Goal: Entertainment & Leisure: Consume media (video, audio)

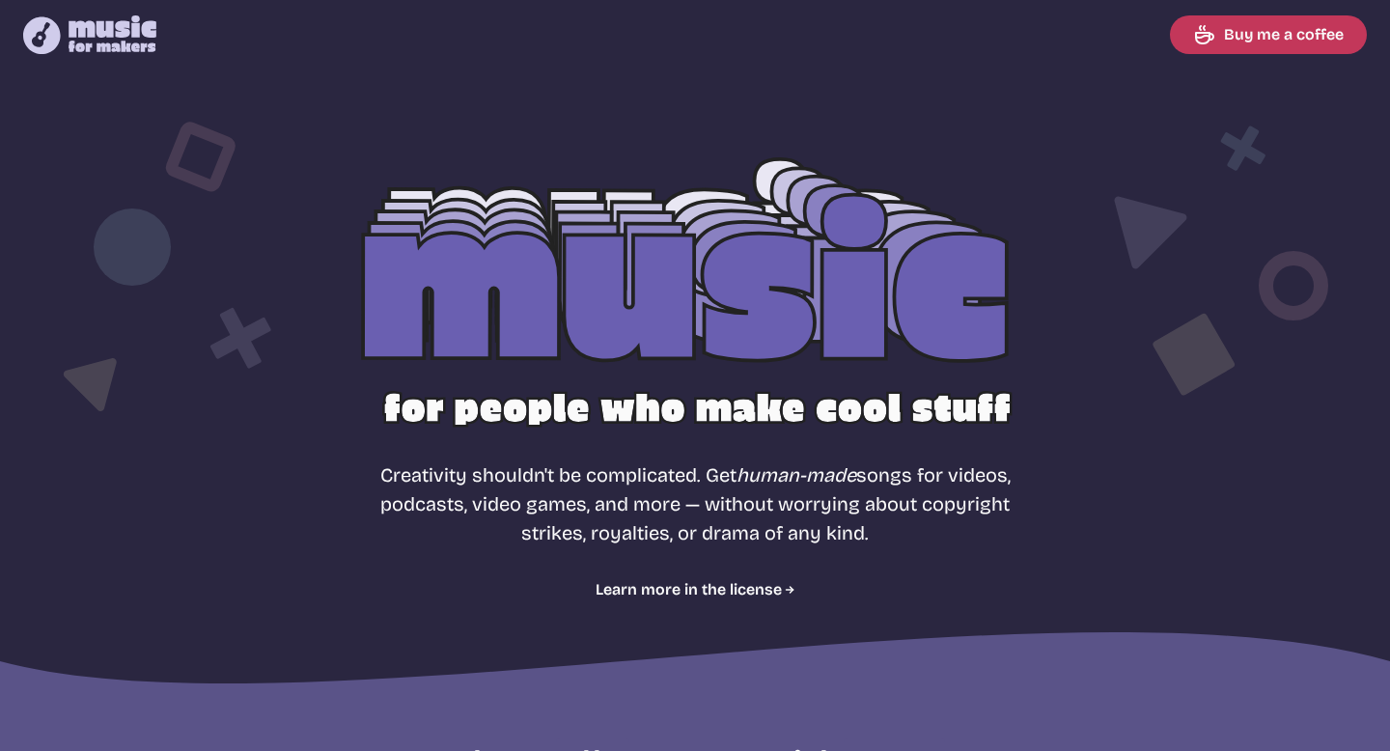
select select "most popular"
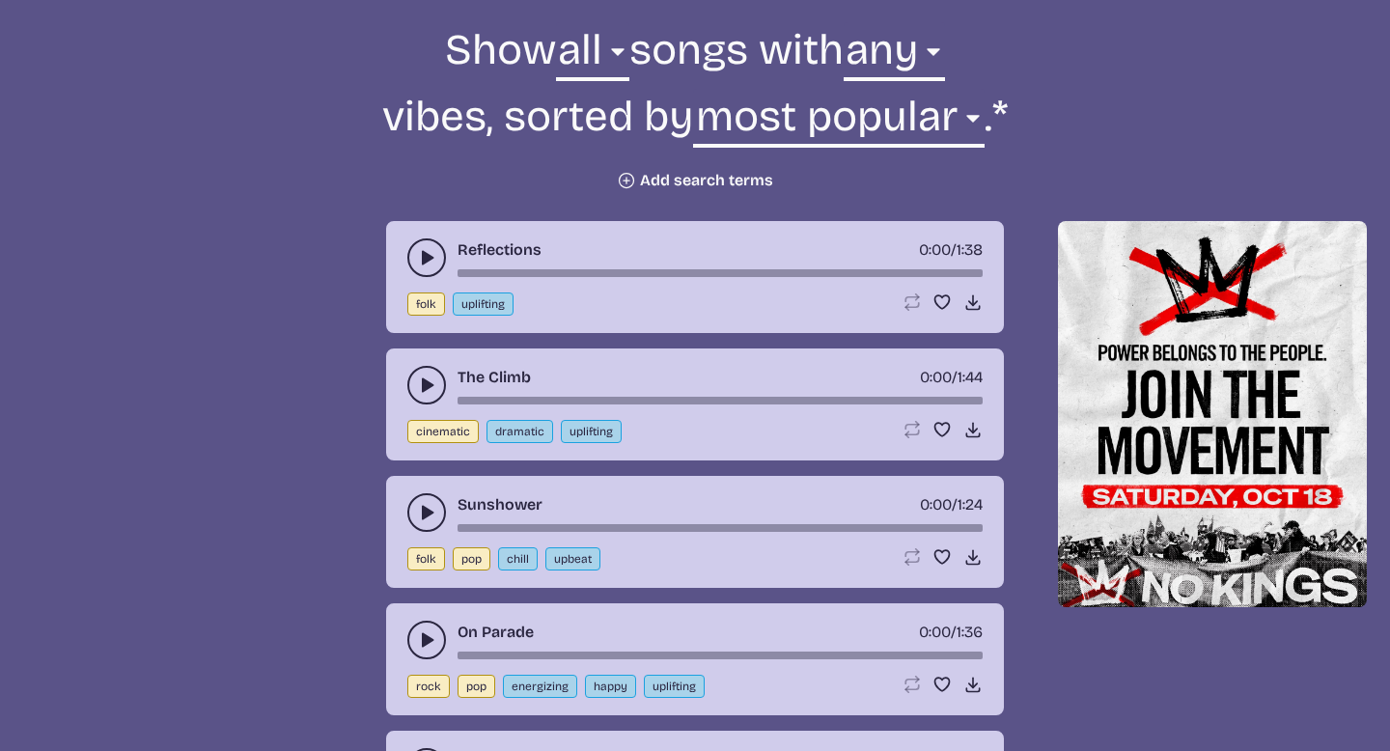
scroll to position [709, 0]
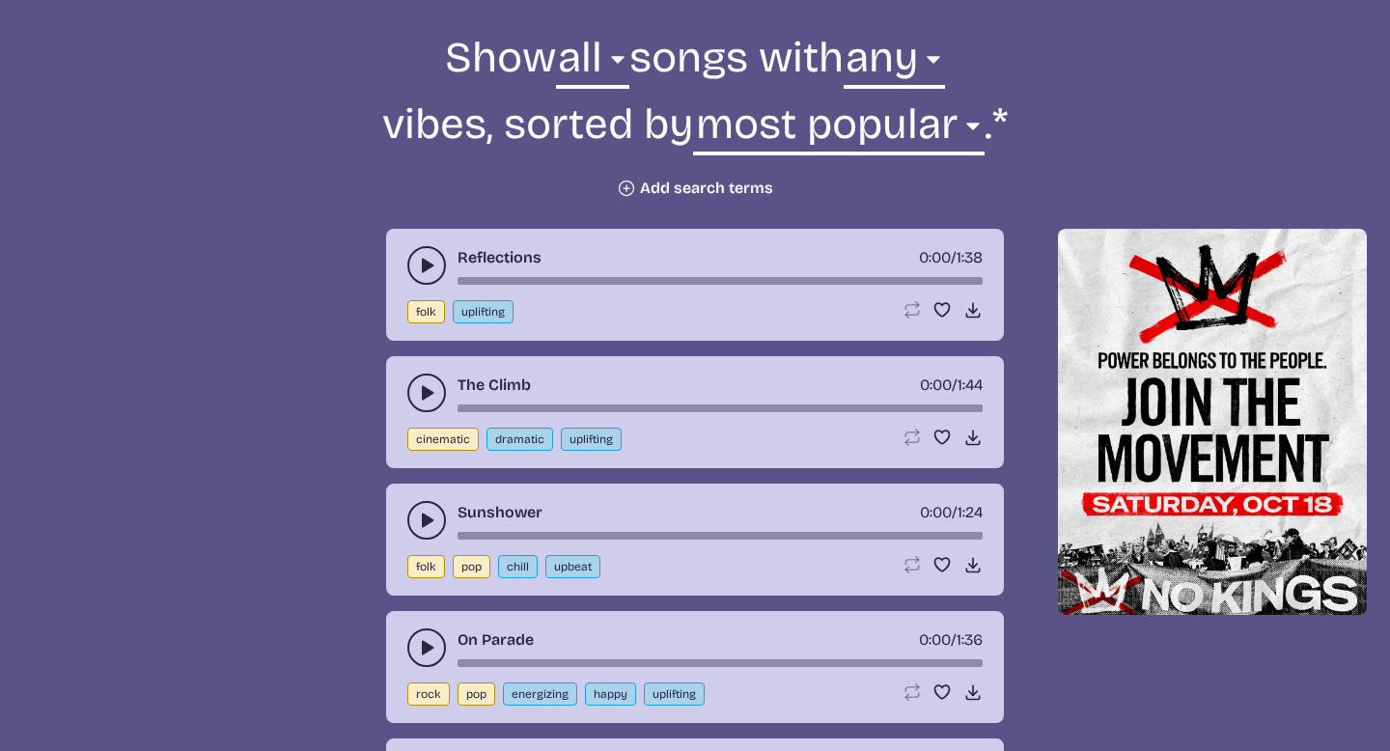
click at [427, 270] on icon "play-pause toggle" at bounding box center [426, 265] width 19 height 19
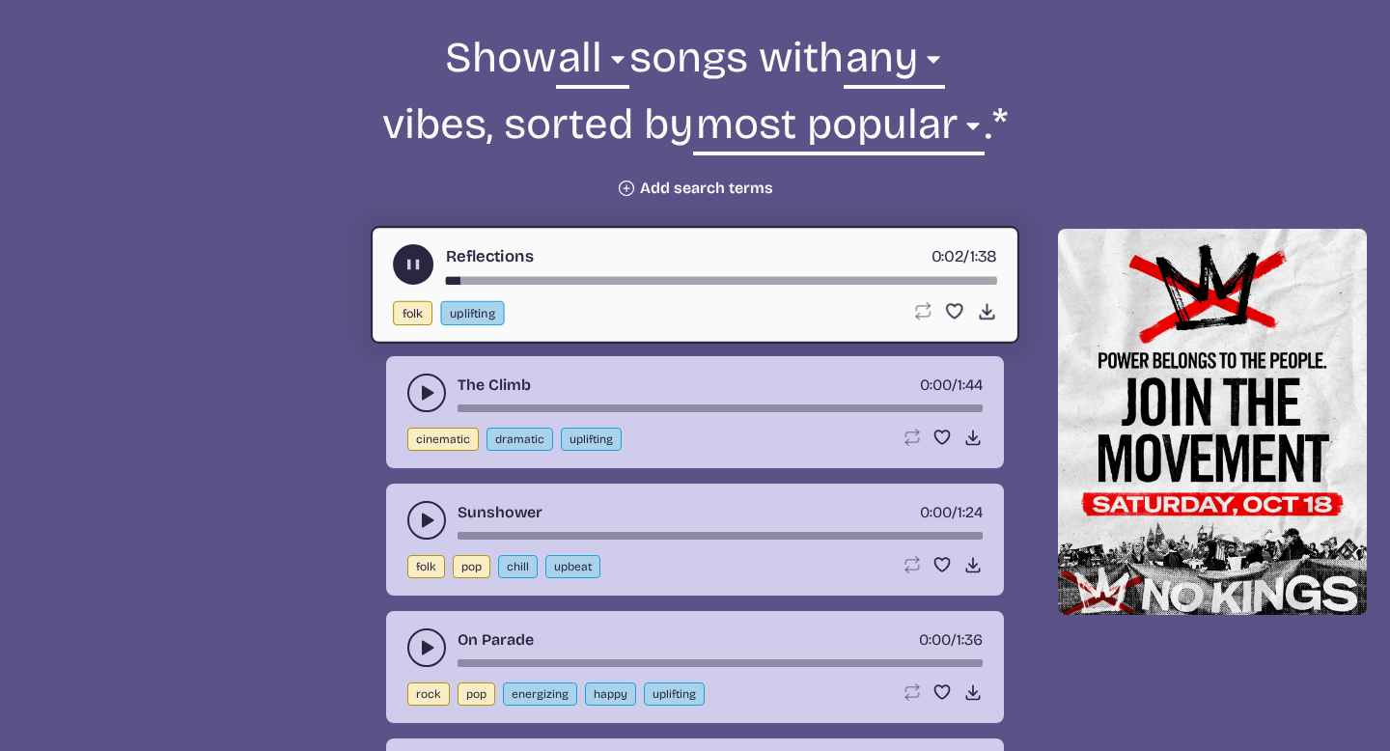
click at [420, 388] on icon "play-pause toggle" at bounding box center [426, 392] width 19 height 19
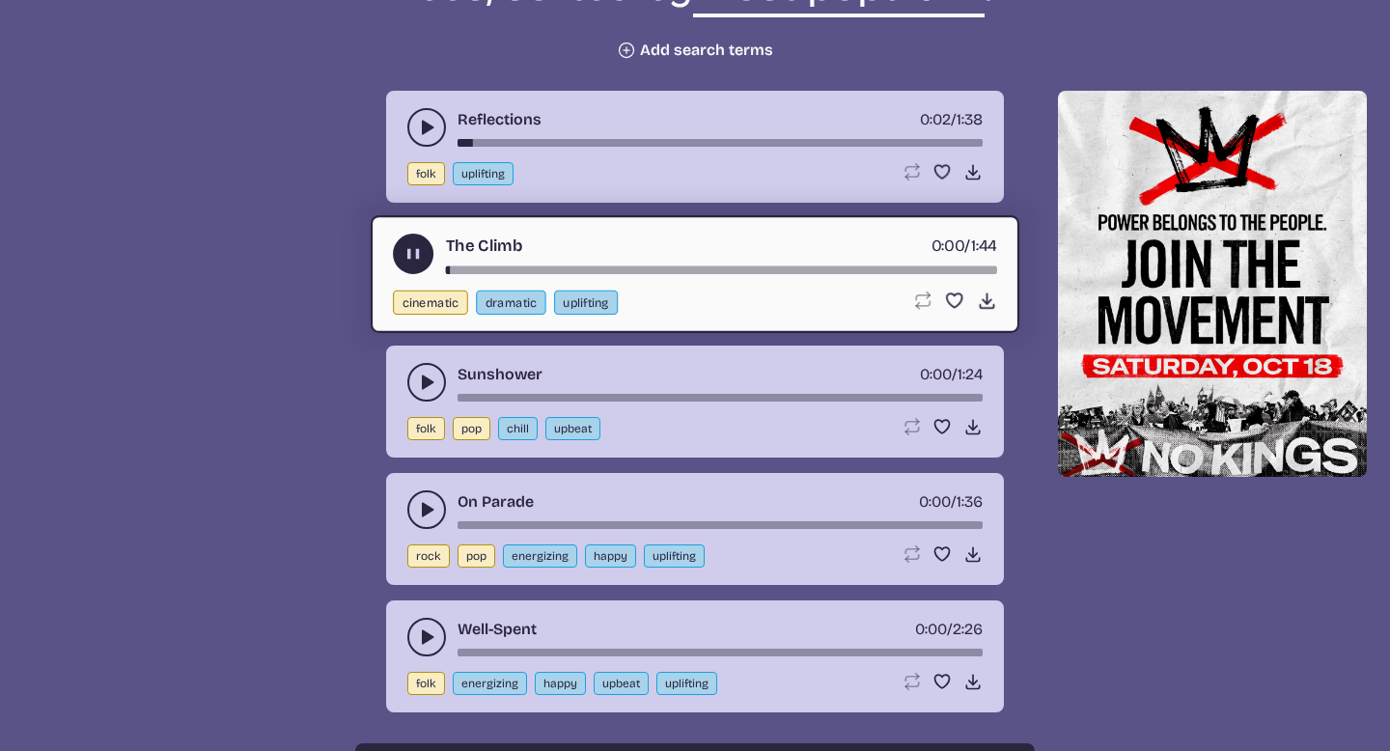
scroll to position [851, 0]
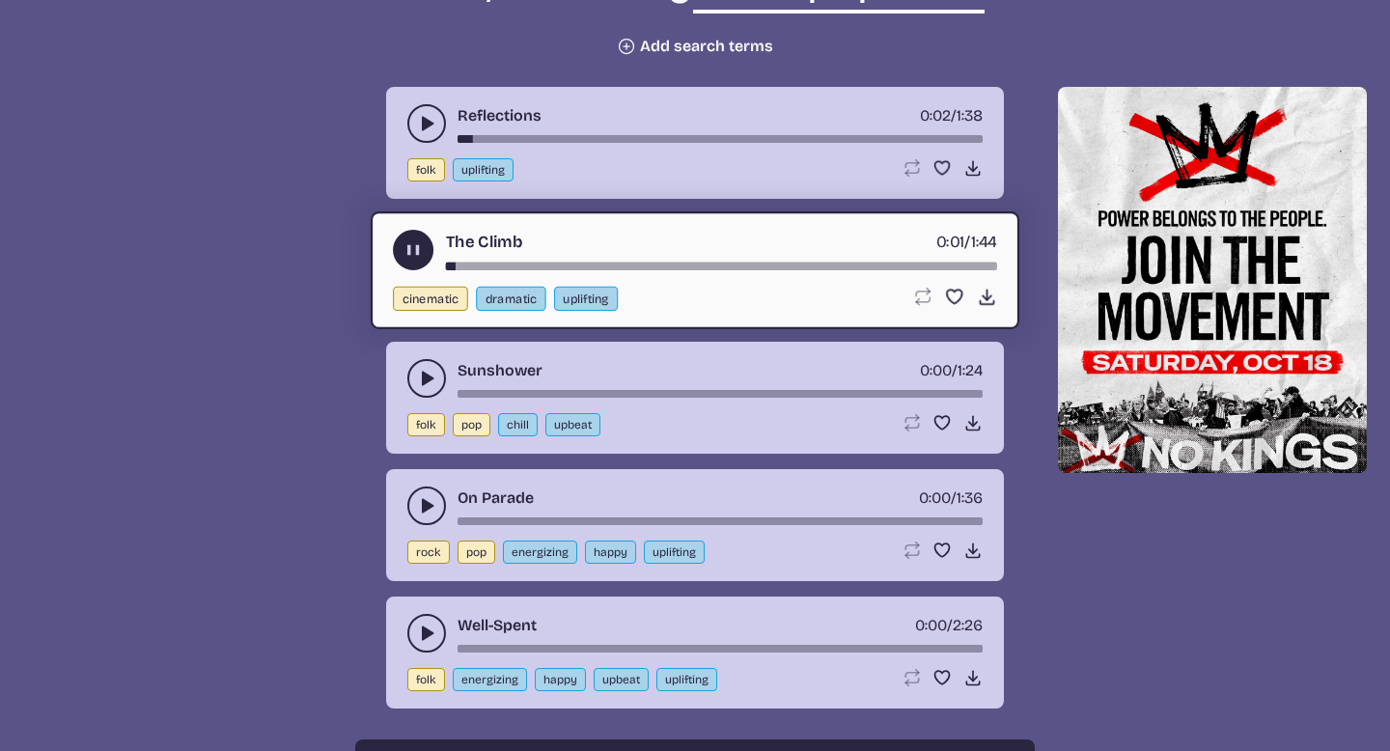
click at [420, 374] on icon "play-pause toggle" at bounding box center [426, 378] width 19 height 19
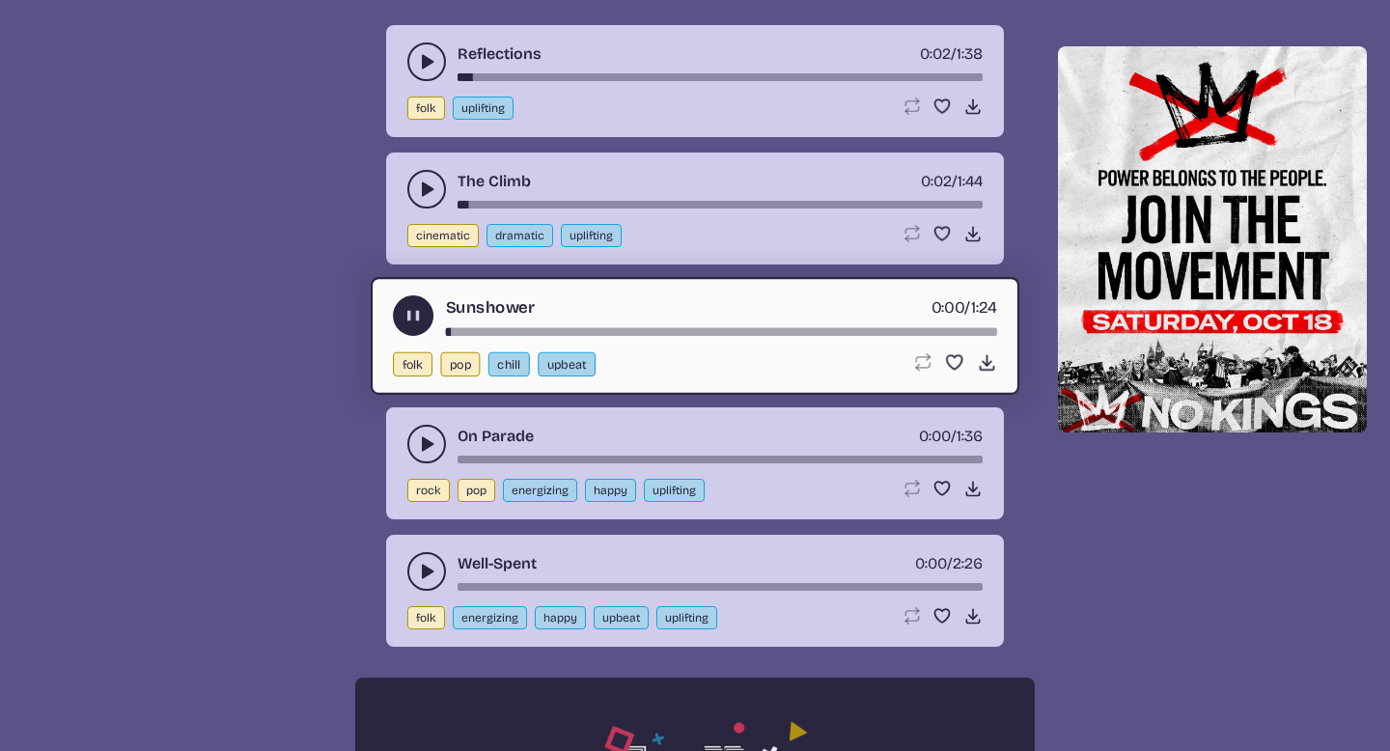
scroll to position [913, 0]
click at [419, 441] on icon "play-pause toggle" at bounding box center [426, 442] width 19 height 19
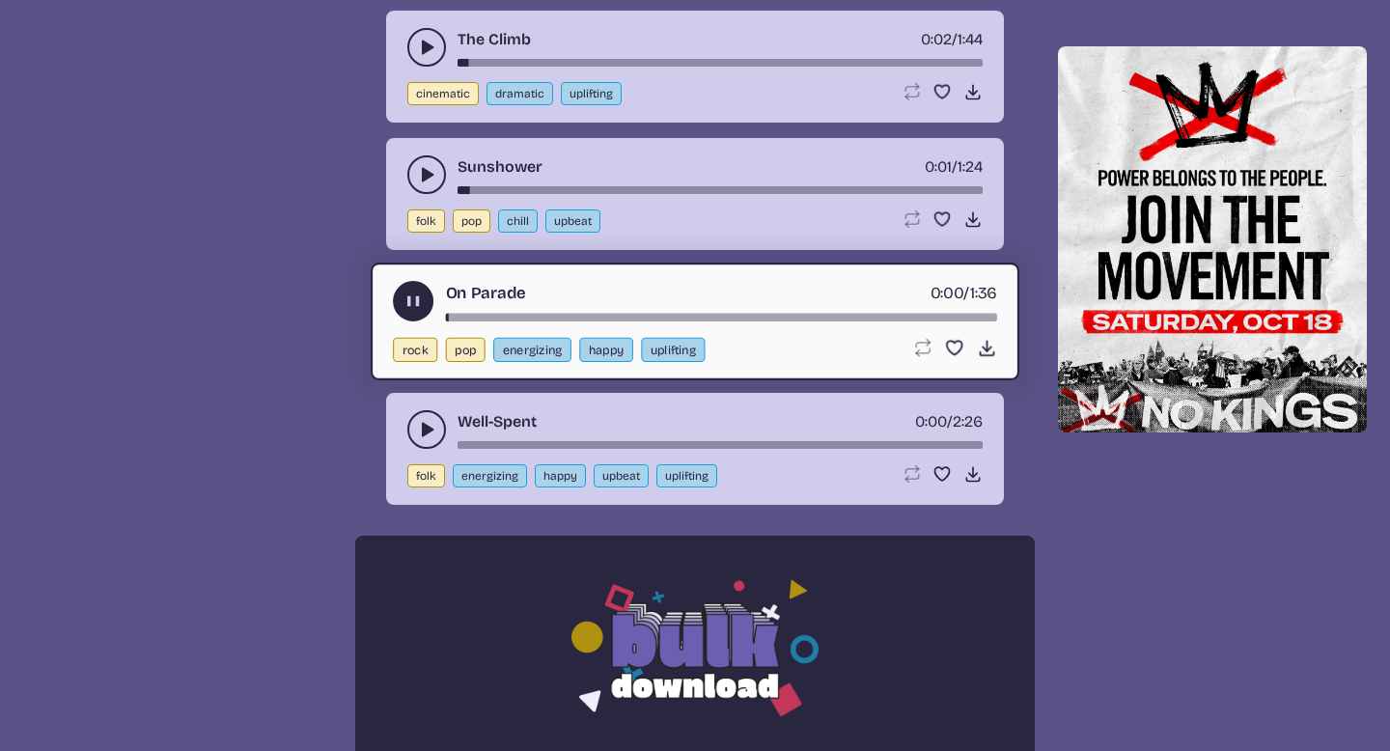
scroll to position [1094, 0]
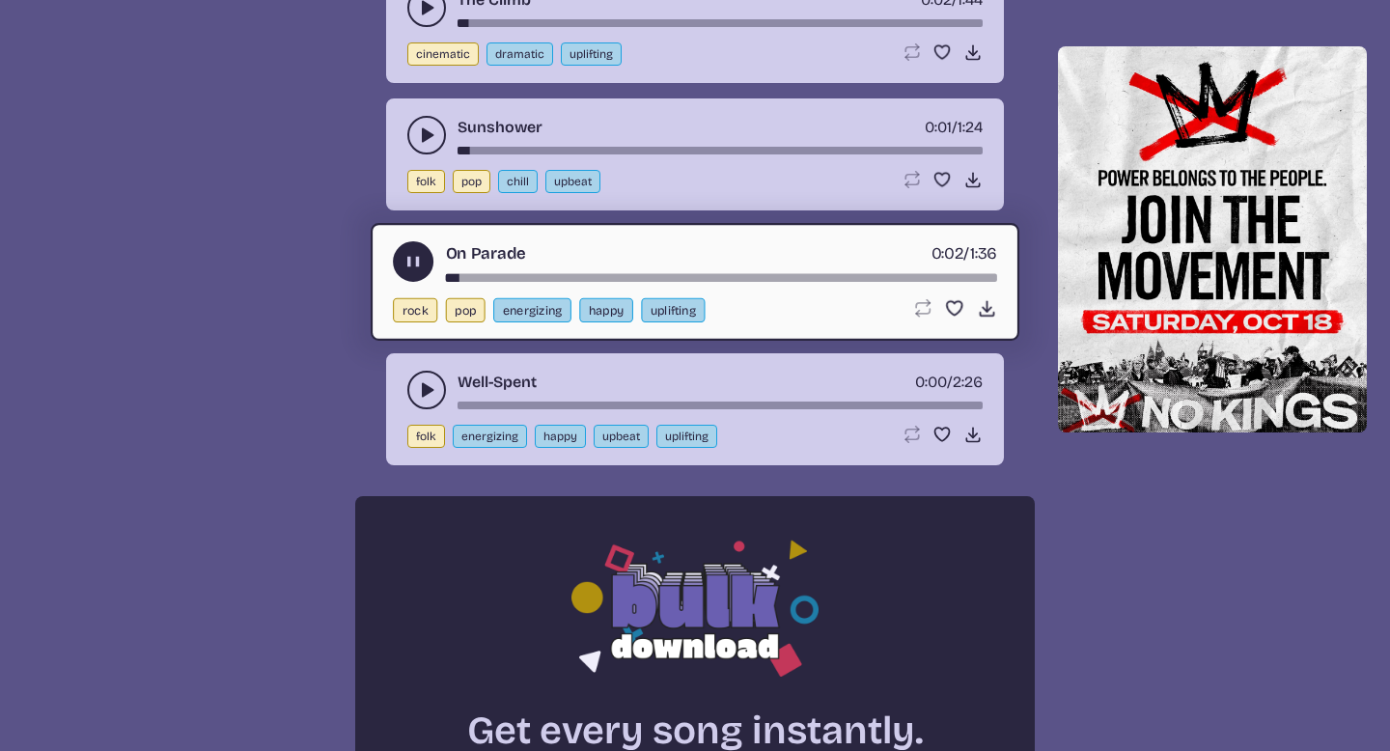
click at [422, 389] on use "play-pause toggle" at bounding box center [426, 389] width 19 height 19
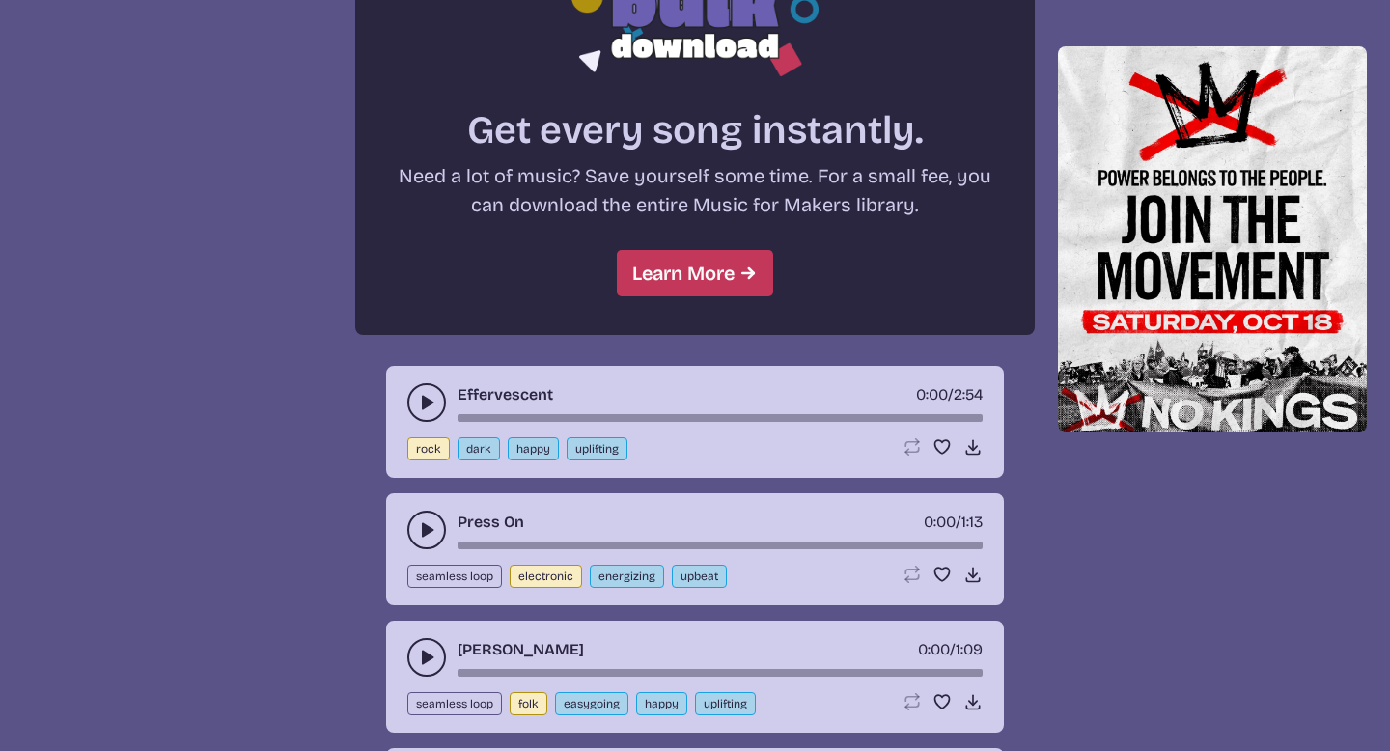
scroll to position [1698, 0]
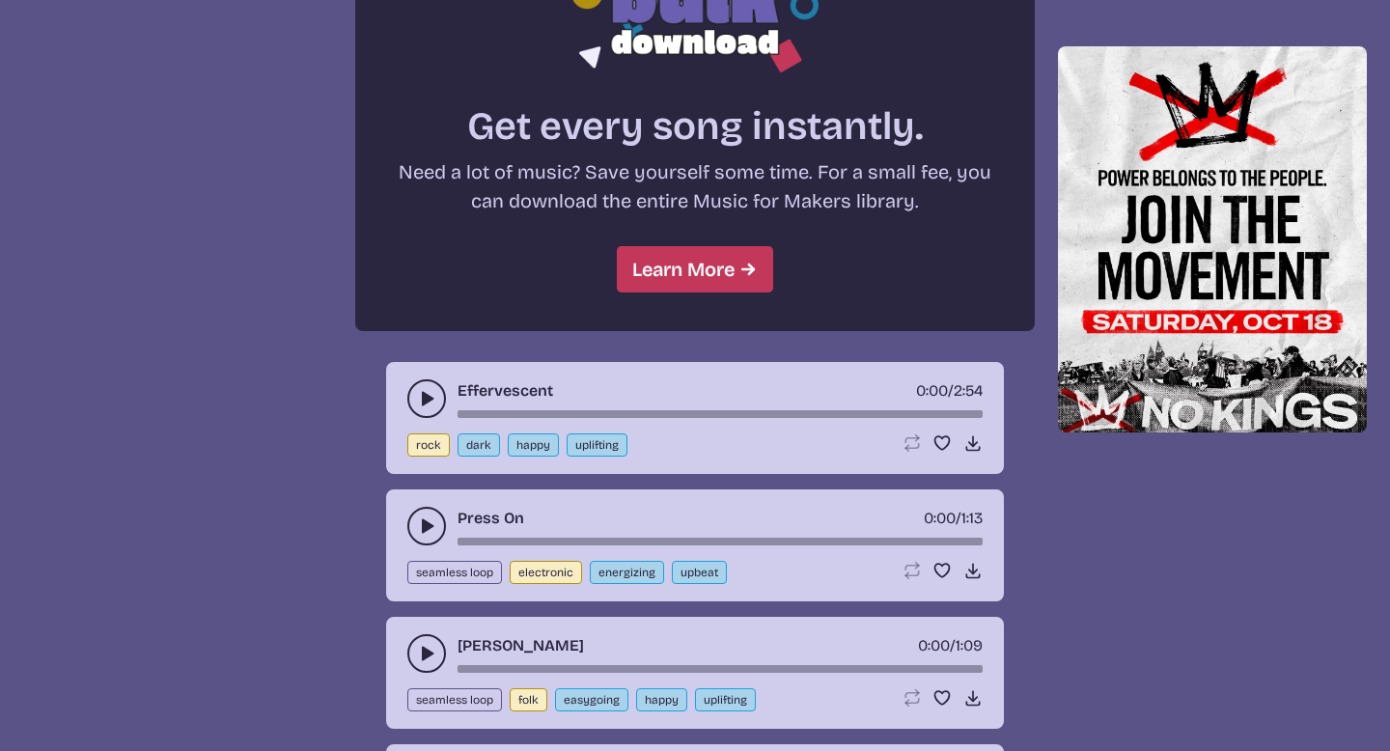
click at [418, 393] on icon "play-pause toggle" at bounding box center [426, 398] width 19 height 19
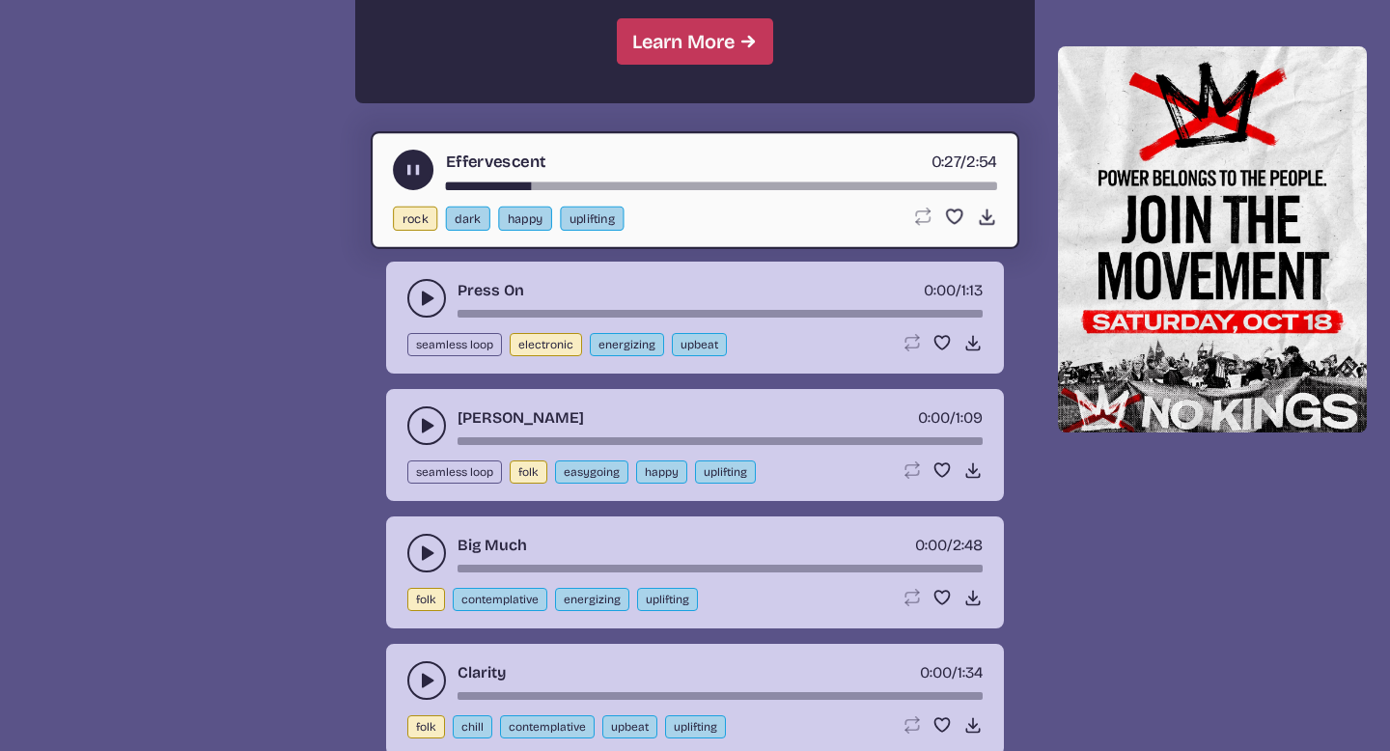
scroll to position [1927, 0]
click at [423, 308] on button "play-pause toggle" at bounding box center [426, 297] width 39 height 39
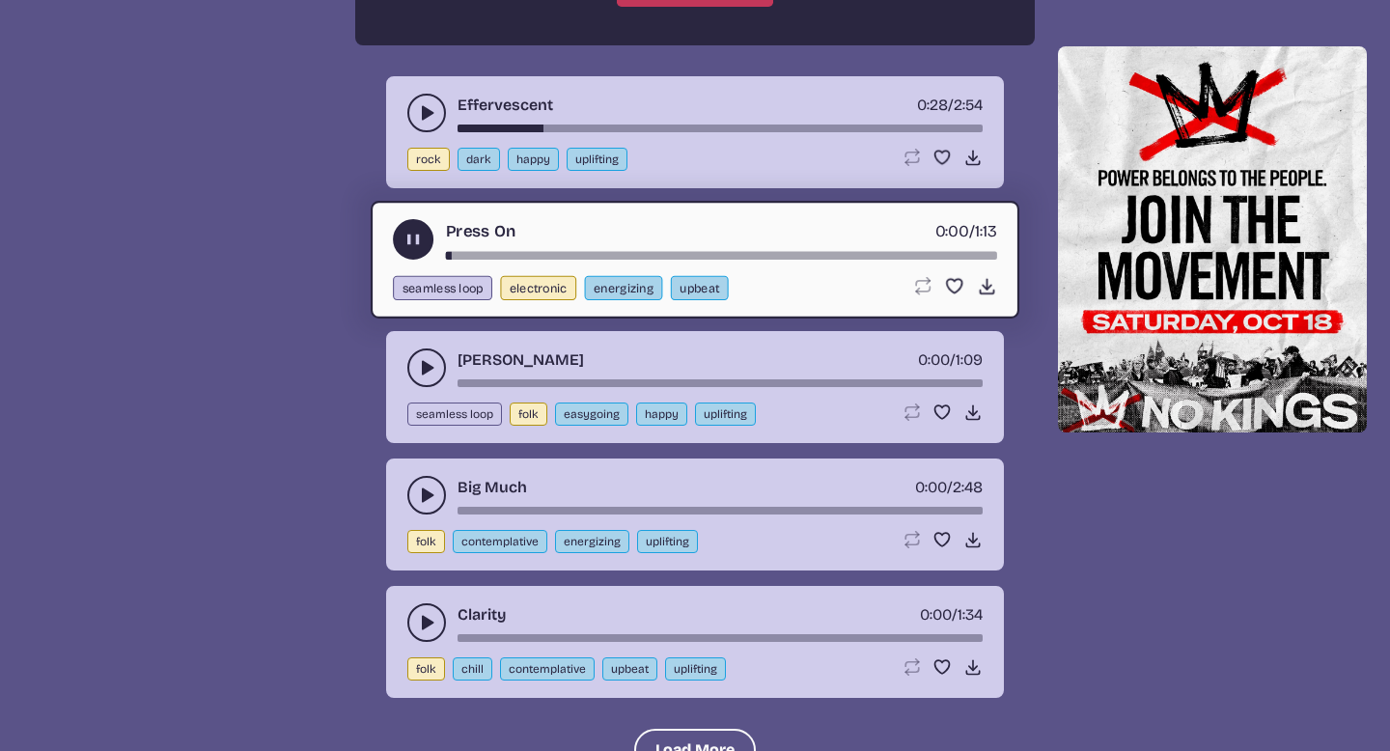
scroll to position [2046, 0]
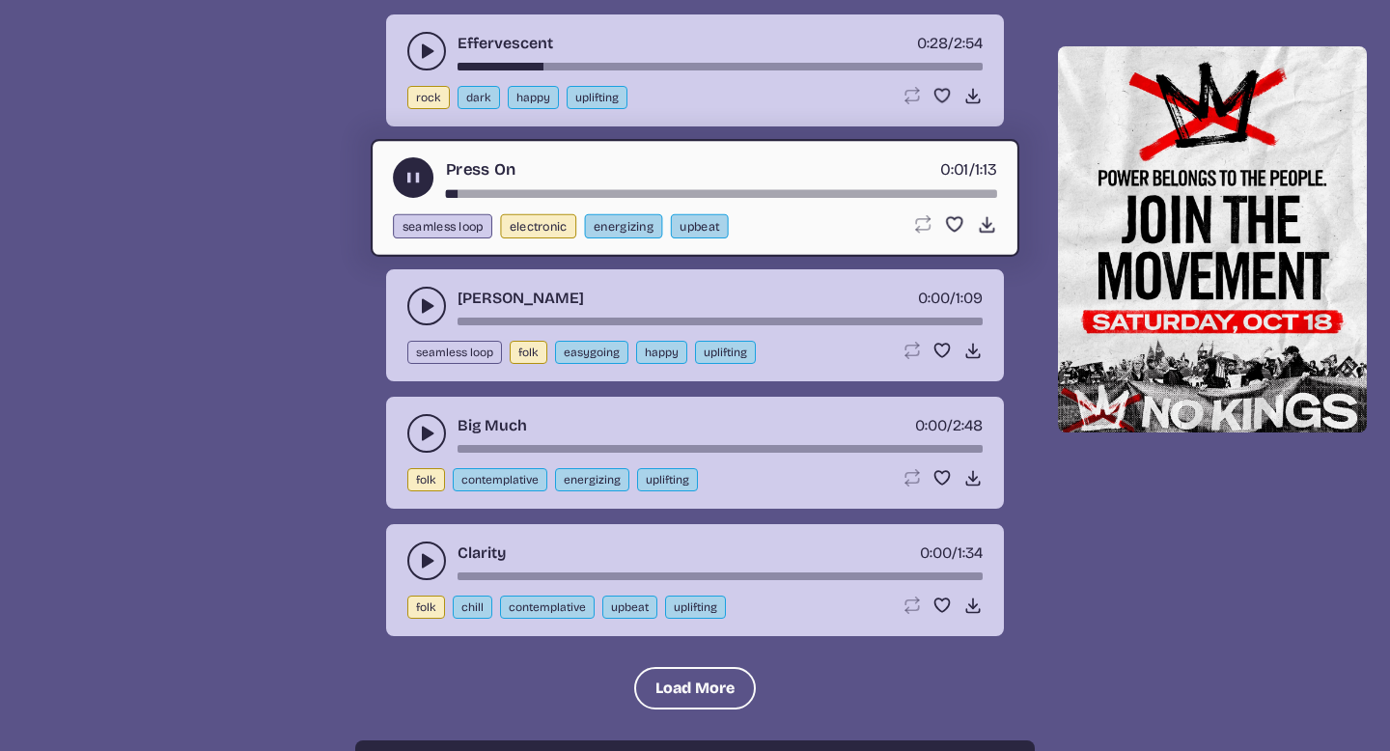
click at [421, 310] on icon "play-pause toggle" at bounding box center [426, 305] width 19 height 19
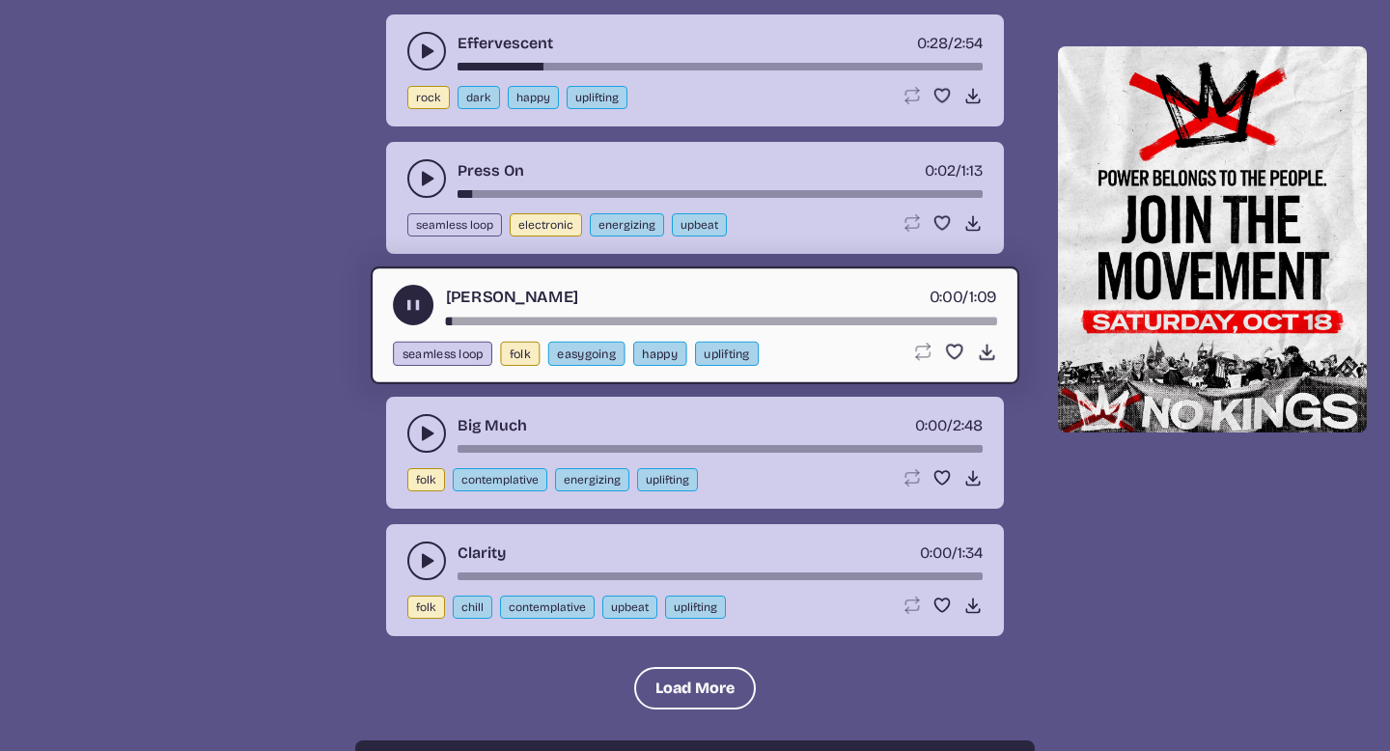
click at [417, 439] on icon "play-pause toggle" at bounding box center [426, 433] width 19 height 19
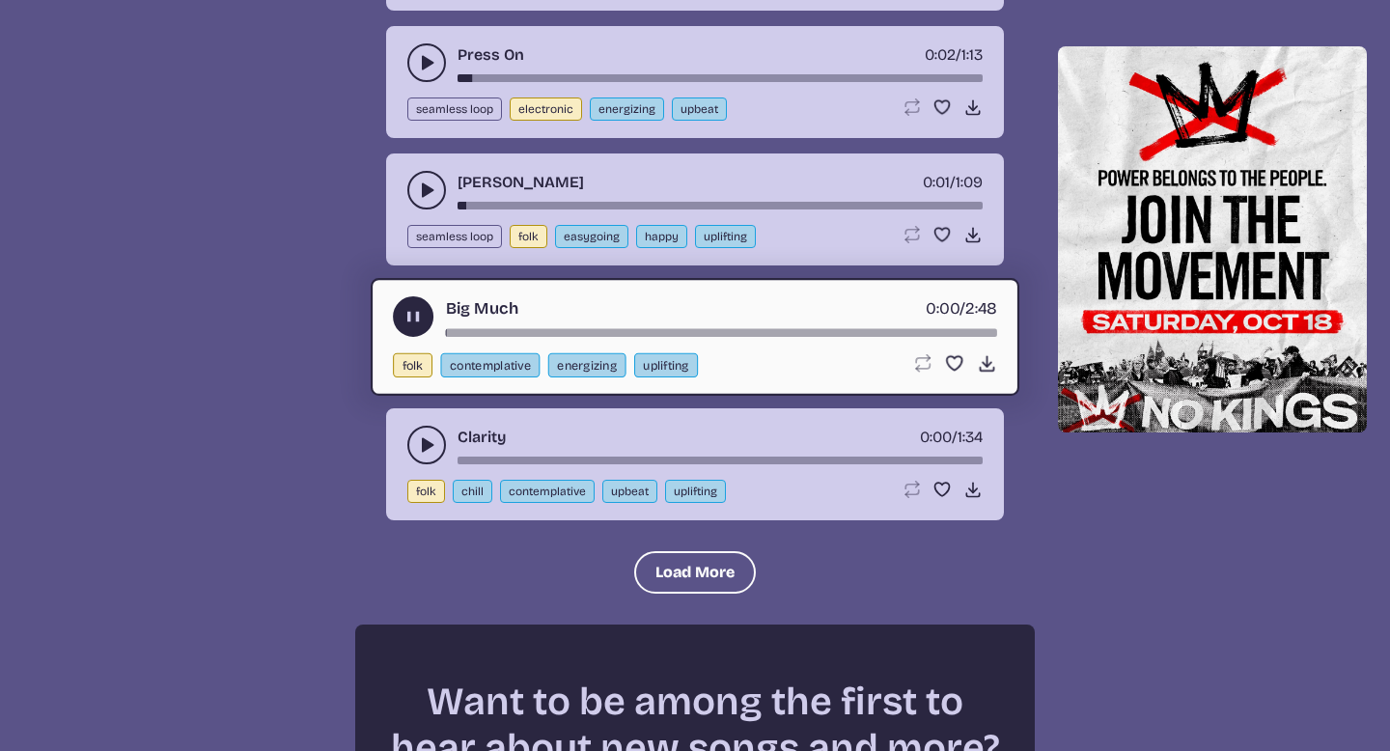
scroll to position [2173, 0]
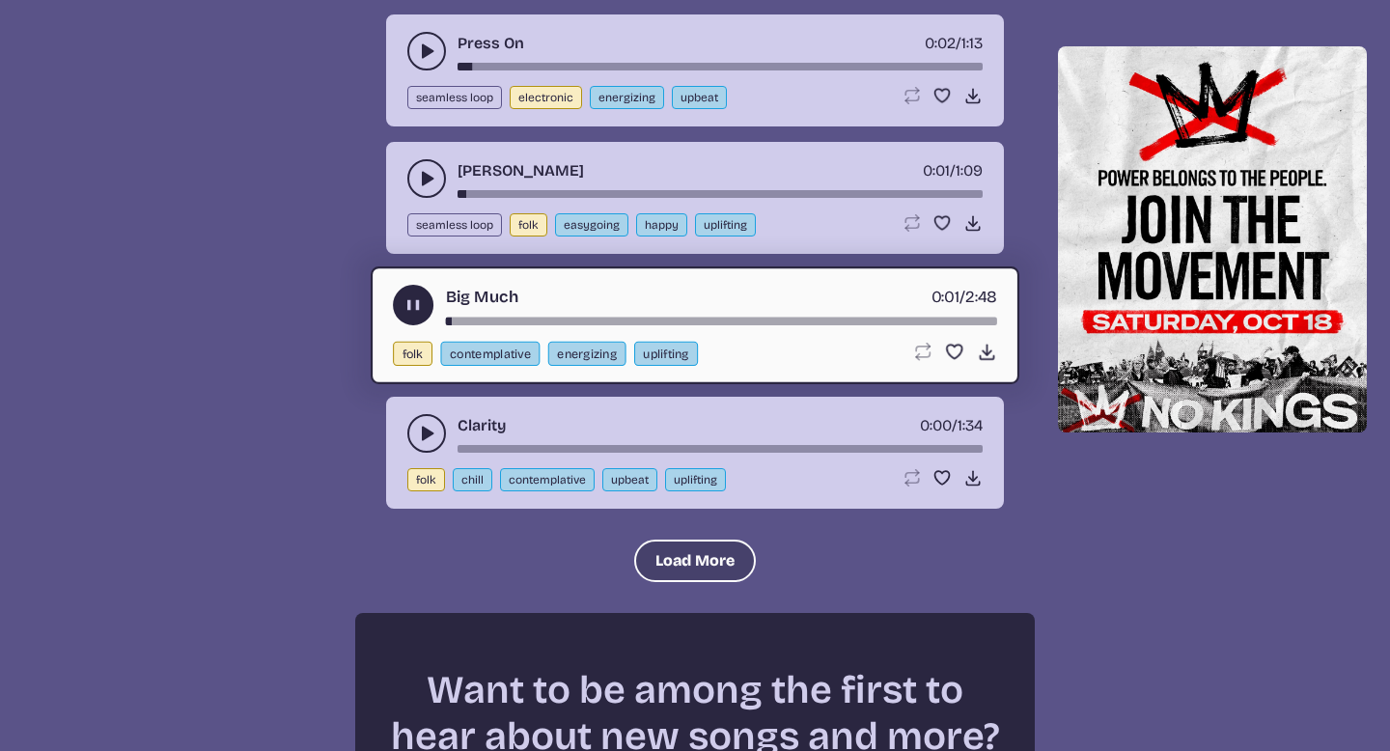
click at [643, 545] on button "Load More" at bounding box center [695, 561] width 122 height 42
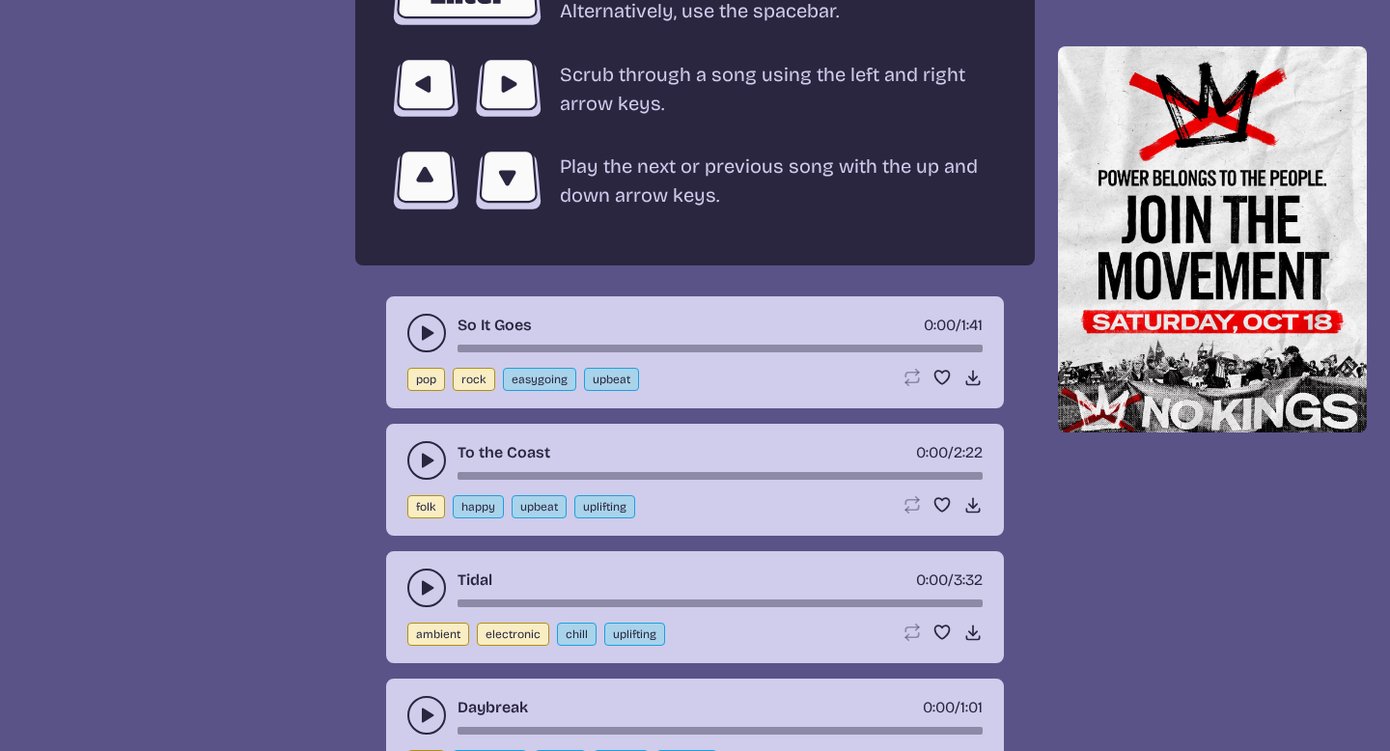
scroll to position [3552, 0]
click at [431, 330] on icon "play-pause toggle" at bounding box center [426, 333] width 19 height 19
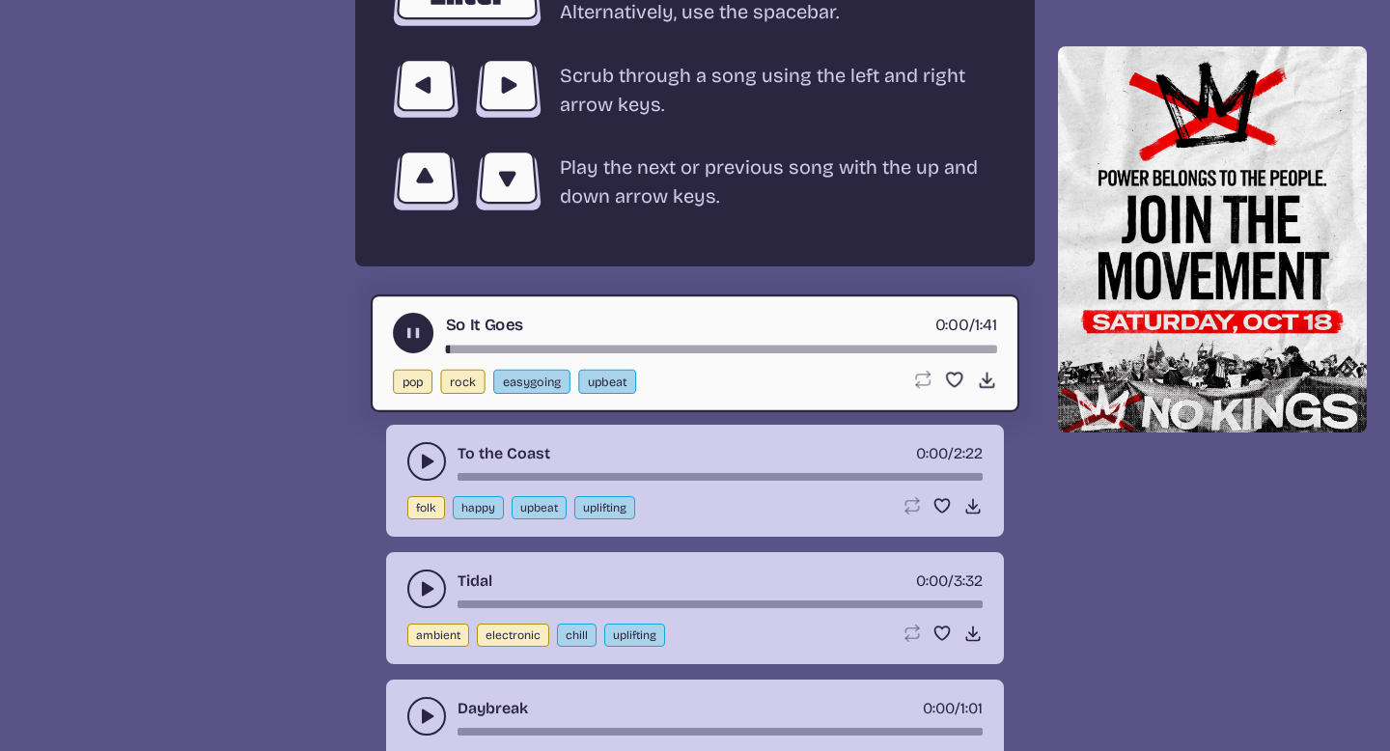
click at [430, 576] on button "play-pause toggle" at bounding box center [426, 589] width 39 height 39
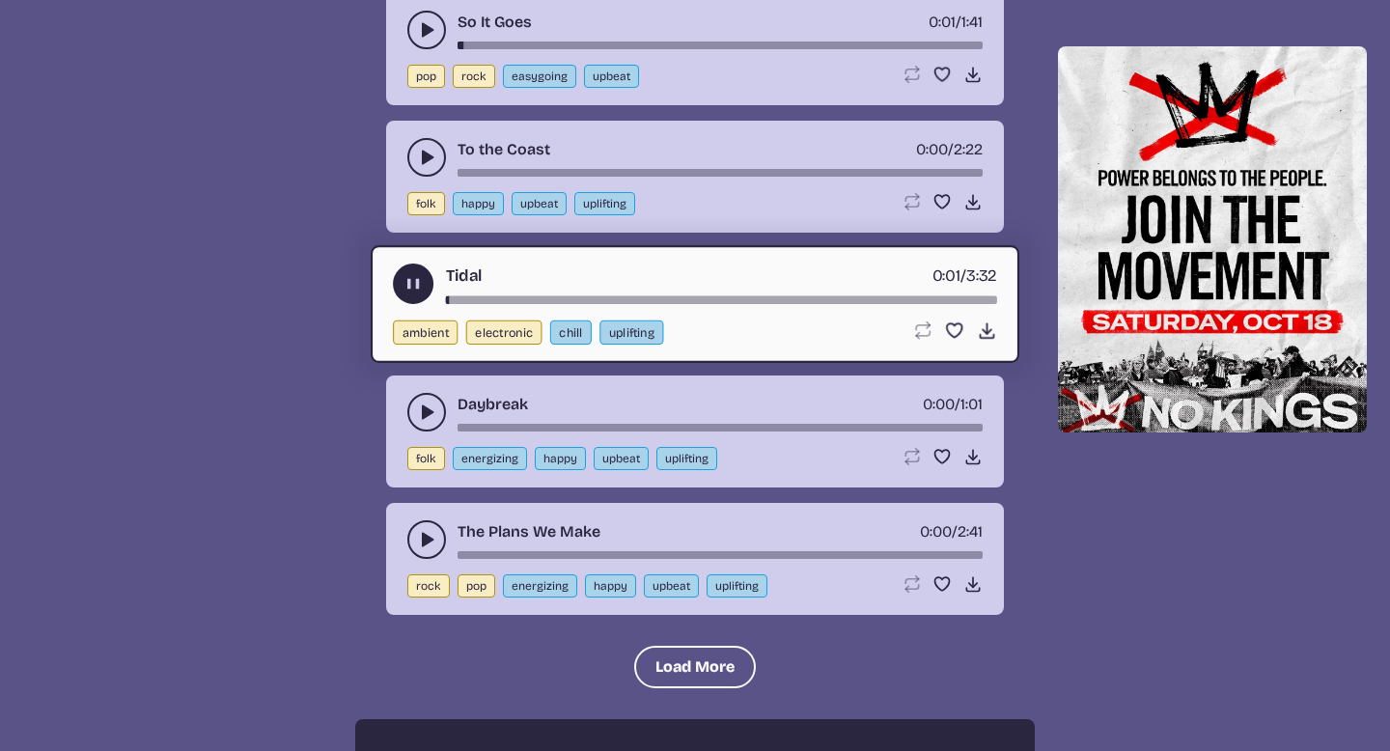
scroll to position [3858, 0]
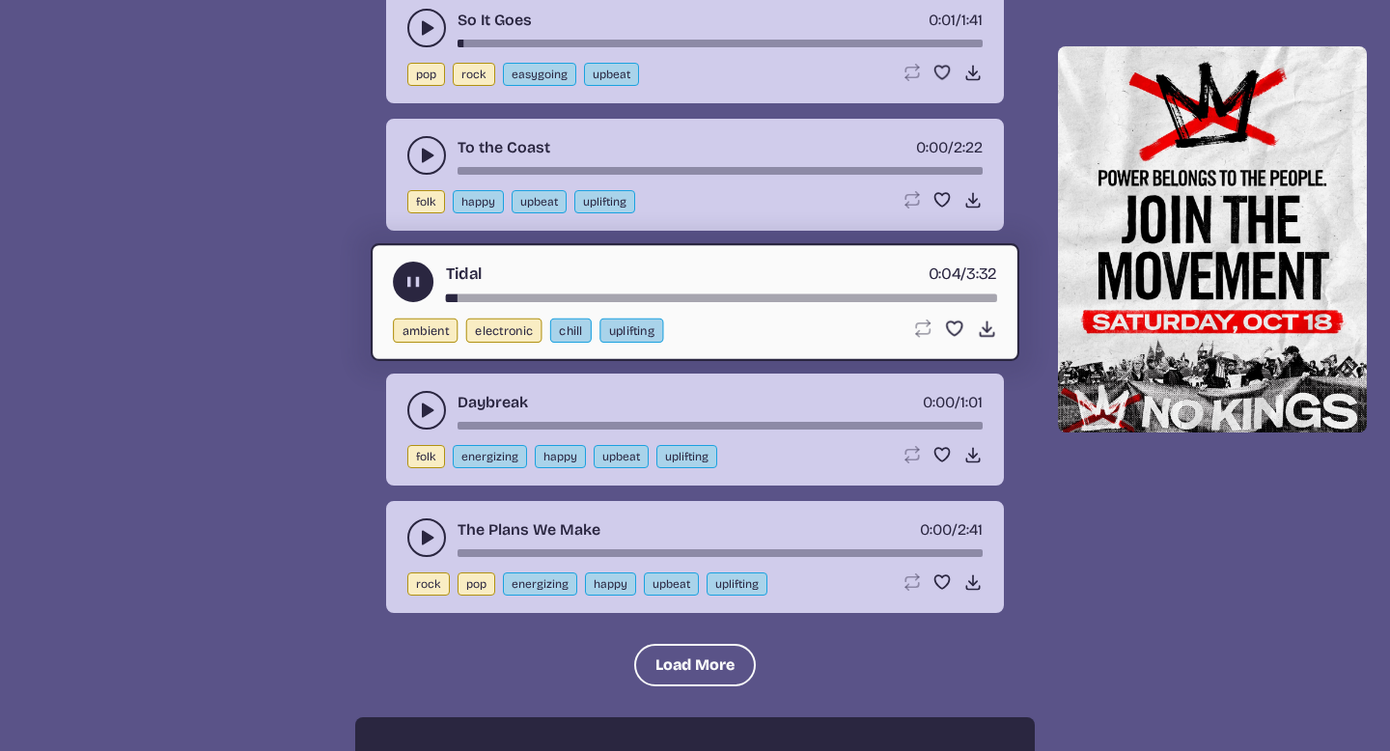
click at [504, 295] on div "song-time-bar" at bounding box center [721, 298] width 551 height 8
click at [432, 417] on icon "play-pause toggle" at bounding box center [426, 410] width 19 height 19
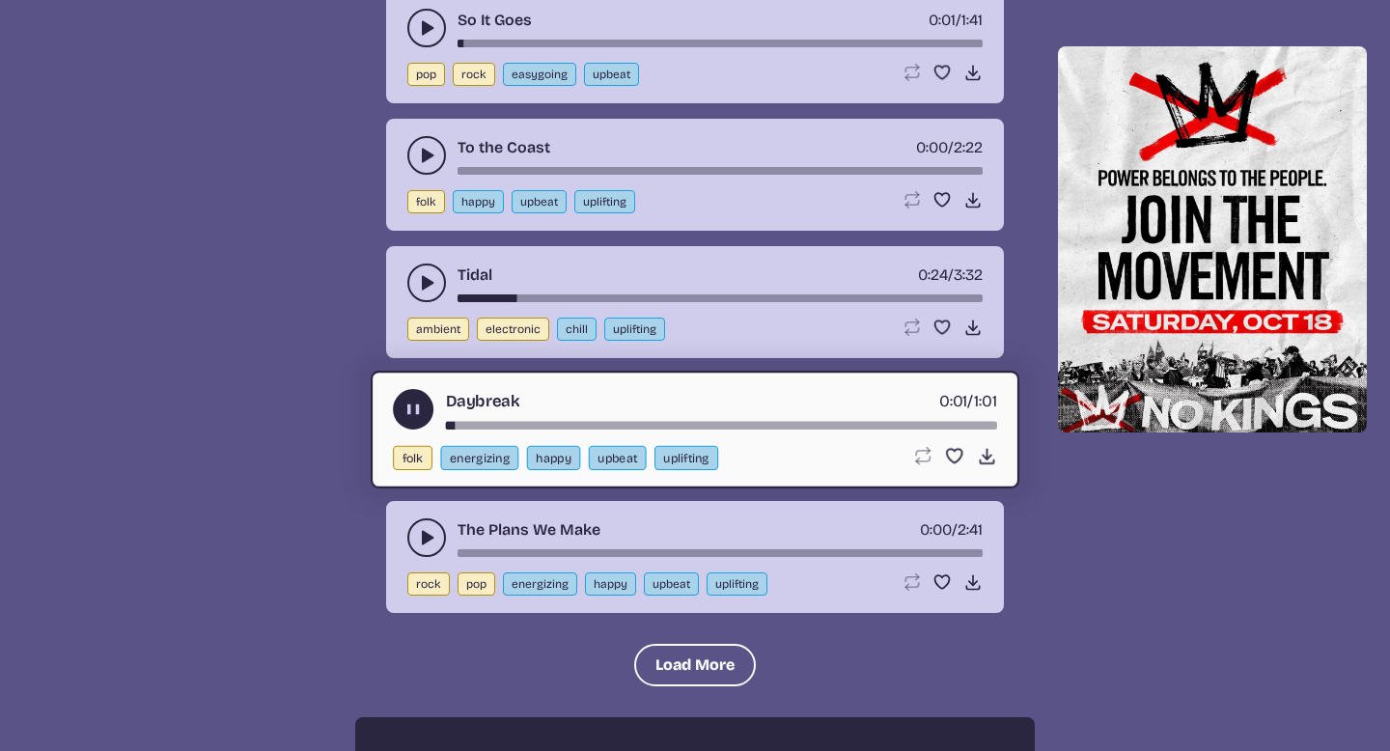
click at [430, 540] on use "play-pause toggle" at bounding box center [426, 537] width 19 height 19
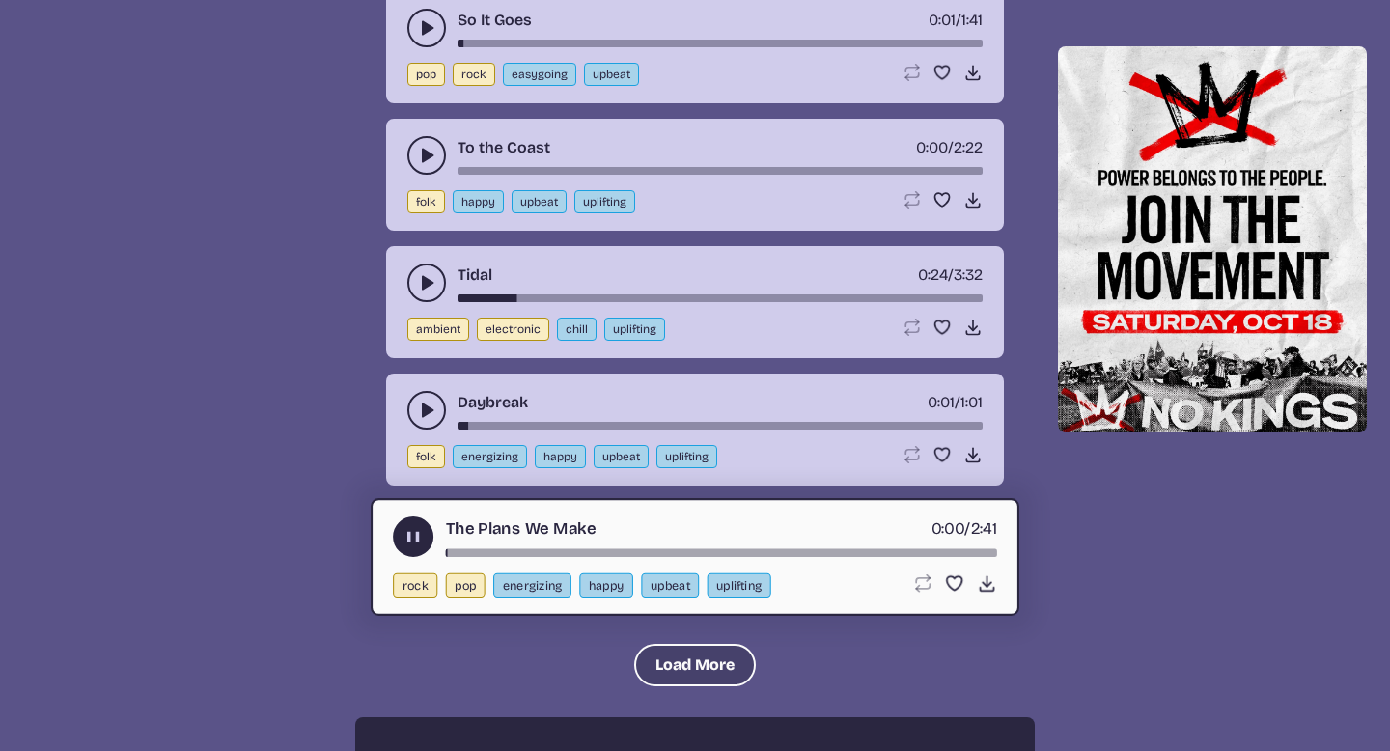
click at [663, 651] on button "Load More" at bounding box center [695, 665] width 122 height 42
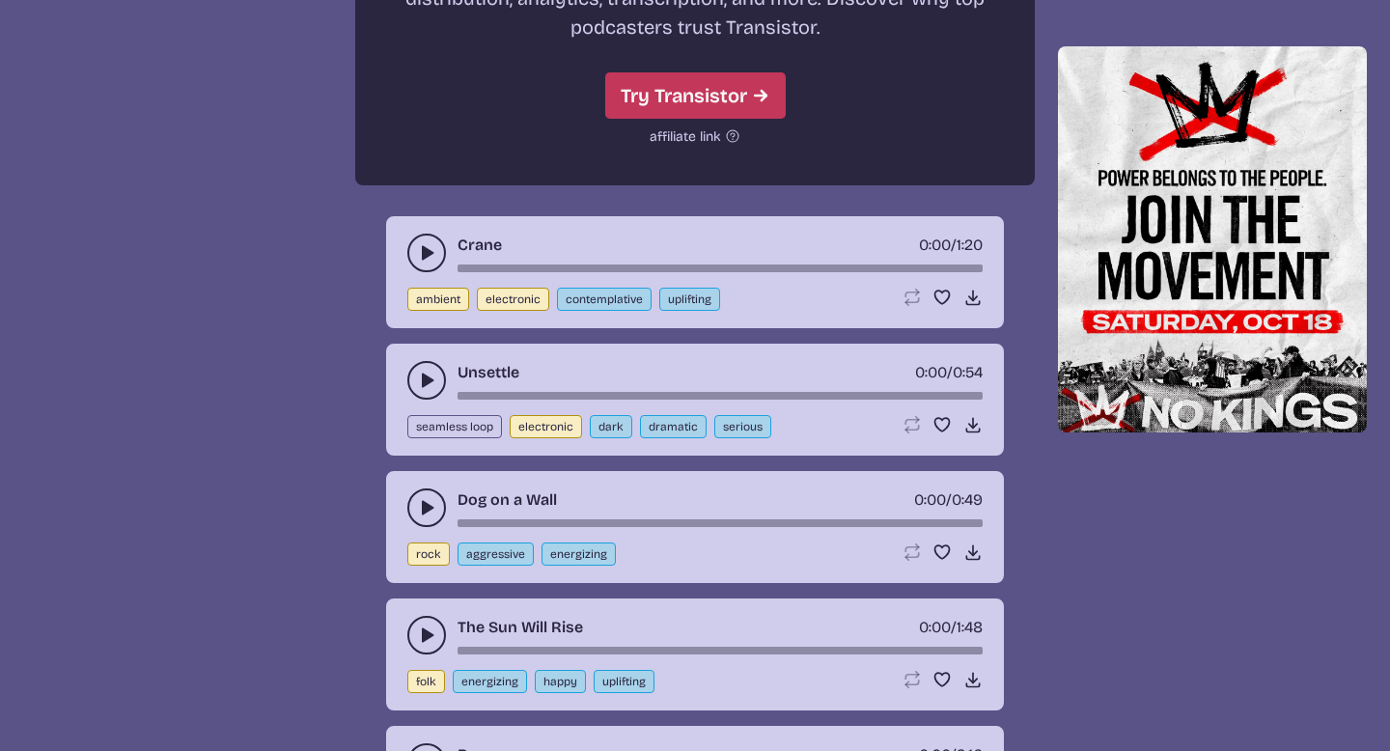
scroll to position [5386, 0]
click at [432, 380] on use "play-pause toggle" at bounding box center [426, 381] width 19 height 19
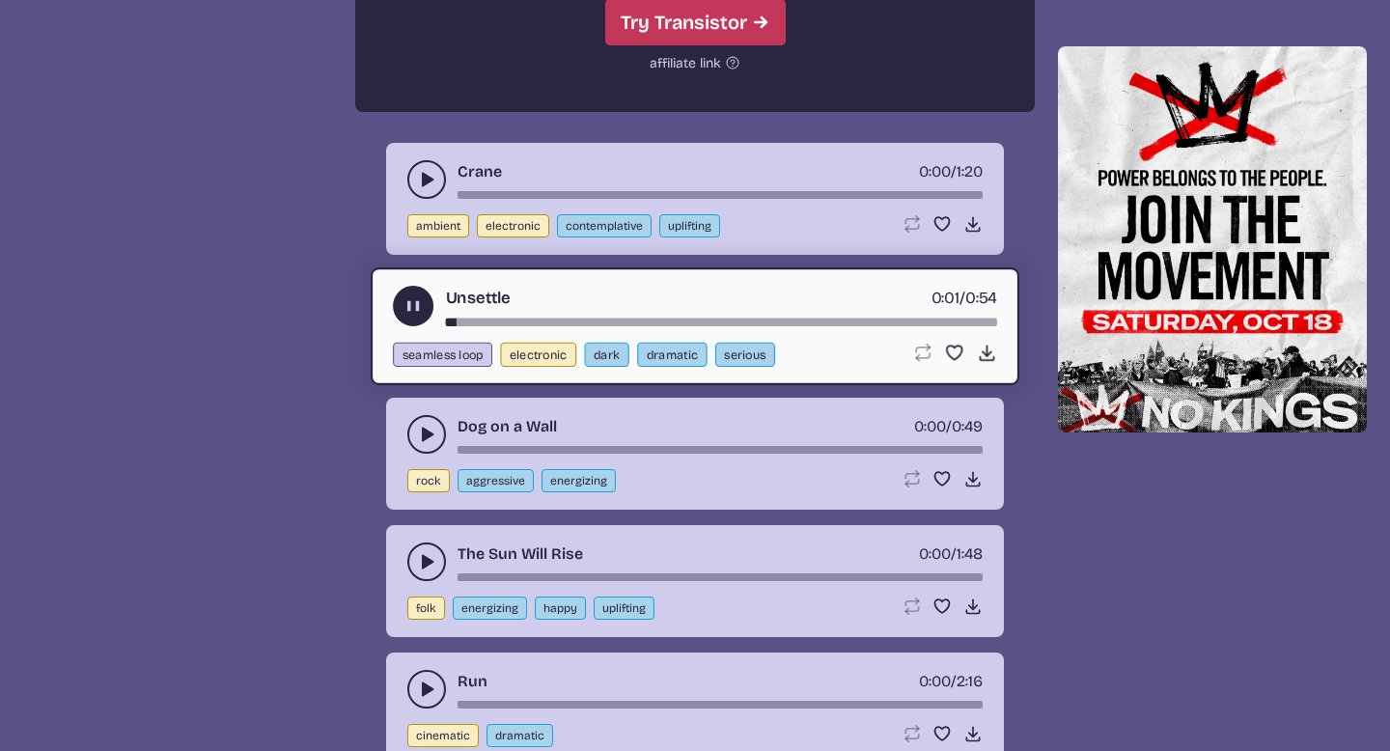
scroll to position [5465, 0]
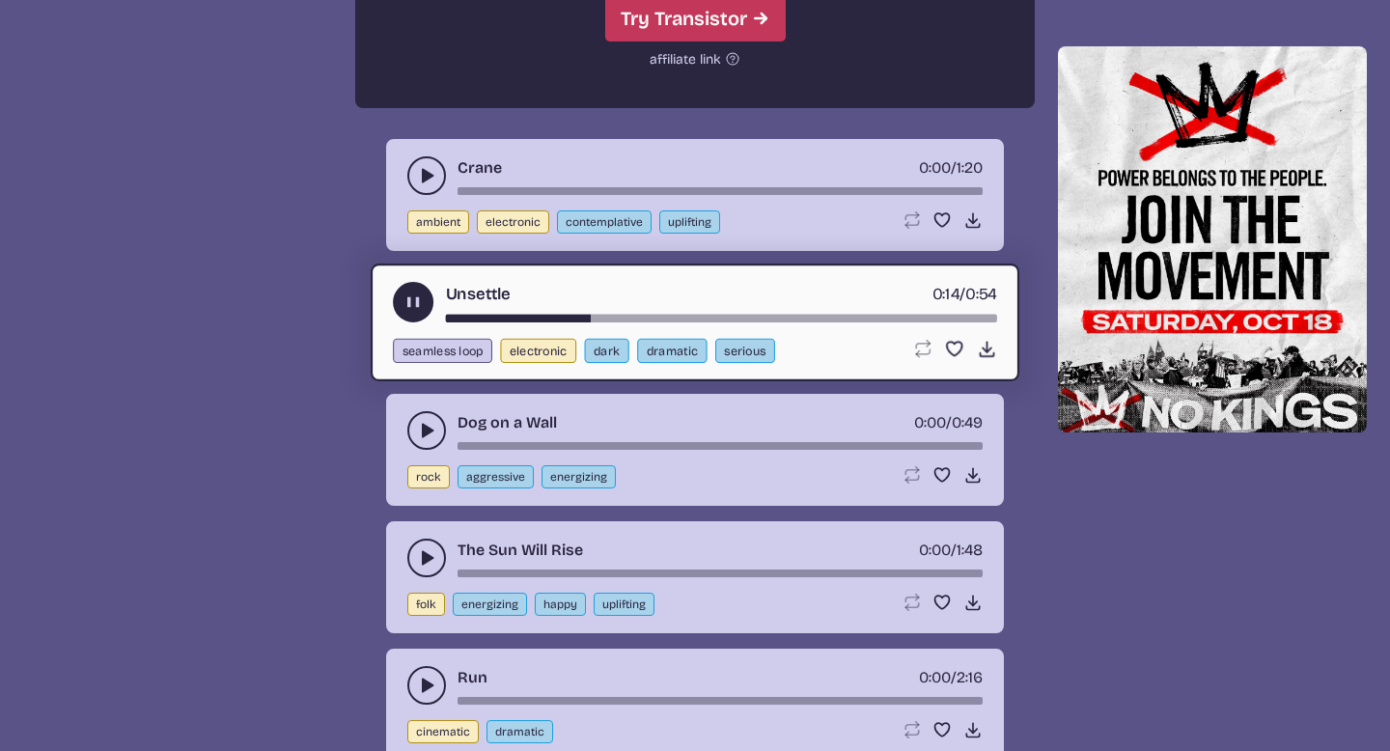
click at [408, 301] on use "play-pause toggle" at bounding box center [414, 302] width 20 height 20
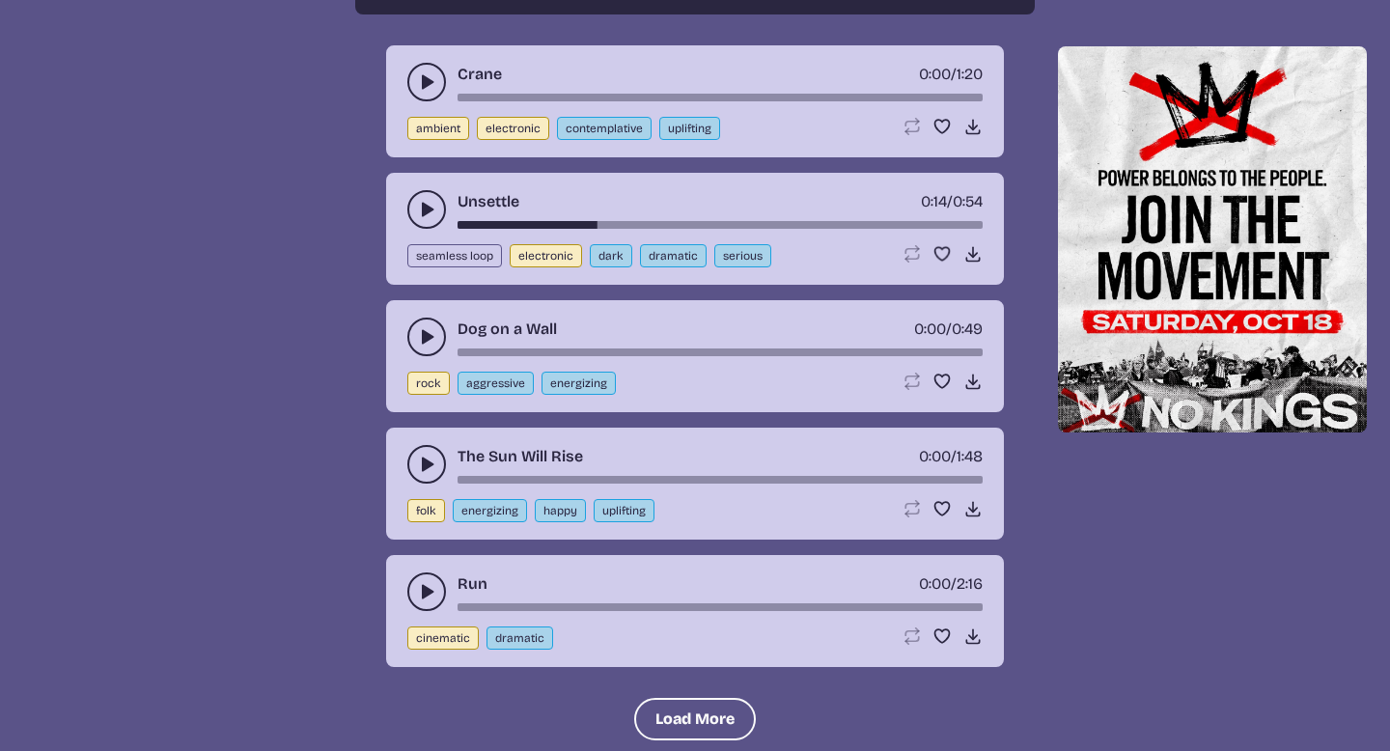
scroll to position [5548, 0]
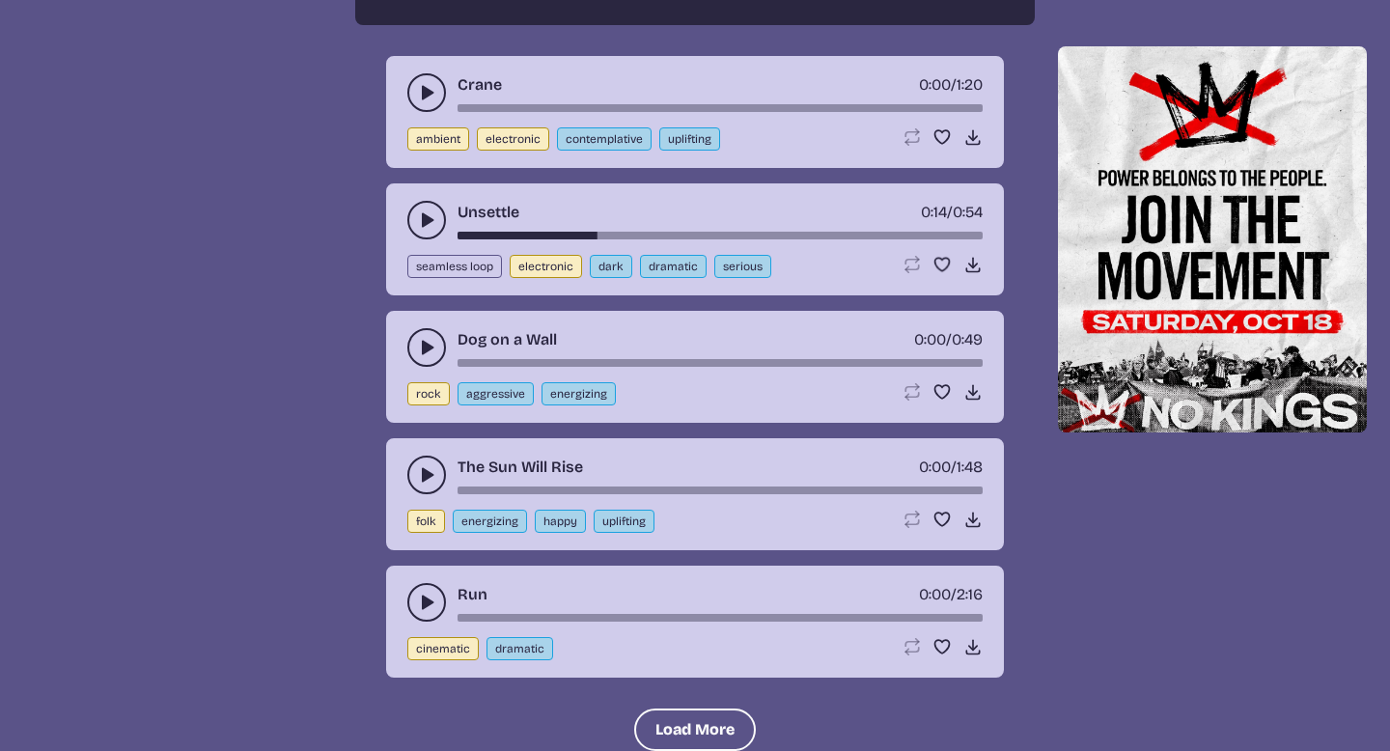
click at [417, 603] on icon "play-pause toggle" at bounding box center [426, 602] width 19 height 19
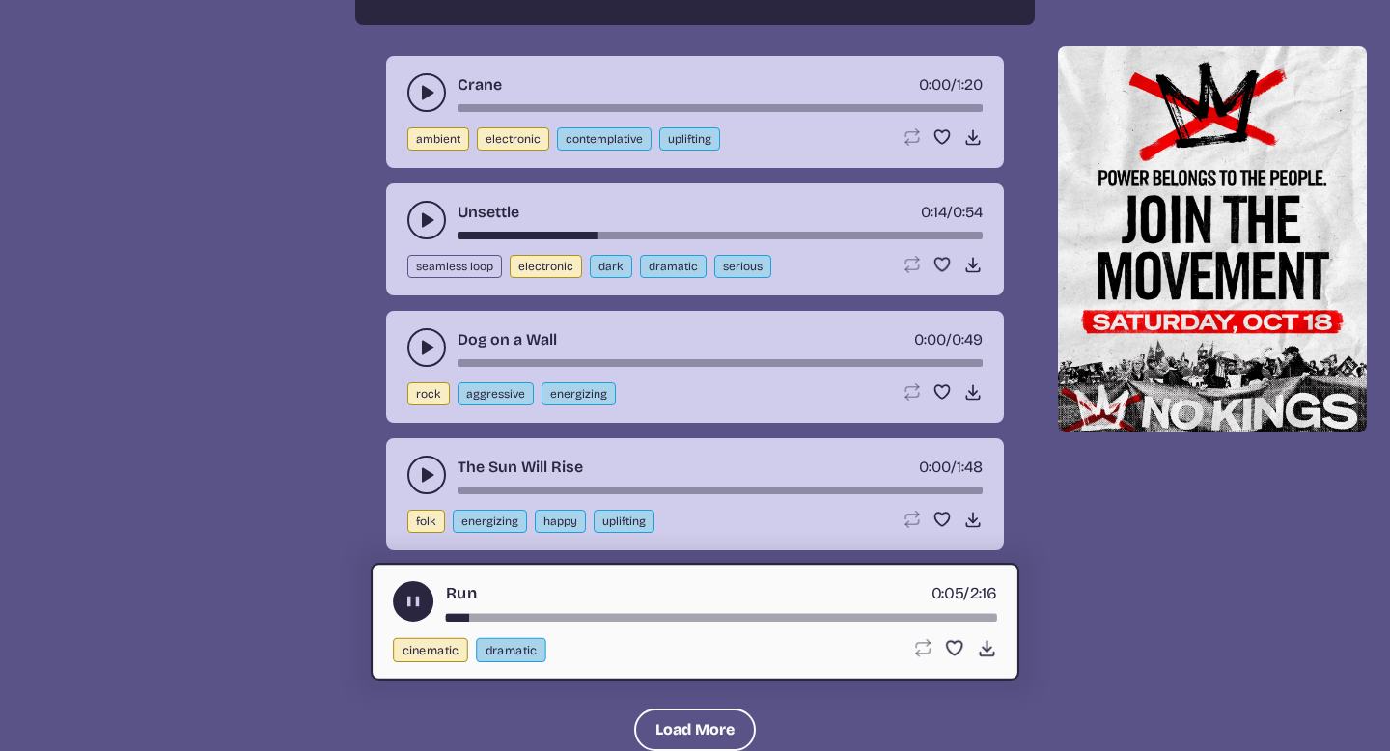
click at [728, 264] on button "serious" at bounding box center [742, 266] width 57 height 23
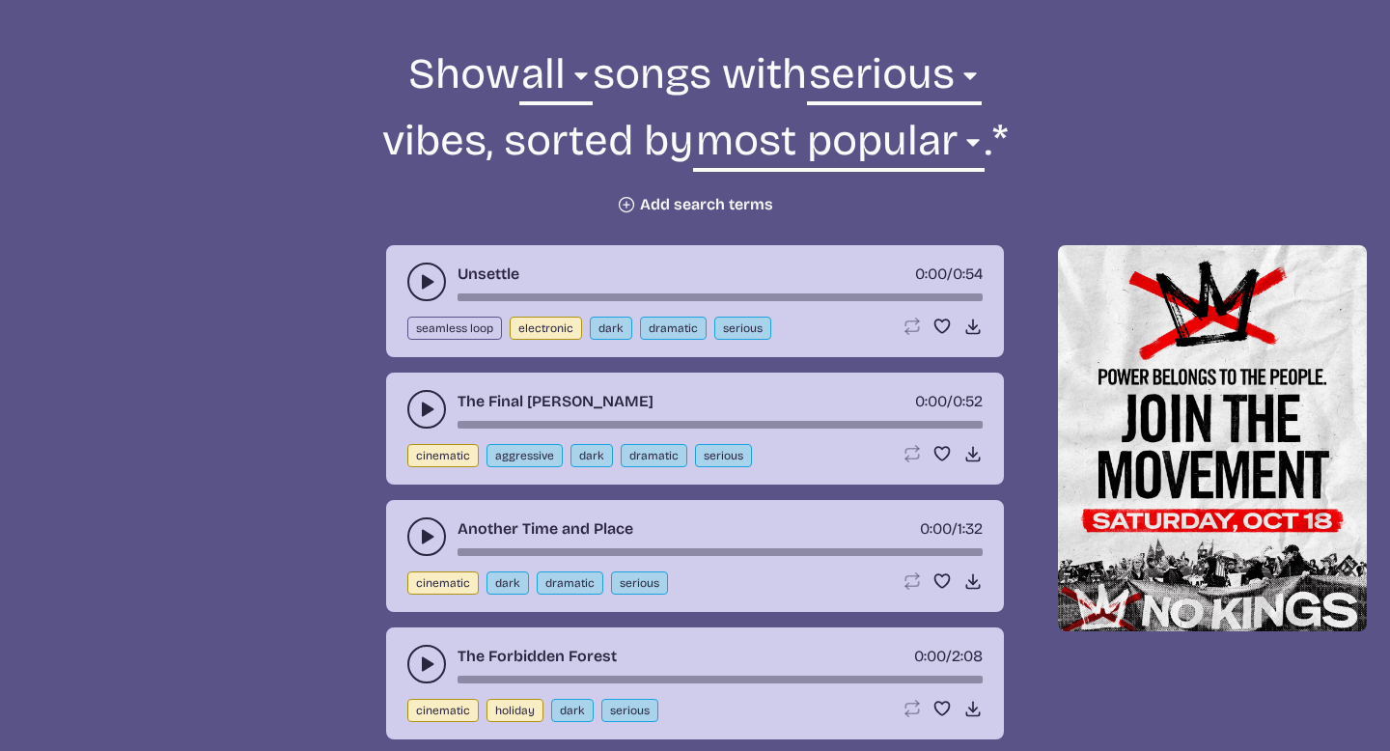
scroll to position [696, 0]
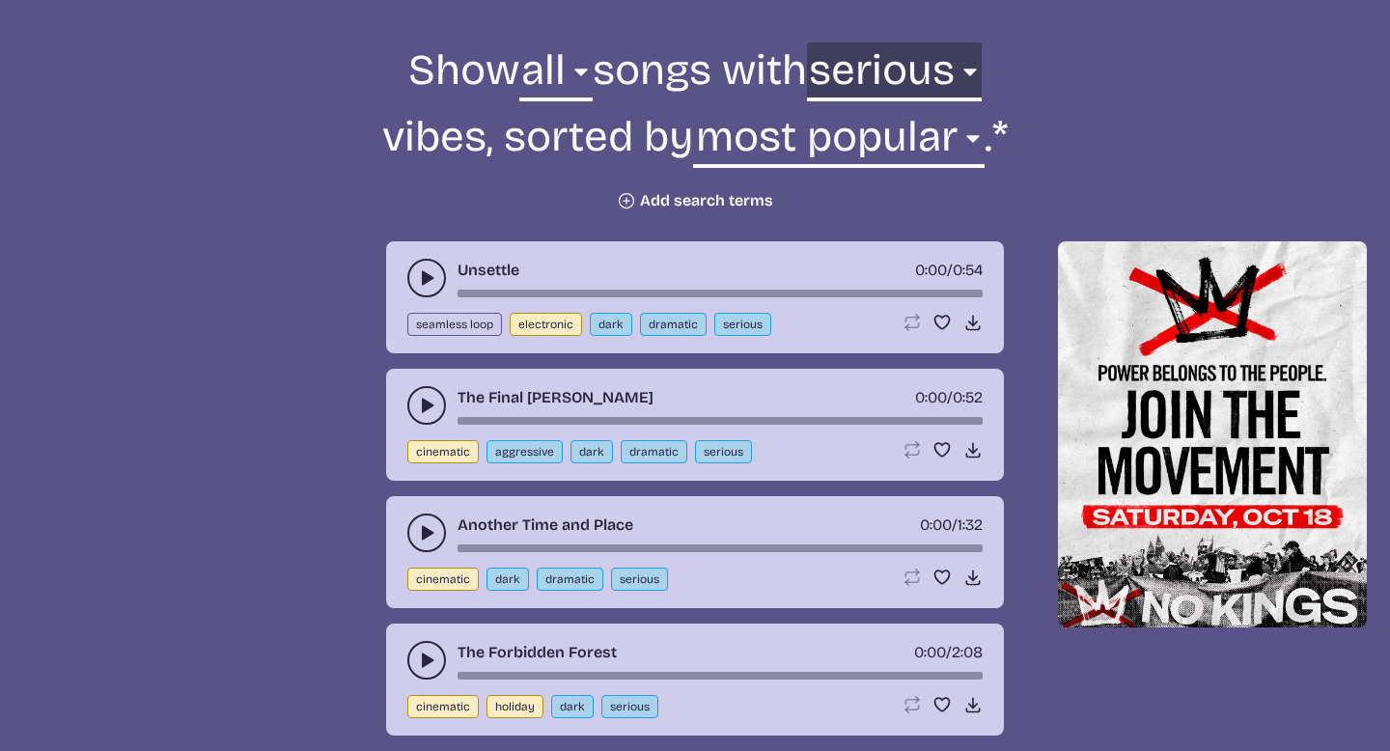
click at [915, 70] on select "any aggressive chill contemplative dark dramatic easygoing energizing happy ser…" at bounding box center [894, 75] width 175 height 67
click at [824, 42] on select "any aggressive chill contemplative dark dramatic easygoing energizing happy ser…" at bounding box center [894, 75] width 175 height 67
click at [405, 396] on div "The Final [PERSON_NAME] 0:00 / 0:52 cinematic aggressive dark dramatic serious …" at bounding box center [695, 425] width 618 height 112
click at [417, 395] on button "play-pause toggle" at bounding box center [426, 405] width 39 height 39
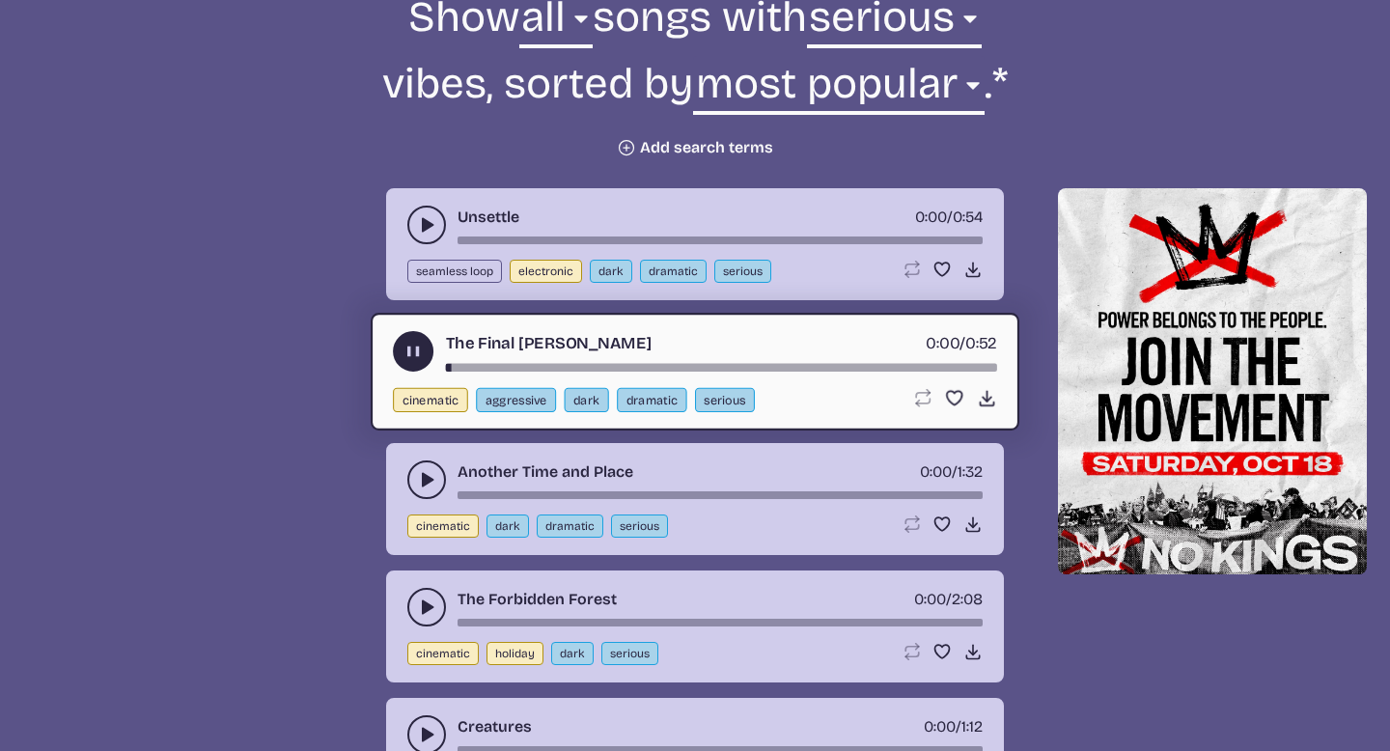
scroll to position [790, 0]
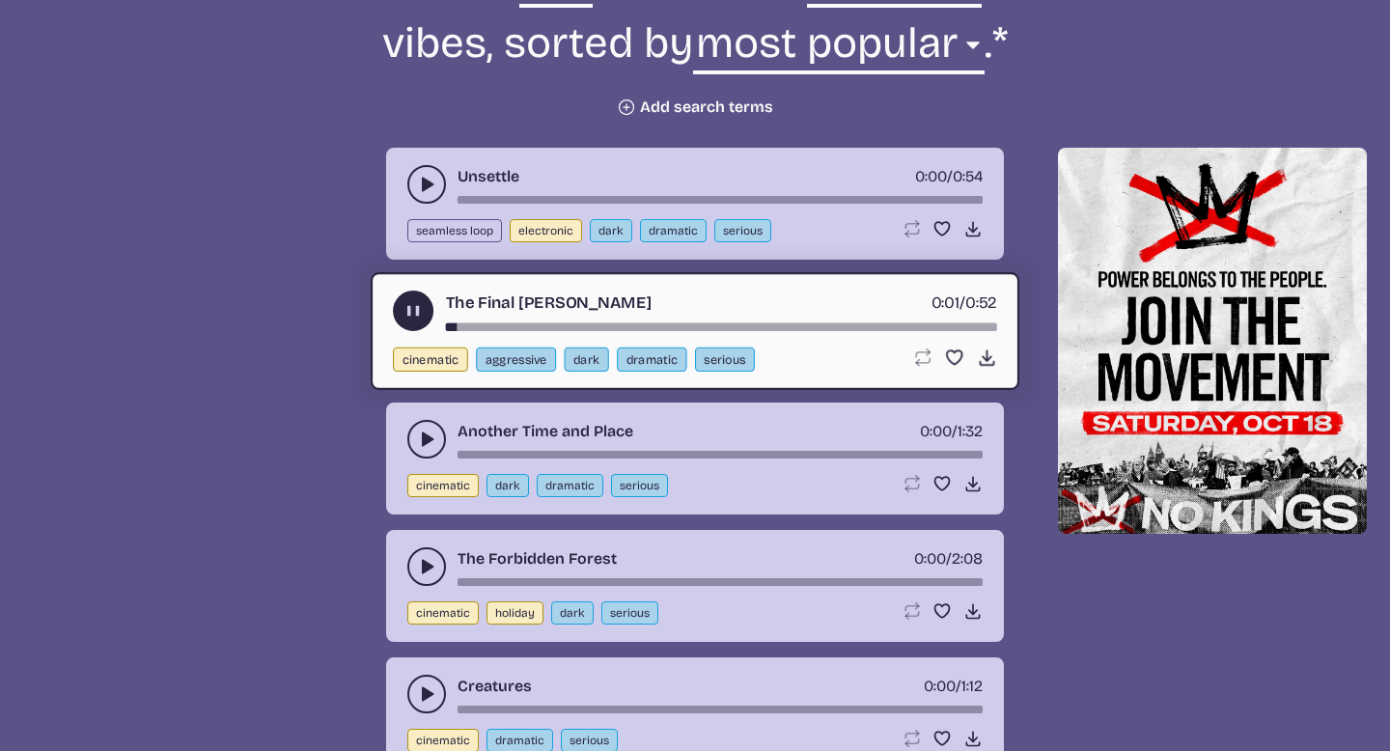
click at [420, 442] on icon "play-pause toggle" at bounding box center [426, 439] width 19 height 19
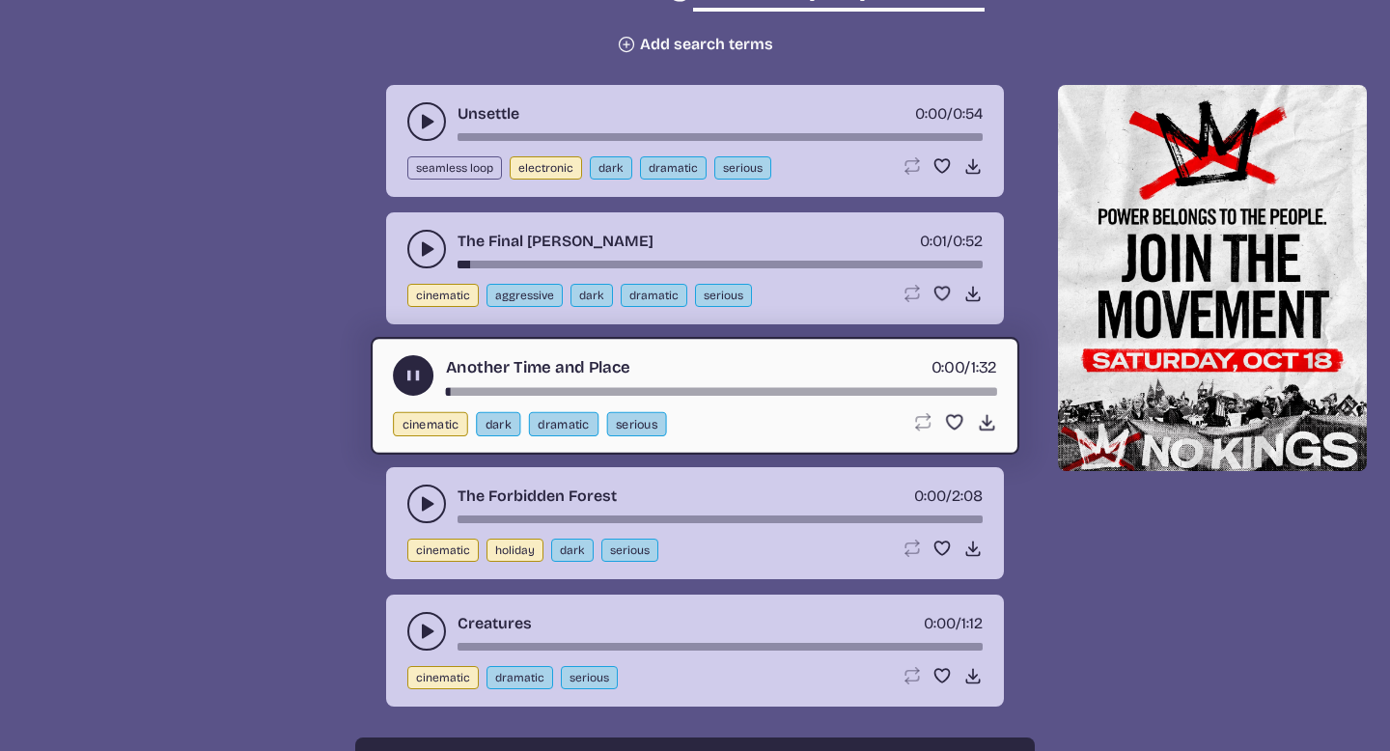
scroll to position [853, 0]
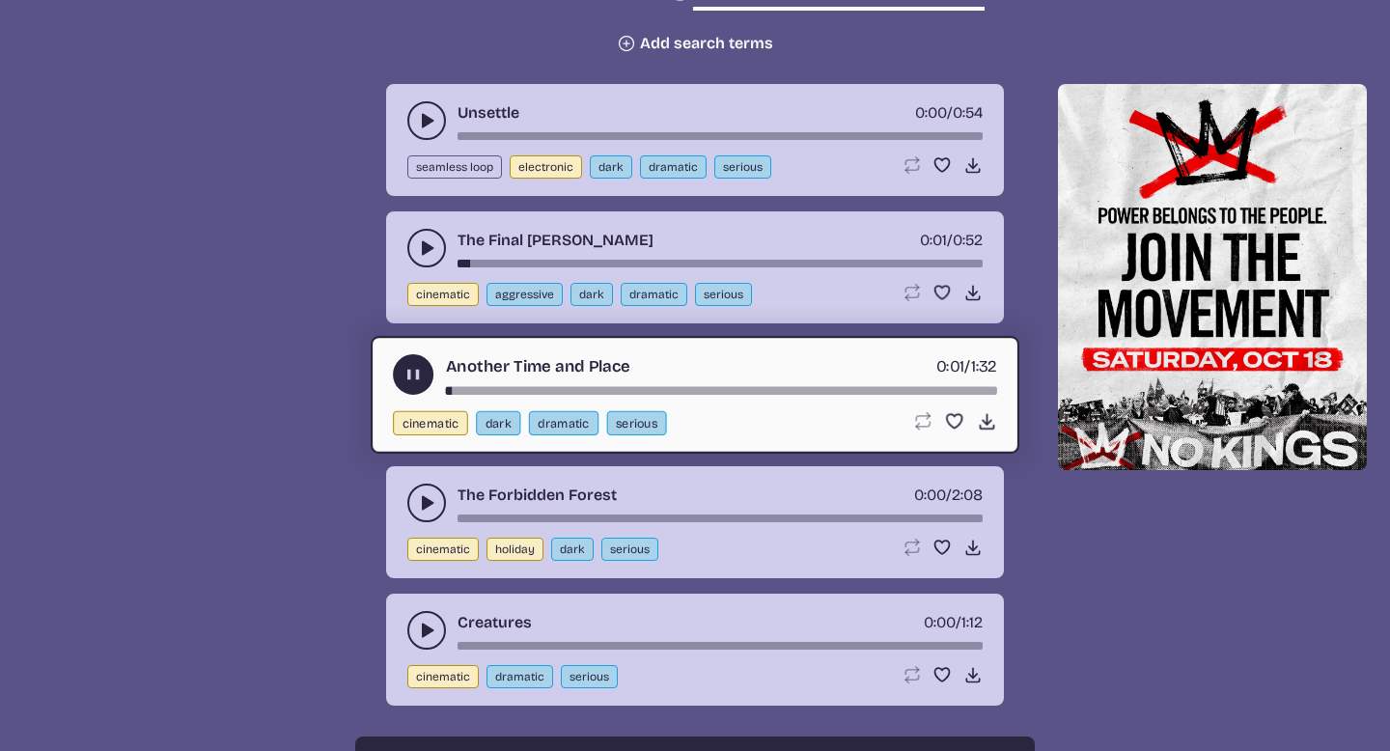
click at [413, 498] on button "play-pause toggle" at bounding box center [426, 503] width 39 height 39
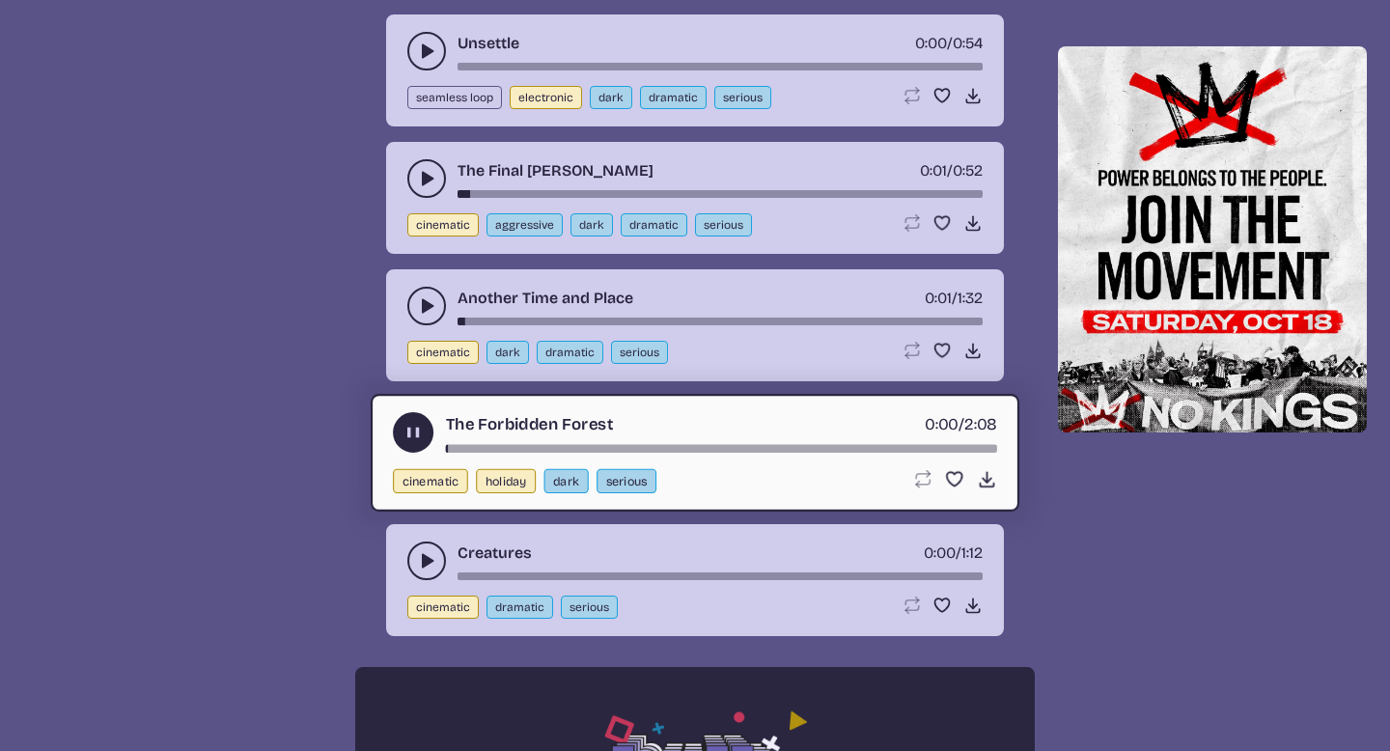
scroll to position [927, 0]
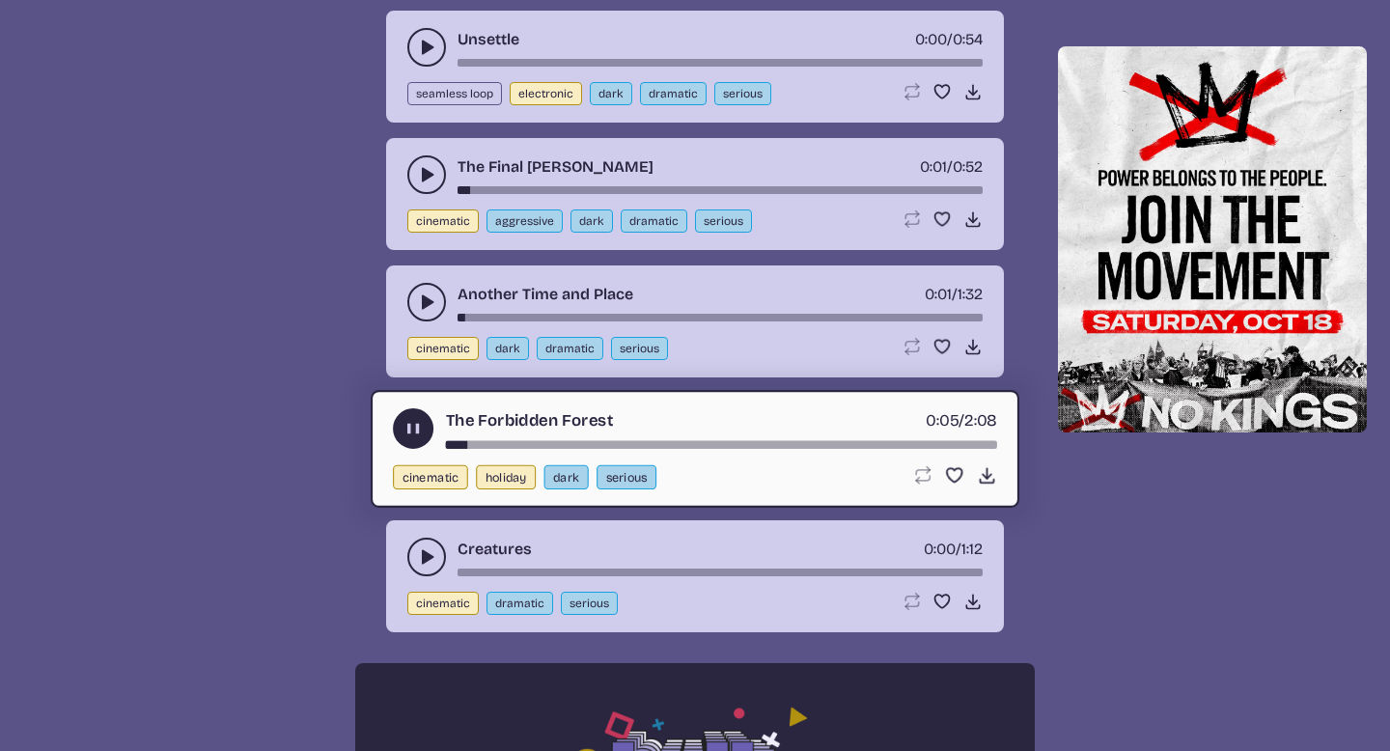
click at [421, 553] on icon "play-pause toggle" at bounding box center [426, 556] width 19 height 19
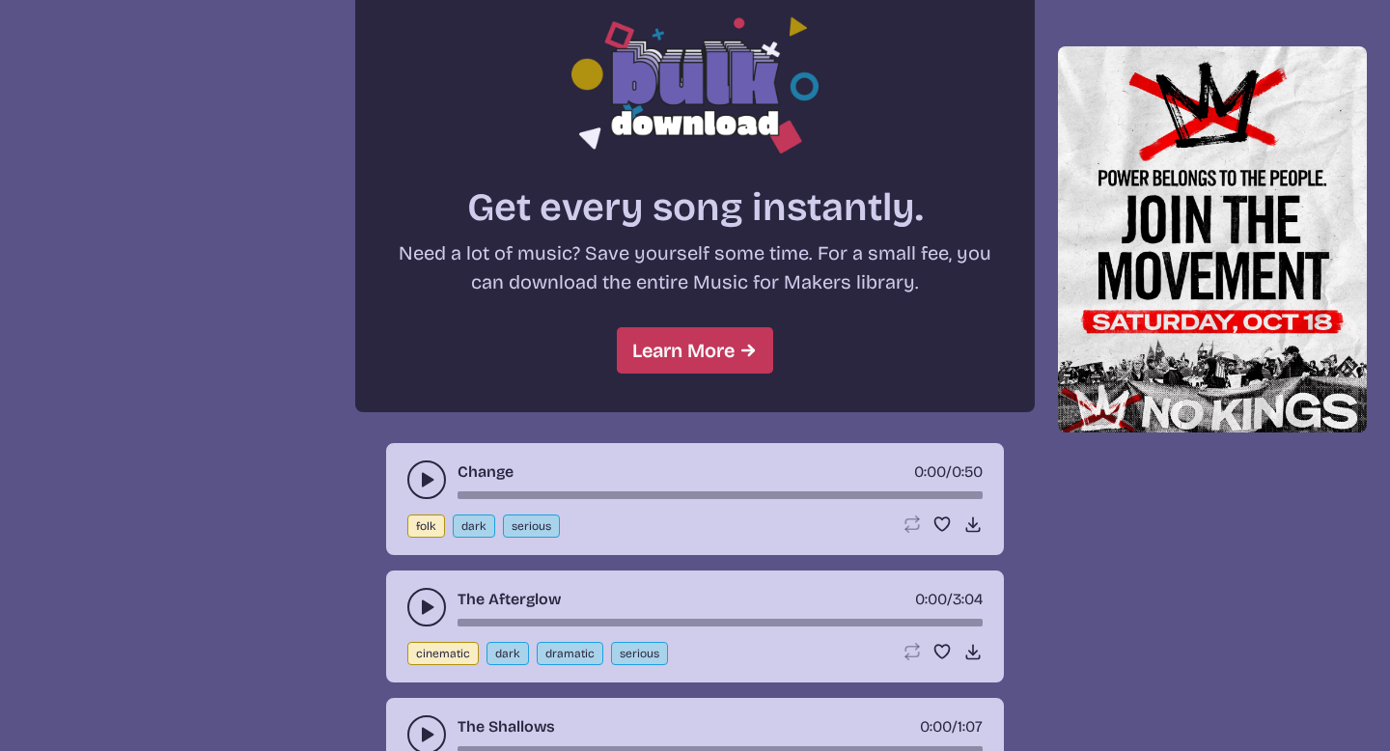
scroll to position [1655, 0]
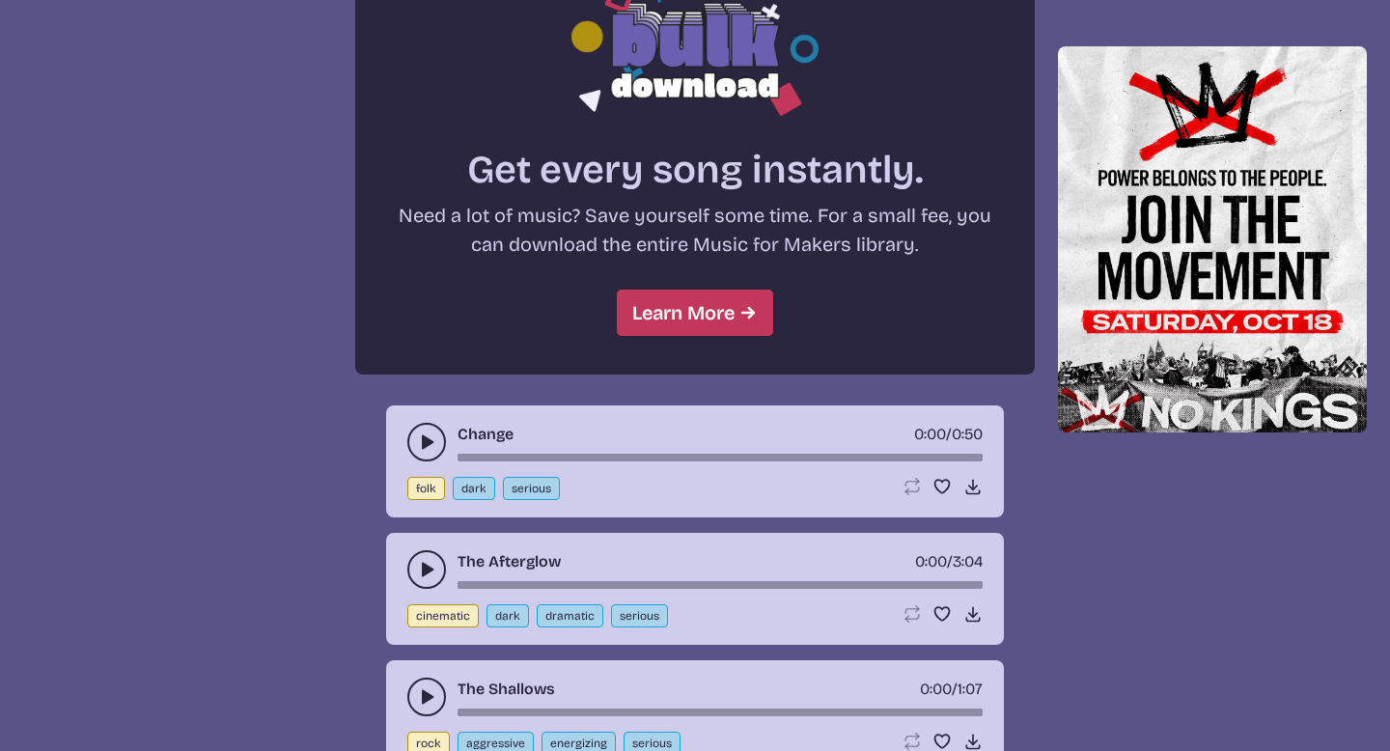
click at [429, 440] on use "play-pause toggle" at bounding box center [426, 442] width 19 height 19
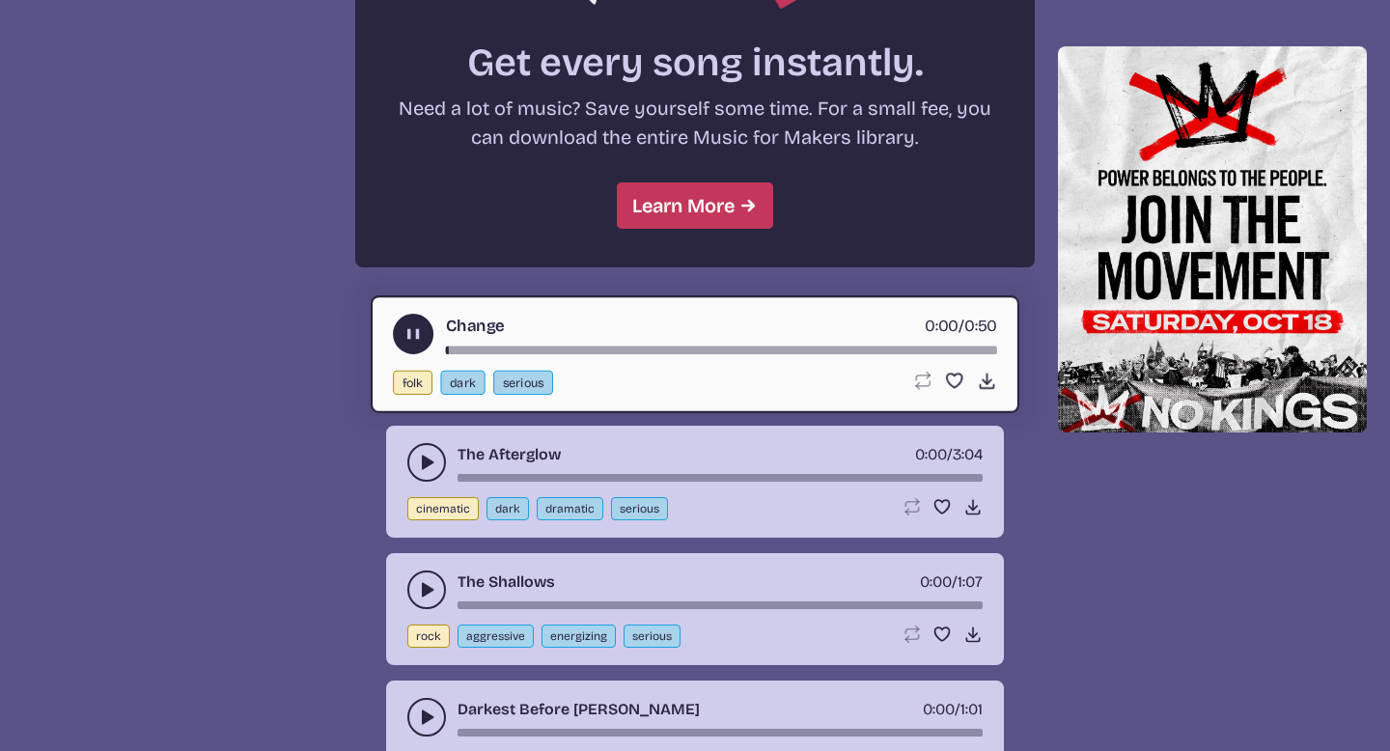
scroll to position [1766, 0]
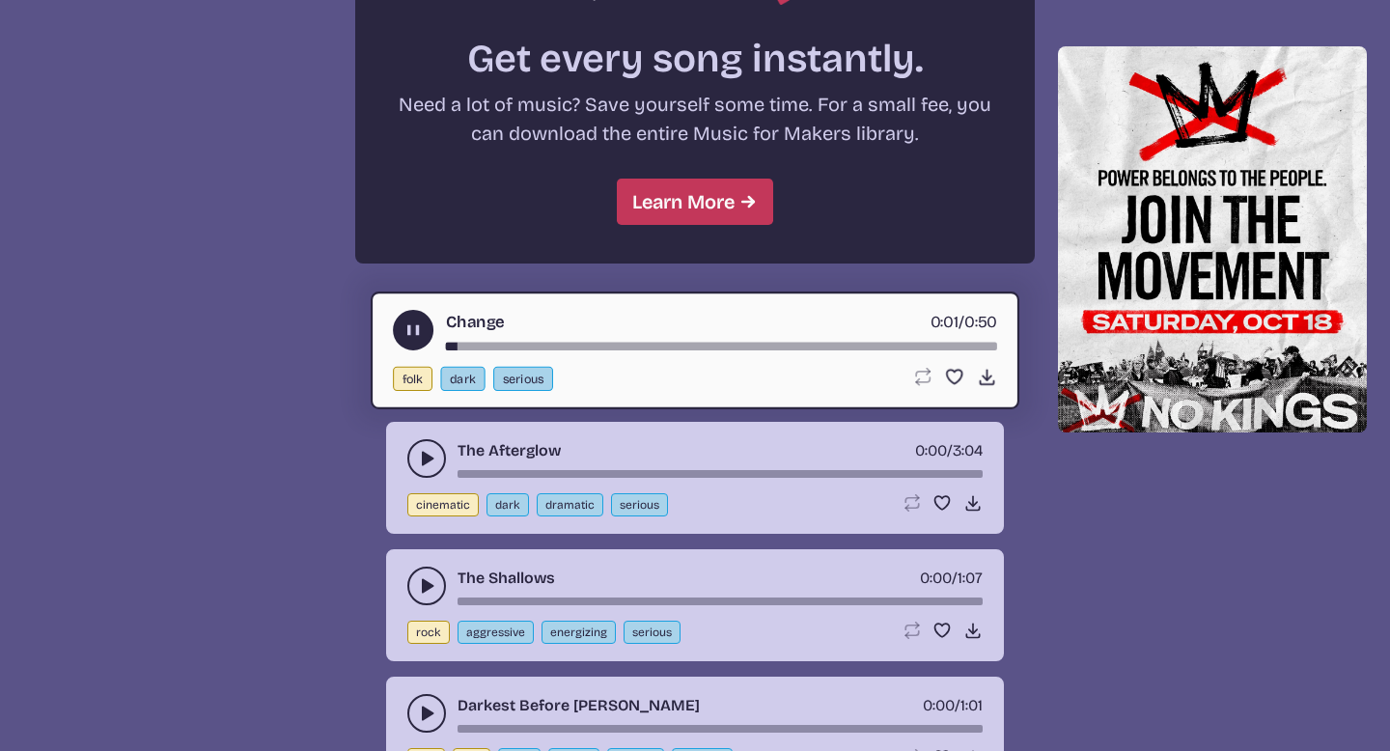
click at [418, 459] on icon "play-pause toggle" at bounding box center [426, 458] width 19 height 19
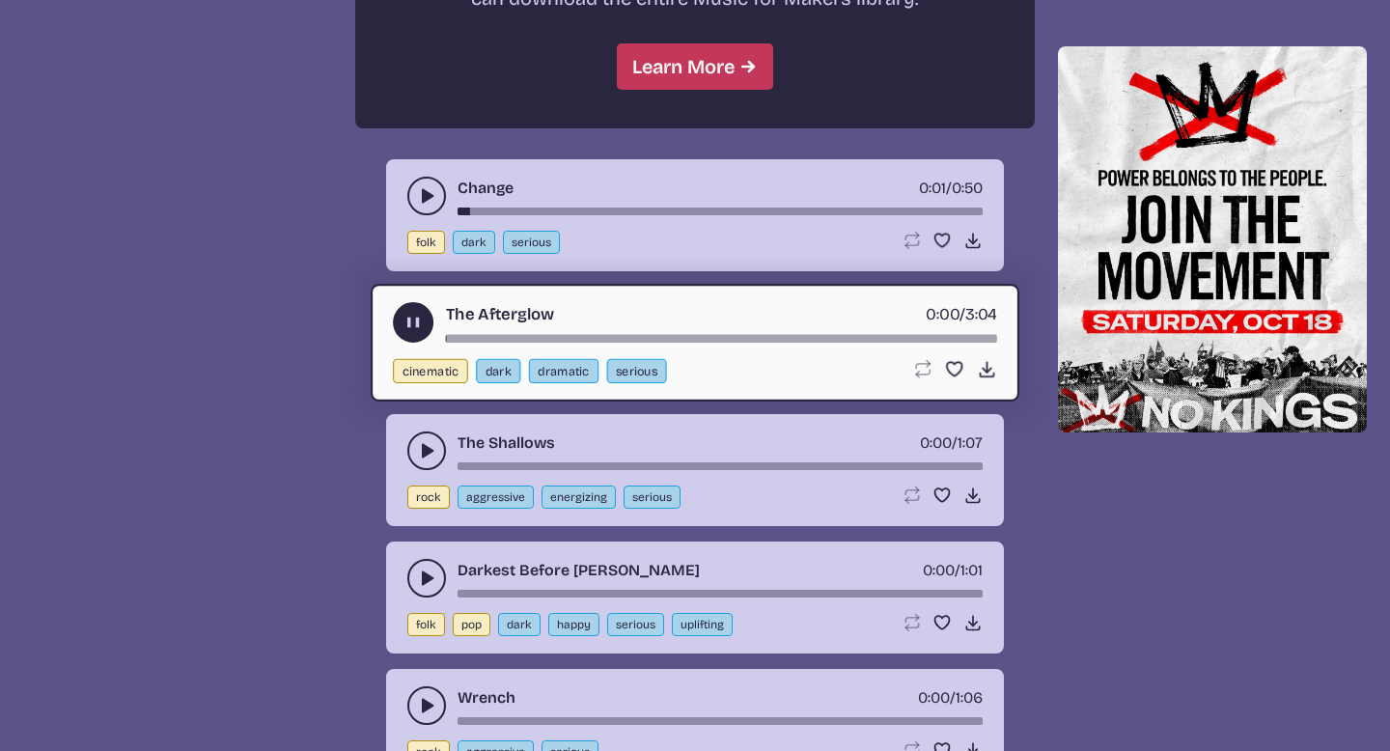
scroll to position [1917, 0]
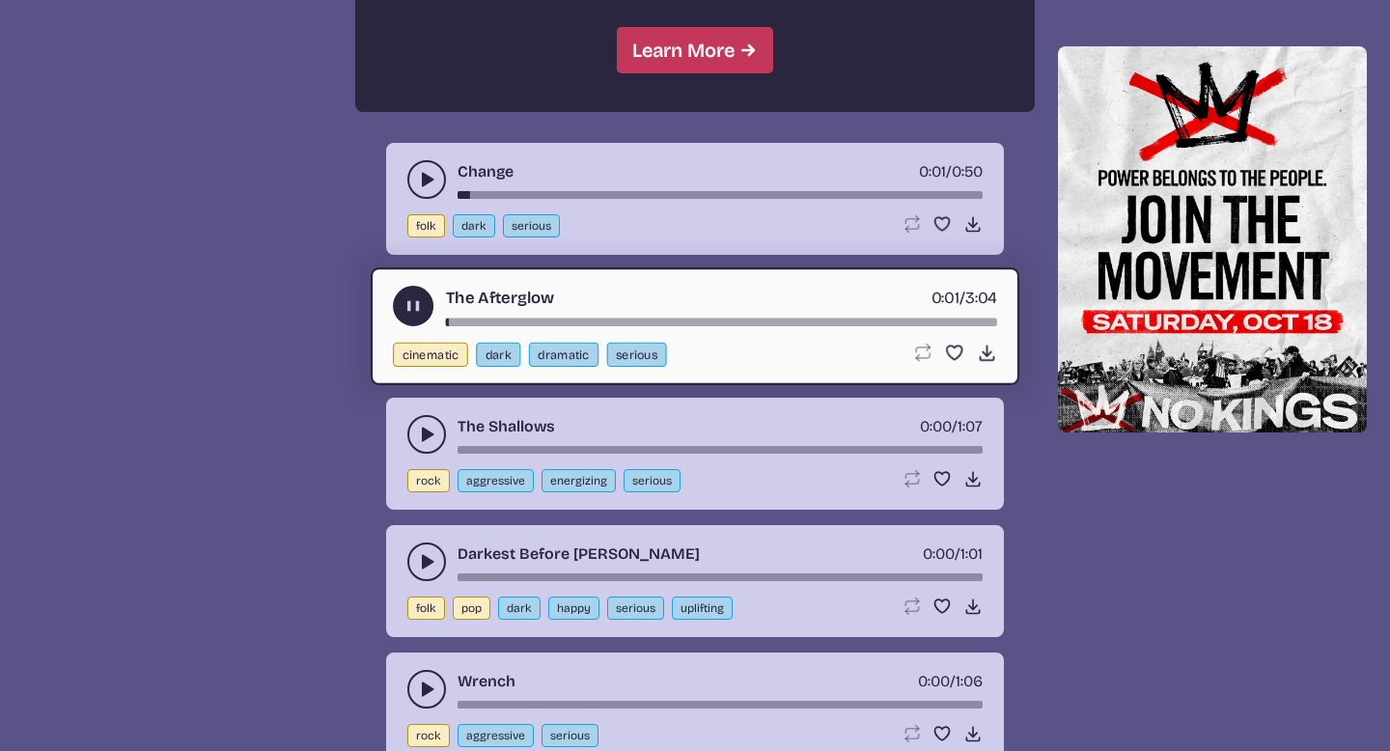
click at [425, 432] on use "play-pause toggle" at bounding box center [426, 434] width 19 height 19
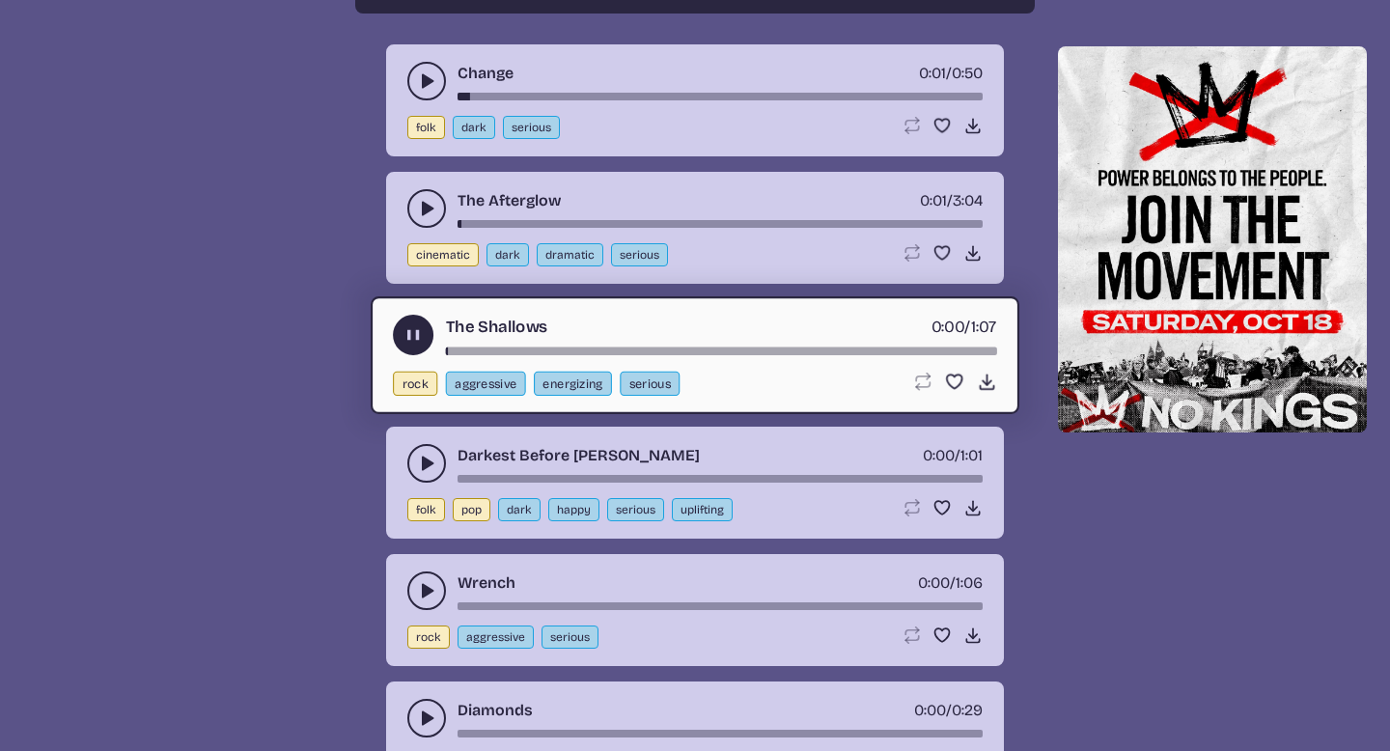
scroll to position [2018, 0]
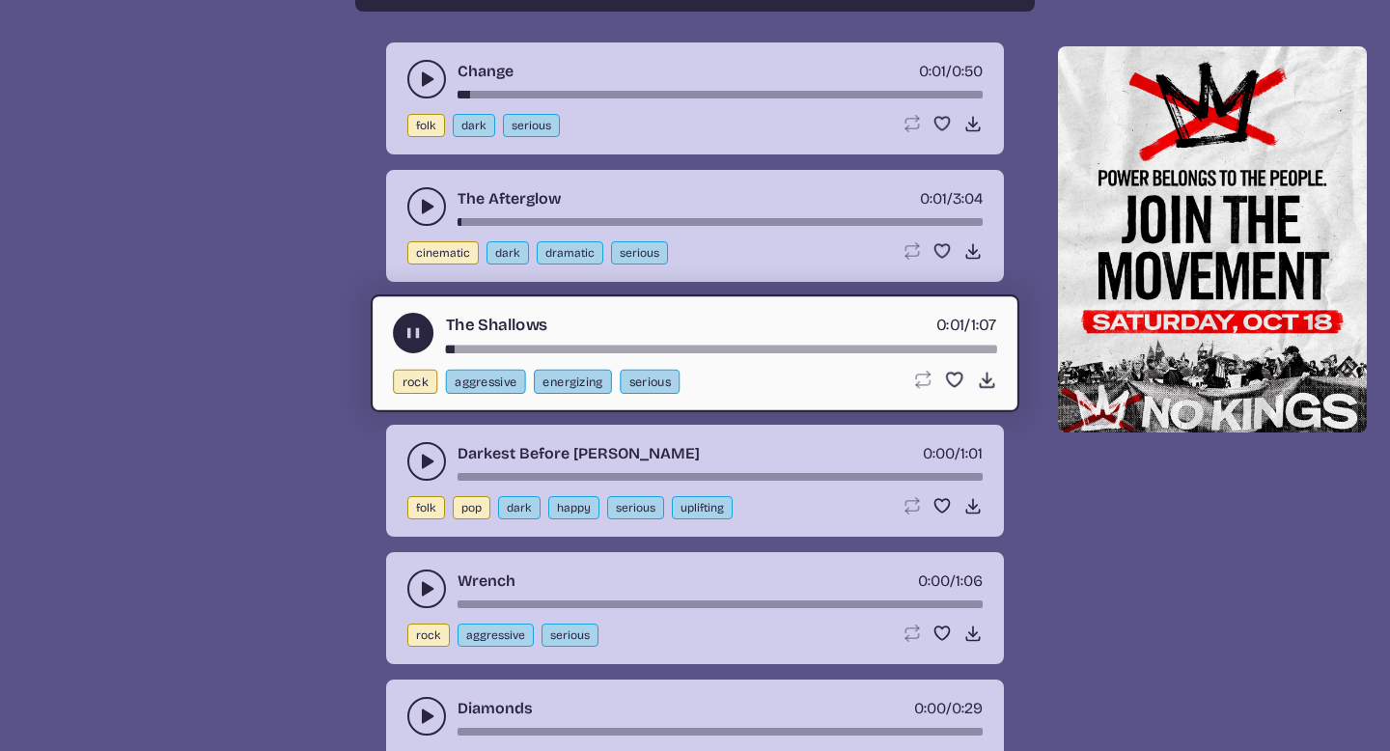
click at [423, 461] on use "play-pause toggle" at bounding box center [426, 461] width 19 height 19
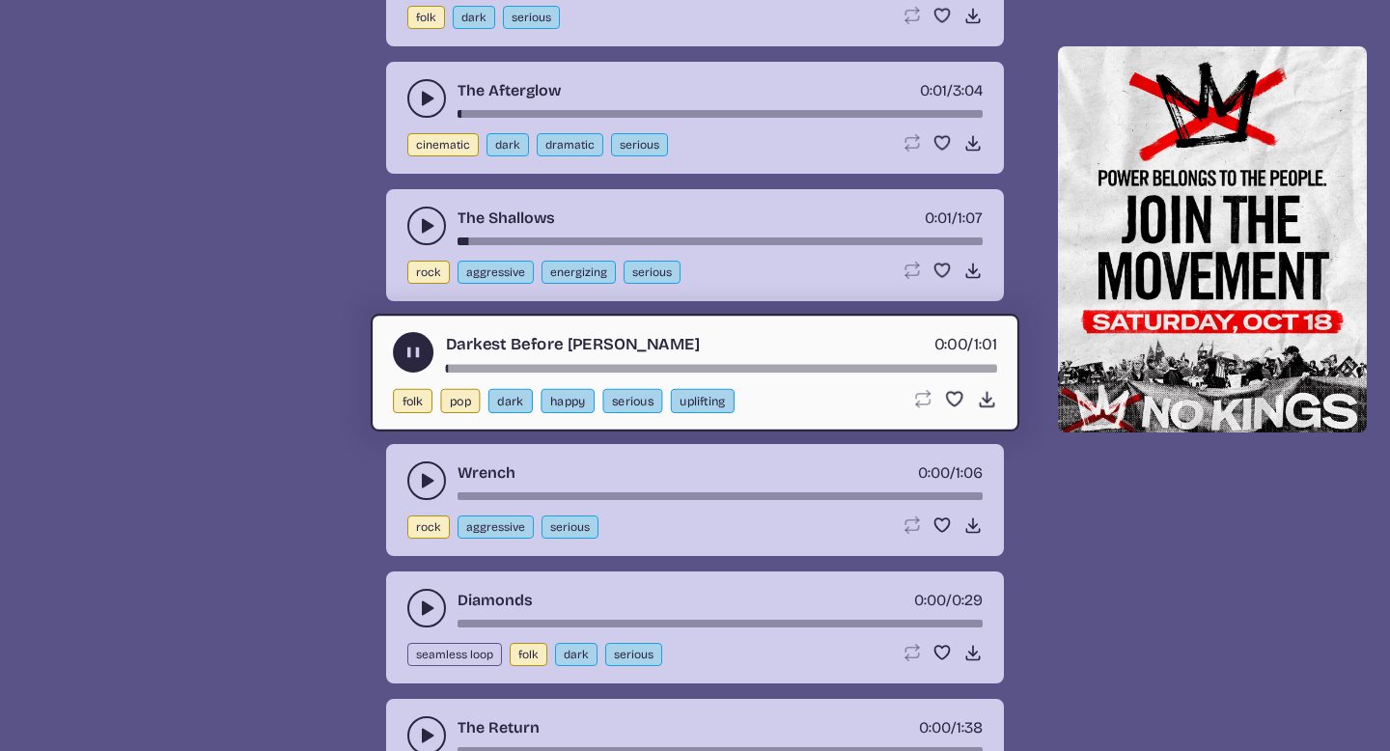
scroll to position [2140, 0]
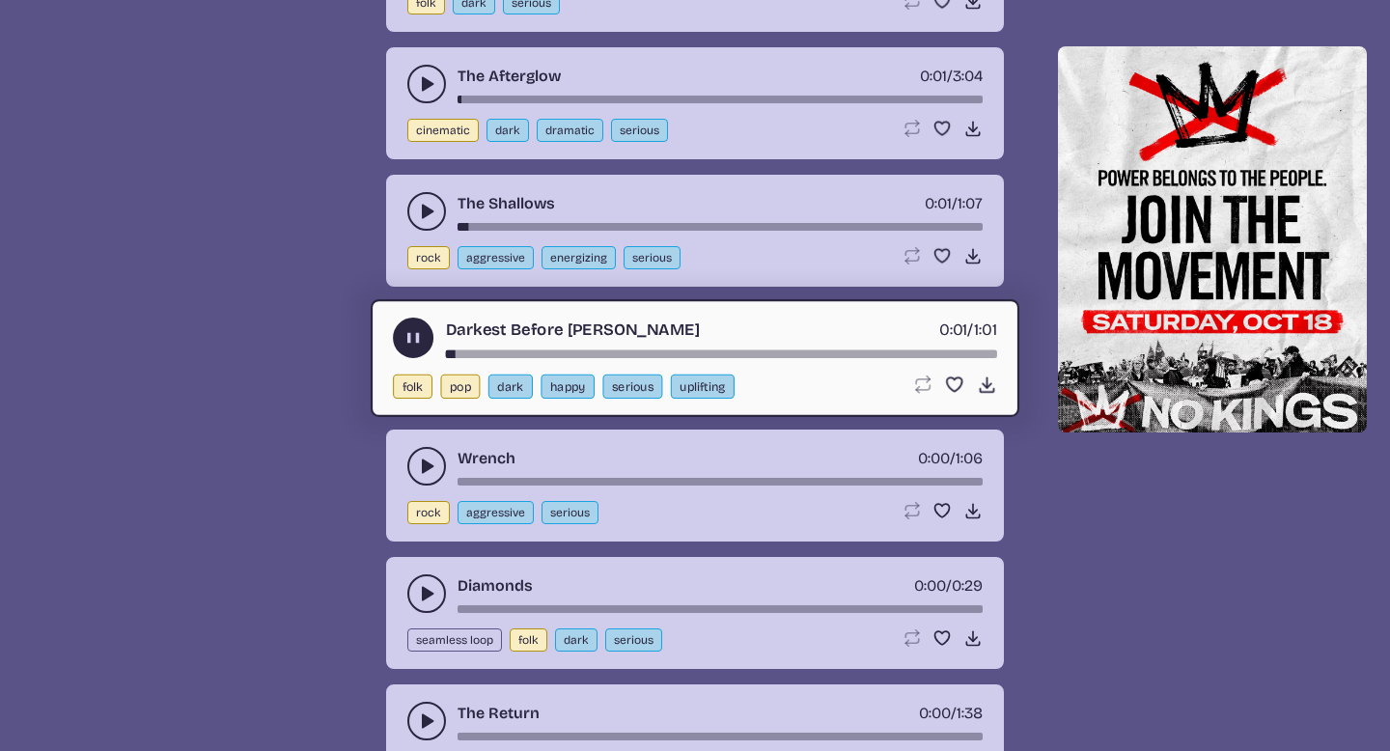
click at [424, 458] on icon "play-pause toggle" at bounding box center [426, 466] width 19 height 19
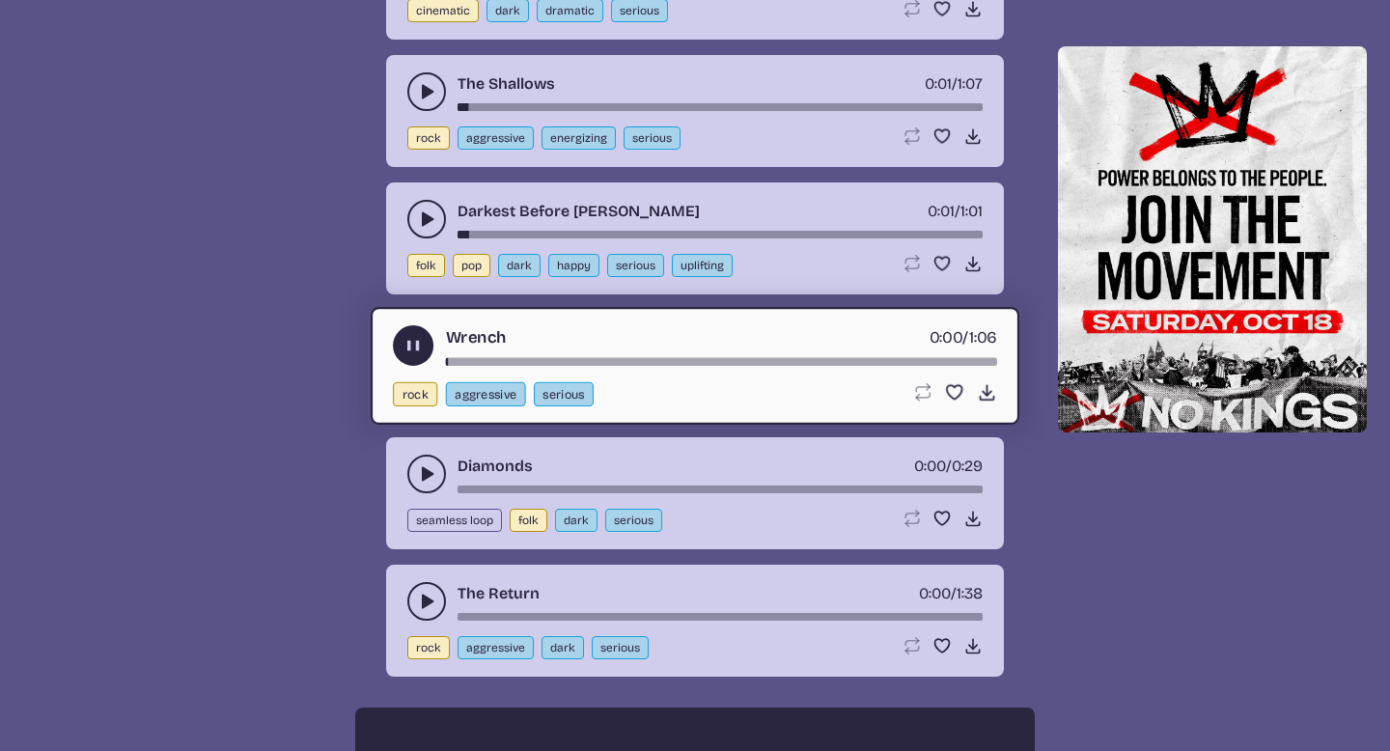
scroll to position [2263, 0]
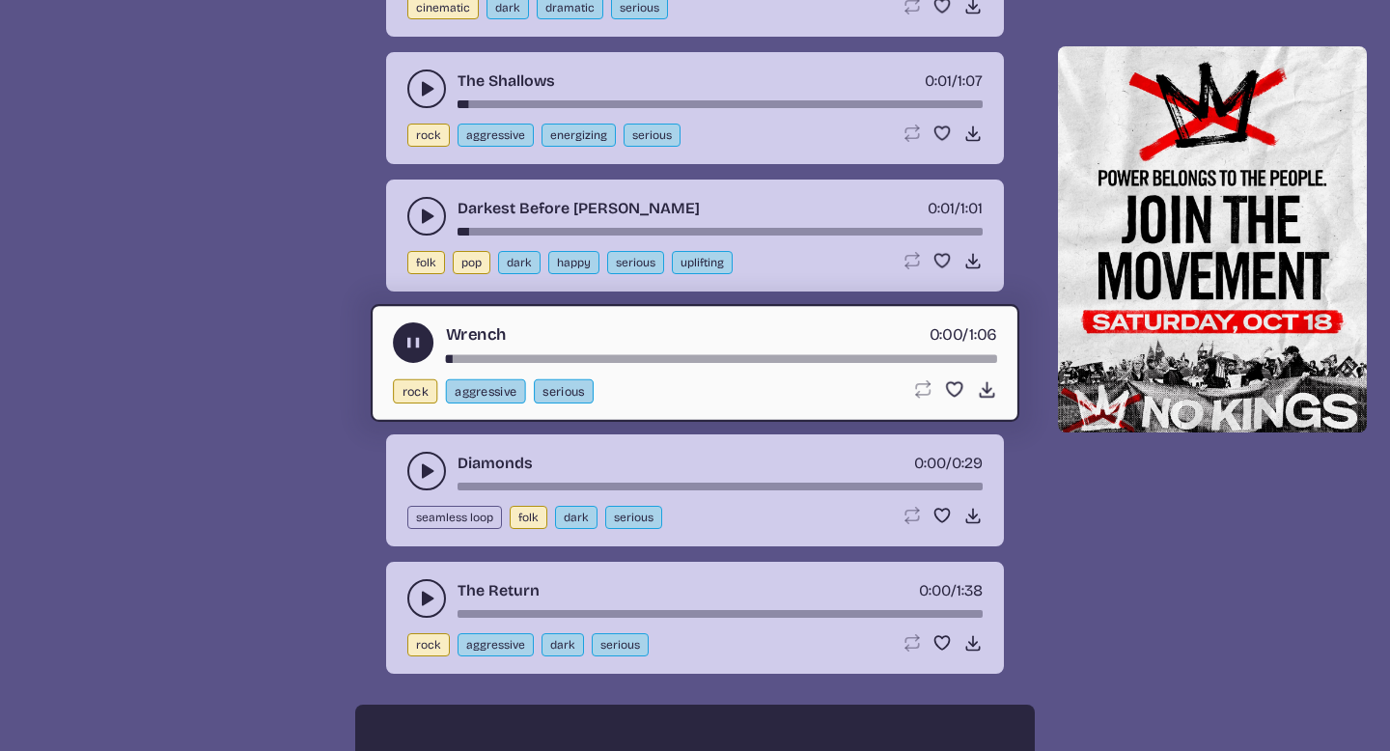
click at [421, 469] on icon "play-pause toggle" at bounding box center [426, 470] width 19 height 19
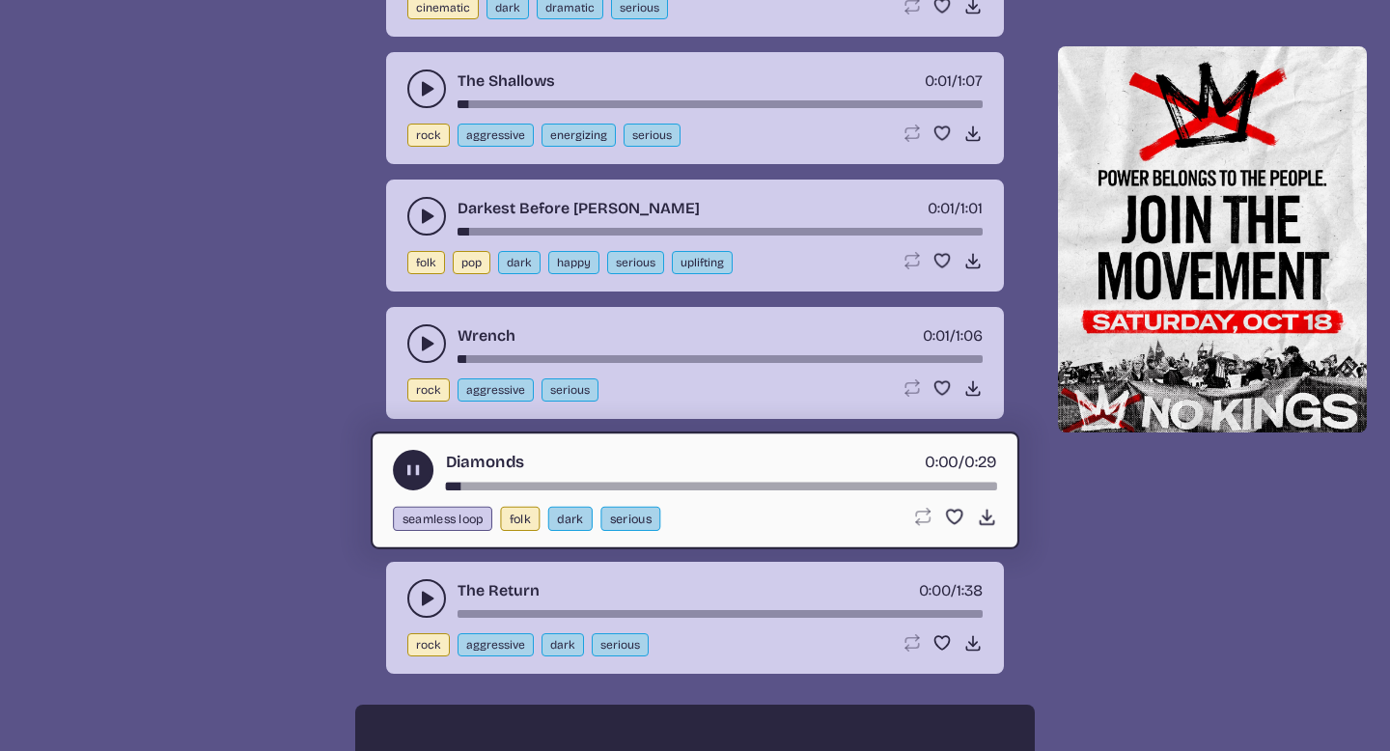
click at [418, 584] on button "play-pause toggle" at bounding box center [426, 598] width 39 height 39
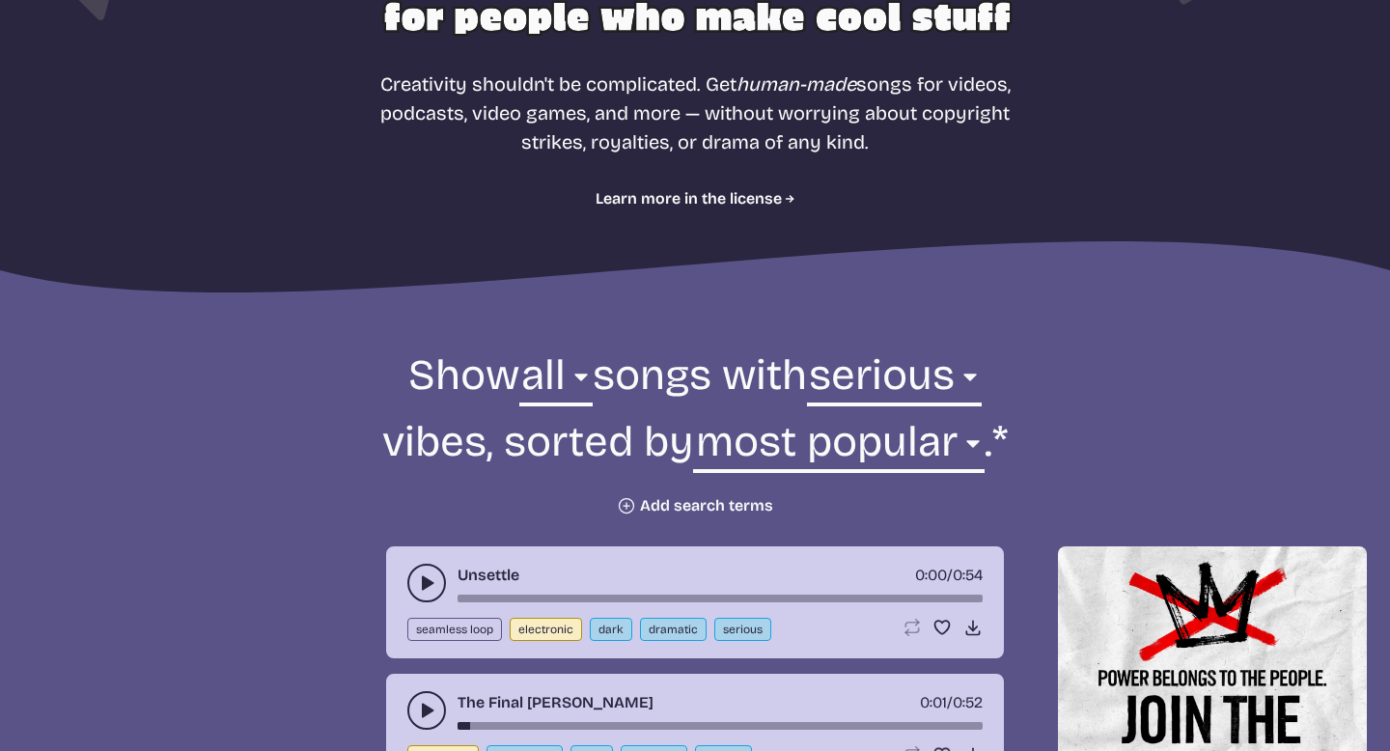
scroll to position [393, 0]
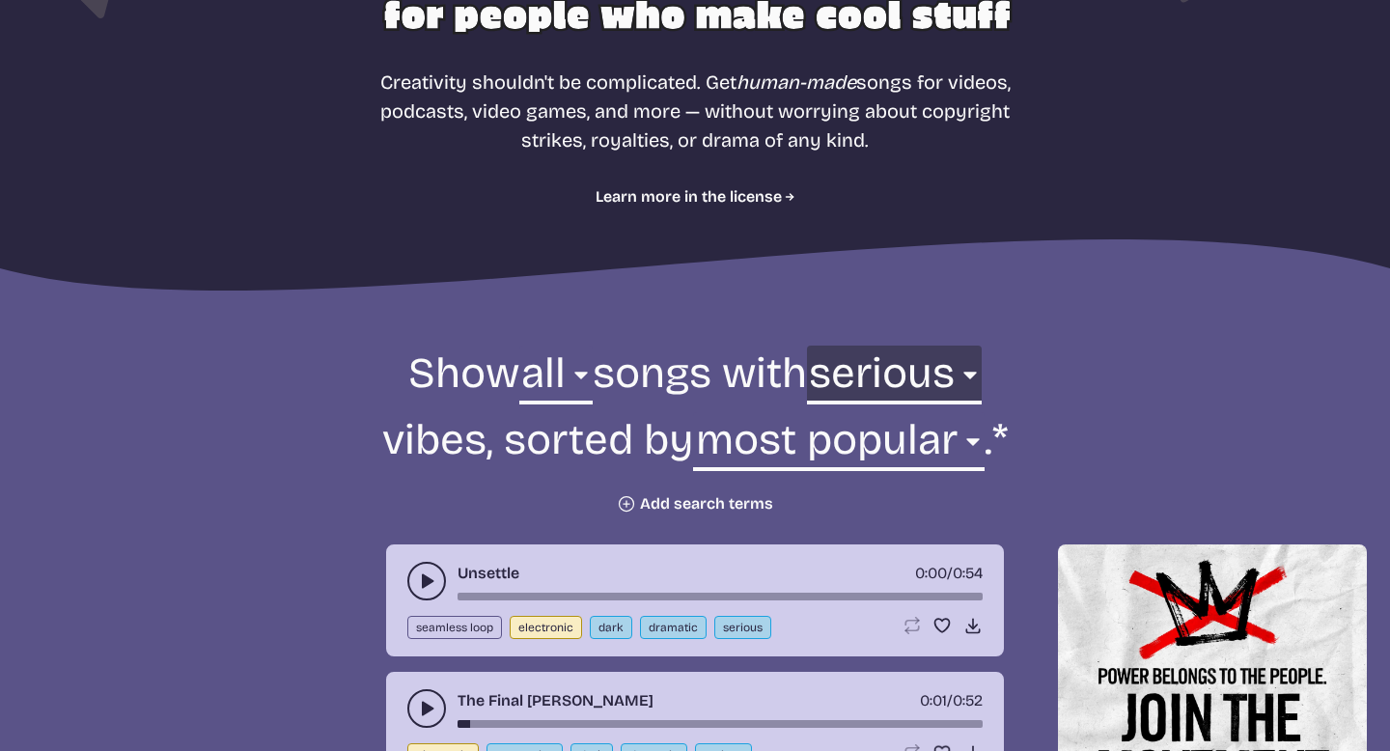
click at [883, 381] on select "any aggressive chill contemplative dark dramatic easygoing energizing happy ser…" at bounding box center [894, 379] width 175 height 67
click at [815, 346] on select "any aggressive chill contemplative dark dramatic easygoing energizing happy ser…" at bounding box center [894, 379] width 175 height 67
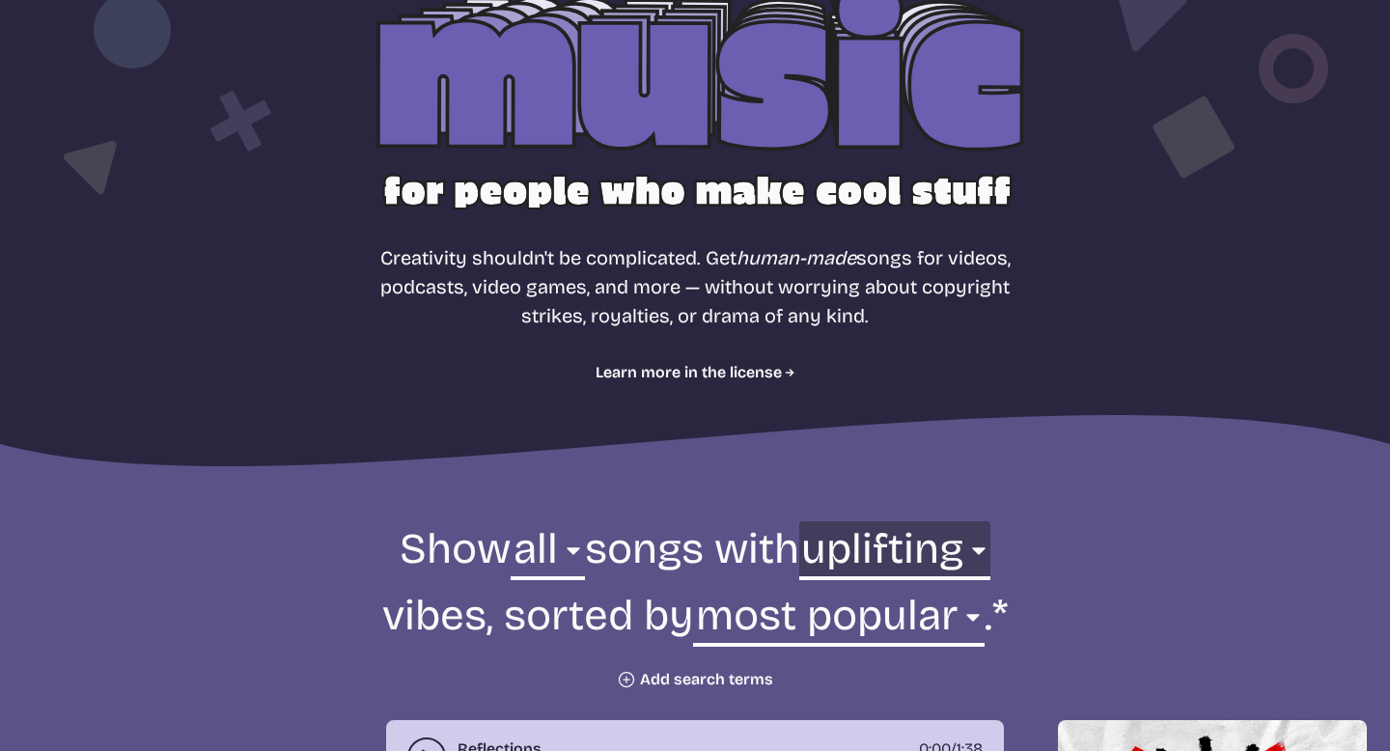
scroll to position [211, 0]
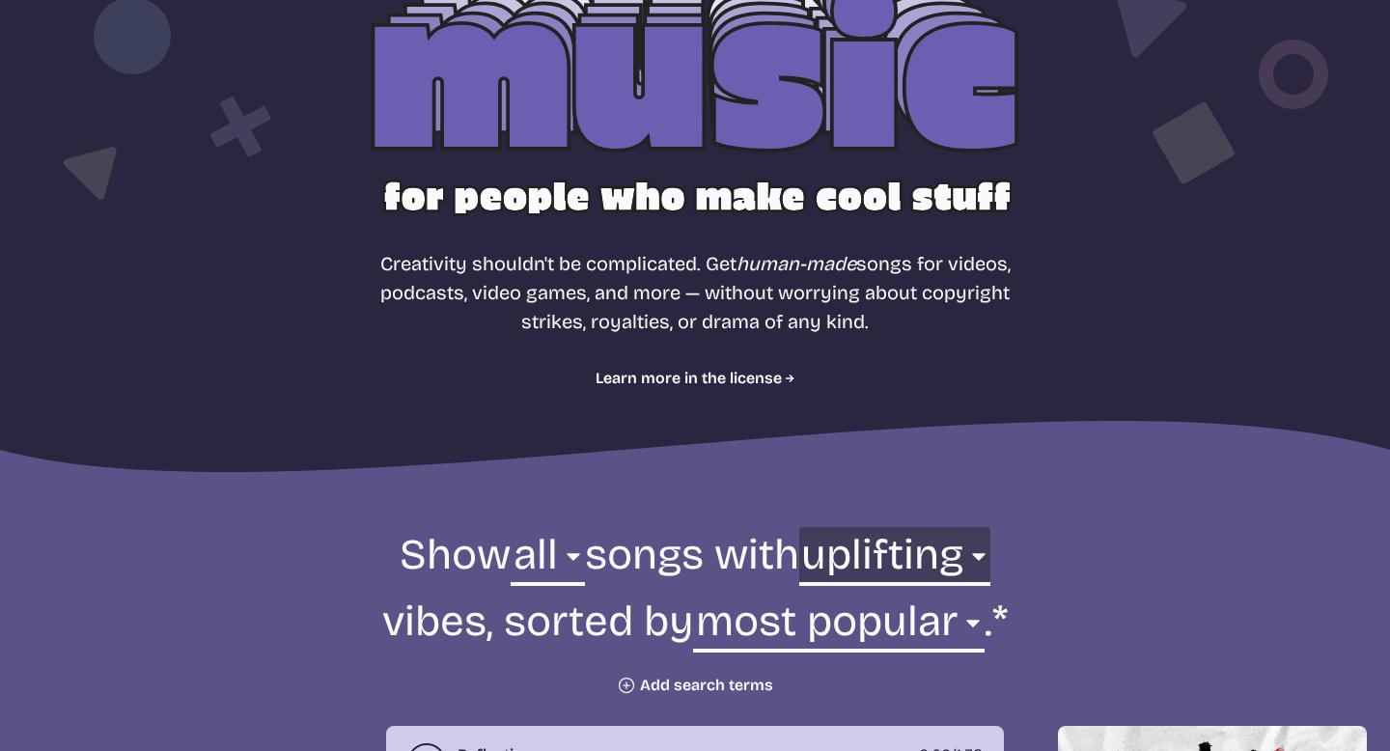
click at [863, 536] on select "any aggressive chill contemplative dark dramatic easygoing energizing happy ser…" at bounding box center [894, 560] width 191 height 67
click at [808, 527] on select "any aggressive chill contemplative dark dramatic easygoing energizing happy ser…" at bounding box center [894, 560] width 191 height 67
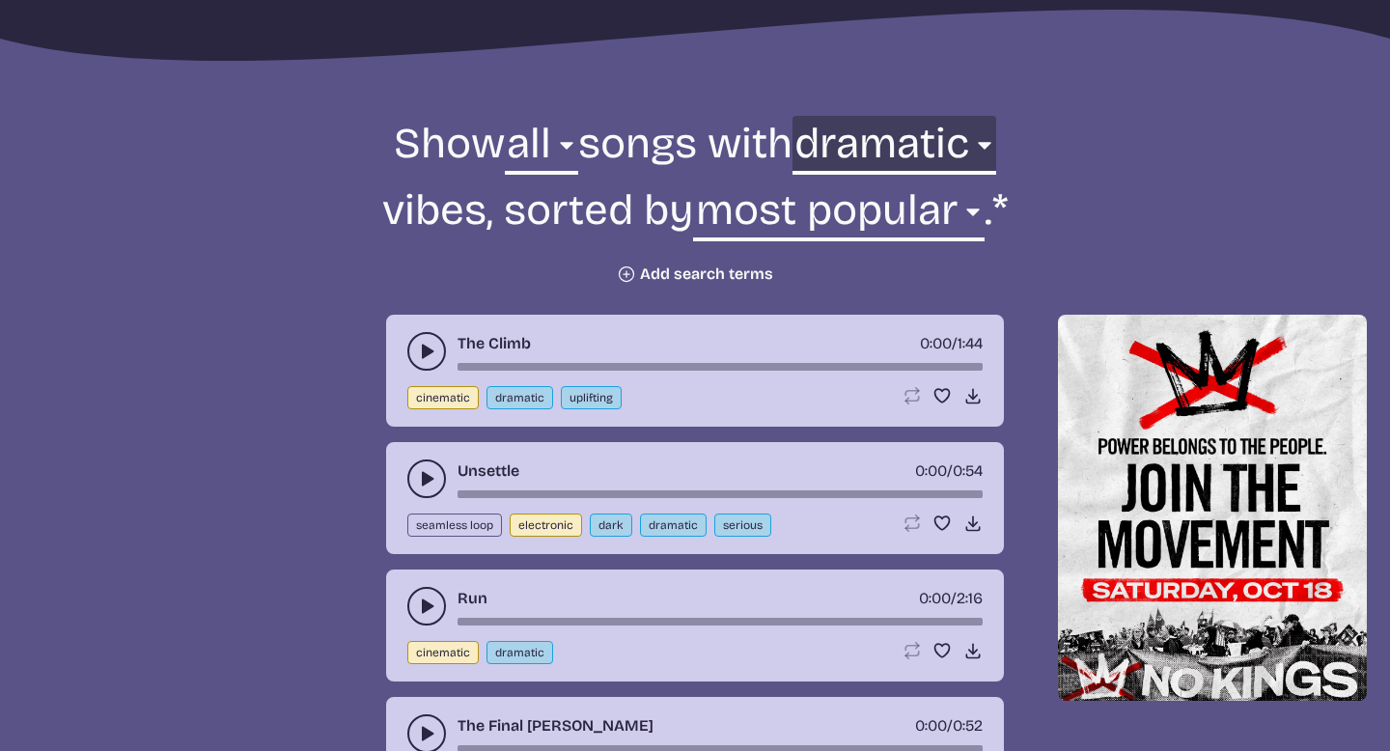
scroll to position [627, 0]
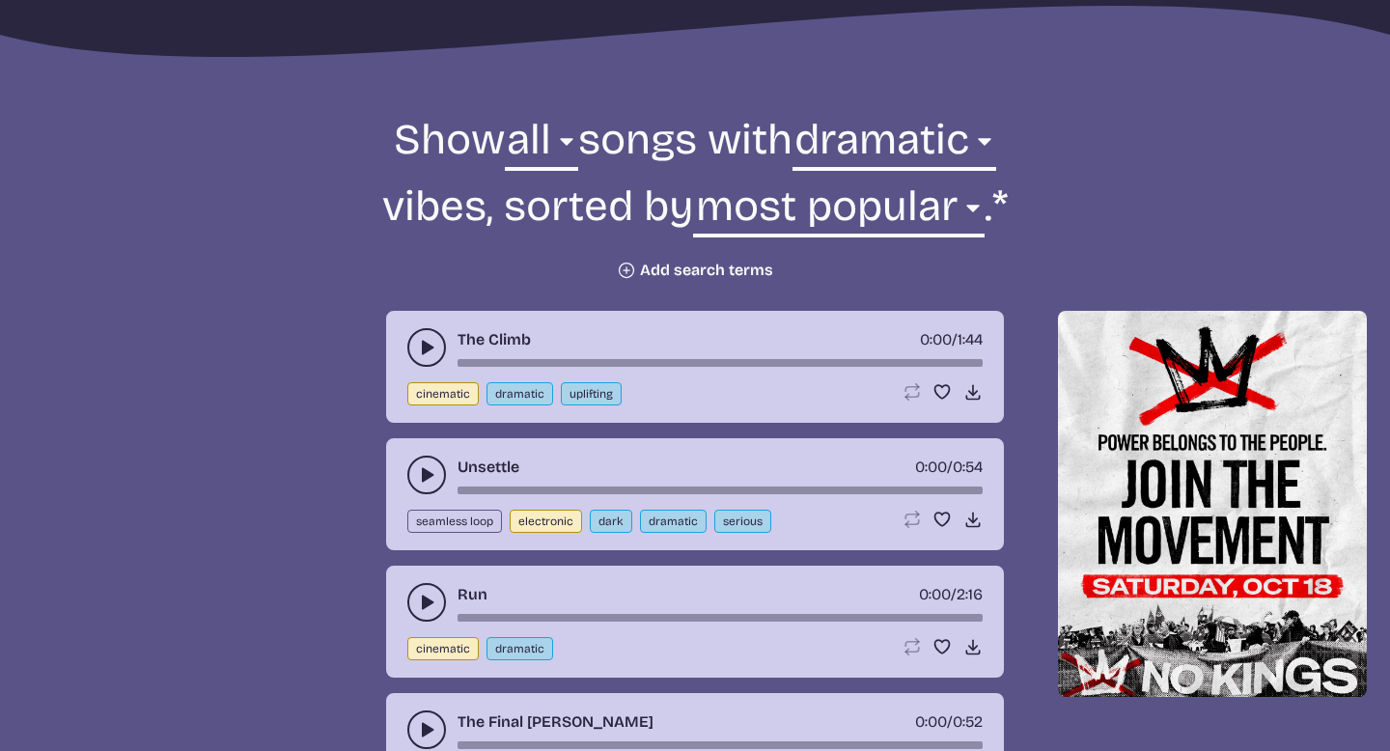
click at [419, 338] on icon "play-pause toggle" at bounding box center [426, 347] width 19 height 19
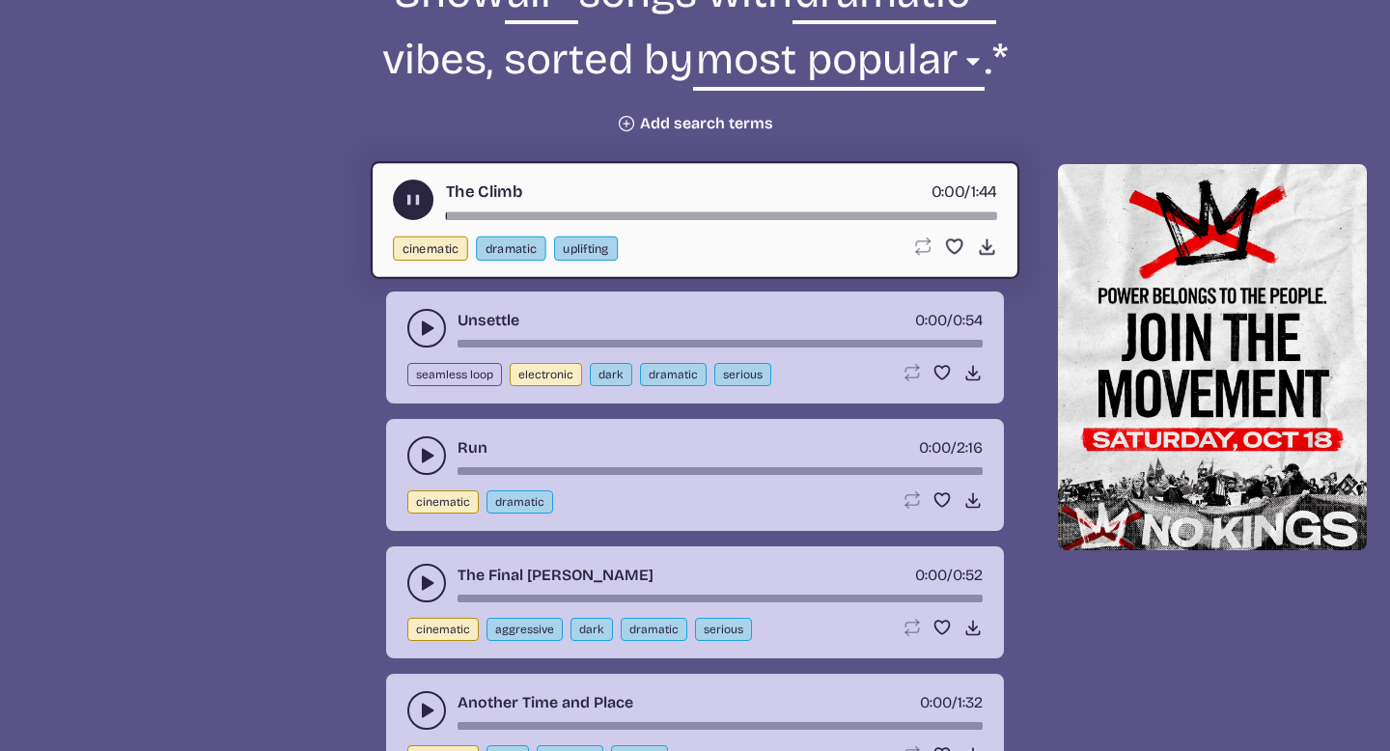
scroll to position [786, 0]
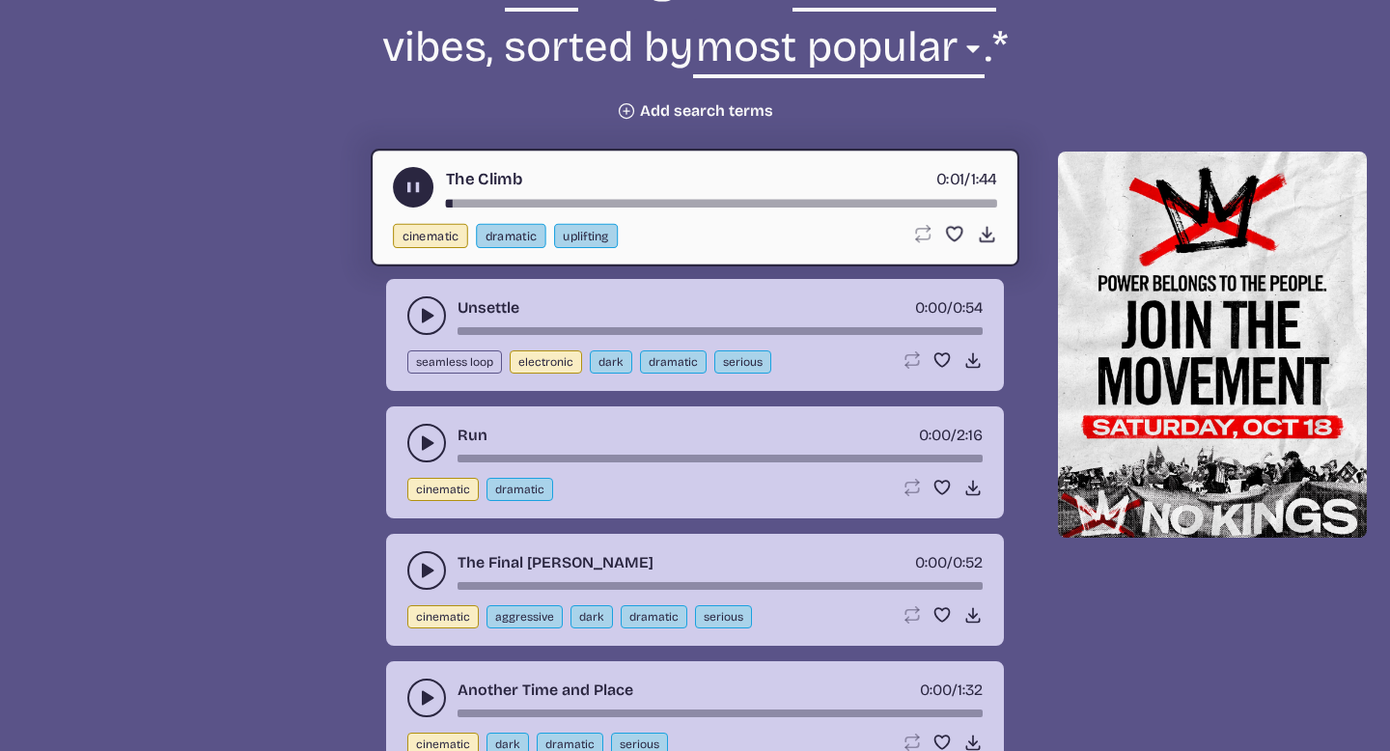
click at [429, 446] on use "play-pause toggle" at bounding box center [426, 442] width 19 height 19
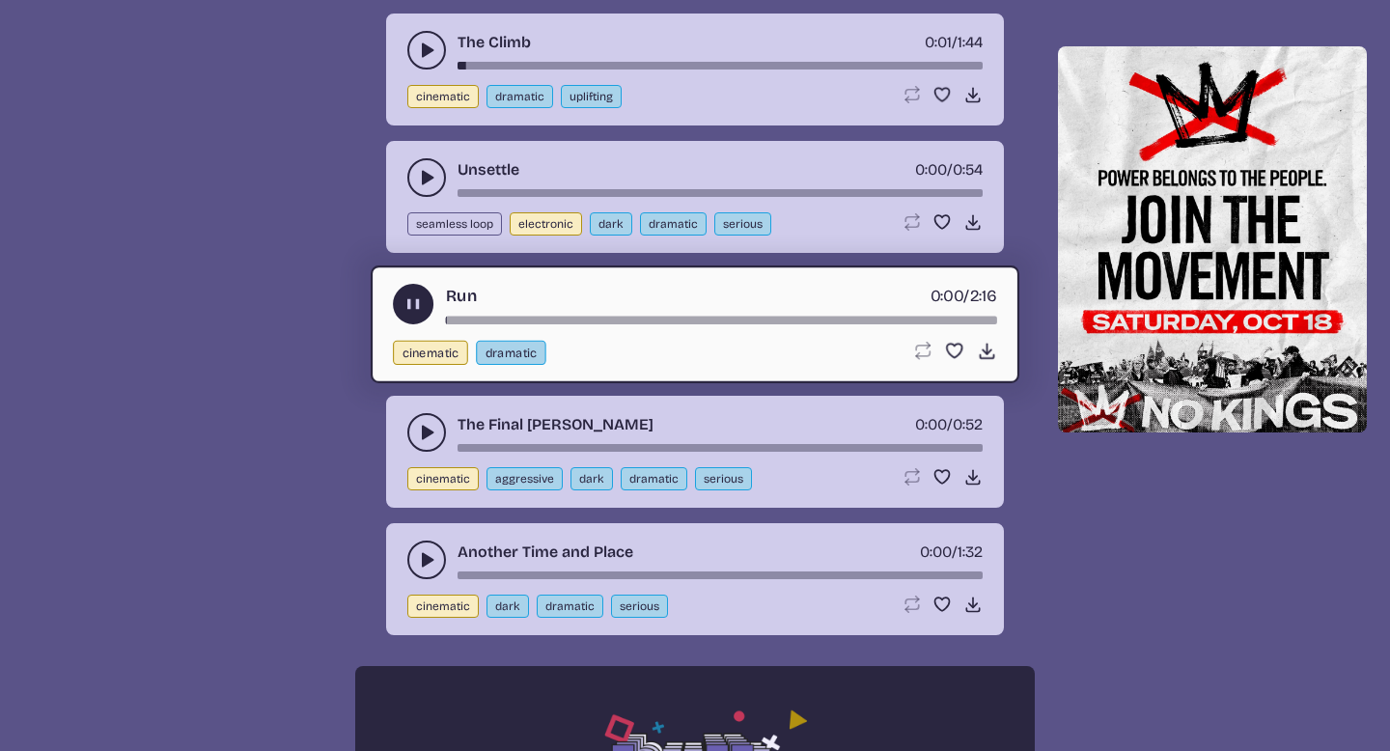
scroll to position [925, 0]
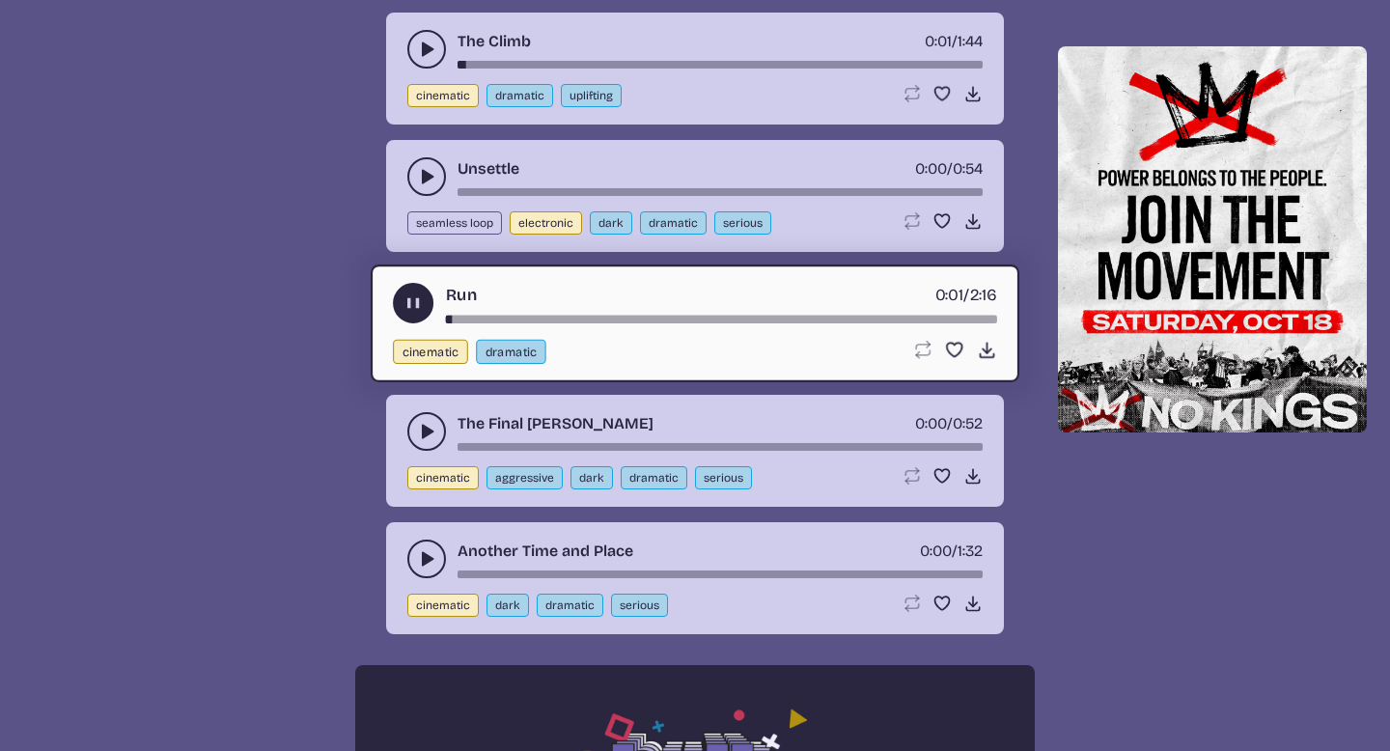
click at [422, 427] on use "play-pause toggle" at bounding box center [426, 431] width 19 height 19
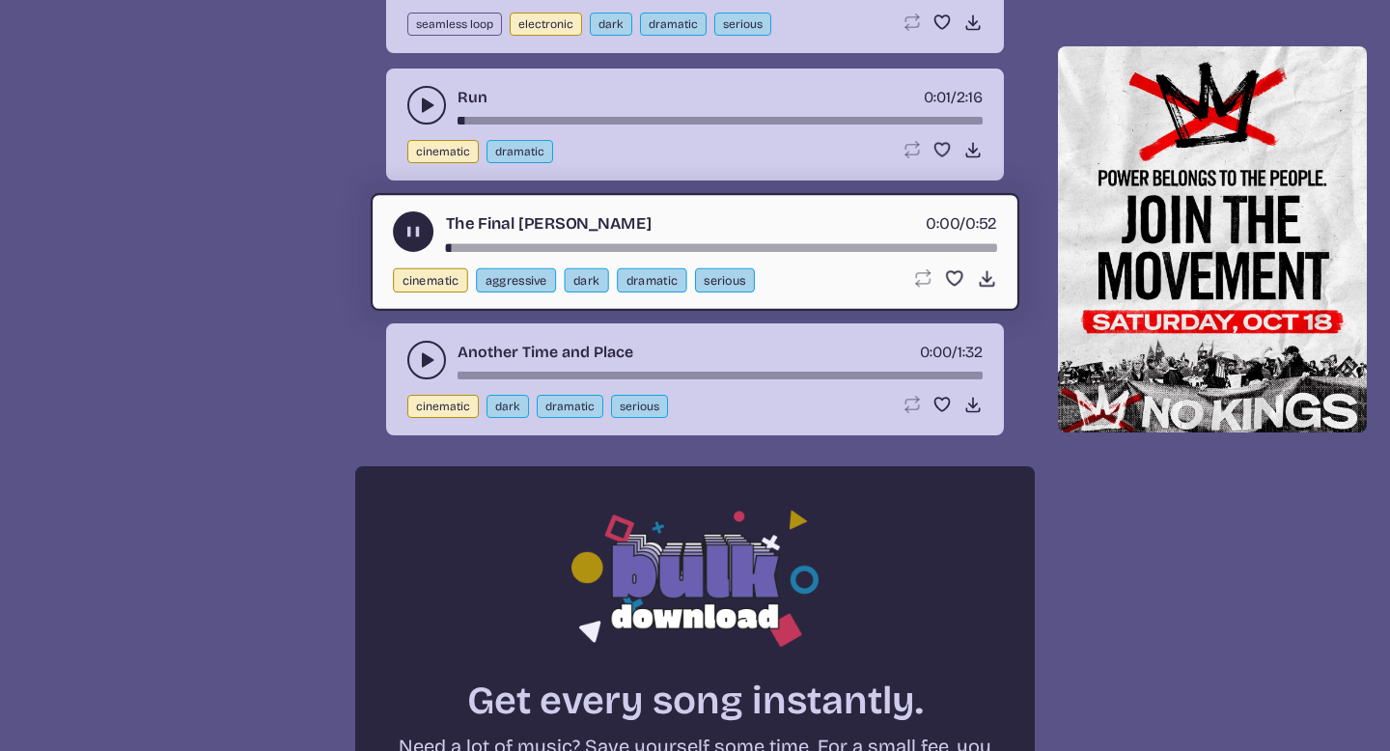
scroll to position [1123, 0]
click at [422, 361] on use "play-pause toggle" at bounding box center [426, 360] width 19 height 19
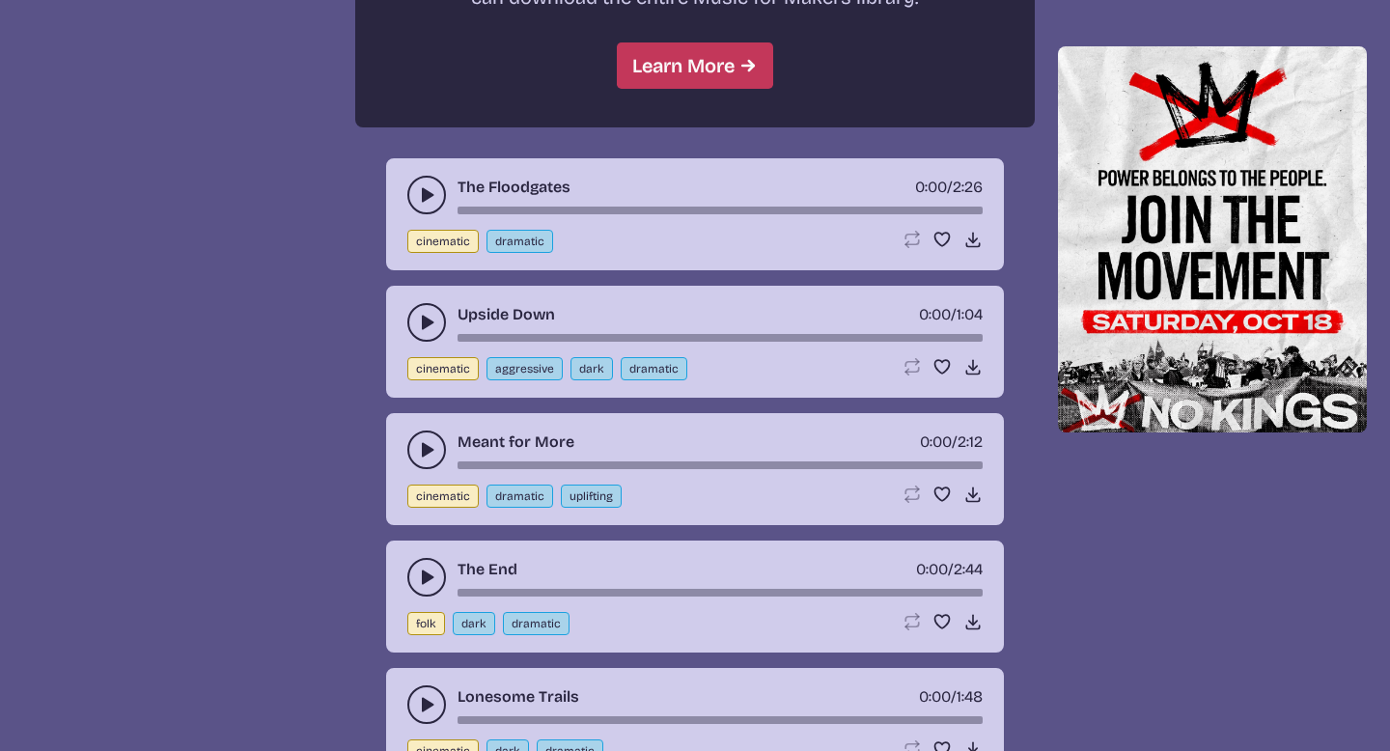
scroll to position [1927, 0]
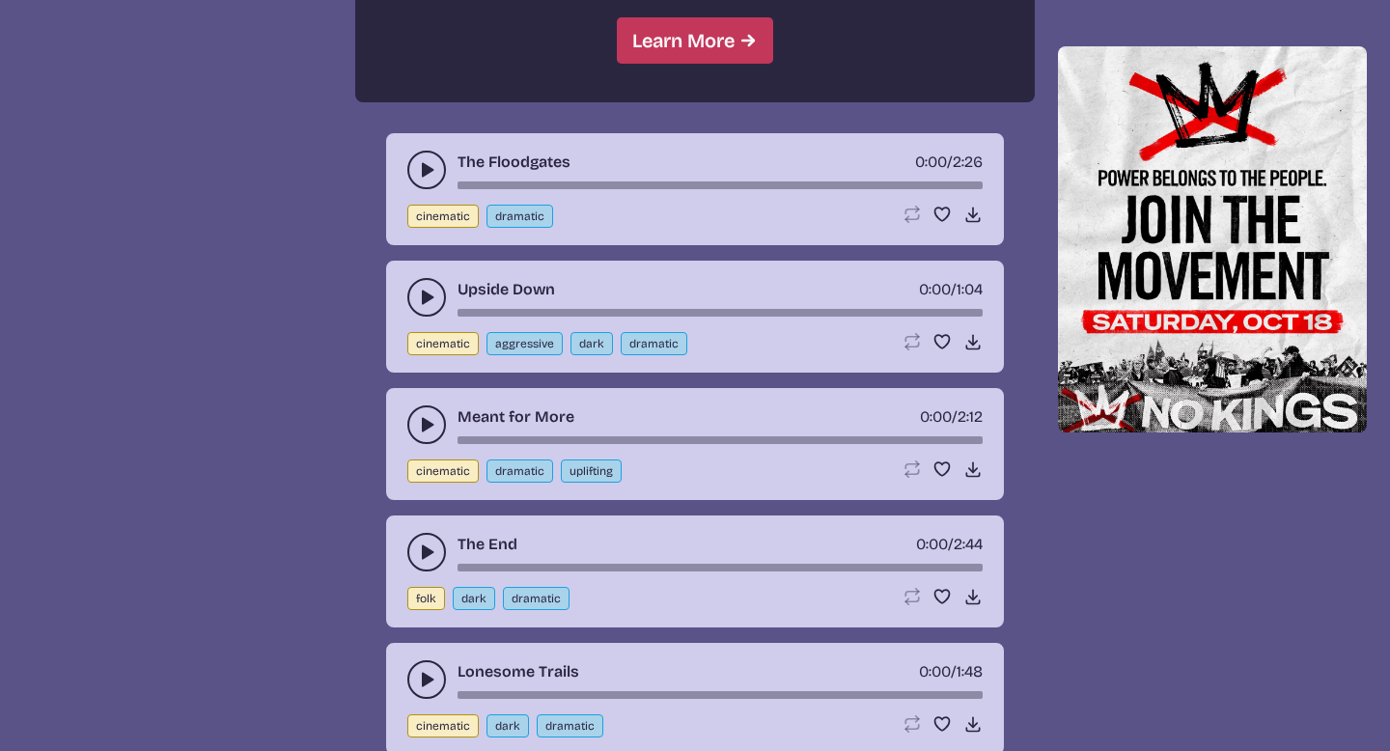
click at [428, 178] on icon "play-pause toggle" at bounding box center [426, 169] width 19 height 19
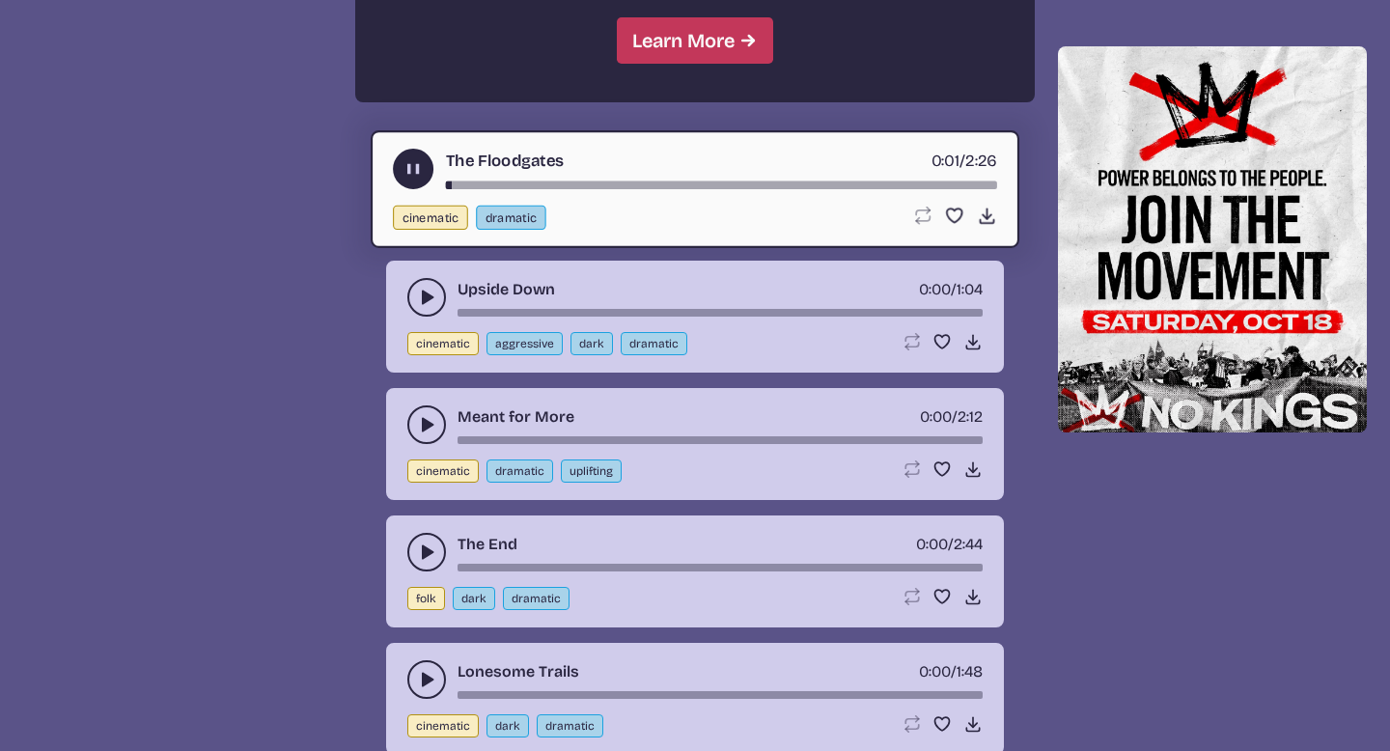
click at [477, 174] on div "The Floodgates 0:01 / 2:26" at bounding box center [695, 169] width 604 height 41
click at [477, 182] on div "song-time-bar" at bounding box center [721, 186] width 551 height 8
click at [502, 186] on div "song-time-bar" at bounding box center [721, 186] width 551 height 8
click at [544, 182] on div "song-time-bar" at bounding box center [721, 186] width 551 height 8
click at [571, 182] on div "song-time-bar" at bounding box center [721, 186] width 551 height 8
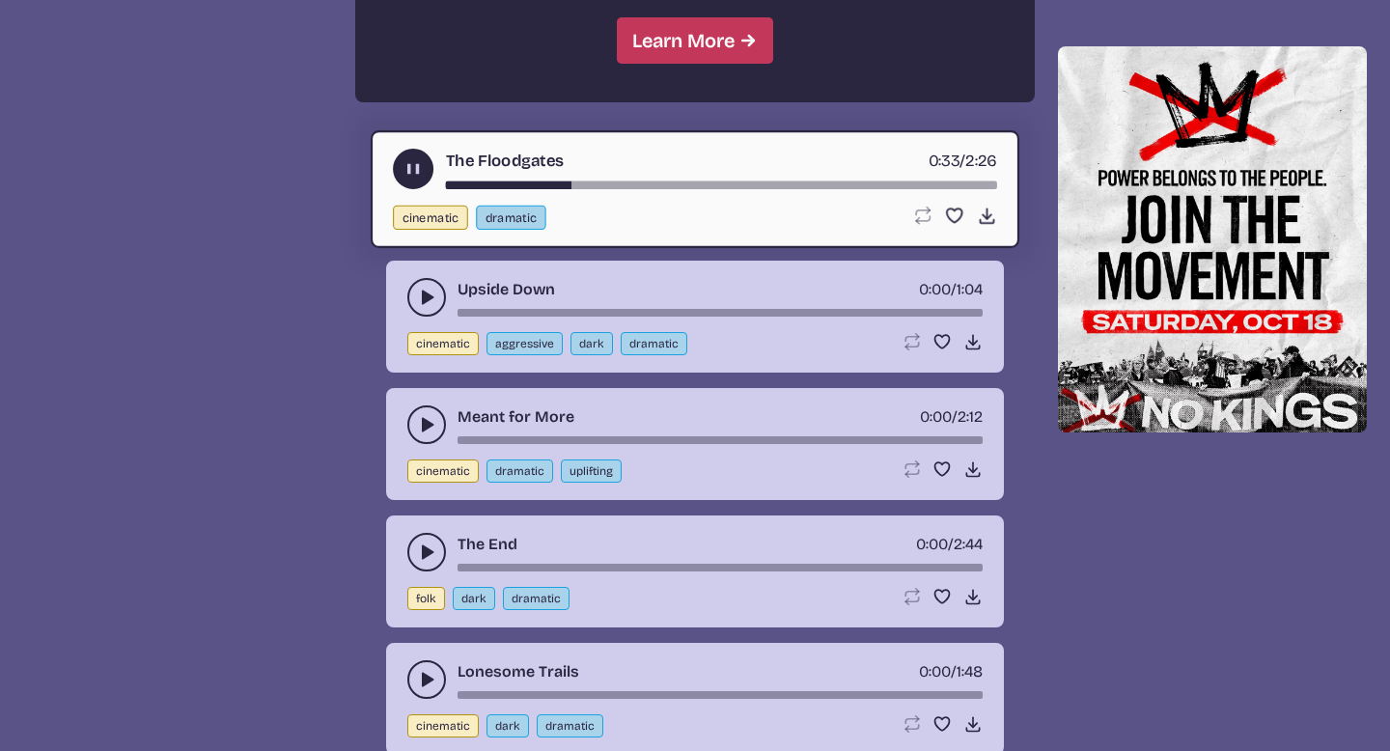
click at [429, 294] on use "play-pause toggle" at bounding box center [426, 297] width 19 height 19
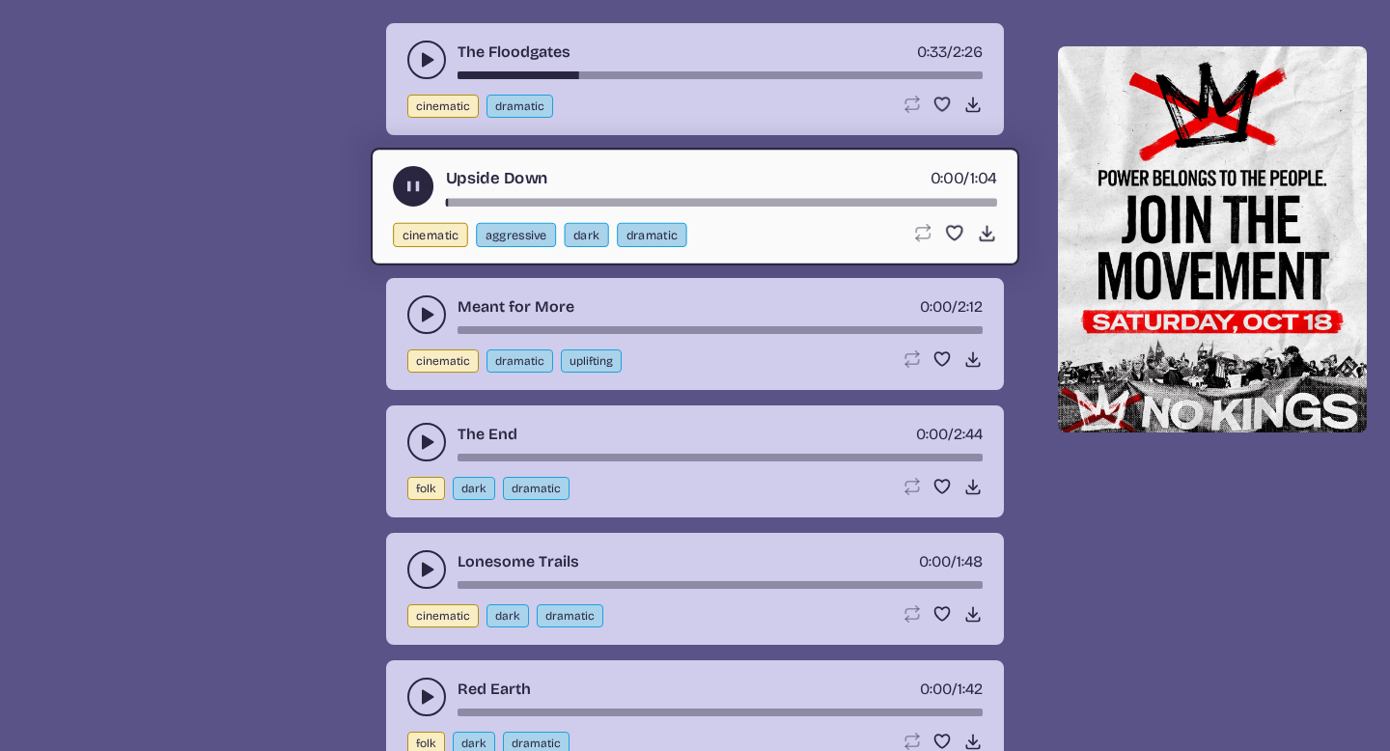
scroll to position [2038, 0]
click at [417, 314] on icon "play-pause toggle" at bounding box center [426, 313] width 19 height 19
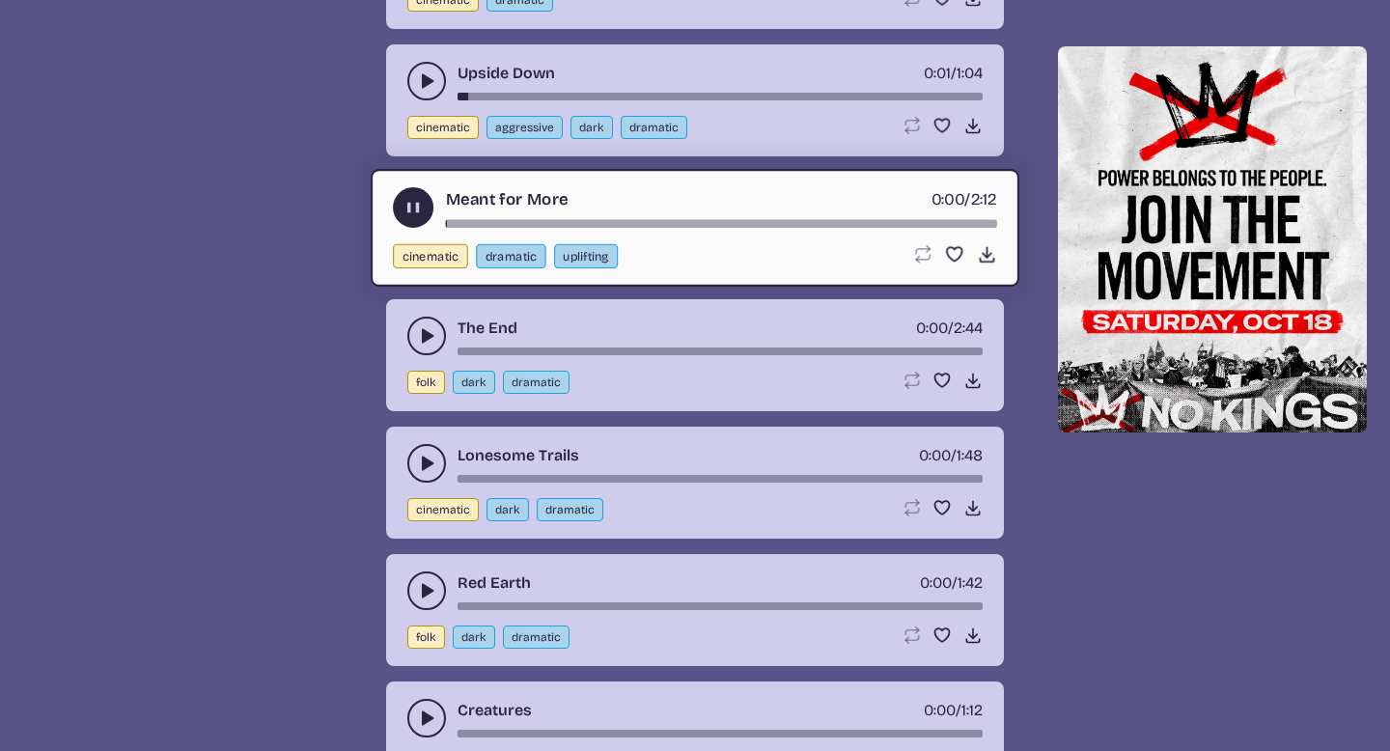
scroll to position [2147, 0]
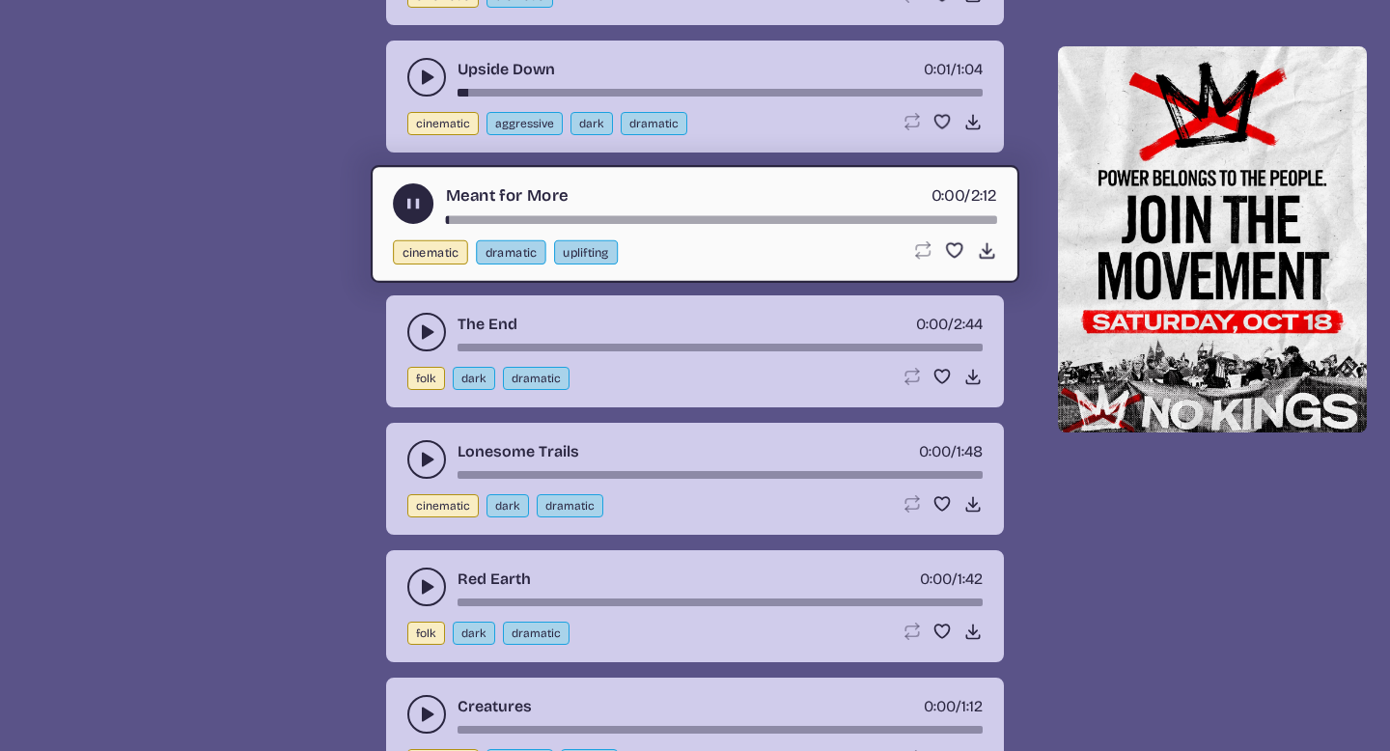
click at [412, 340] on button "play-pause toggle" at bounding box center [426, 332] width 39 height 39
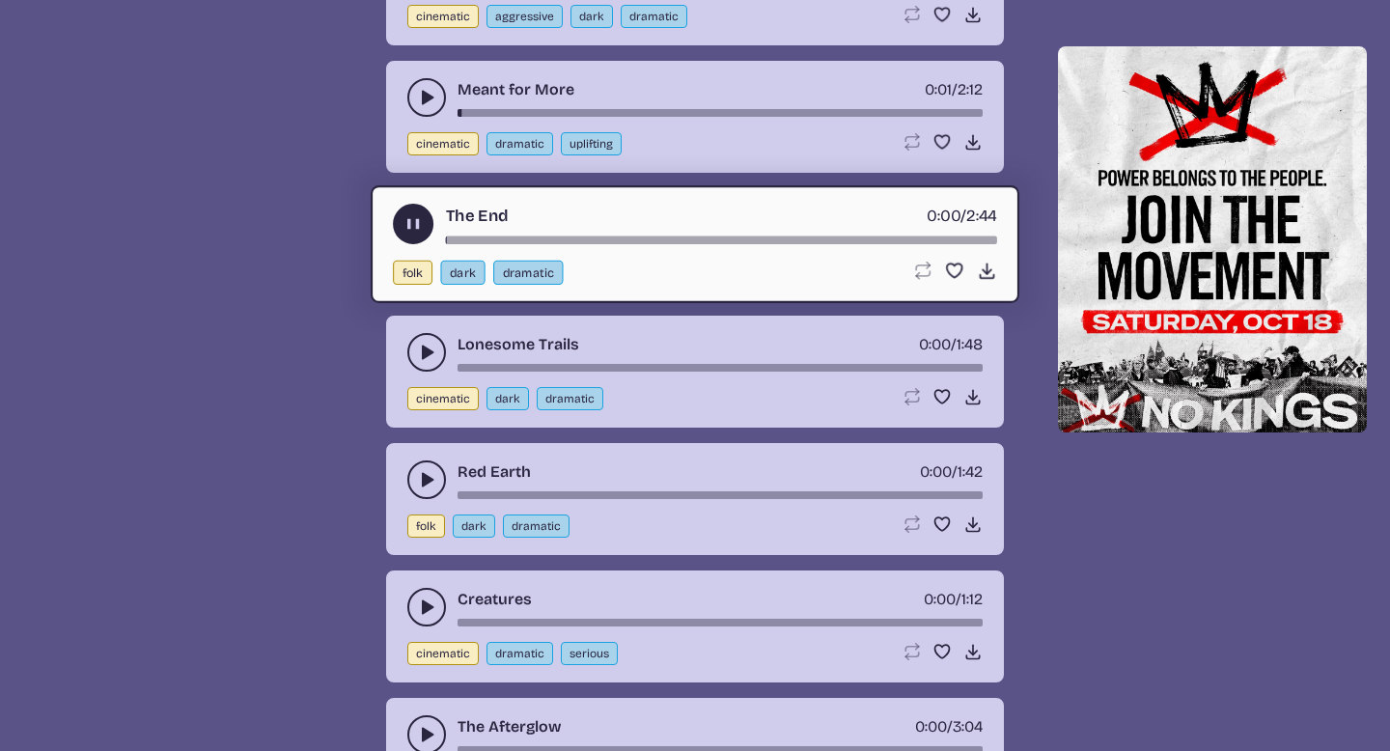
scroll to position [2259, 0]
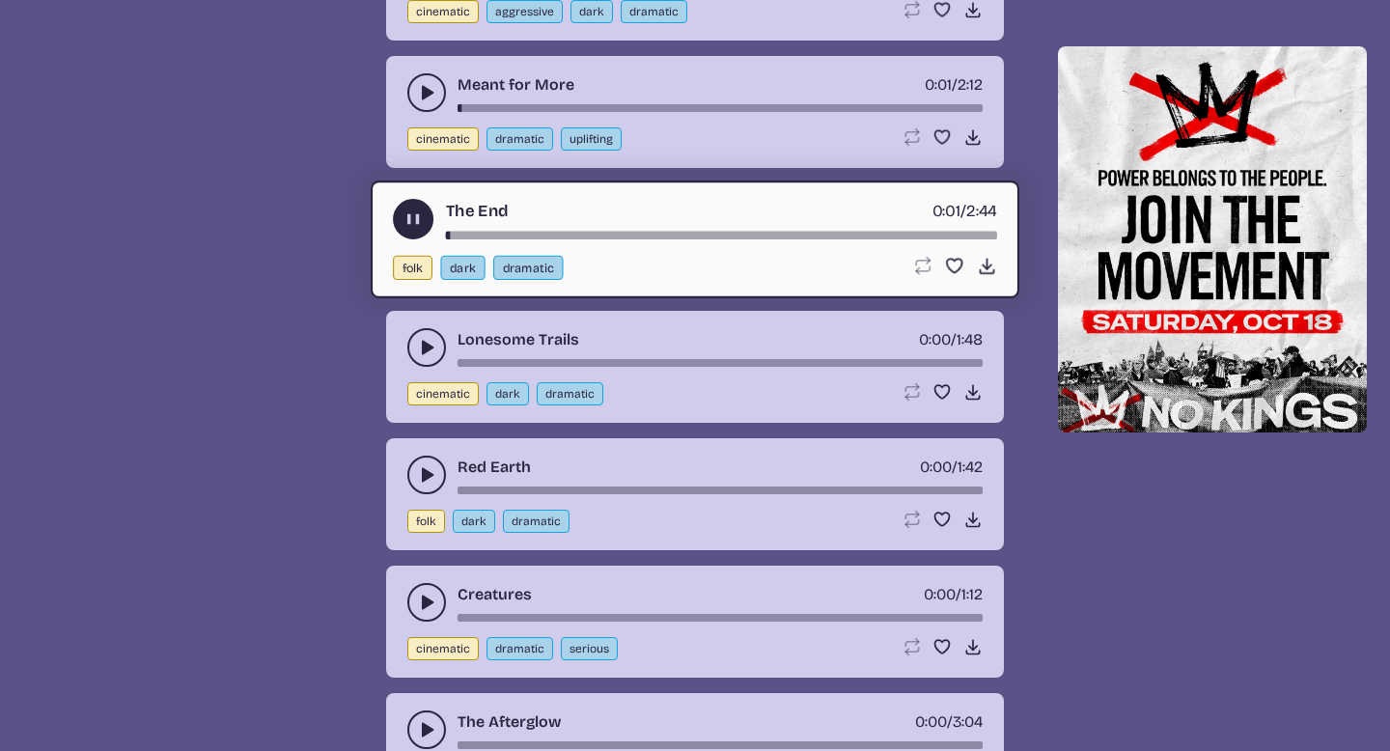
click at [415, 342] on button "play-pause toggle" at bounding box center [426, 347] width 39 height 39
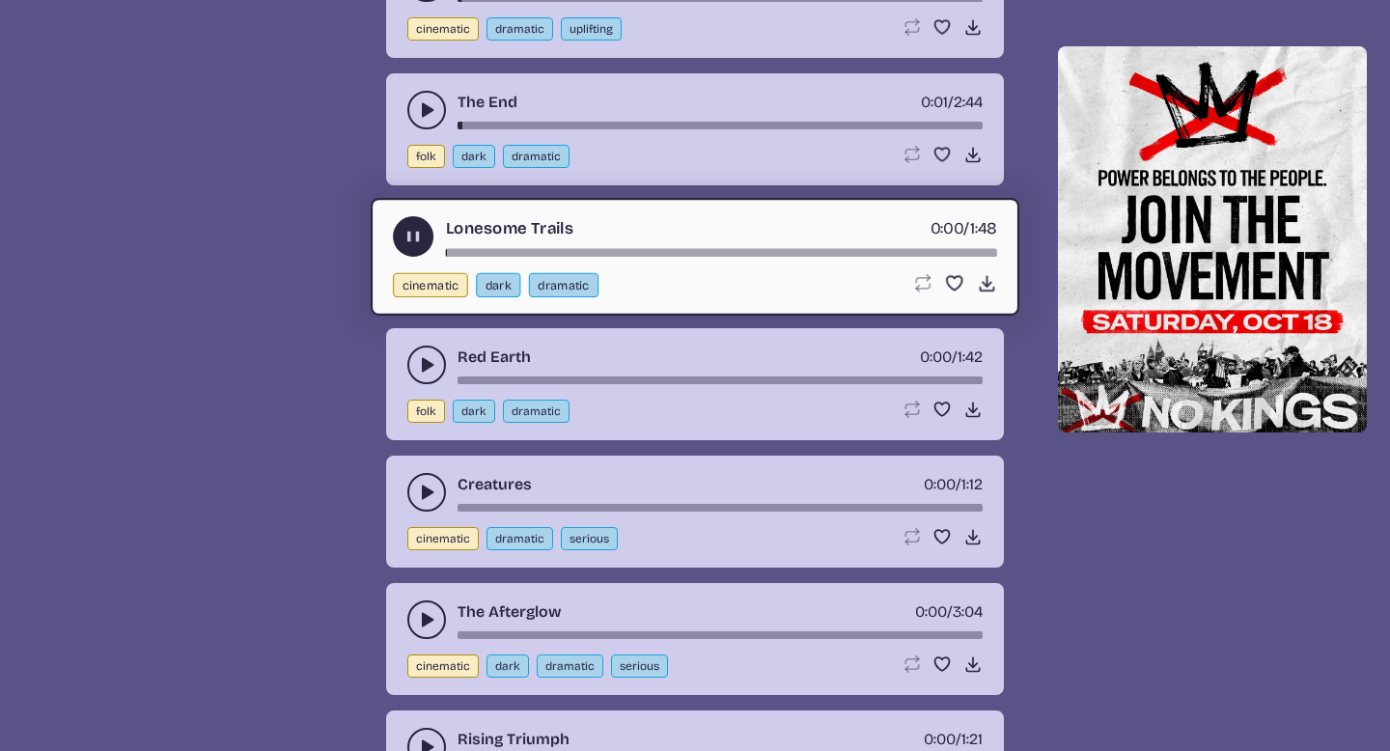
scroll to position [2381, 0]
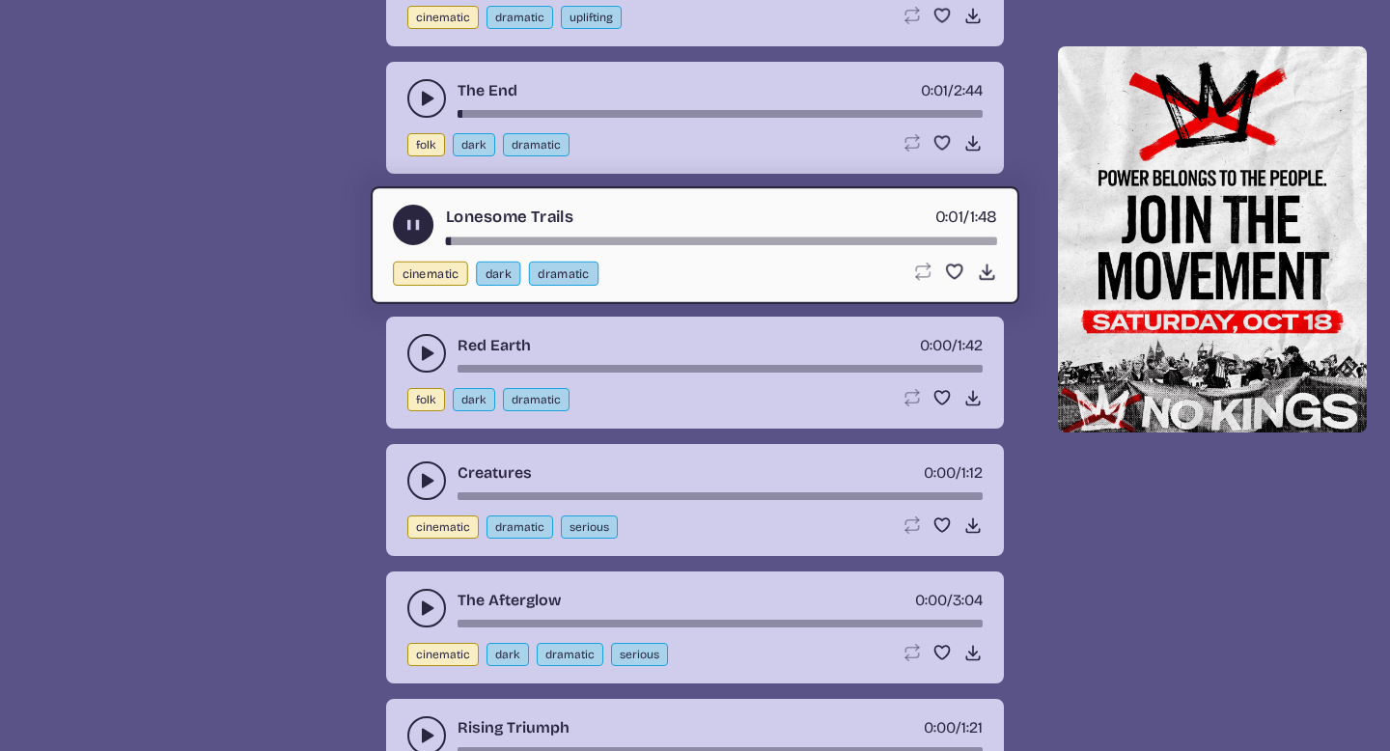
click at [417, 345] on icon "play-pause toggle" at bounding box center [426, 353] width 19 height 19
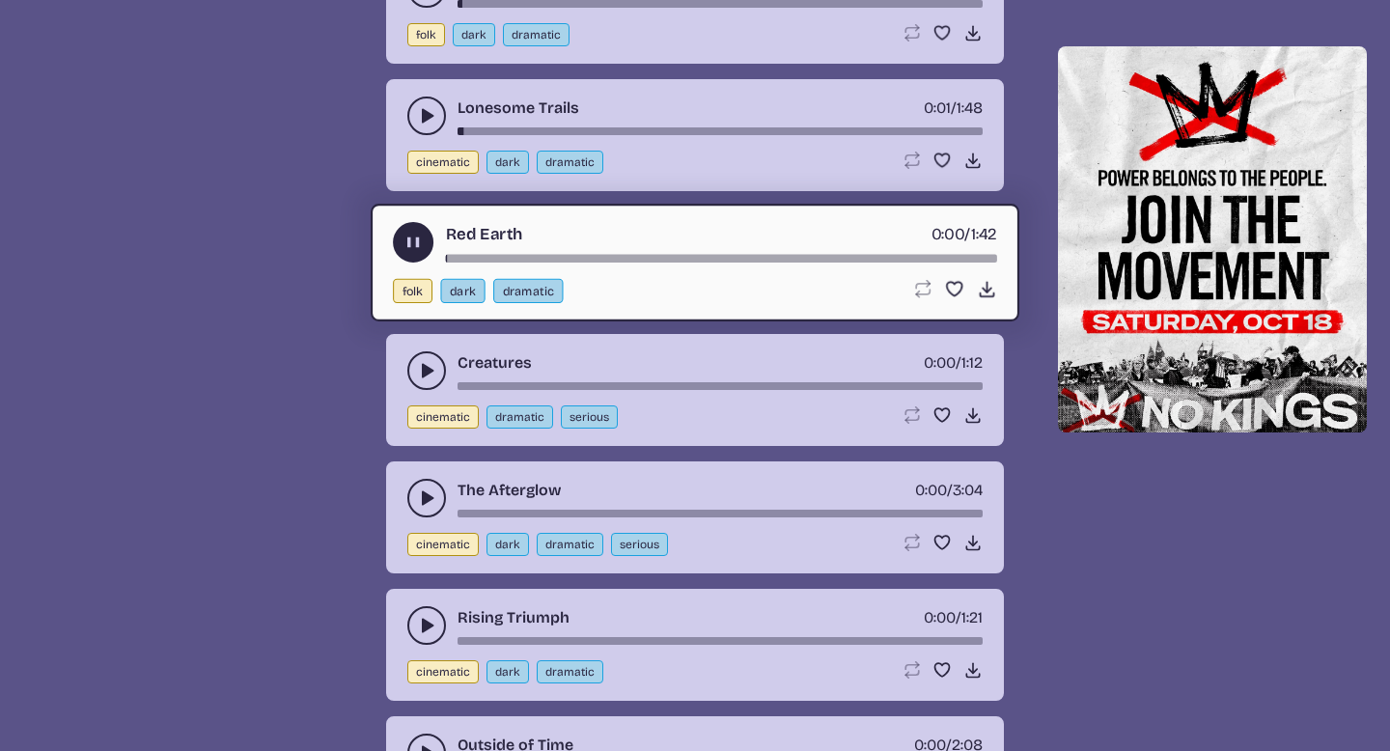
scroll to position [2495, 0]
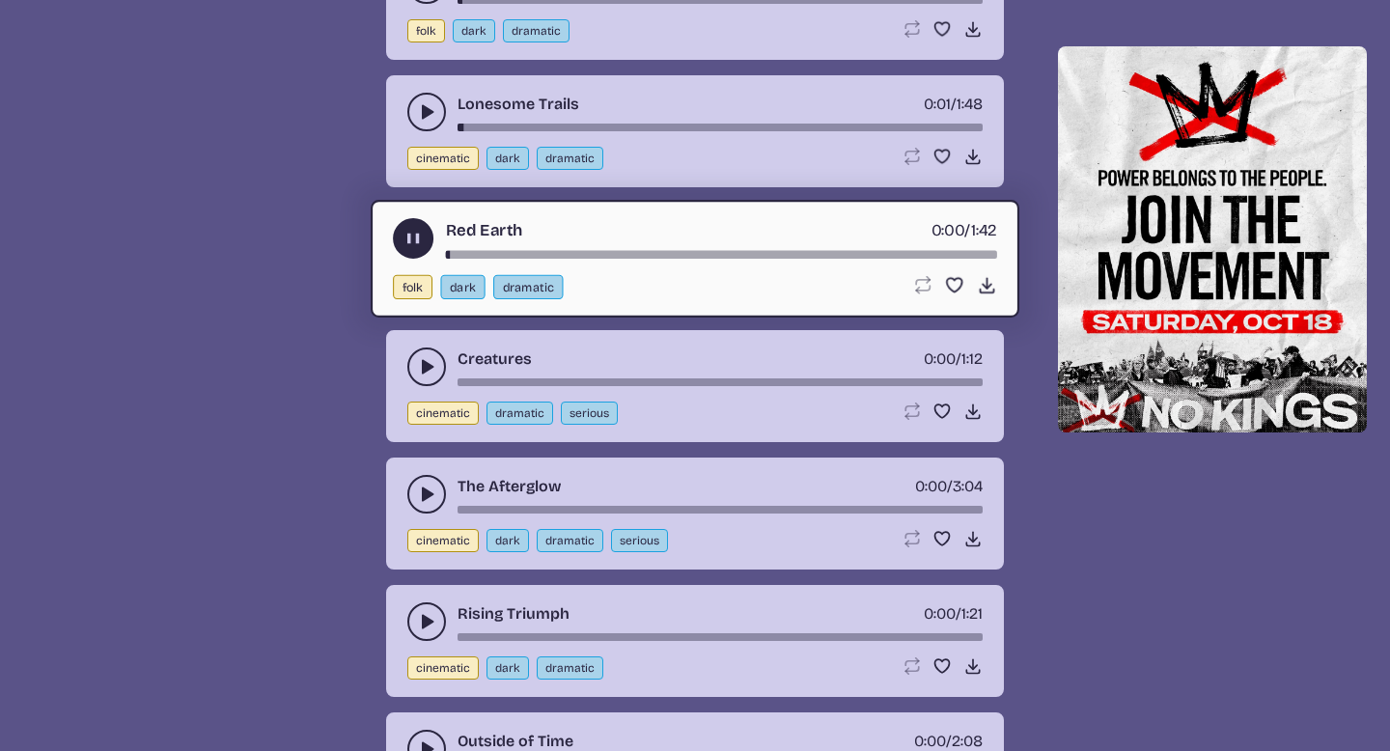
click at [416, 365] on button "play-pause toggle" at bounding box center [426, 367] width 39 height 39
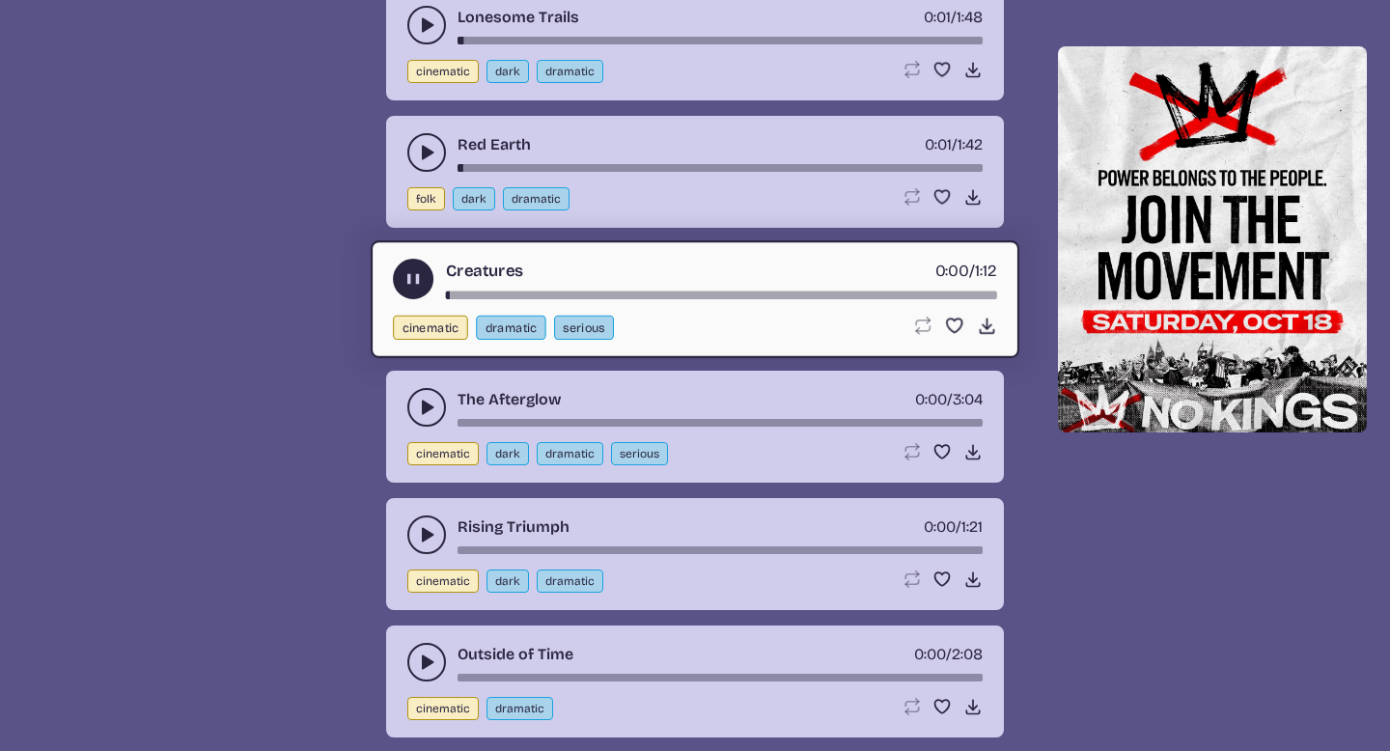
scroll to position [2586, 0]
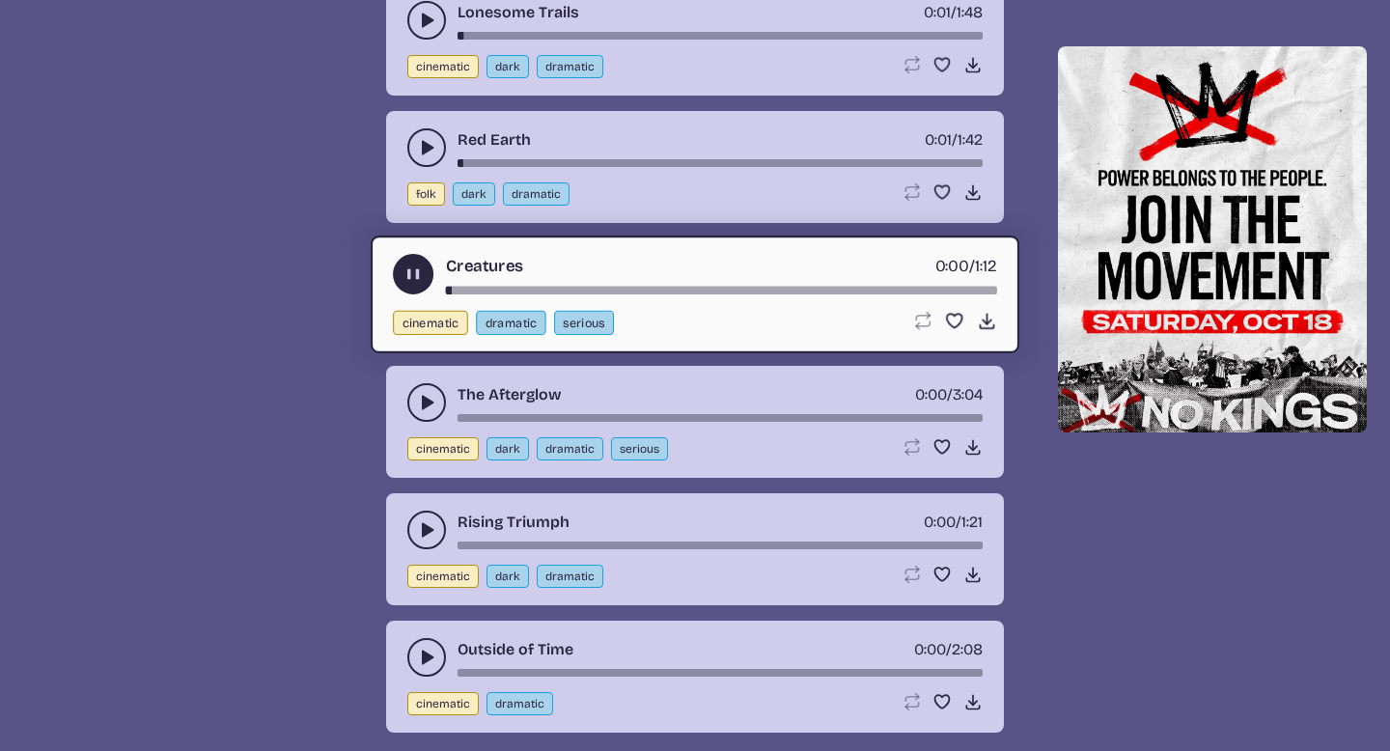
click at [412, 397] on button "play-pause toggle" at bounding box center [426, 402] width 39 height 39
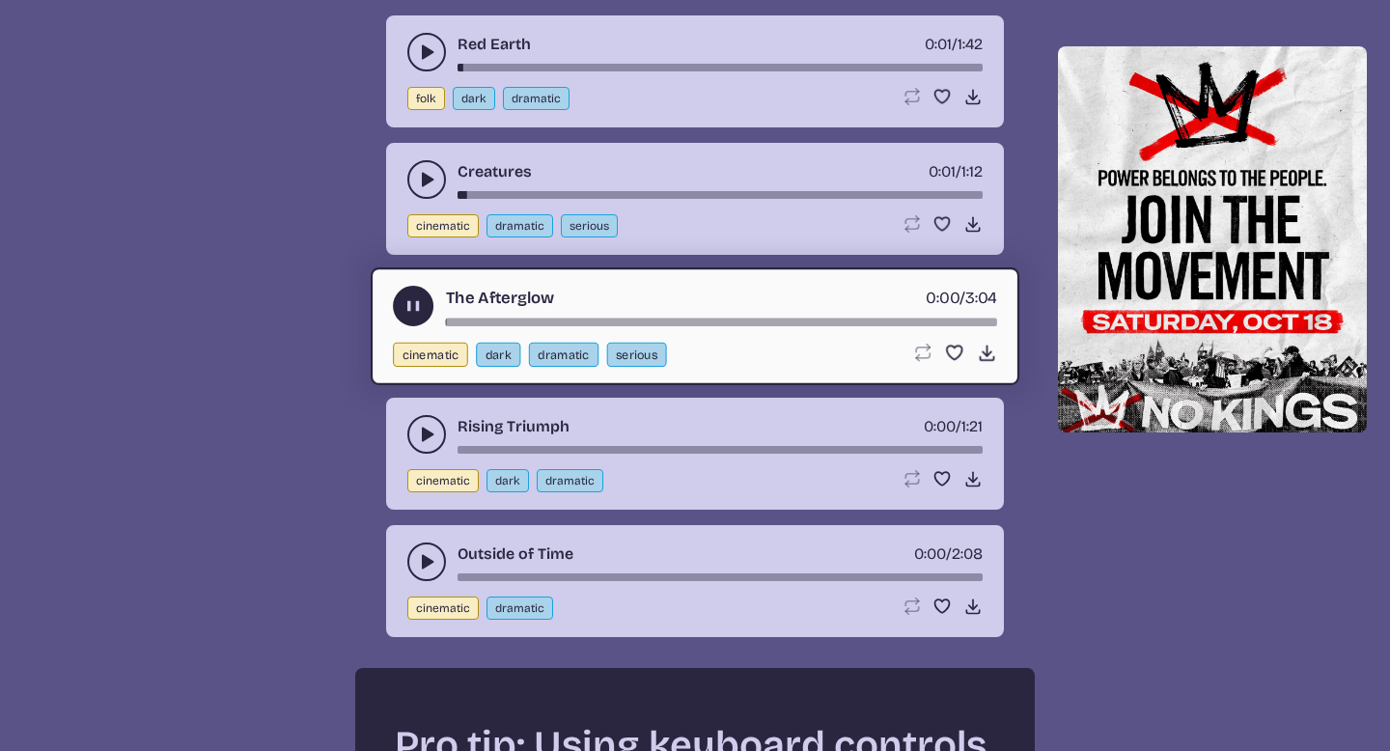
scroll to position [2689, 0]
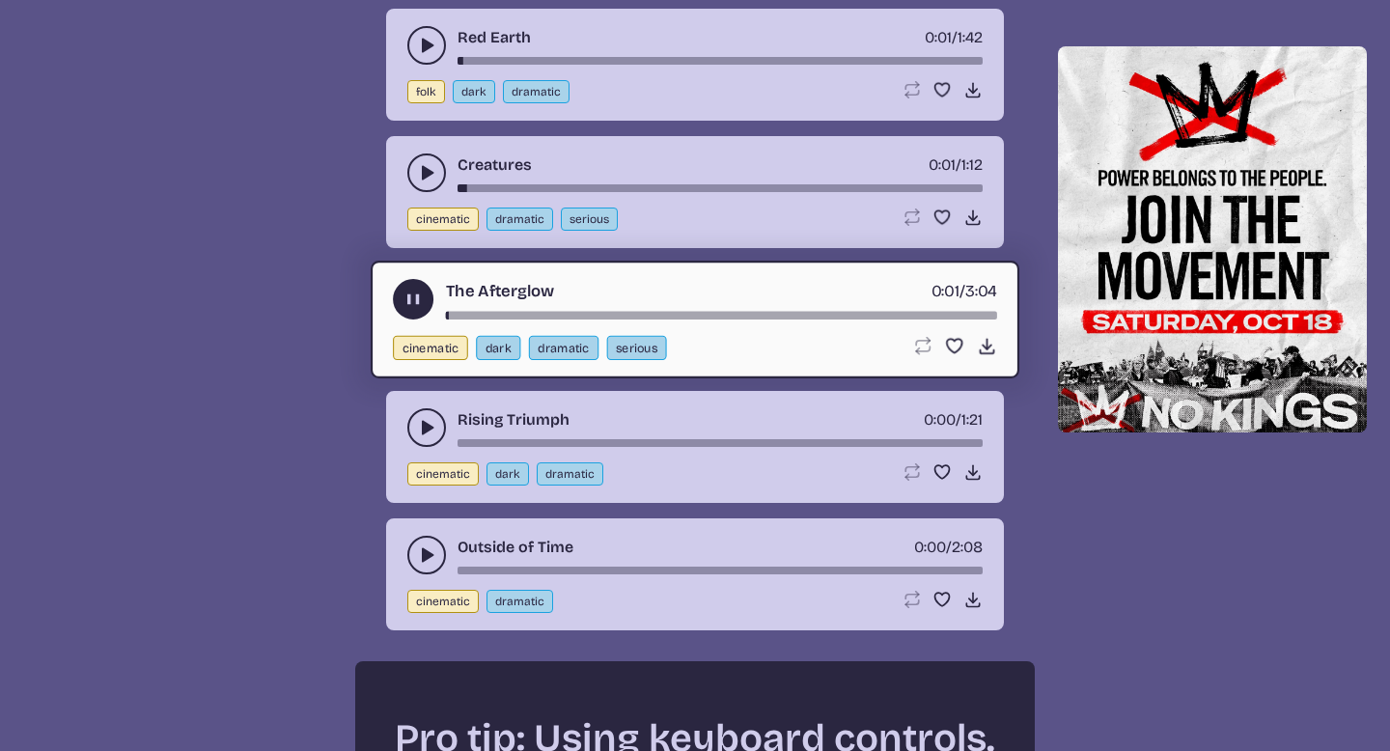
click at [418, 431] on icon "play-pause toggle" at bounding box center [426, 427] width 19 height 19
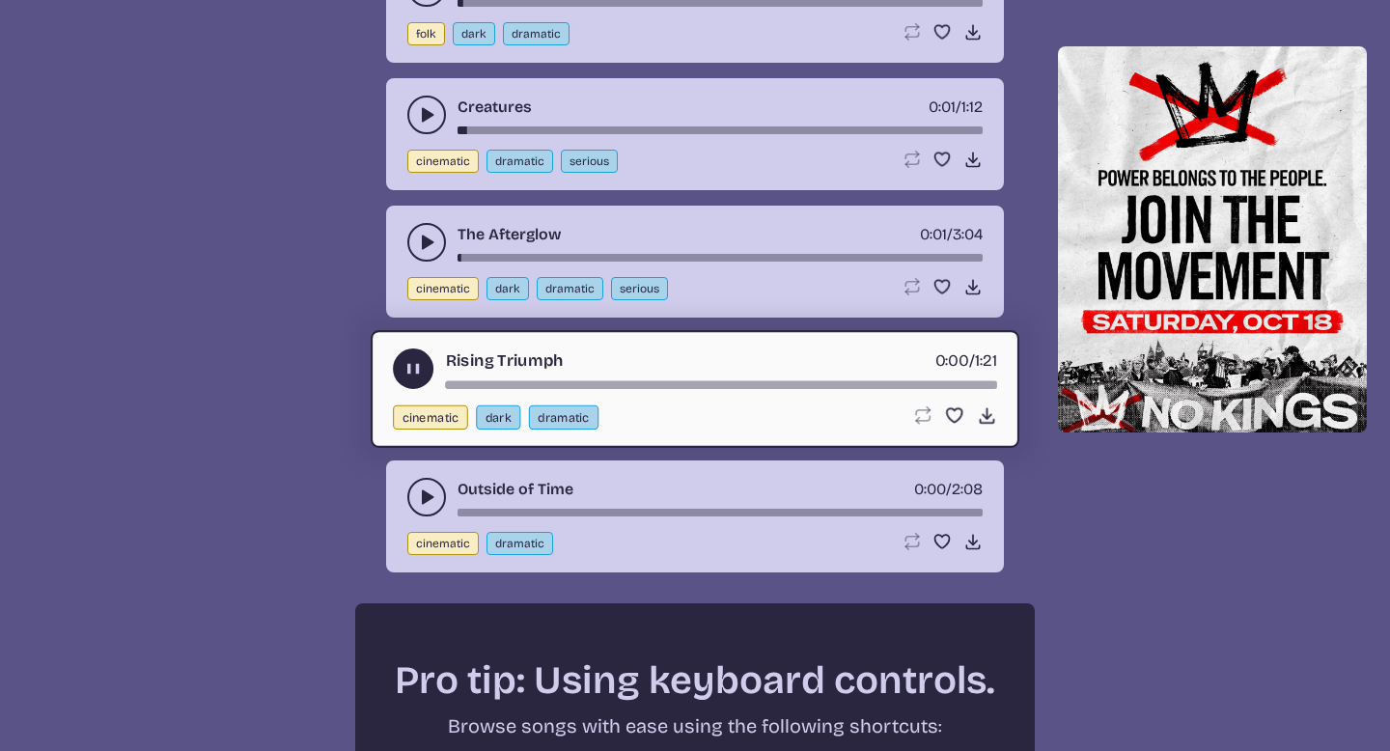
scroll to position [2752, 0]
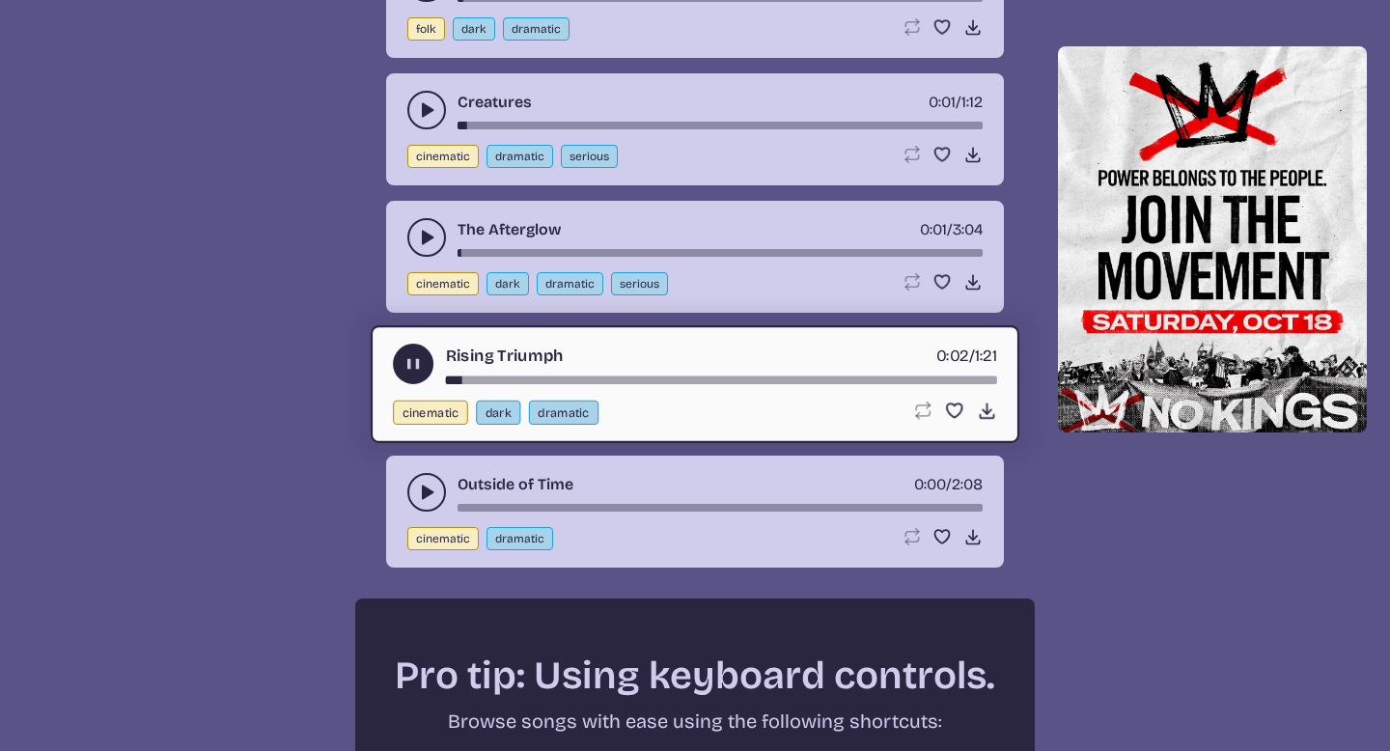
click at [426, 488] on use "play-pause toggle" at bounding box center [426, 492] width 19 height 19
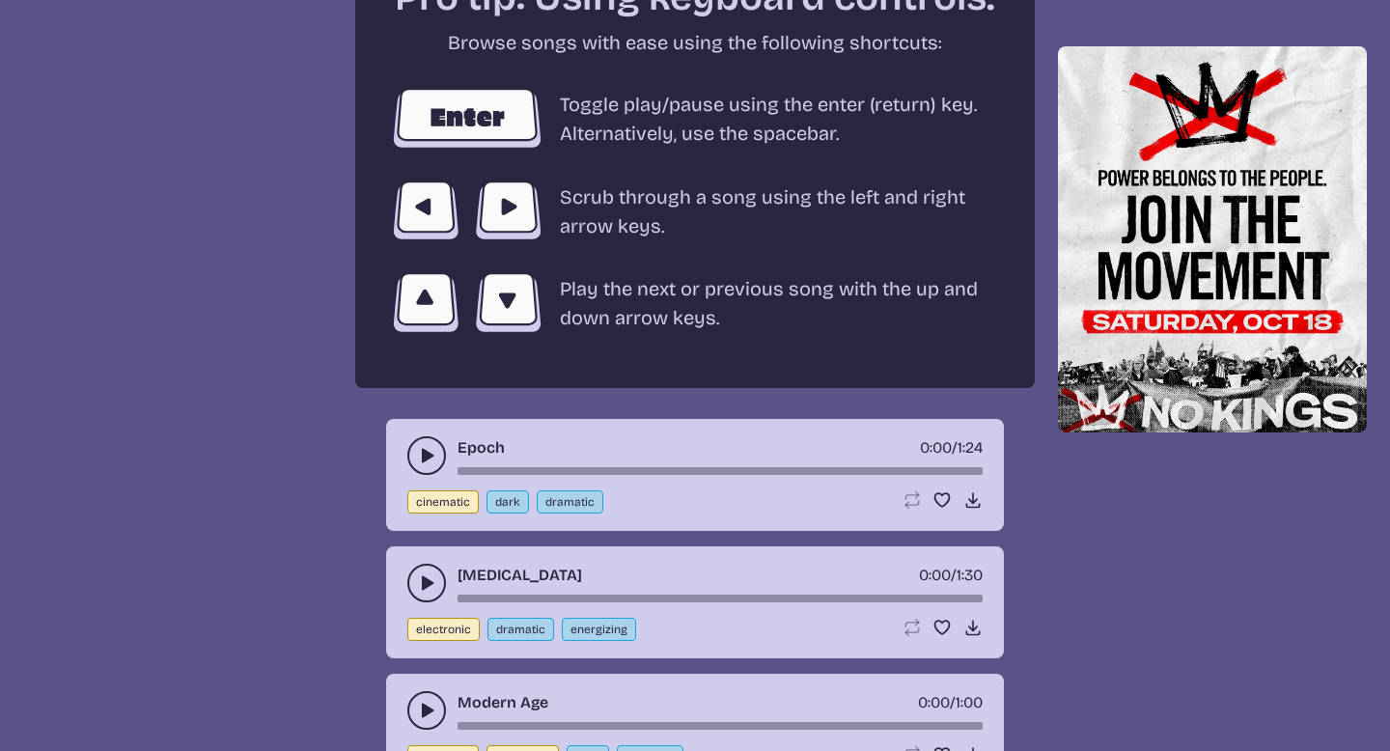
scroll to position [3437, 0]
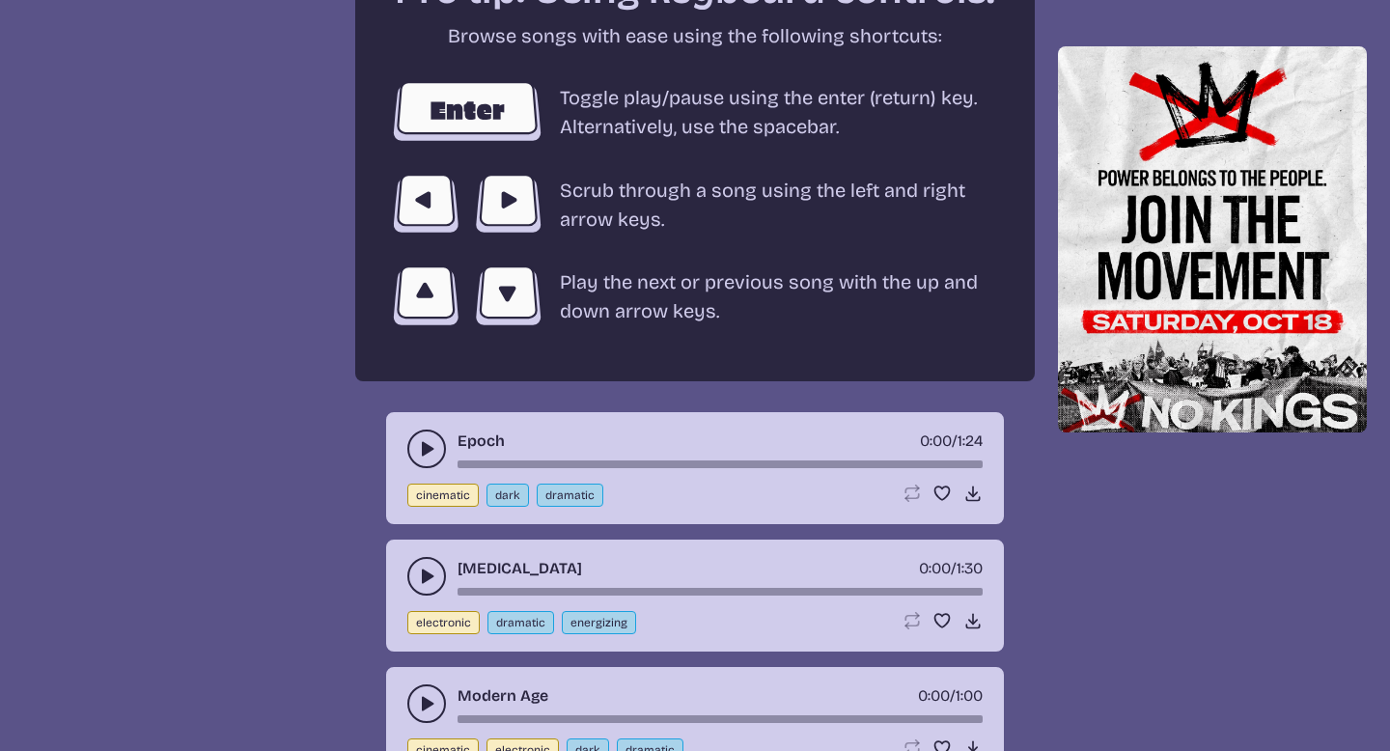
click at [426, 461] on button "play-pause toggle" at bounding box center [426, 449] width 39 height 39
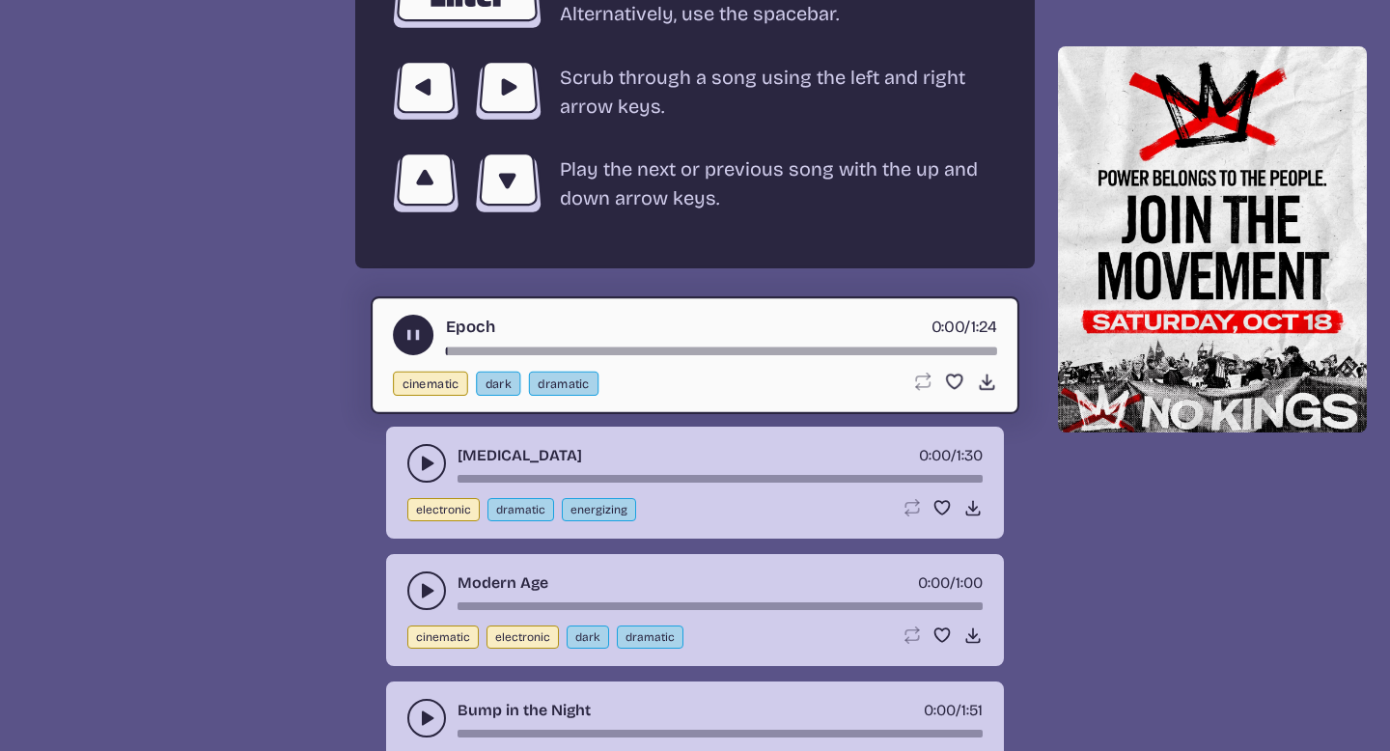
scroll to position [3566, 0]
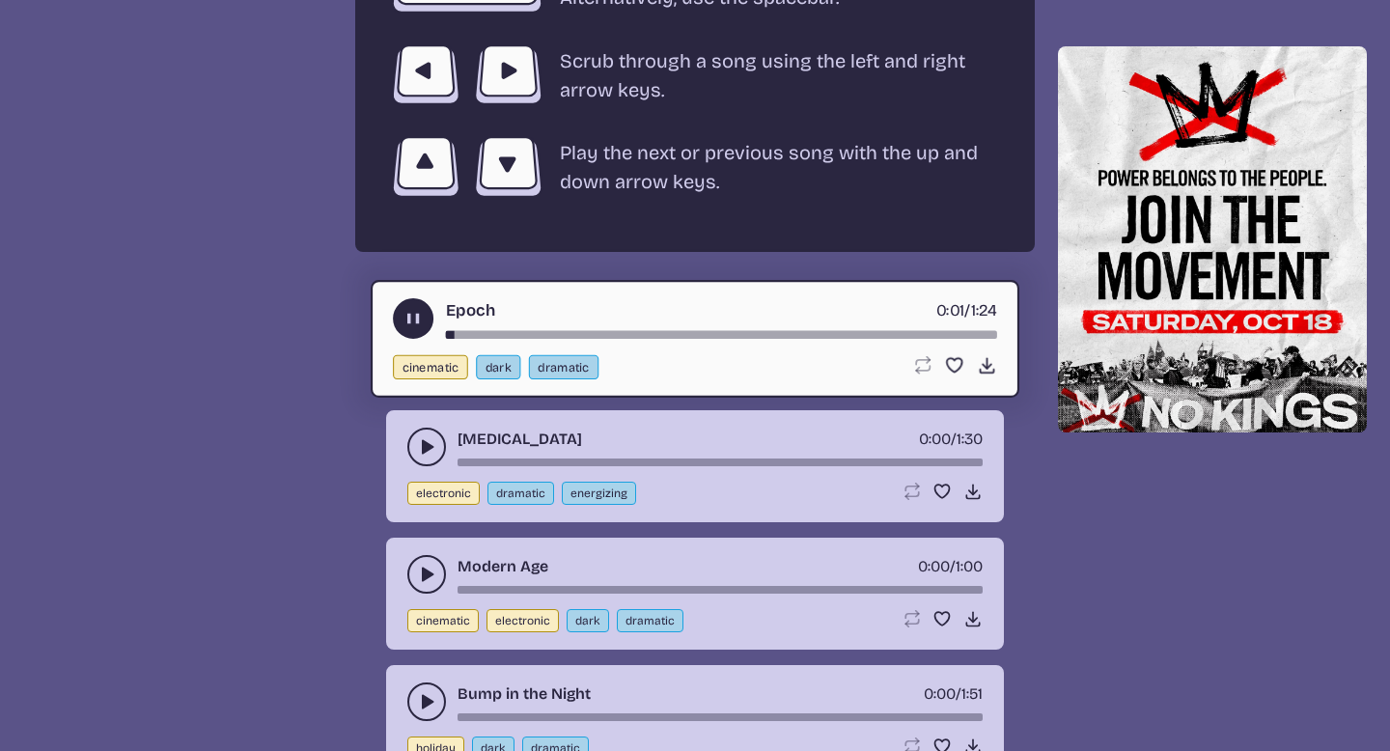
click at [421, 439] on icon "play-pause toggle" at bounding box center [426, 446] width 19 height 19
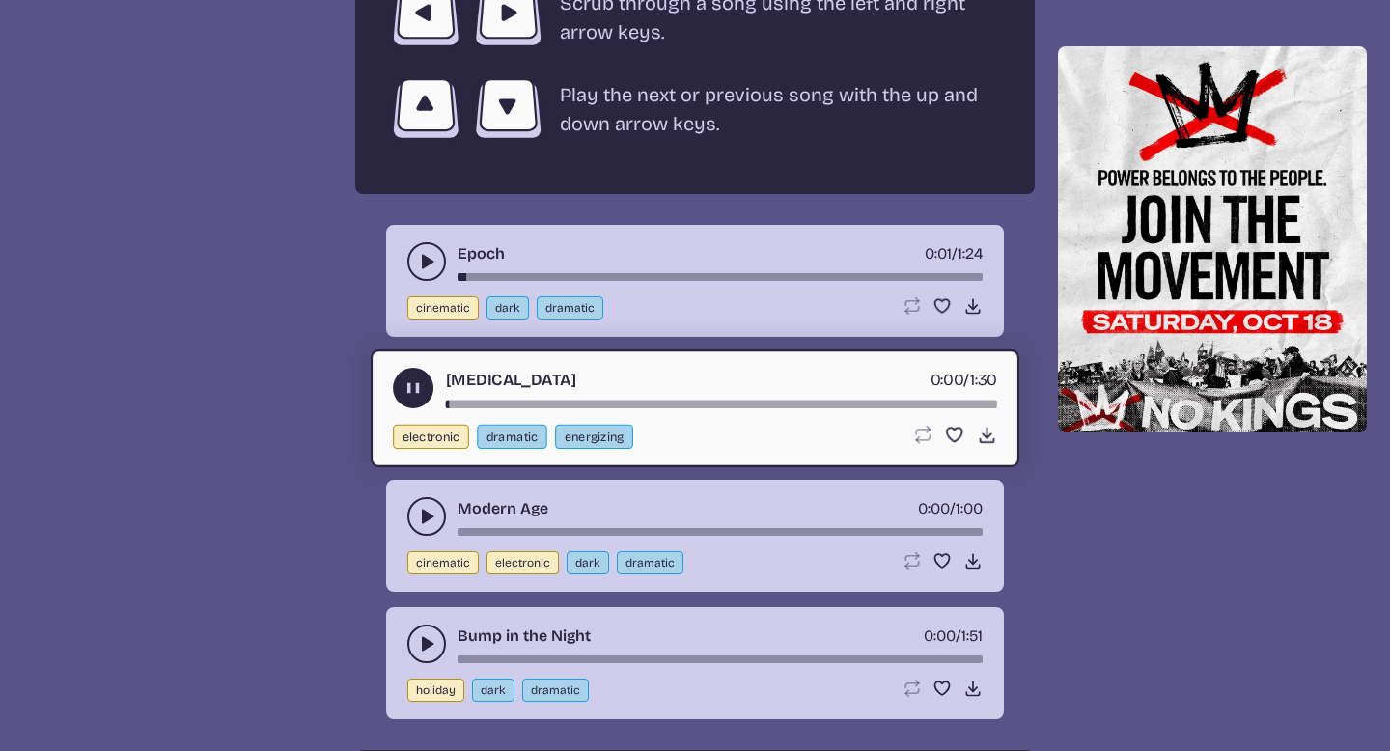
scroll to position [3628, 0]
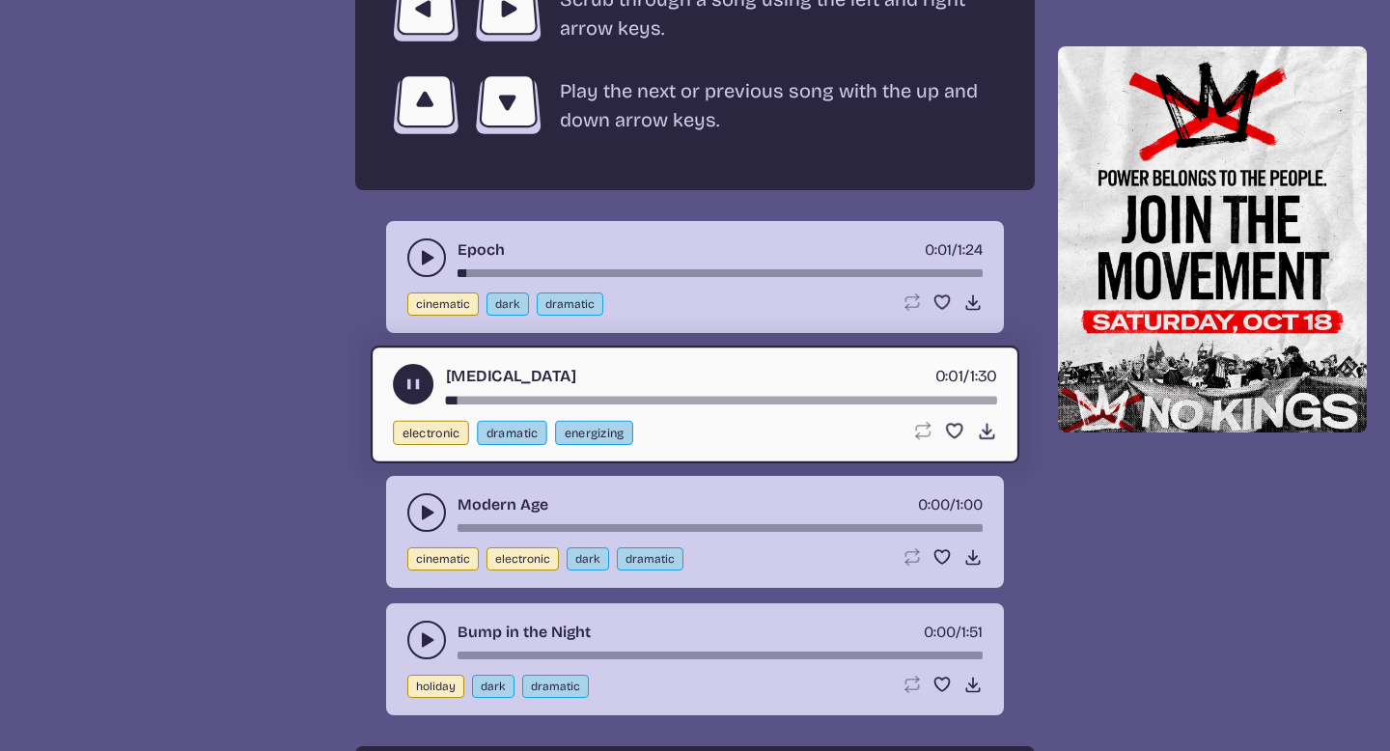
click at [424, 509] on use "play-pause toggle" at bounding box center [426, 512] width 19 height 19
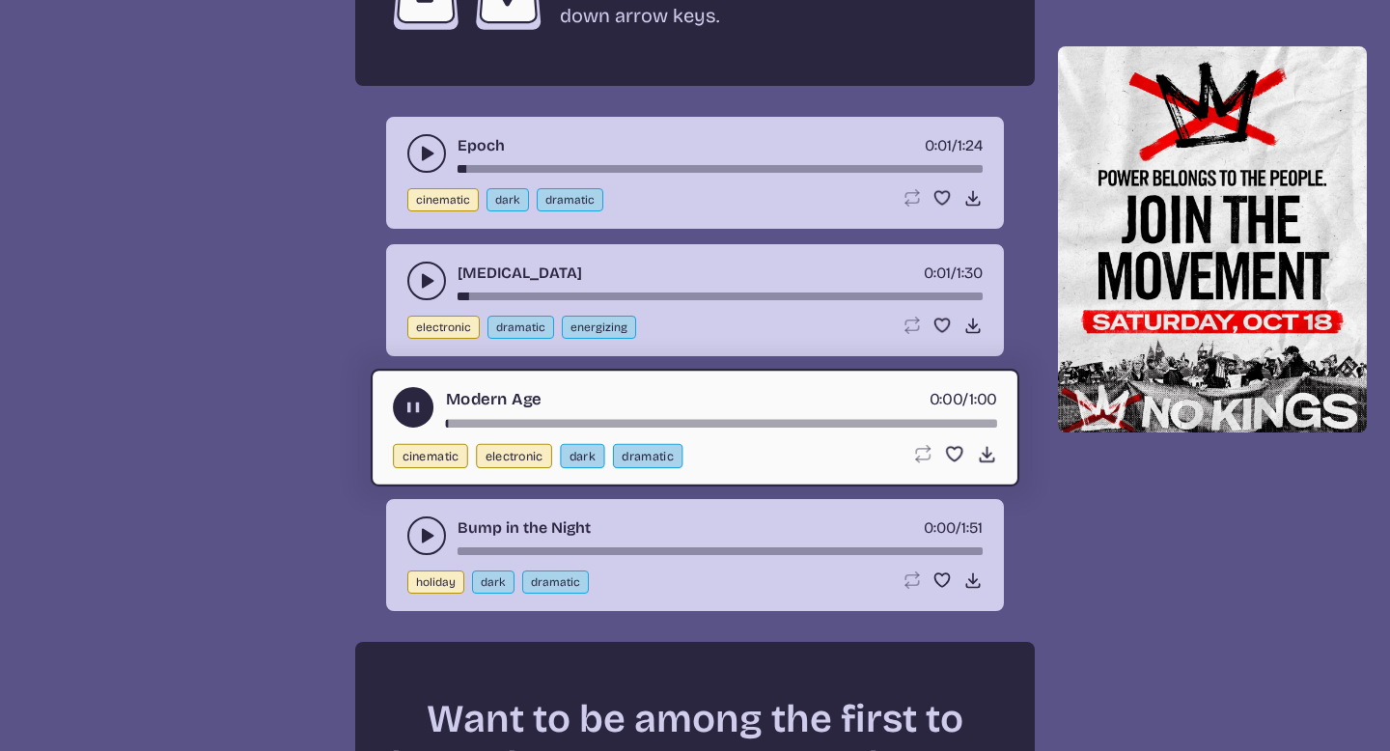
scroll to position [3745, 0]
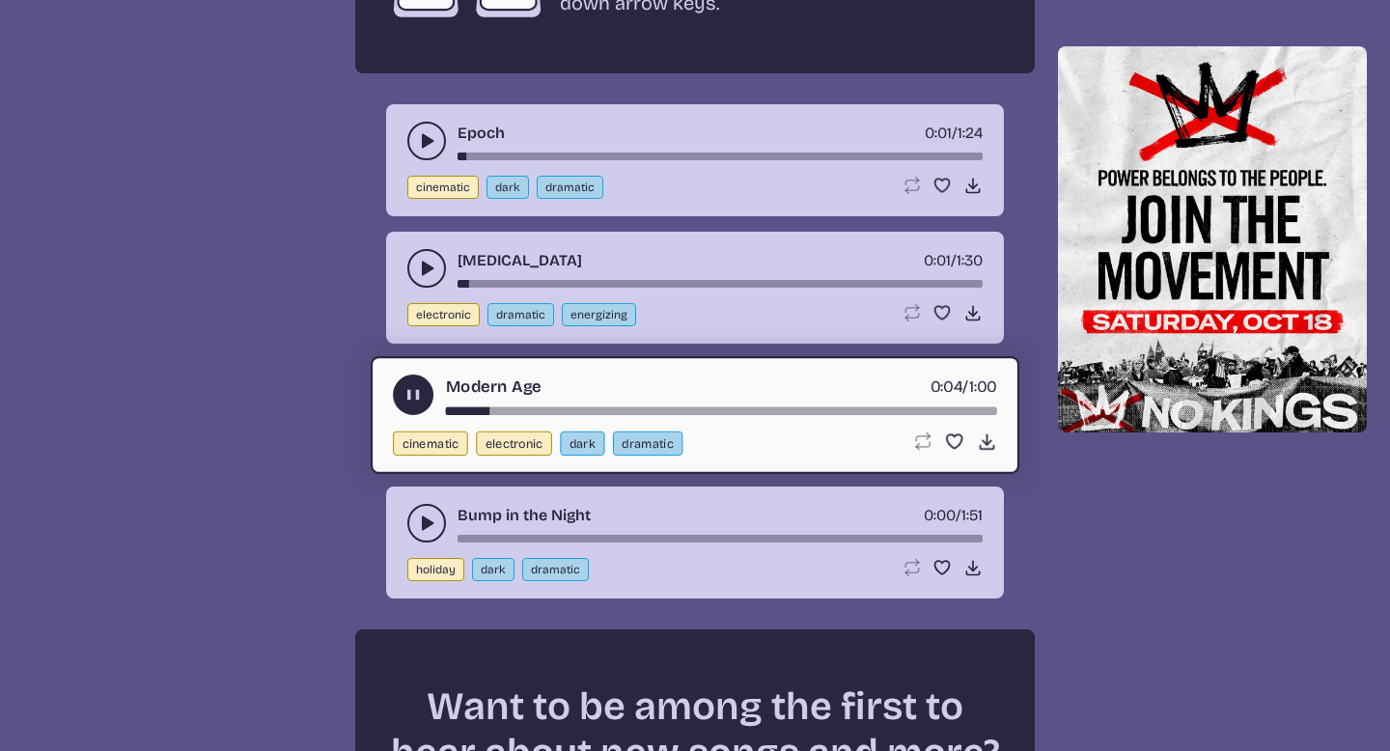
click at [420, 507] on button "play-pause toggle" at bounding box center [426, 523] width 39 height 39
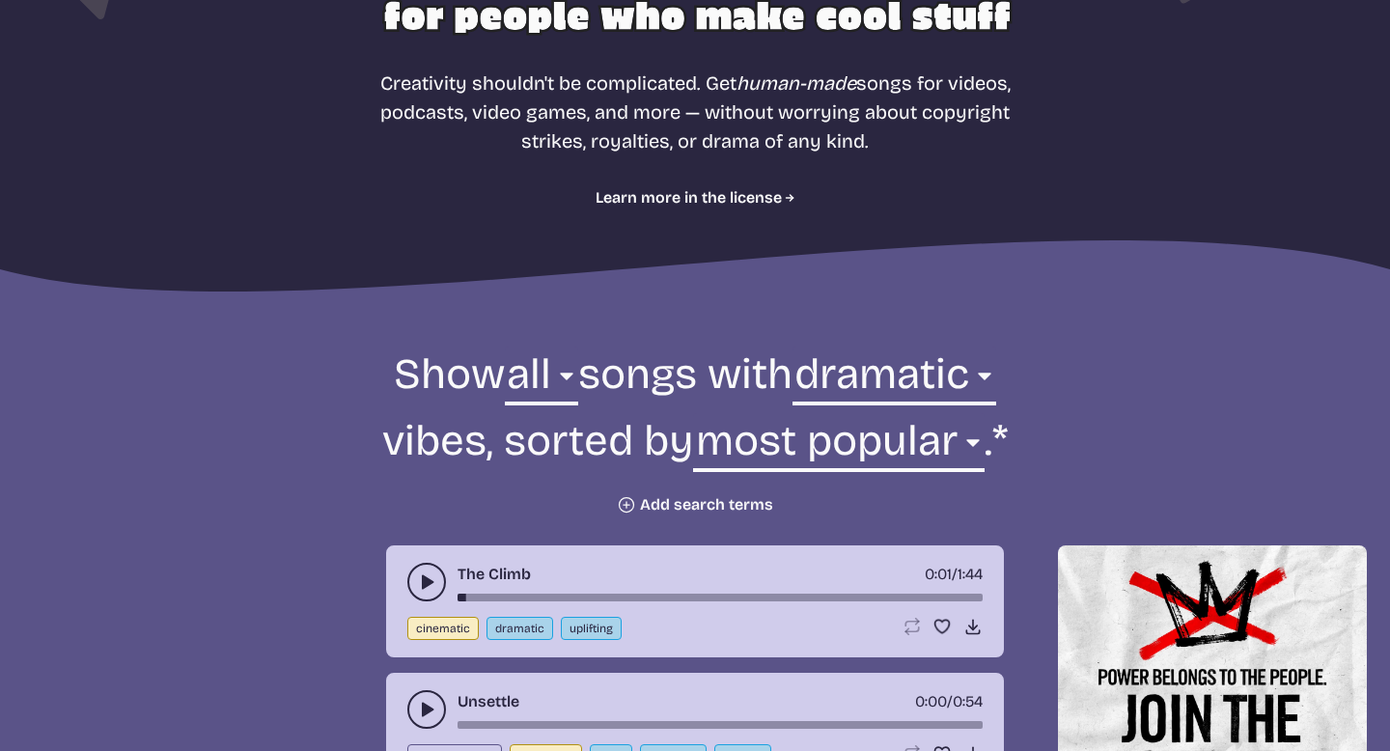
scroll to position [421, 0]
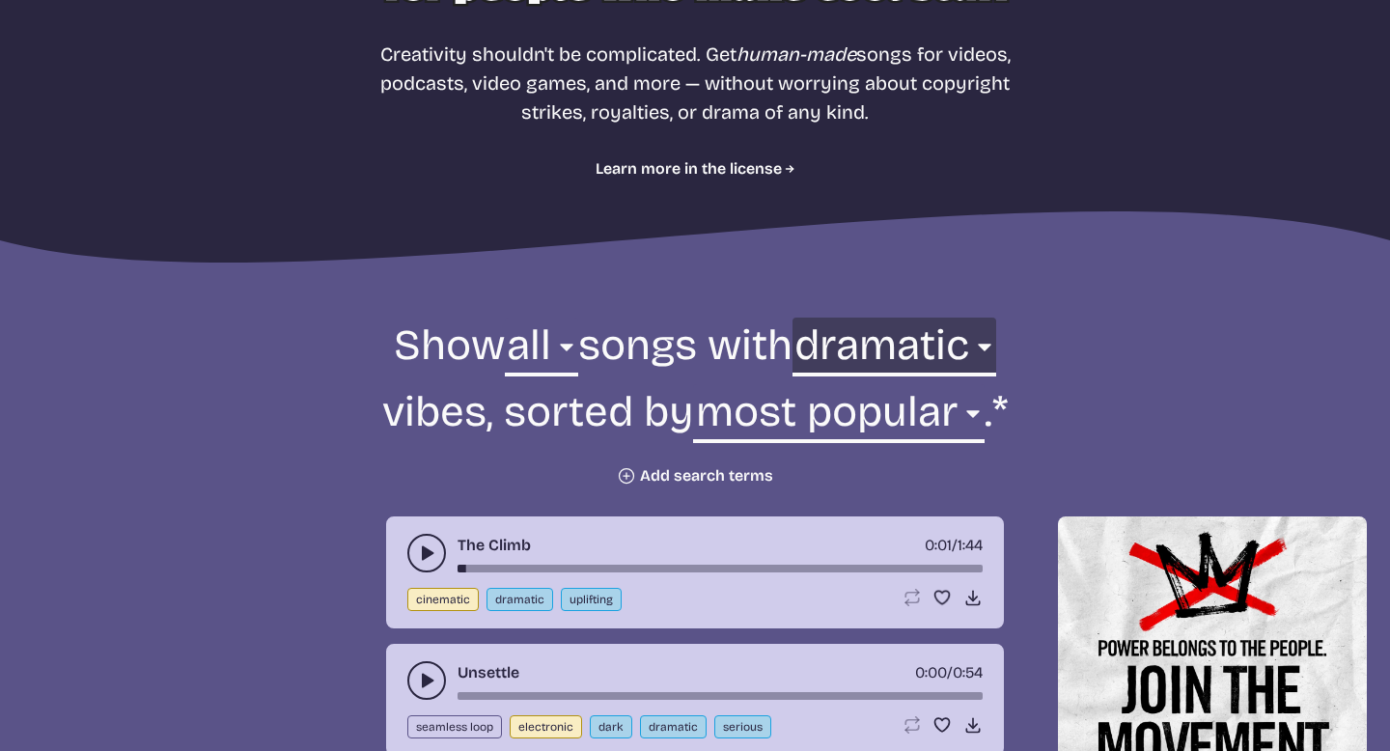
click at [925, 353] on select "any aggressive chill contemplative dark dramatic easygoing energizing happy ser…" at bounding box center [895, 351] width 204 height 67
select select "any"
click at [859, 318] on select "any aggressive chill contemplative dark dramatic easygoing energizing happy ser…" at bounding box center [895, 351] width 204 height 67
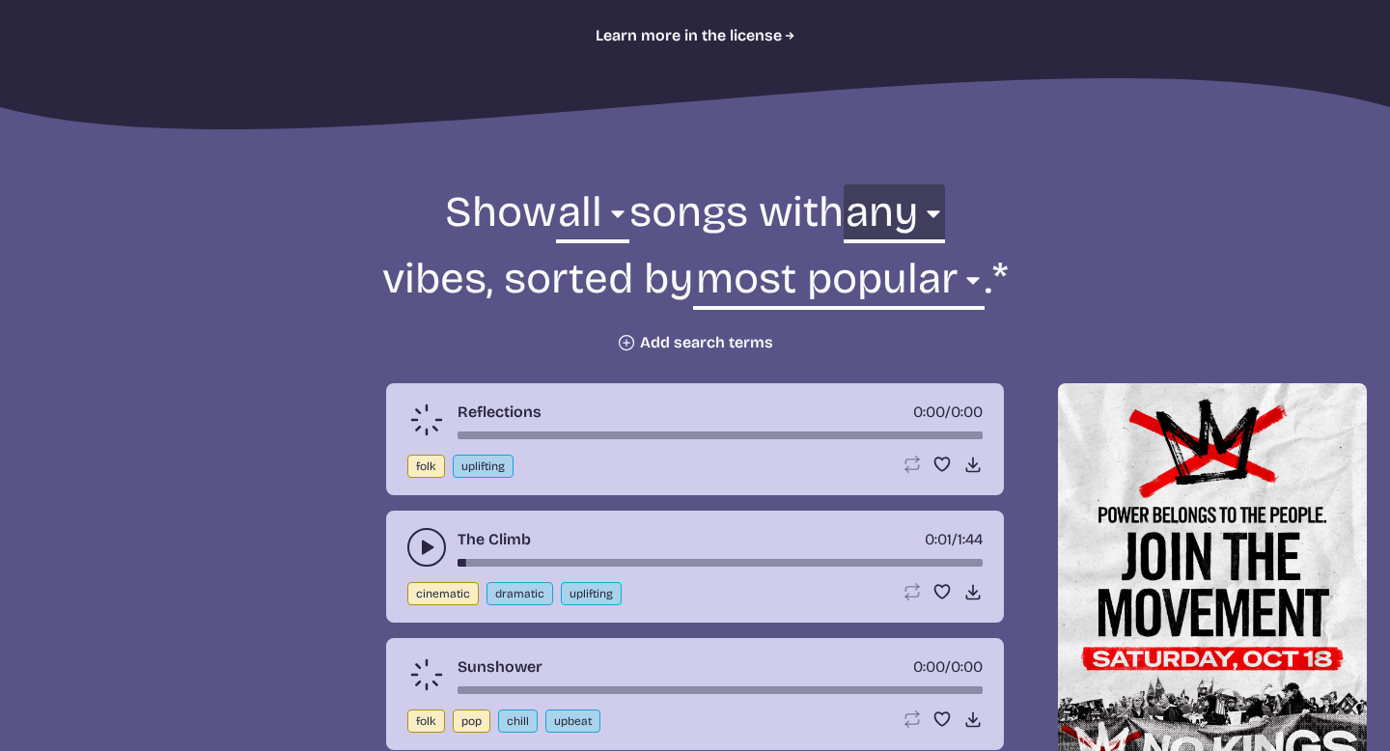
scroll to position [586, 0]
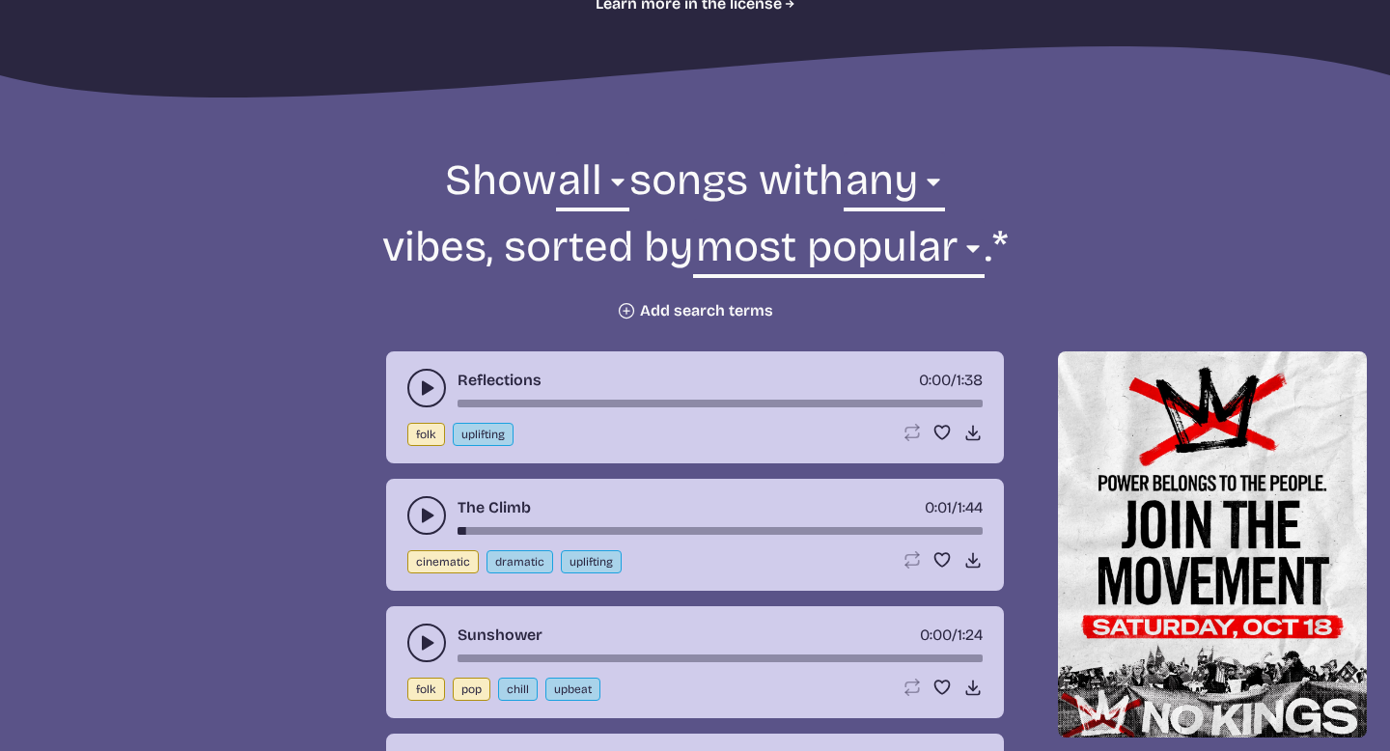
click at [426, 391] on use "play-pause toggle" at bounding box center [426, 387] width 19 height 19
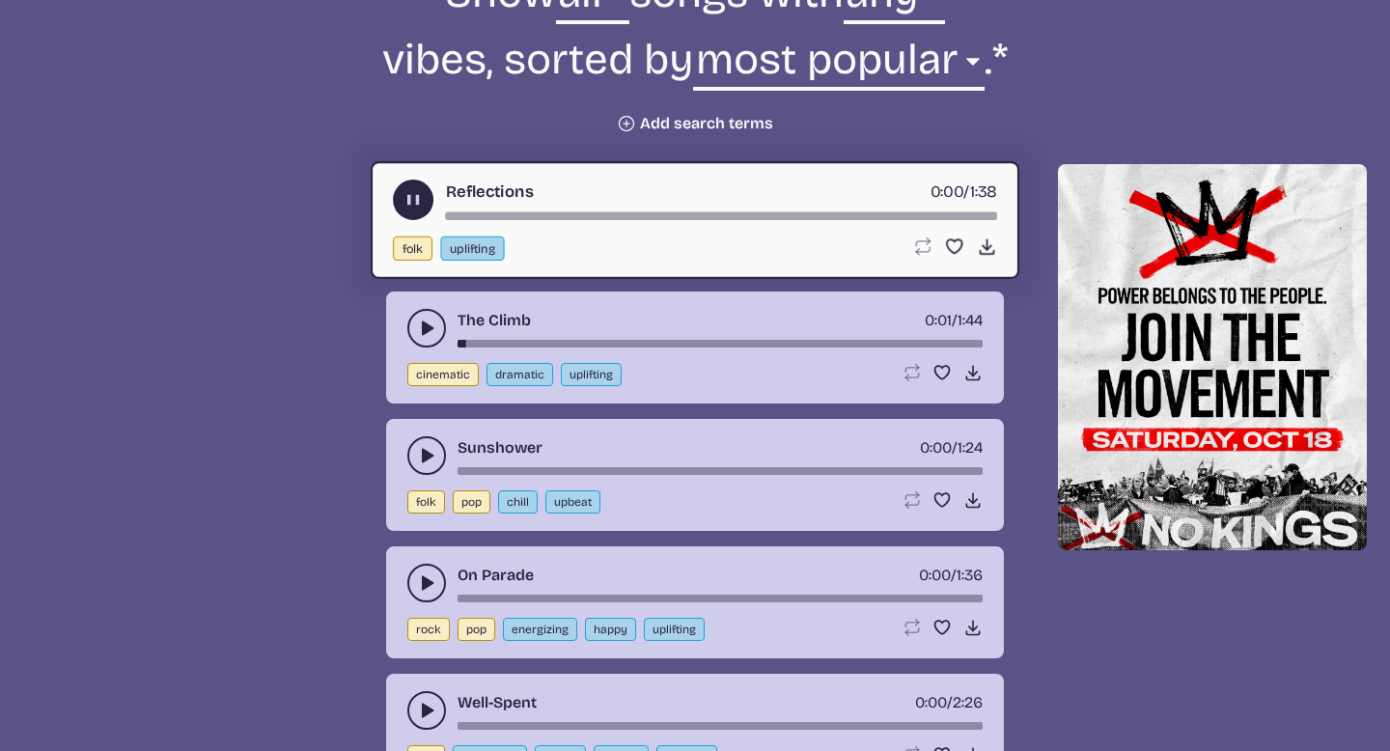
scroll to position [778, 0]
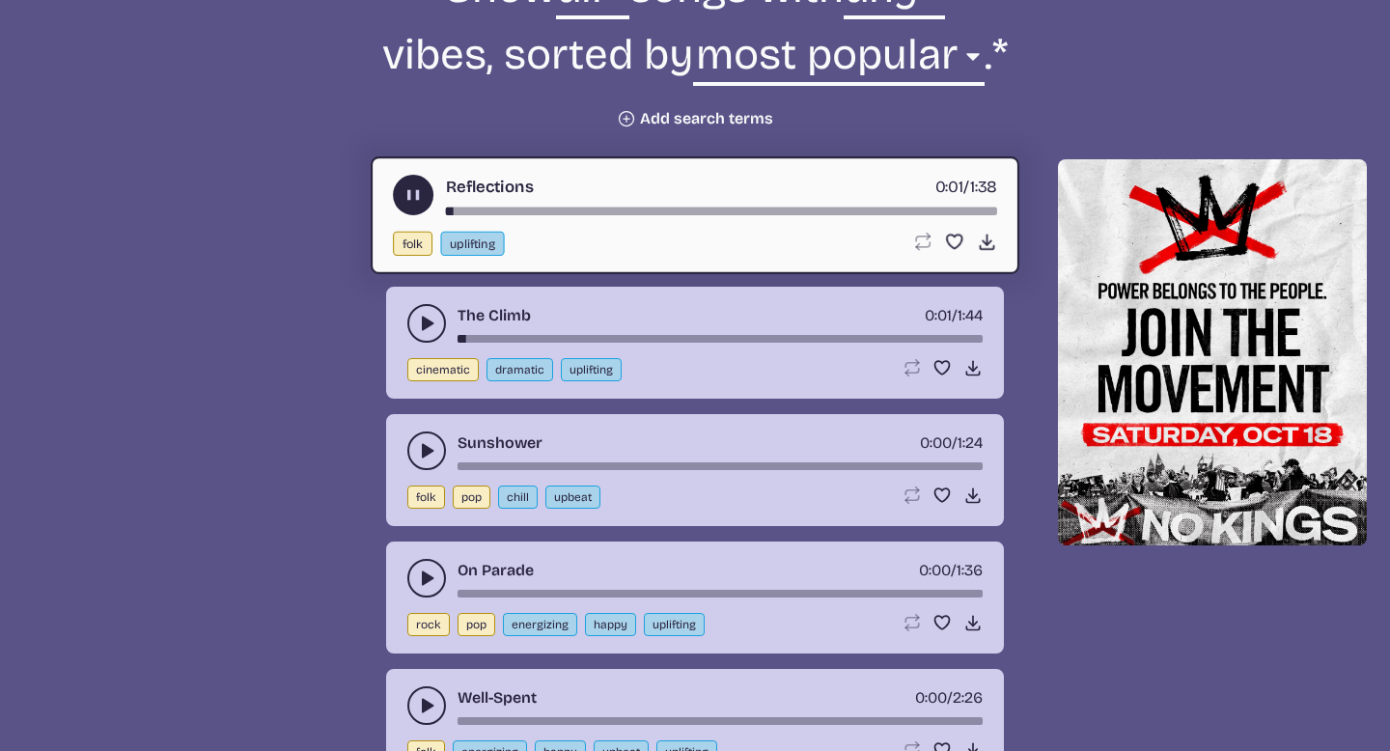
click at [419, 576] on icon "play-pause toggle" at bounding box center [426, 578] width 19 height 19
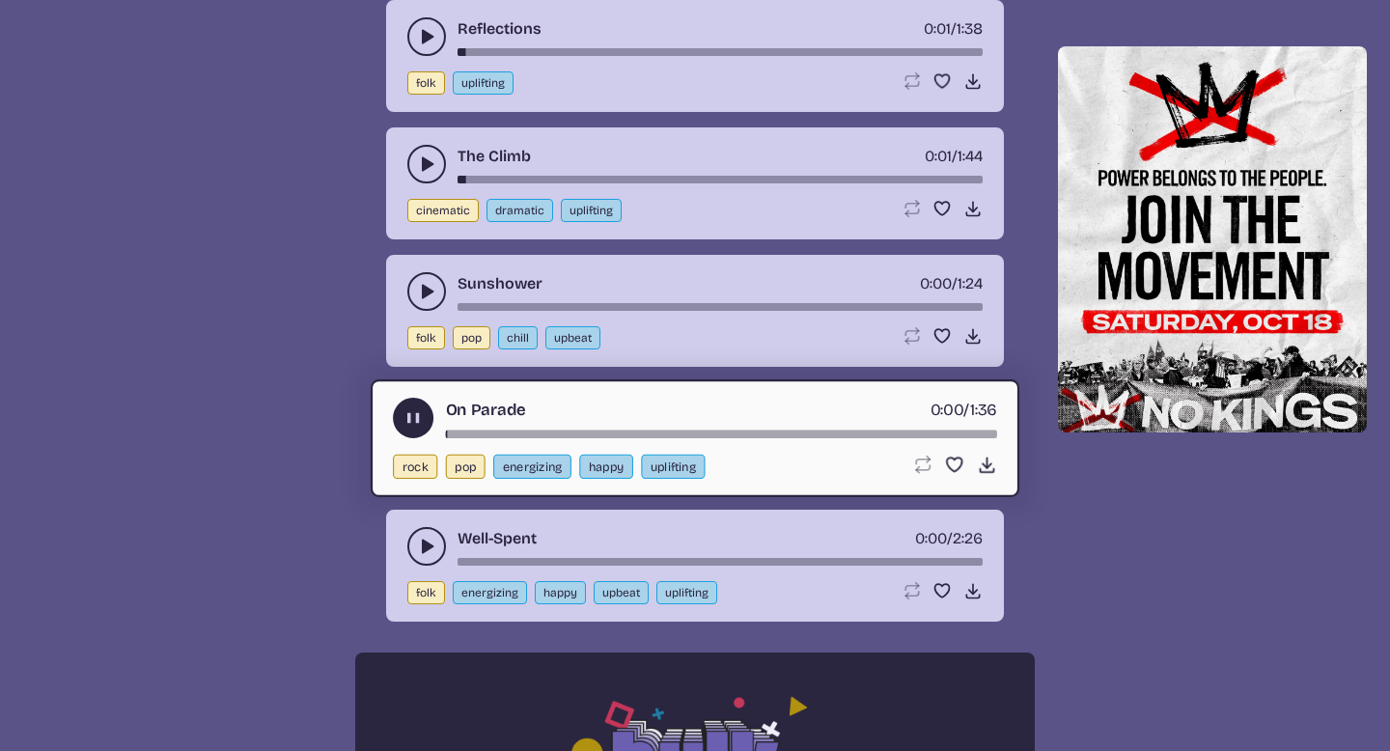
scroll to position [968, 0]
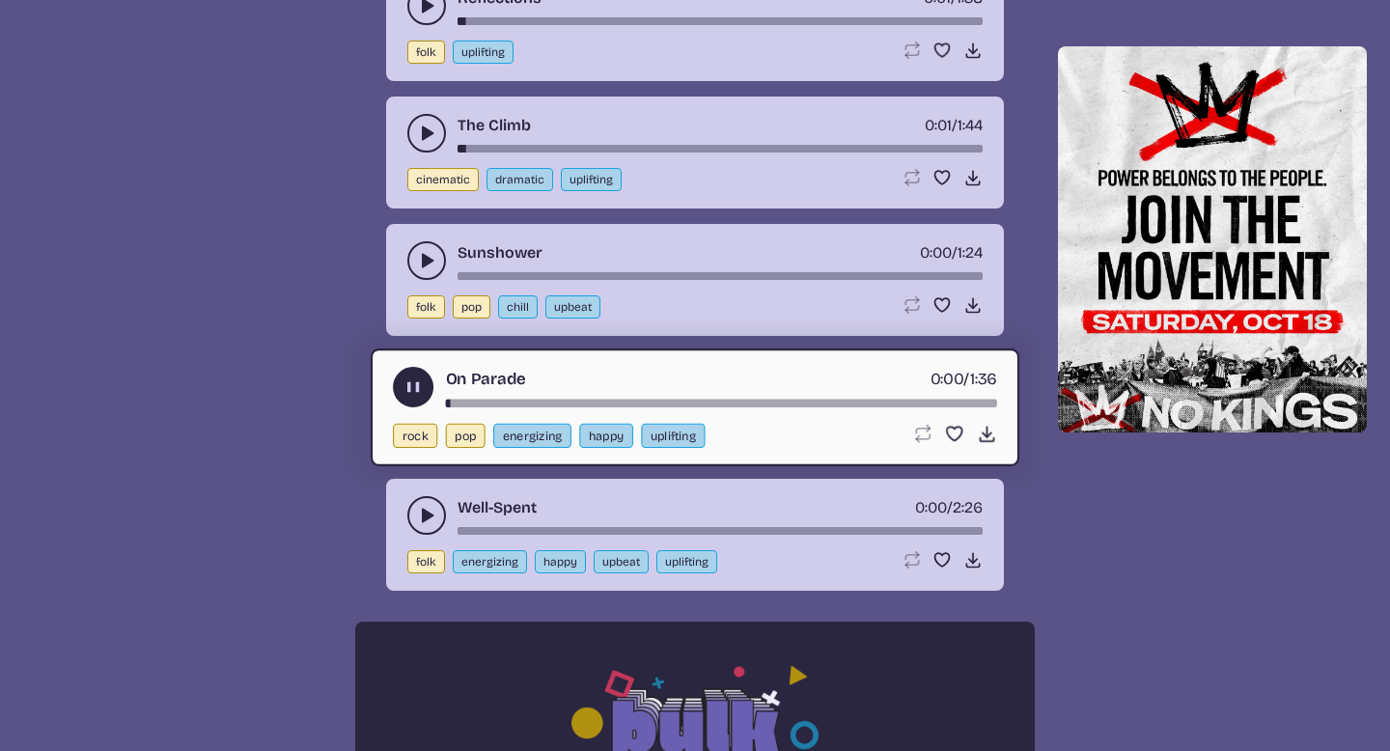
click at [421, 519] on icon "play-pause toggle" at bounding box center [426, 515] width 19 height 19
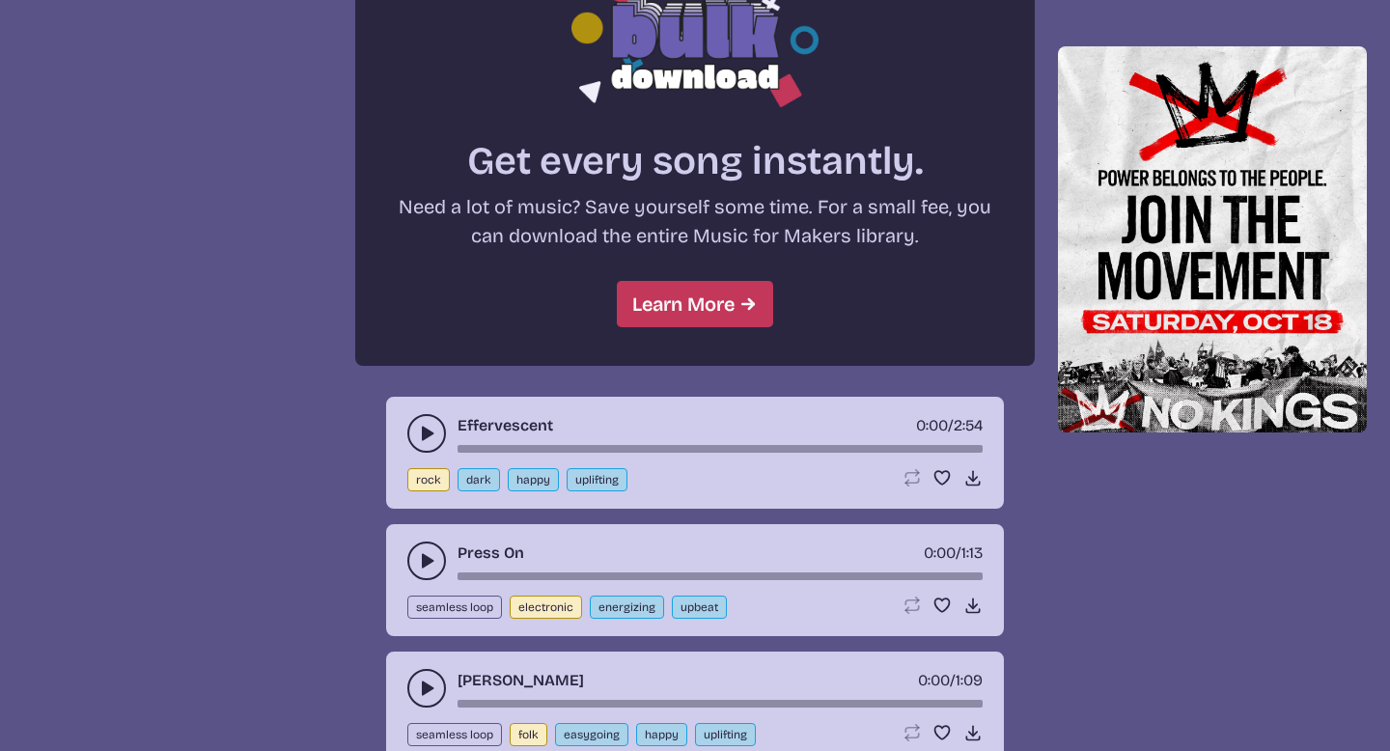
scroll to position [1666, 0]
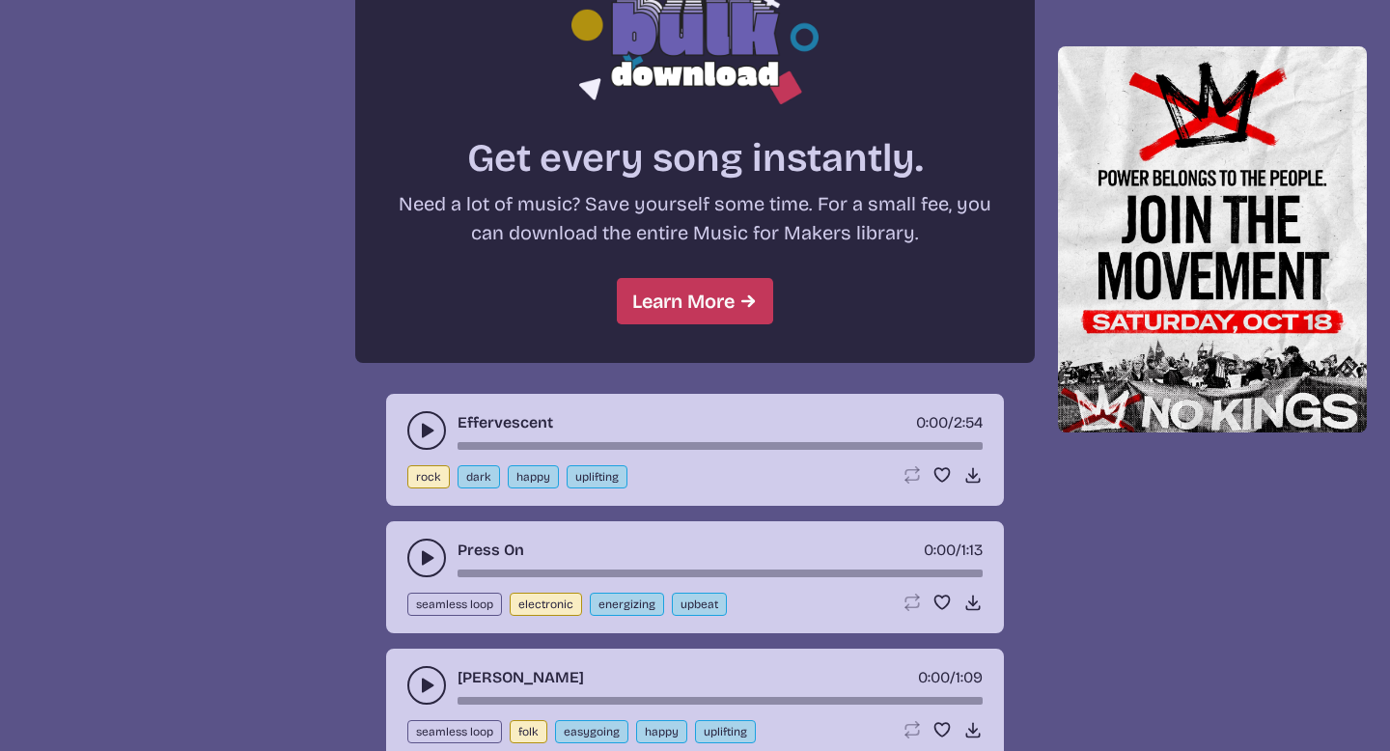
click at [426, 431] on use "play-pause toggle" at bounding box center [426, 430] width 19 height 19
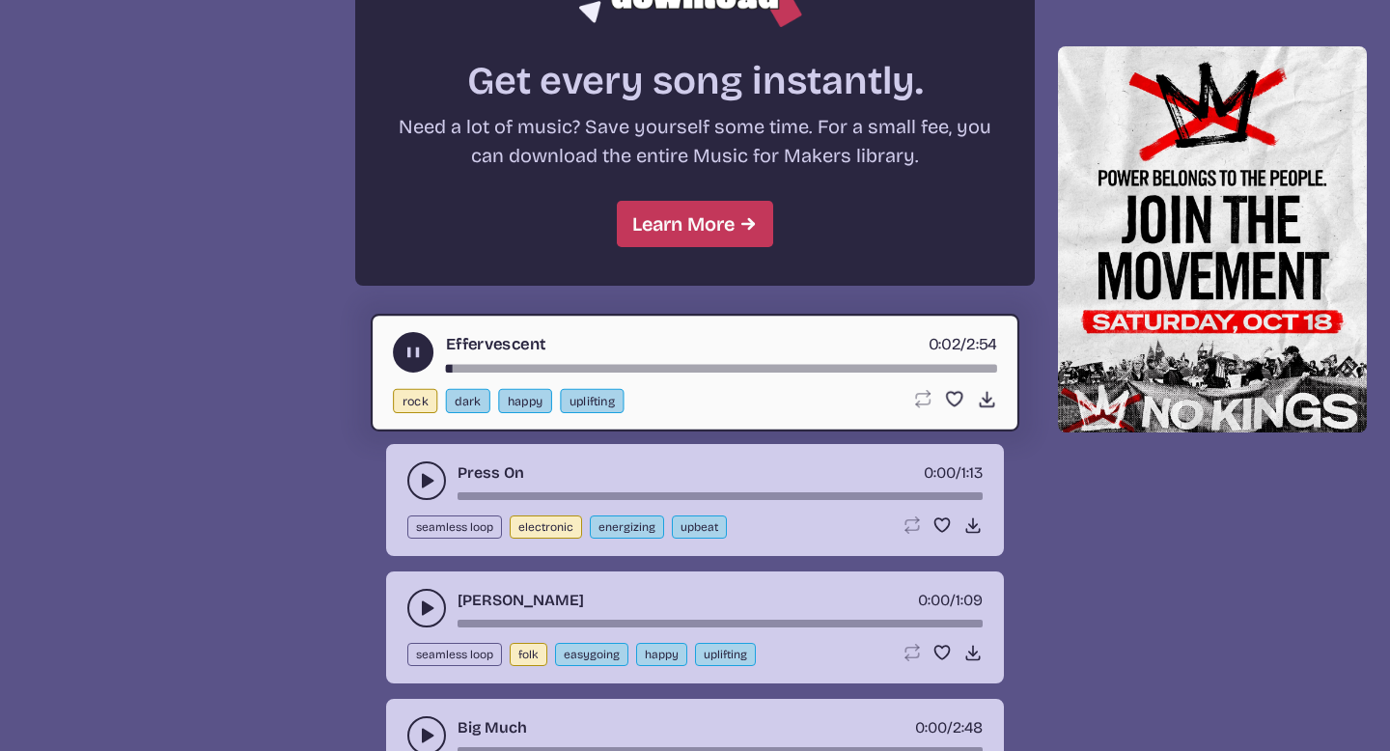
scroll to position [1764, 0]
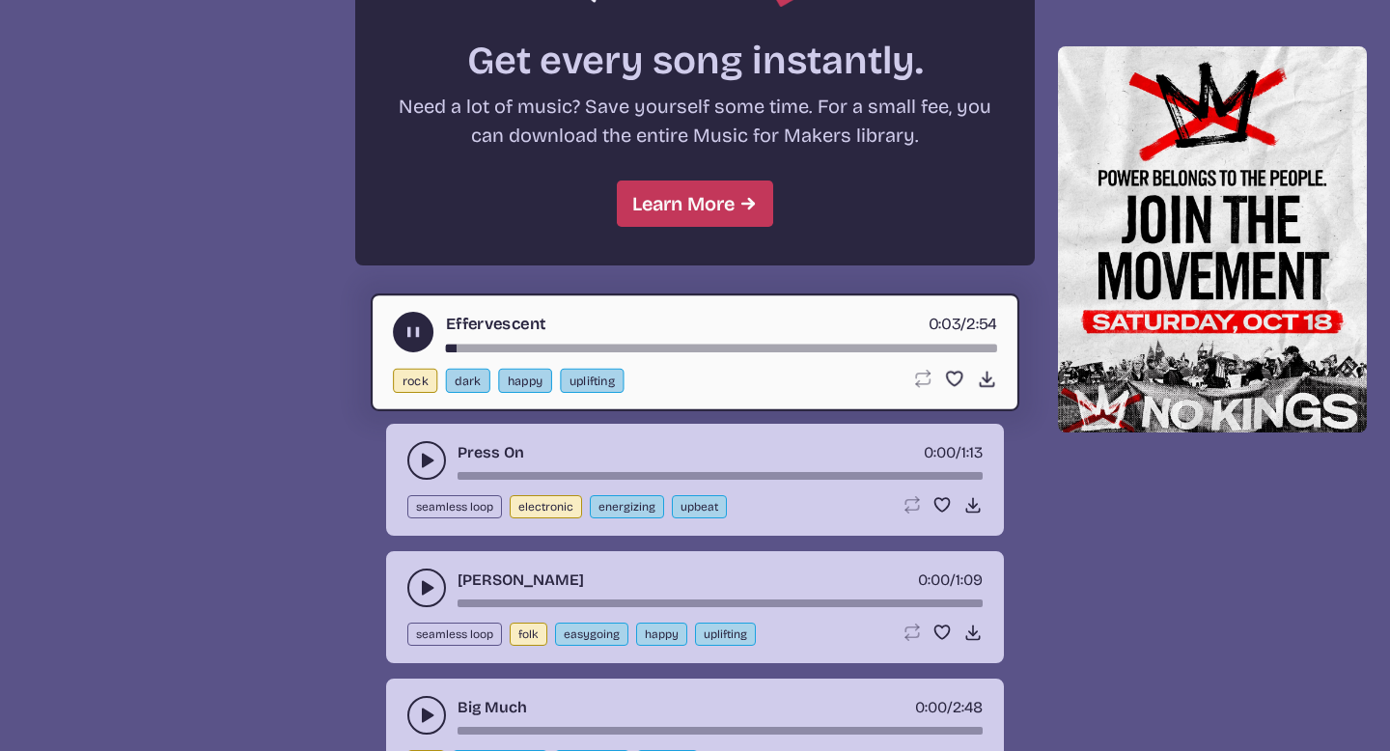
click at [428, 463] on use "play-pause toggle" at bounding box center [426, 460] width 19 height 19
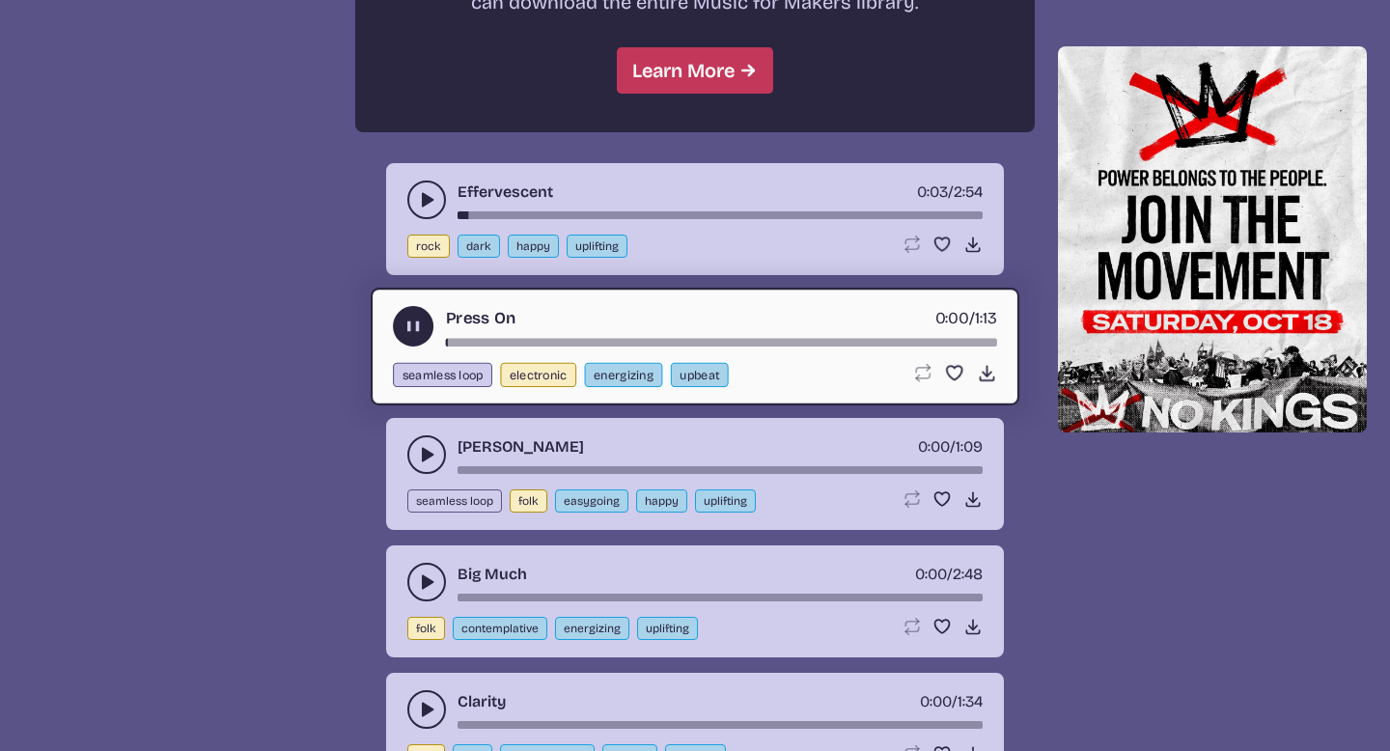
scroll to position [1899, 0]
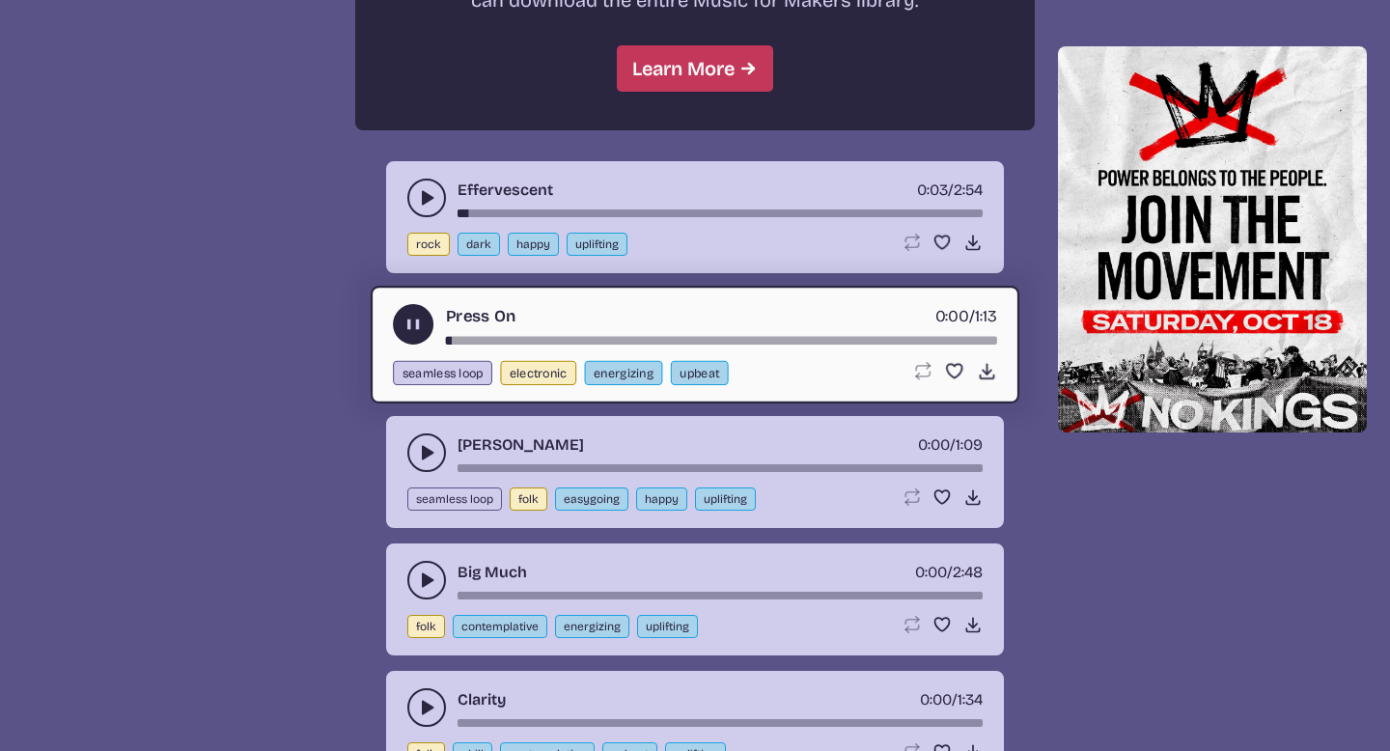
click at [419, 454] on icon "play-pause toggle" at bounding box center [426, 452] width 19 height 19
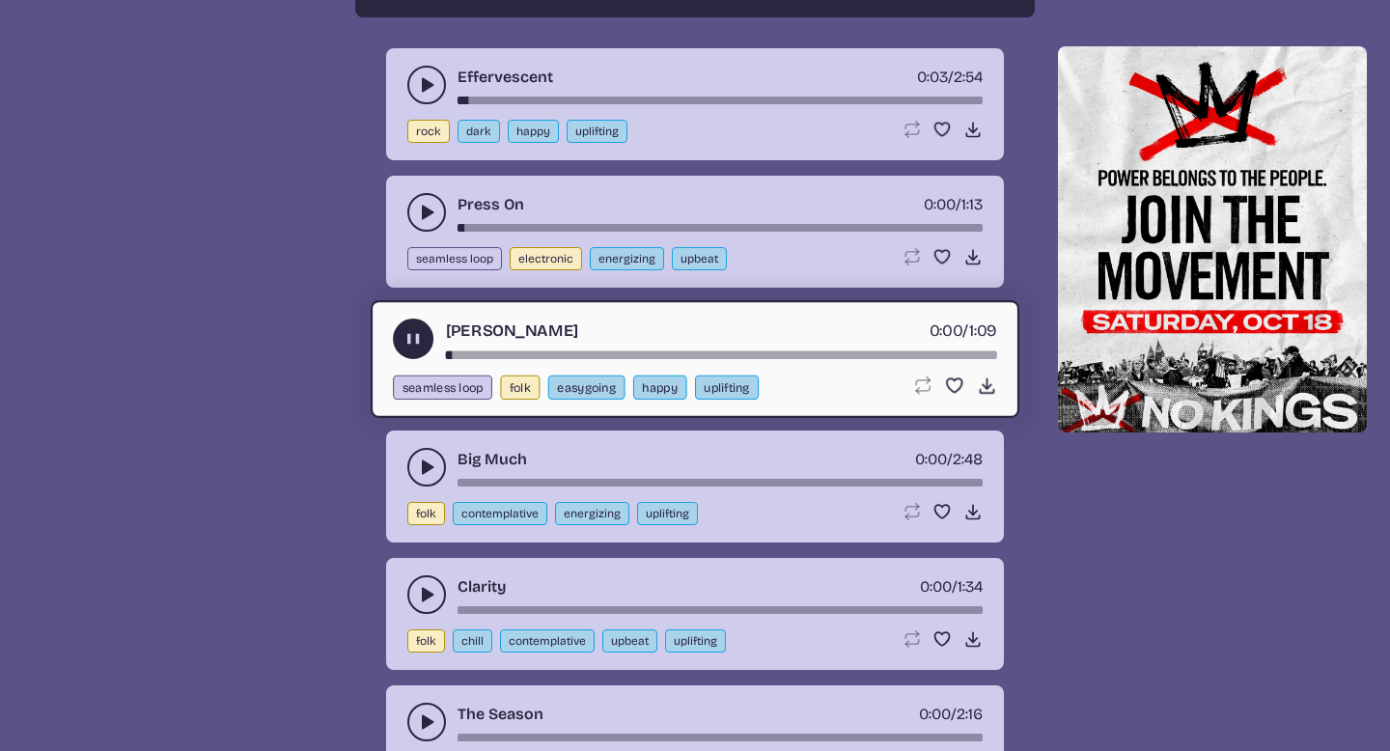
click at [419, 466] on icon "play-pause toggle" at bounding box center [426, 467] width 19 height 19
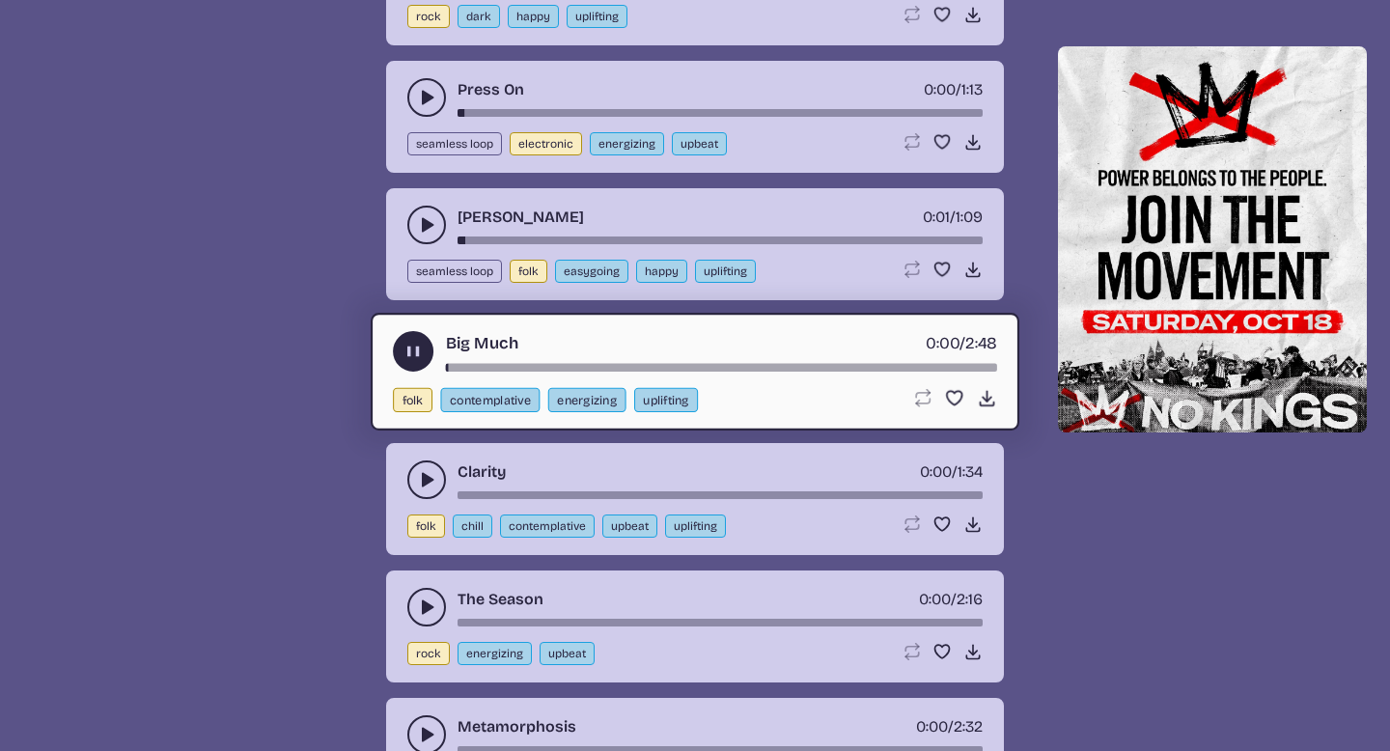
click at [417, 484] on icon "play-pause toggle" at bounding box center [426, 479] width 19 height 19
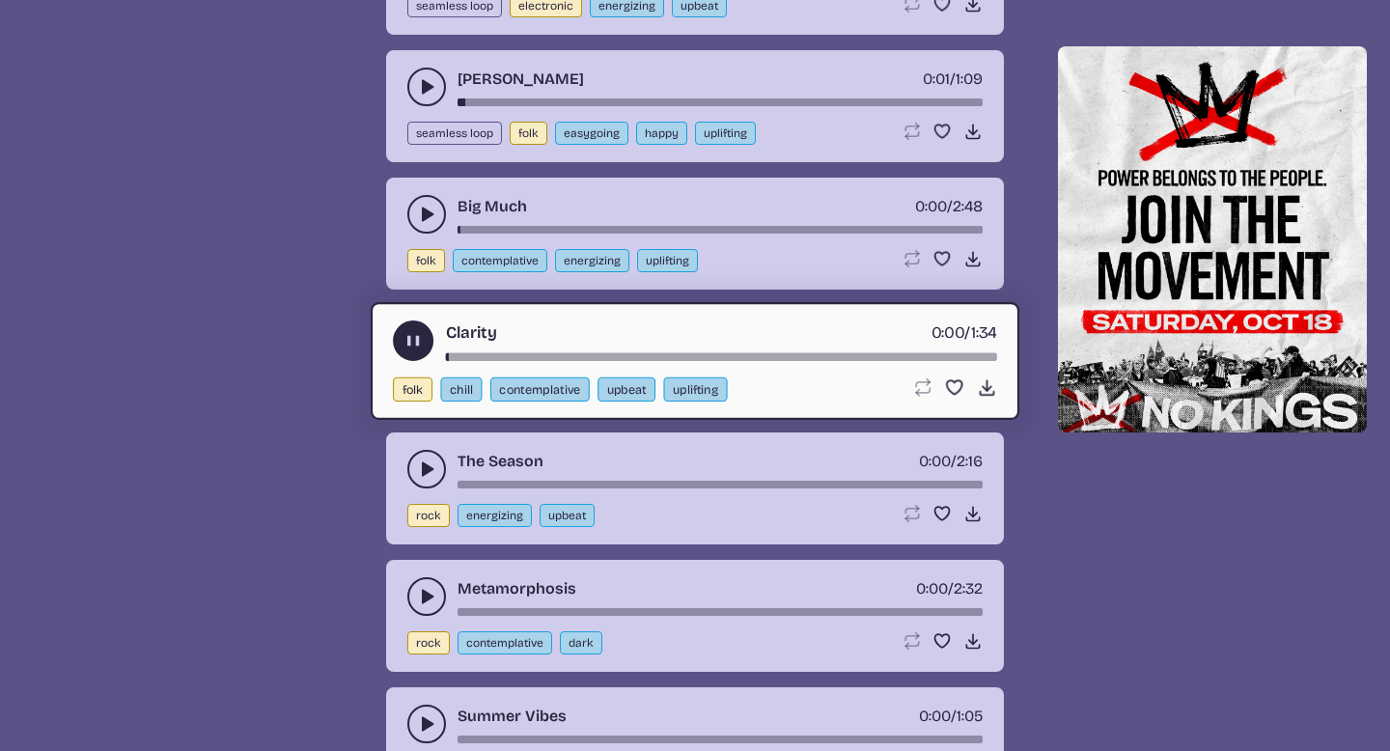
click at [416, 483] on button "play-pause toggle" at bounding box center [426, 469] width 39 height 39
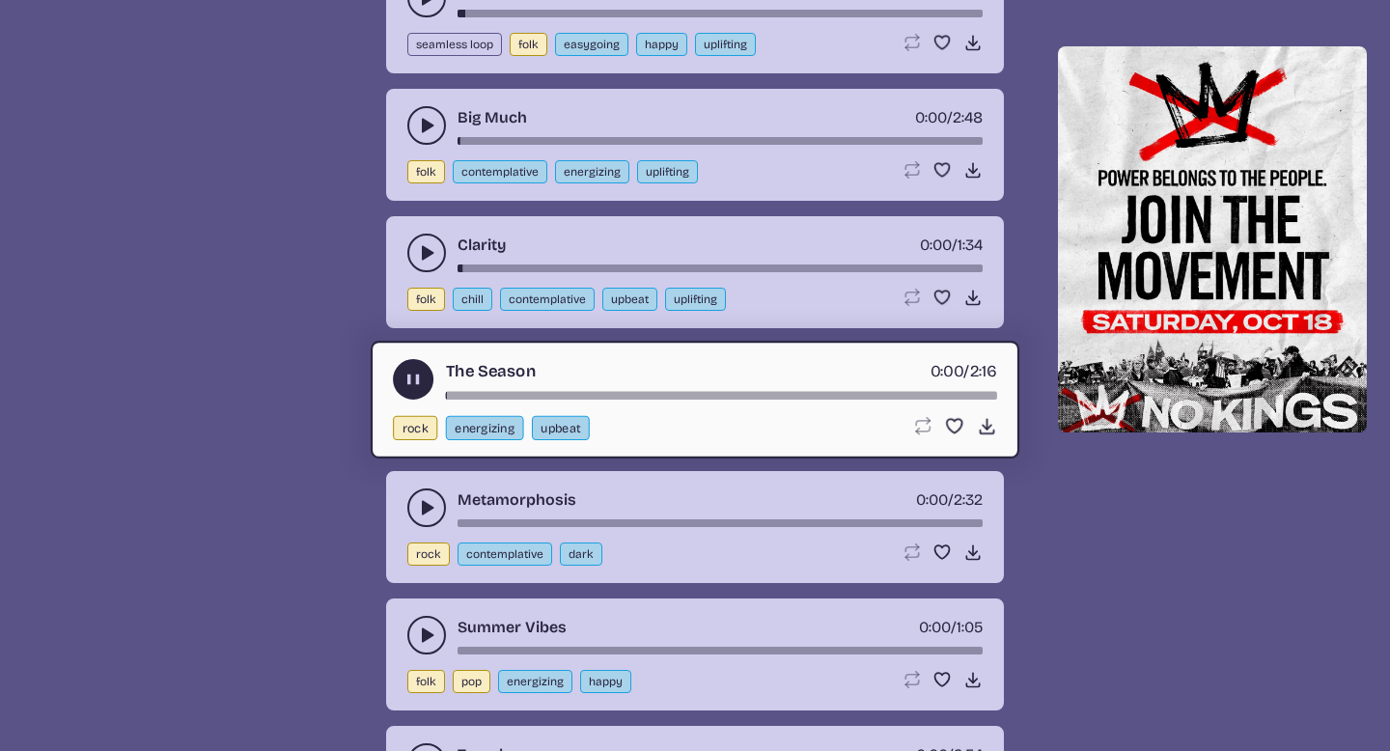
scroll to position [2356, 0]
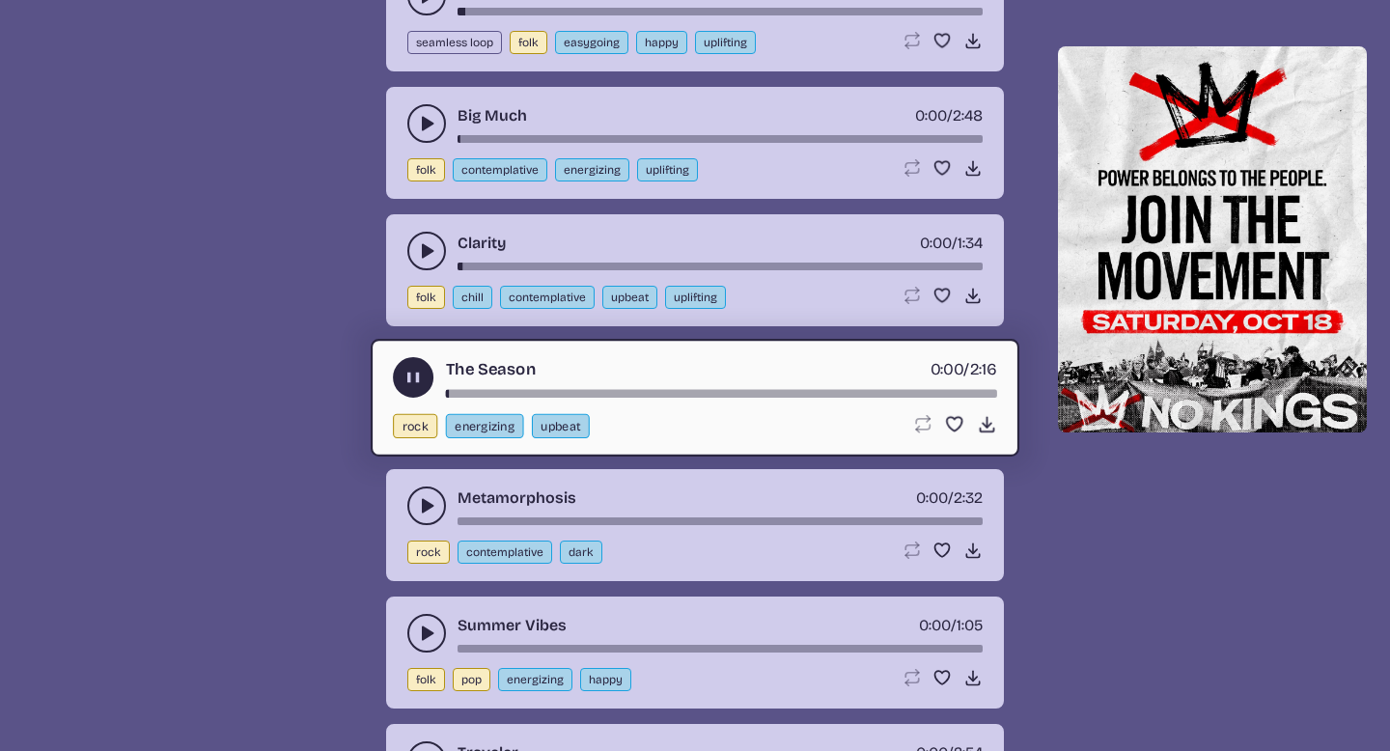
click at [418, 506] on icon "play-pause toggle" at bounding box center [426, 505] width 19 height 19
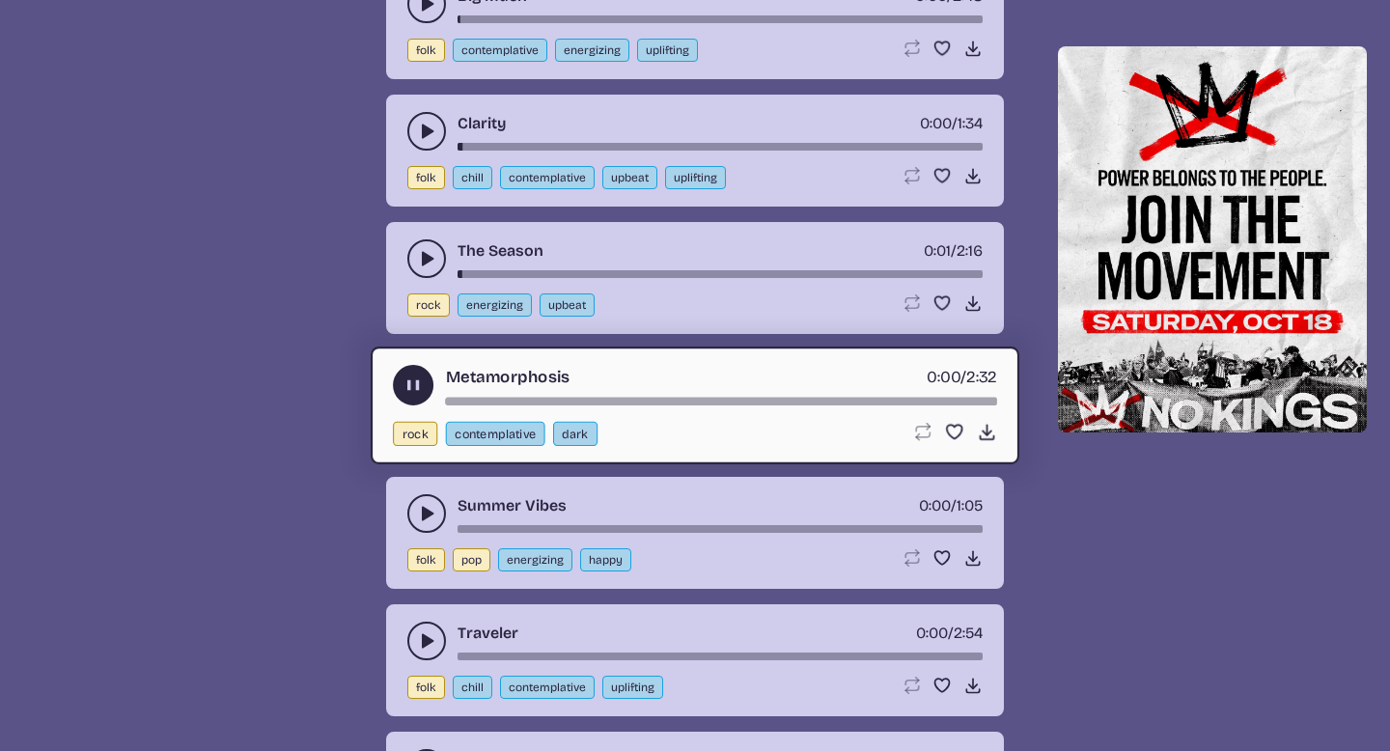
scroll to position [2474, 0]
click at [418, 506] on icon "play-pause toggle" at bounding box center [426, 514] width 19 height 19
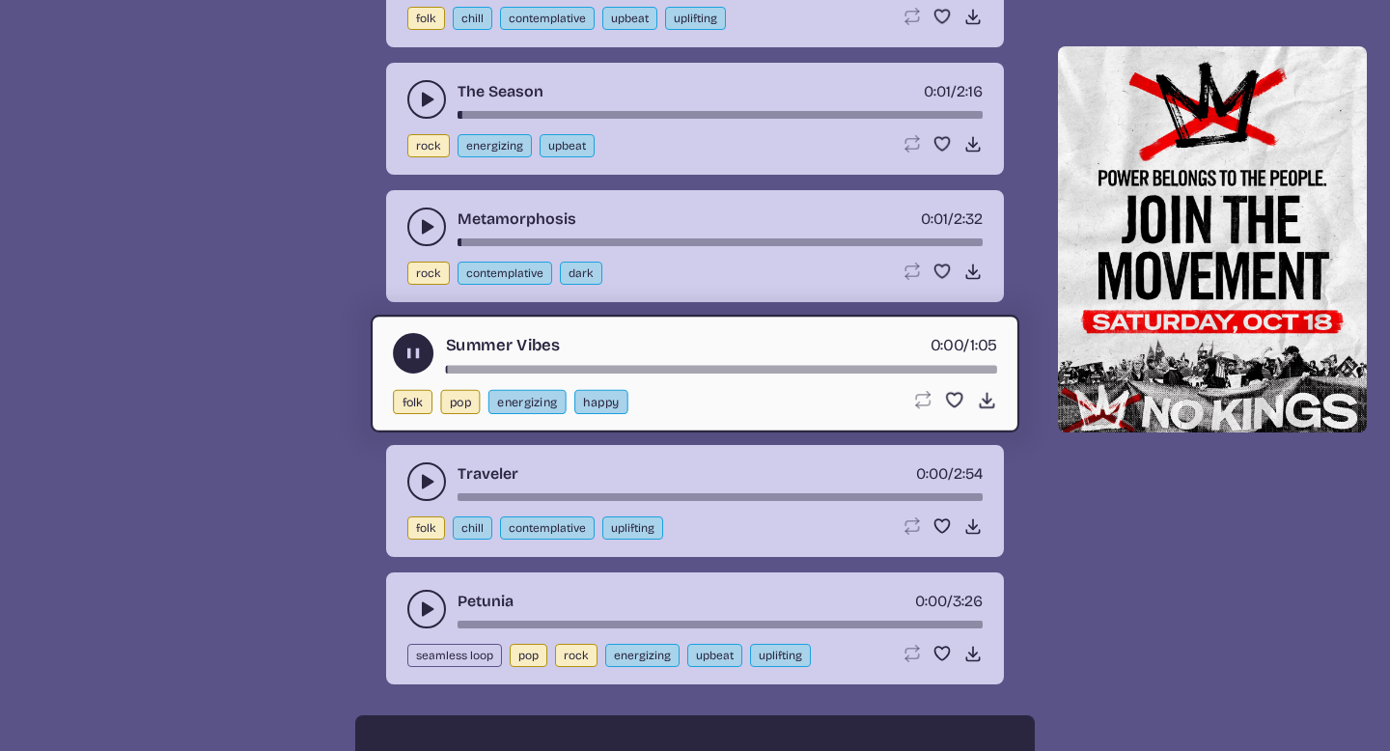
scroll to position [2651, 0]
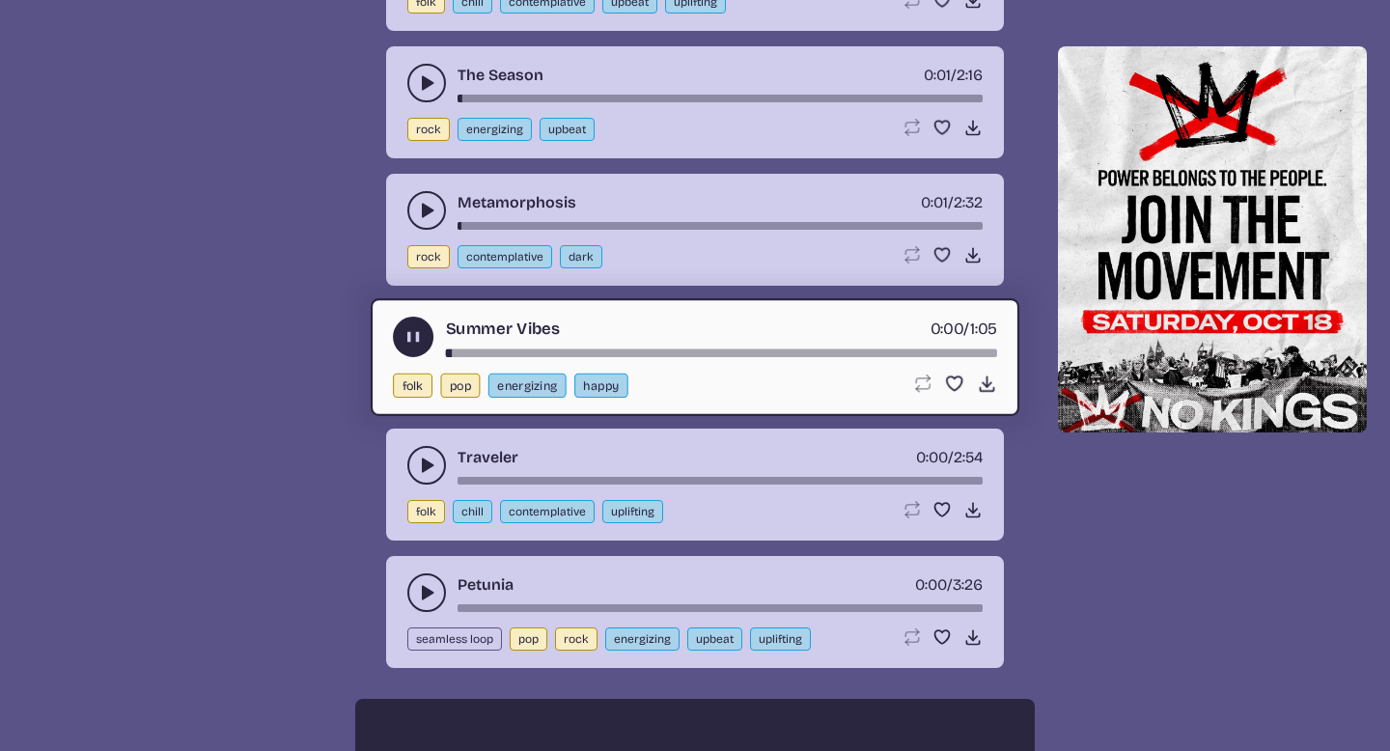
click at [425, 463] on use "play-pause toggle" at bounding box center [426, 465] width 19 height 19
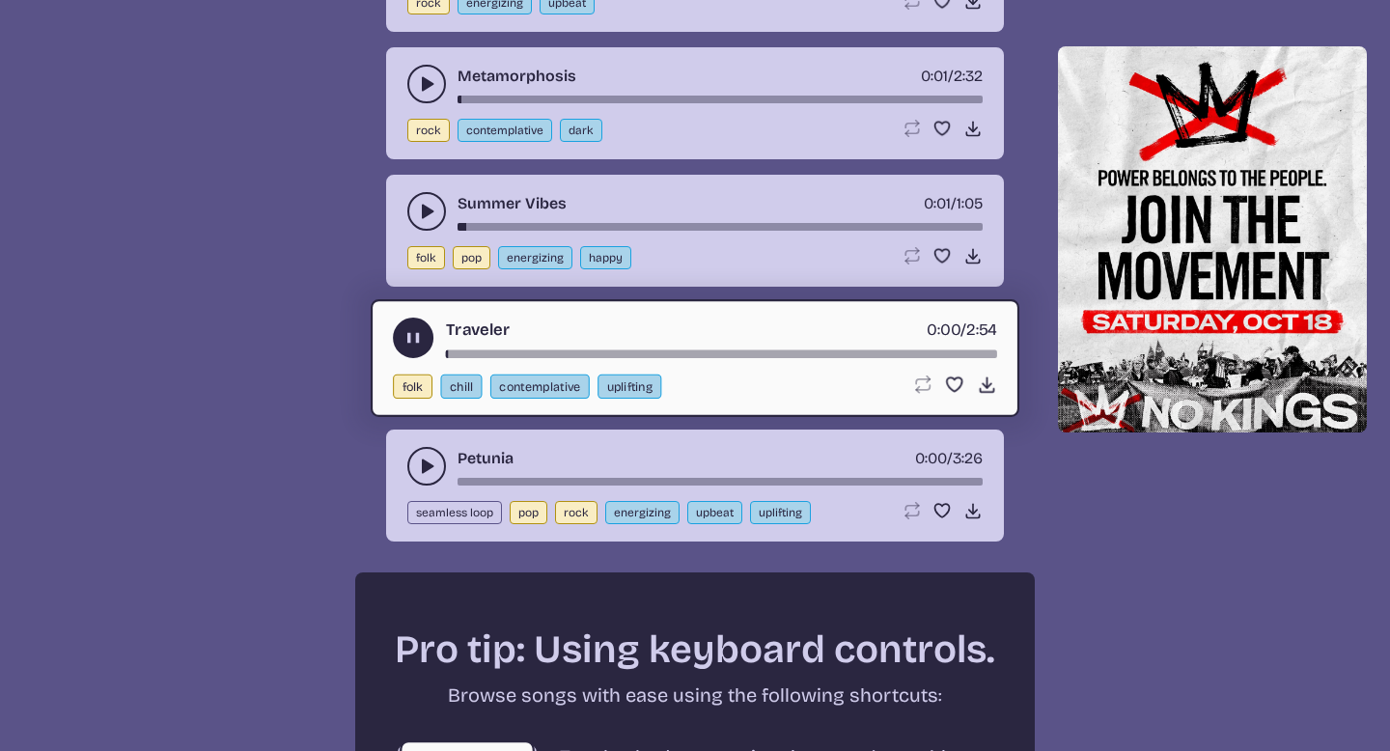
scroll to position [2782, 0]
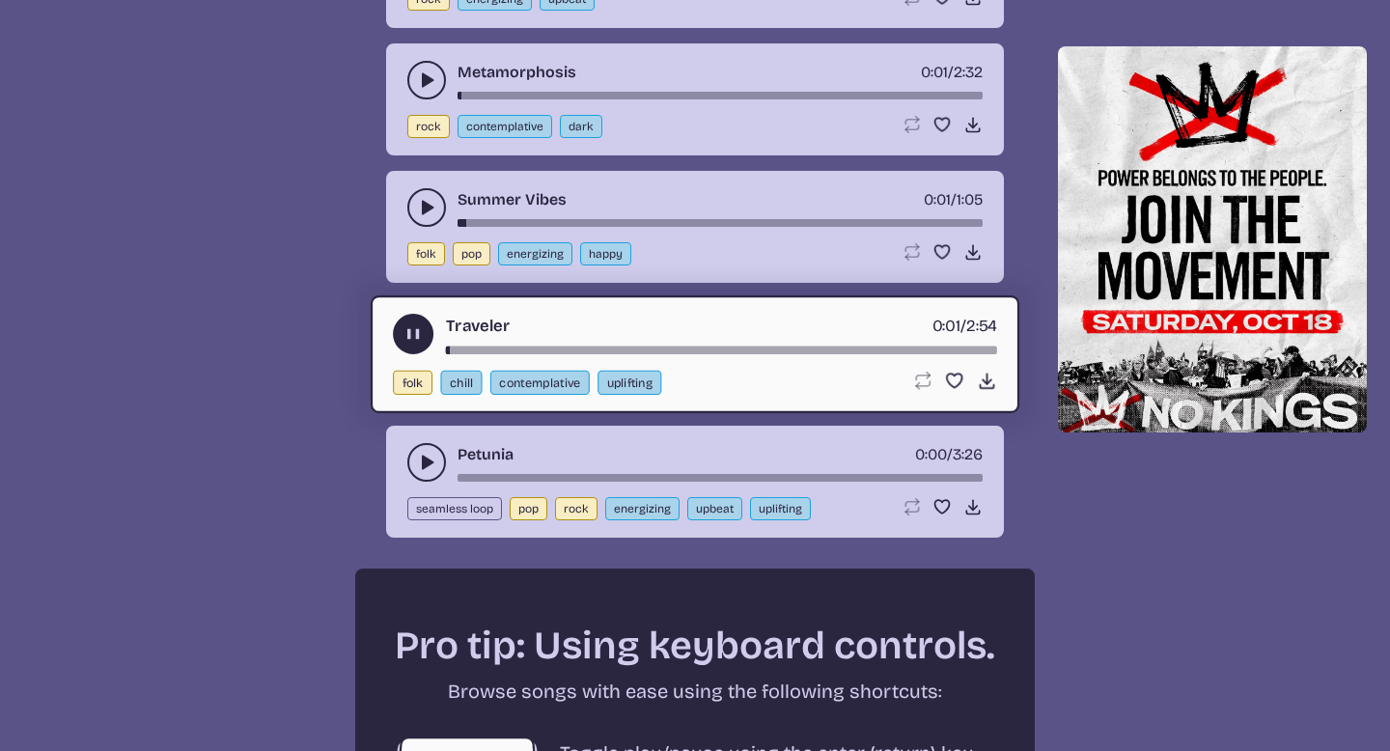
click at [427, 466] on icon "play-pause toggle" at bounding box center [426, 462] width 19 height 19
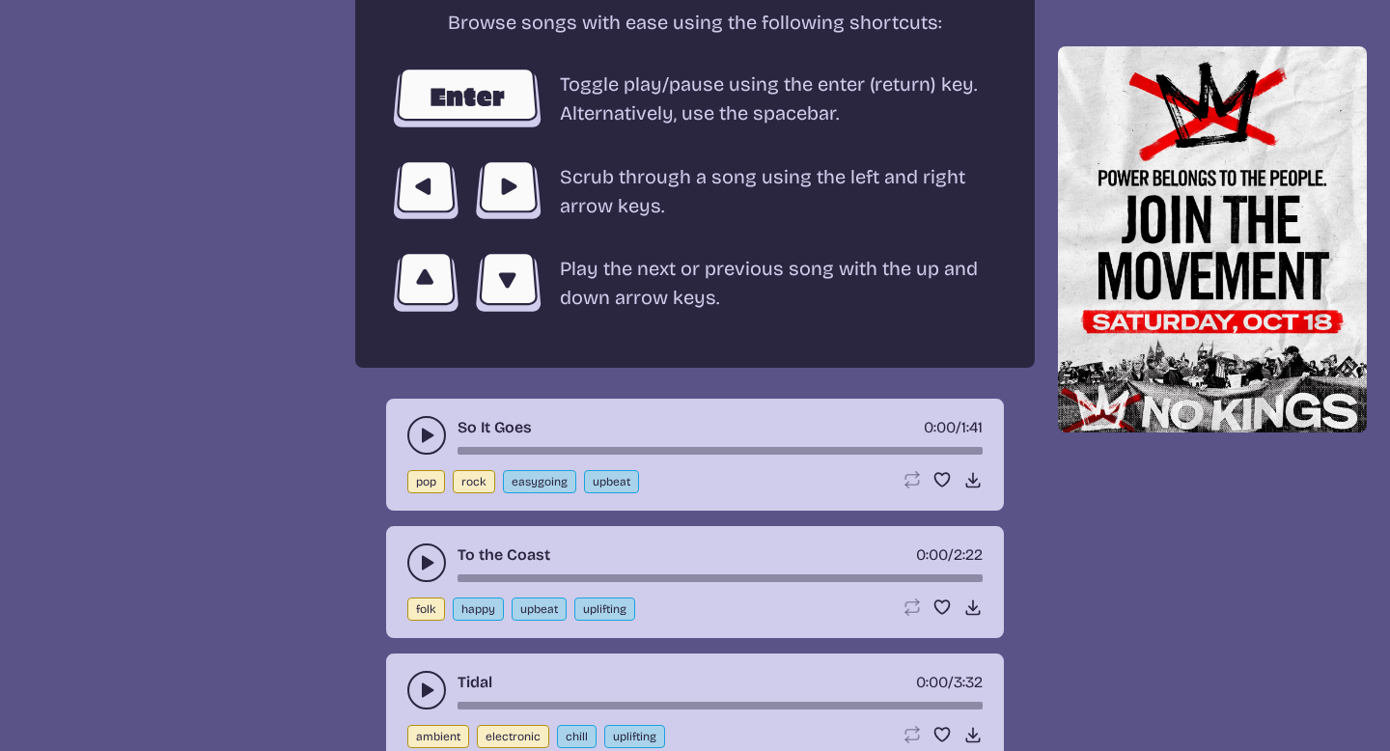
scroll to position [3470, 0]
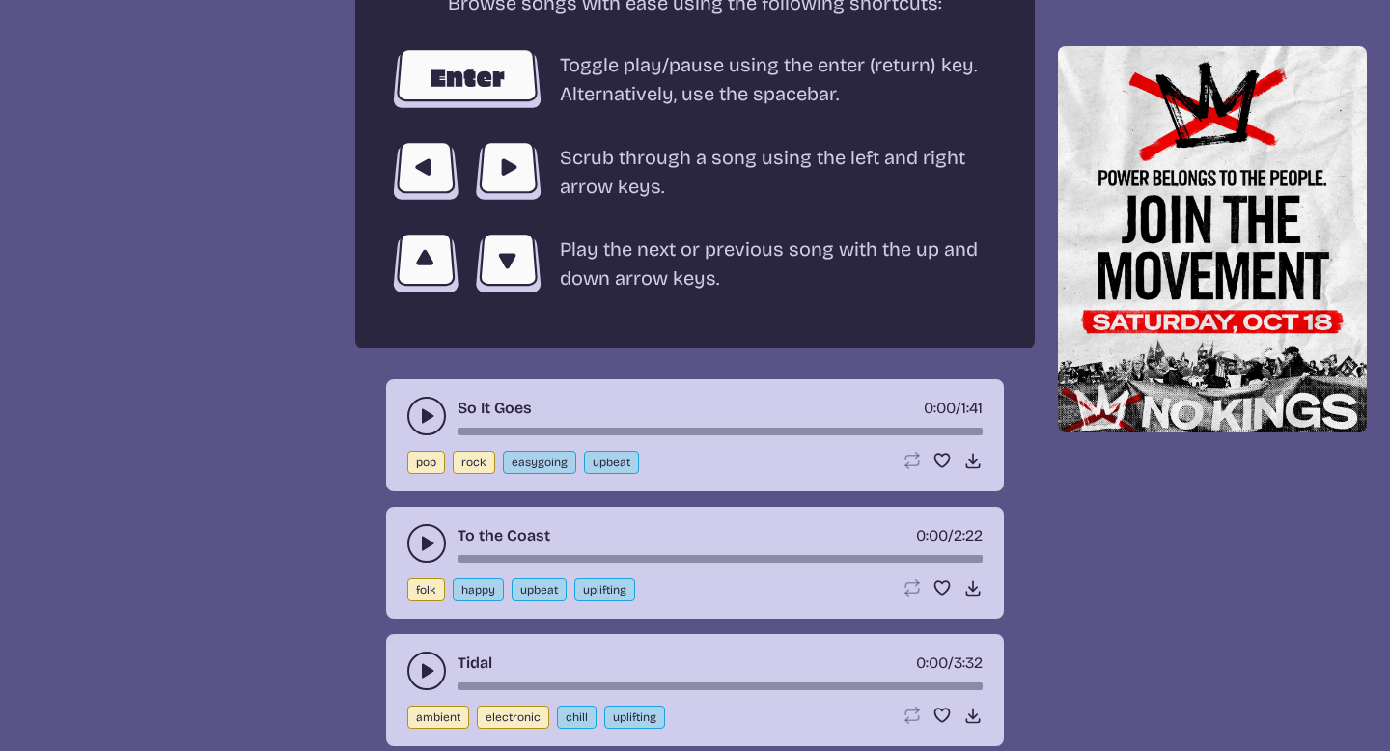
click at [425, 425] on button "play-pause toggle" at bounding box center [426, 416] width 39 height 39
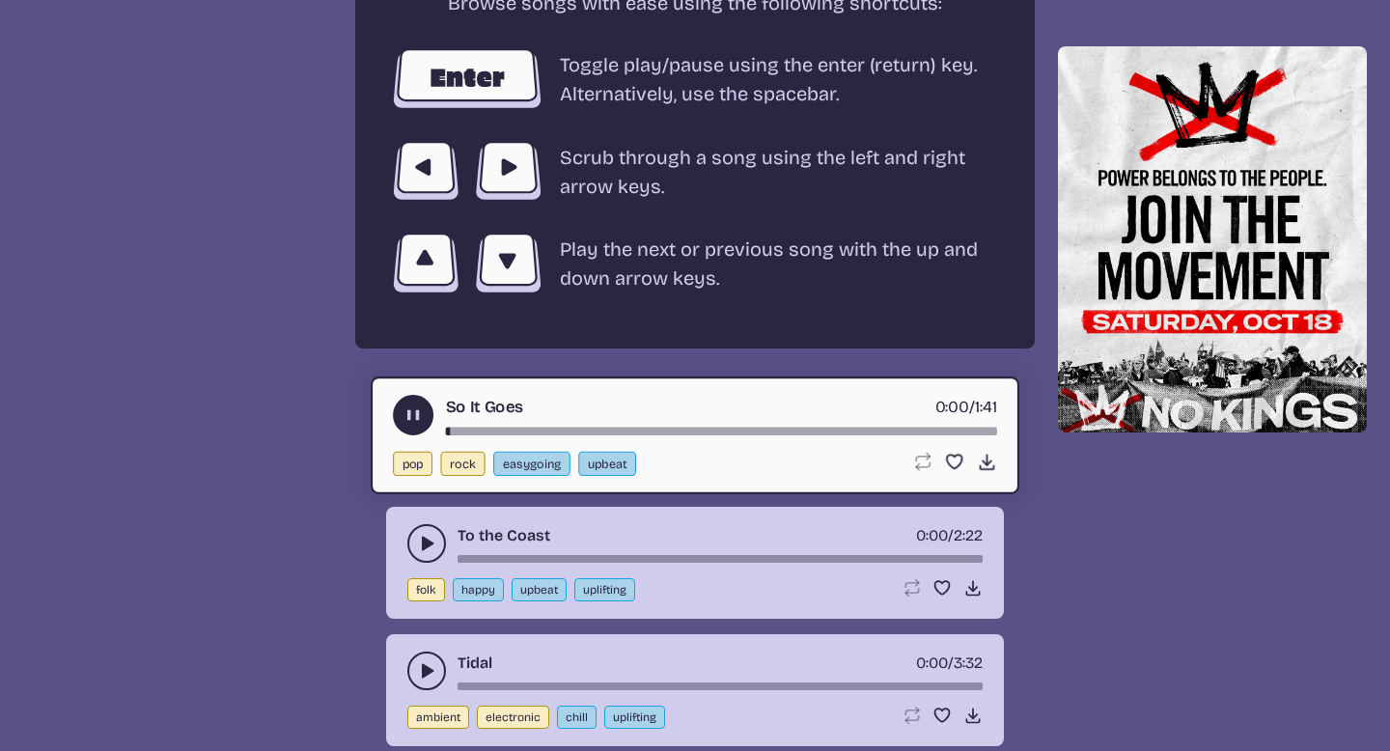
scroll to position [3530, 0]
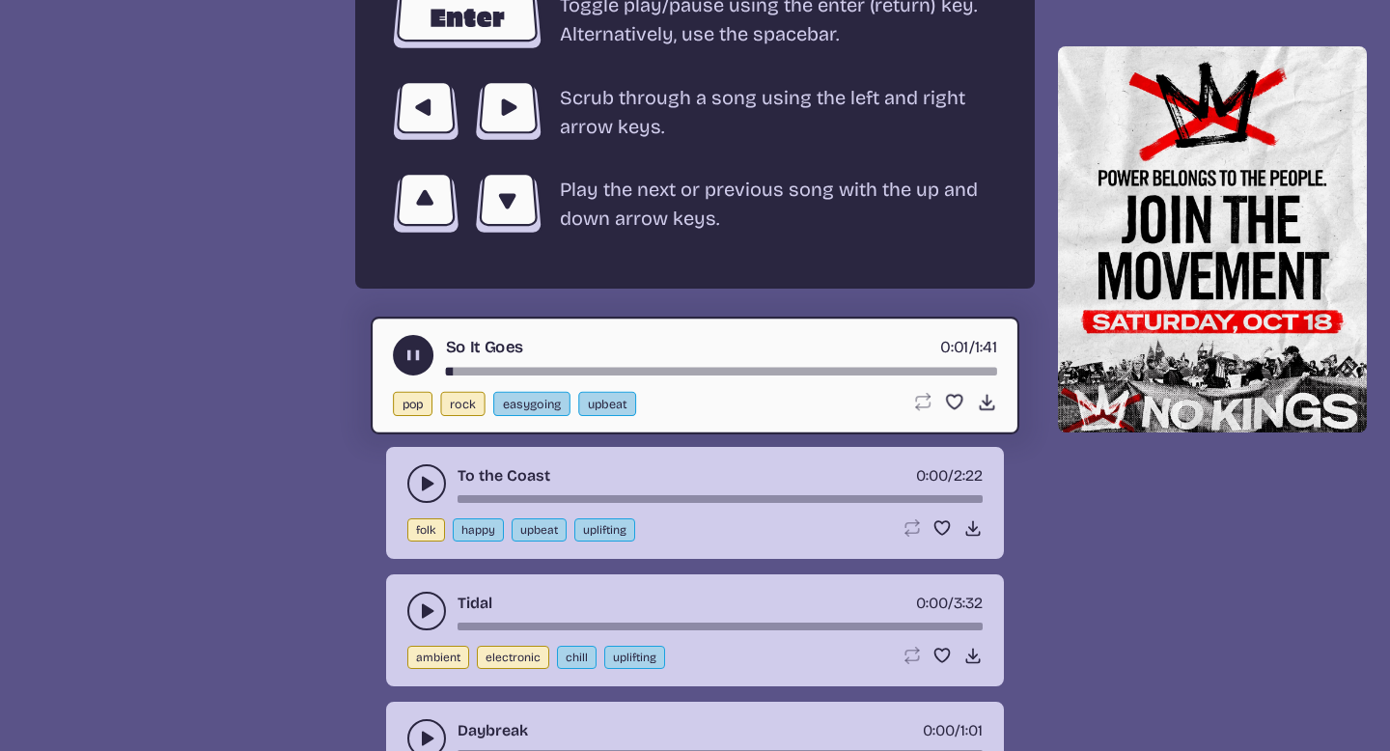
click at [423, 474] on icon "play-pause toggle" at bounding box center [426, 483] width 19 height 19
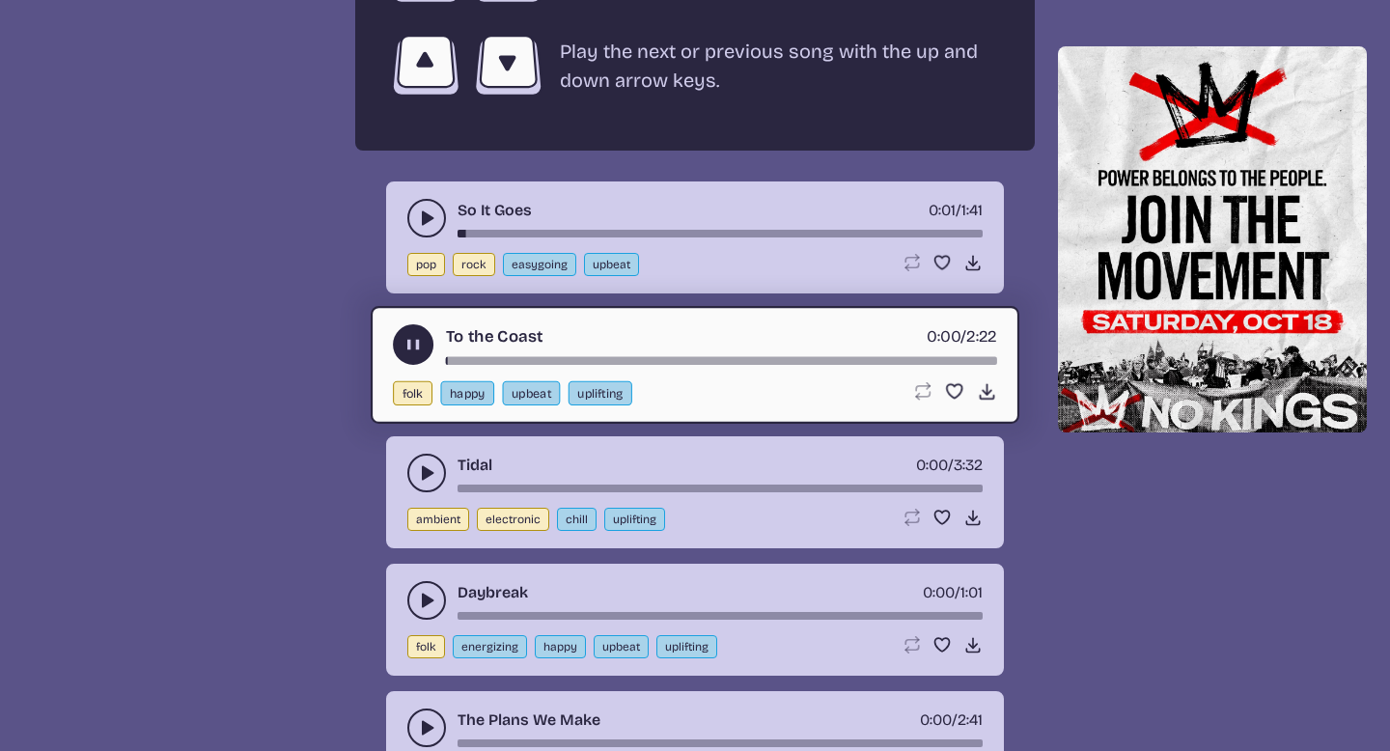
click at [420, 475] on icon "play-pause toggle" at bounding box center [426, 472] width 19 height 19
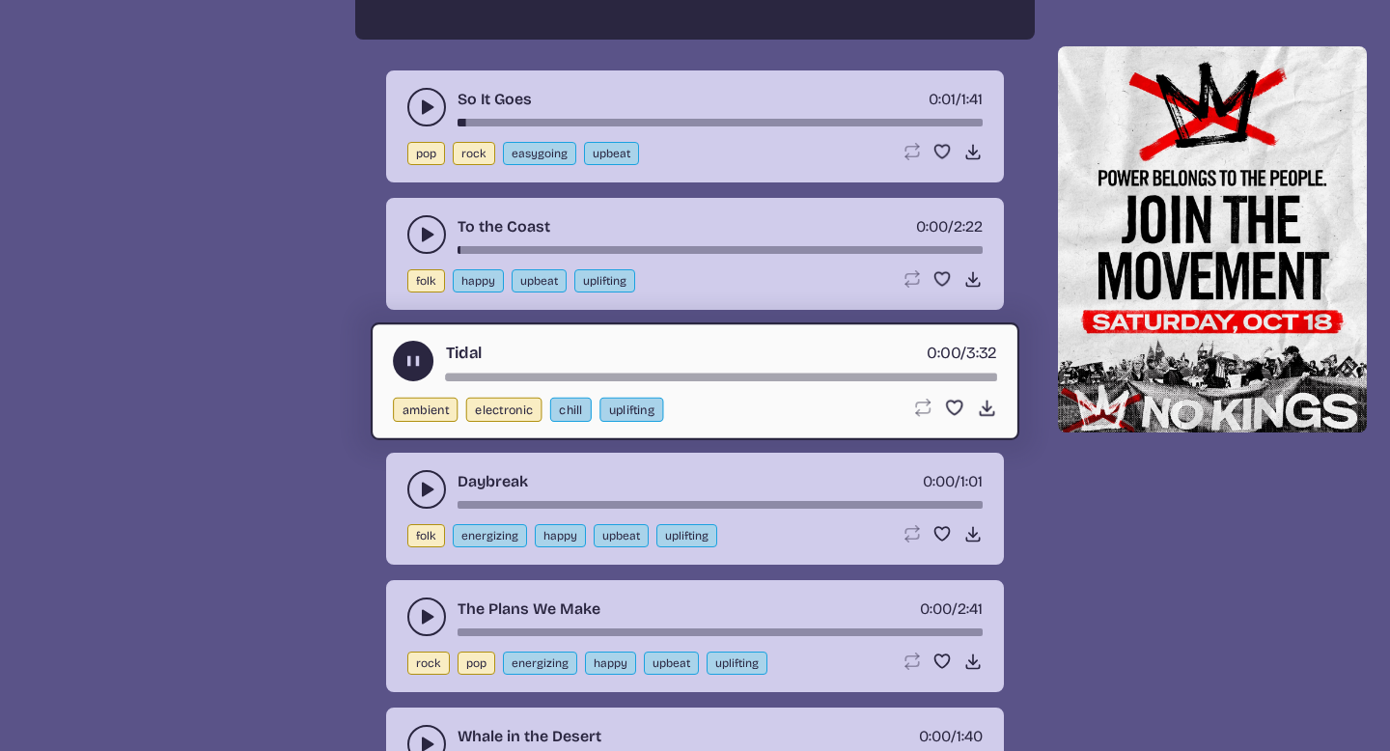
scroll to position [3780, 0]
click at [421, 481] on icon "play-pause toggle" at bounding box center [426, 488] width 19 height 19
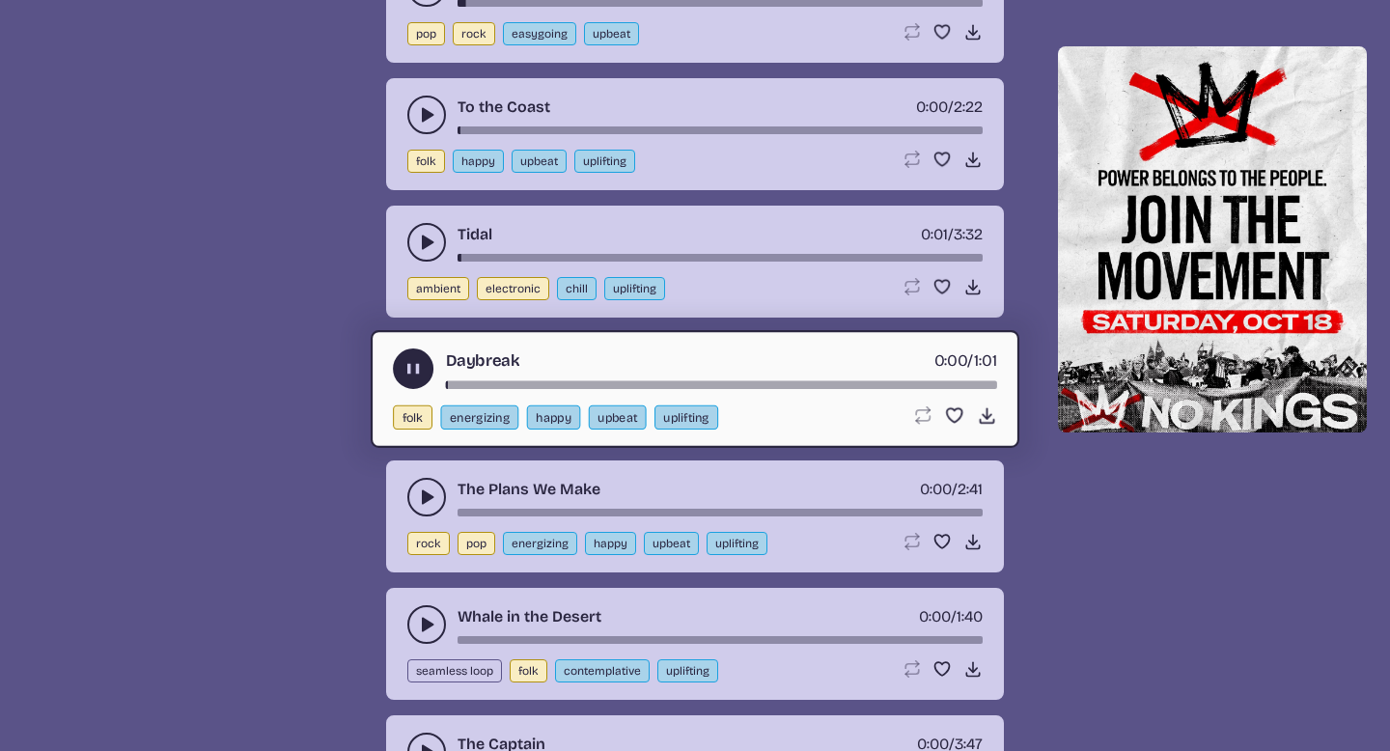
scroll to position [3903, 0]
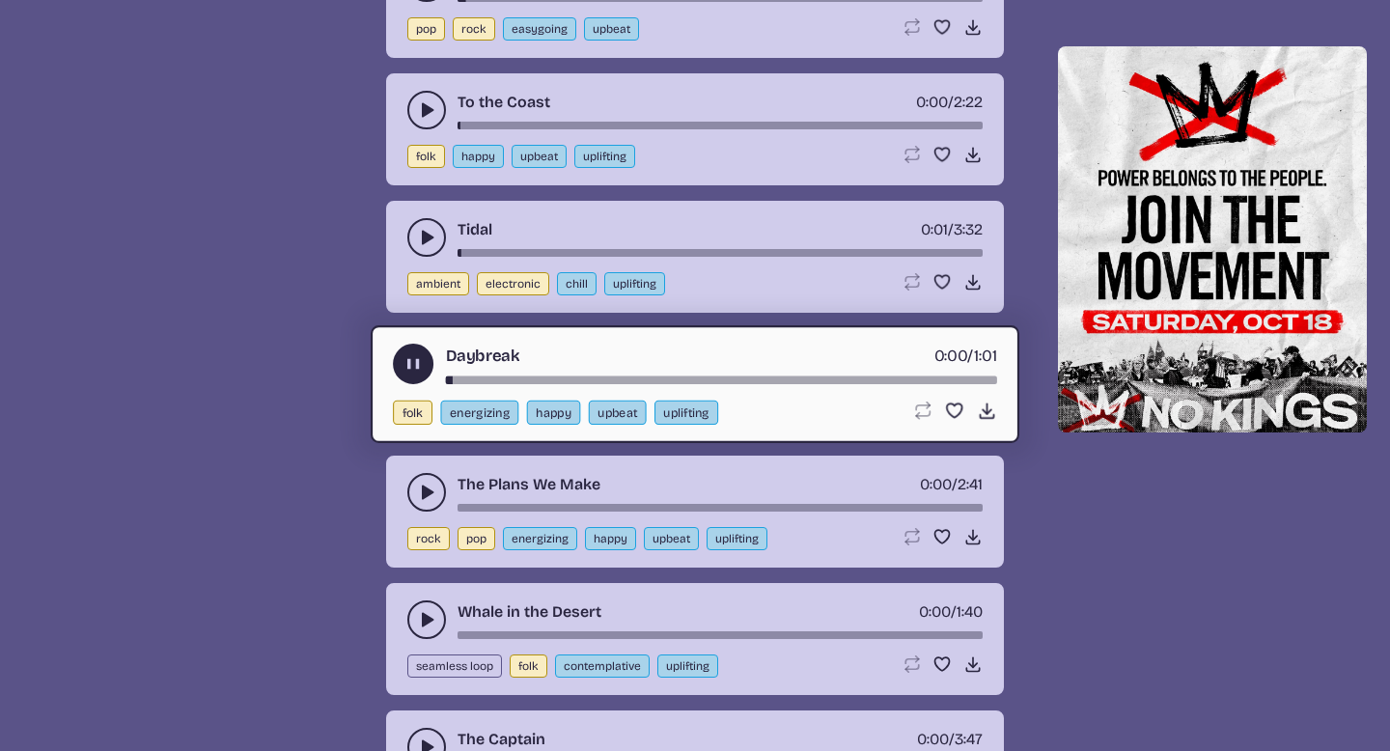
click at [422, 495] on use "play-pause toggle" at bounding box center [426, 492] width 19 height 19
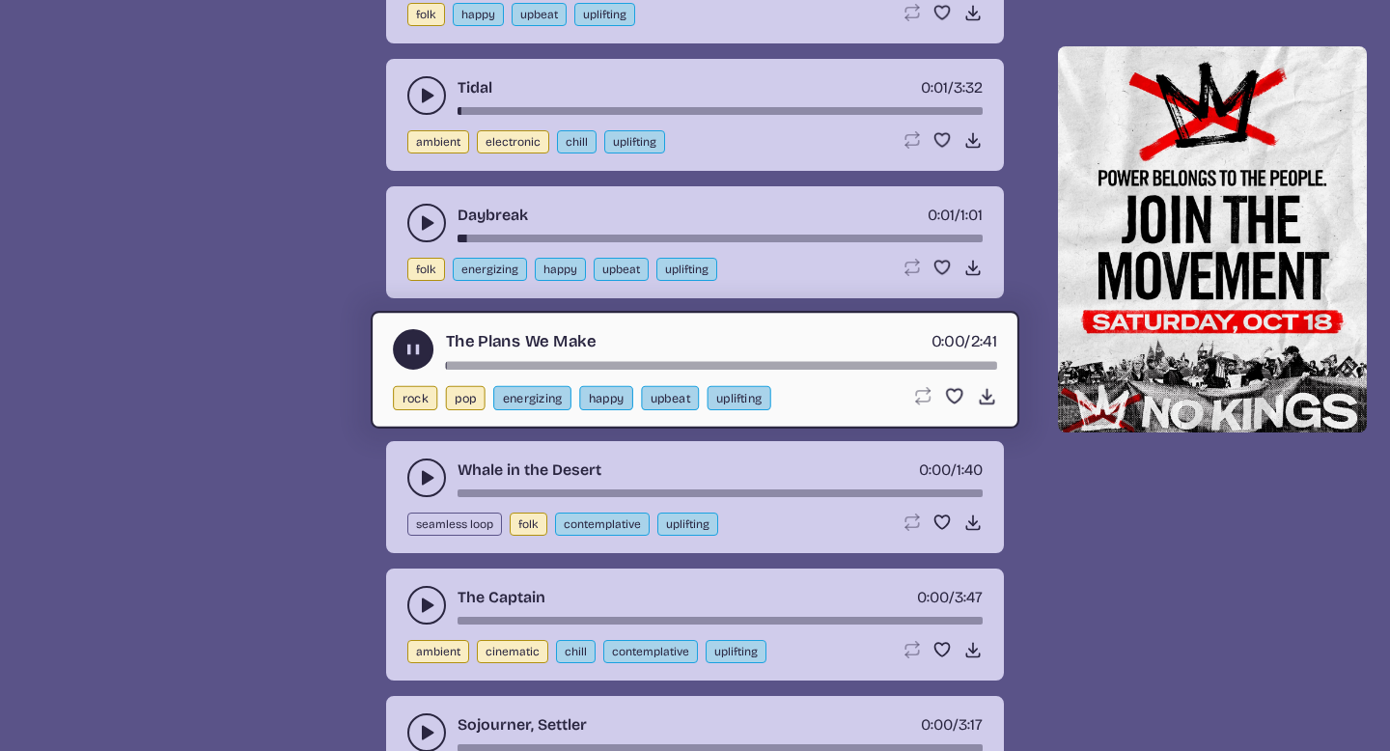
scroll to position [4049, 0]
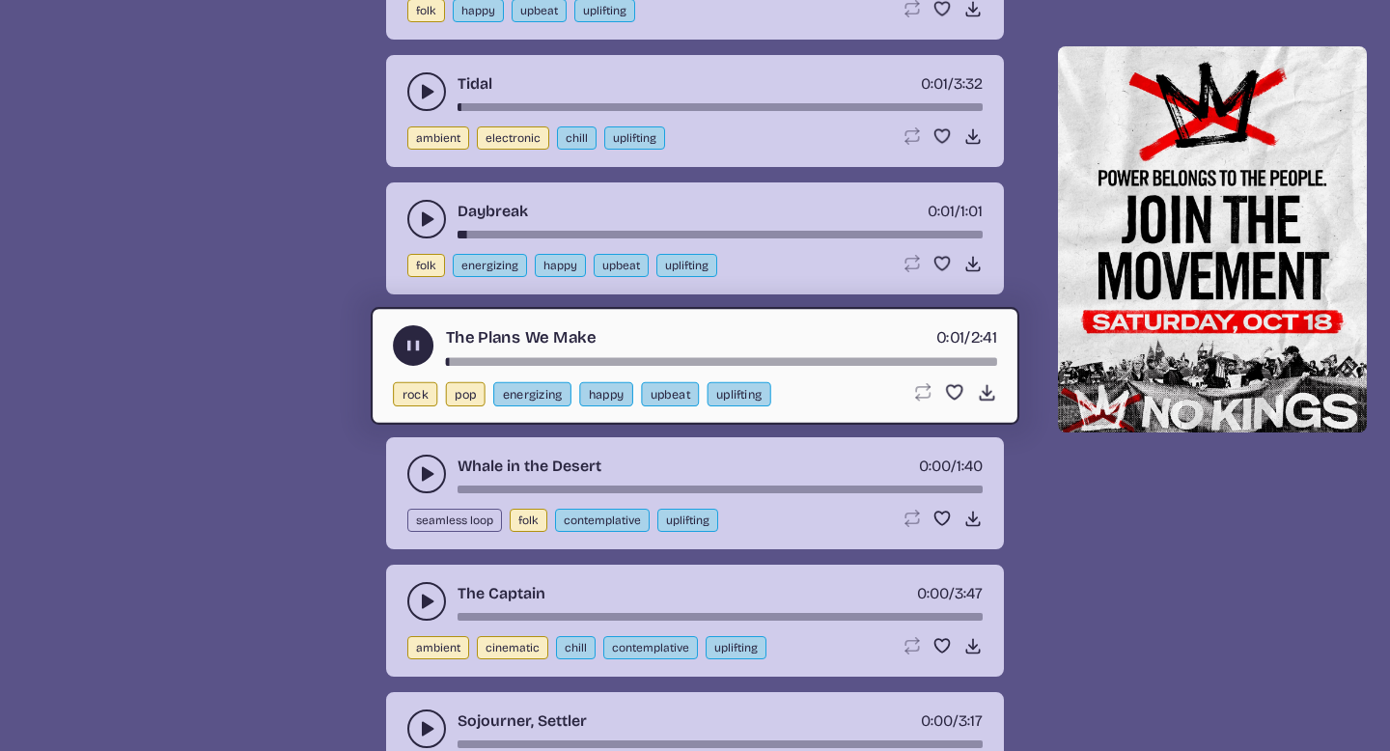
click at [419, 469] on icon "play-pause toggle" at bounding box center [426, 473] width 19 height 19
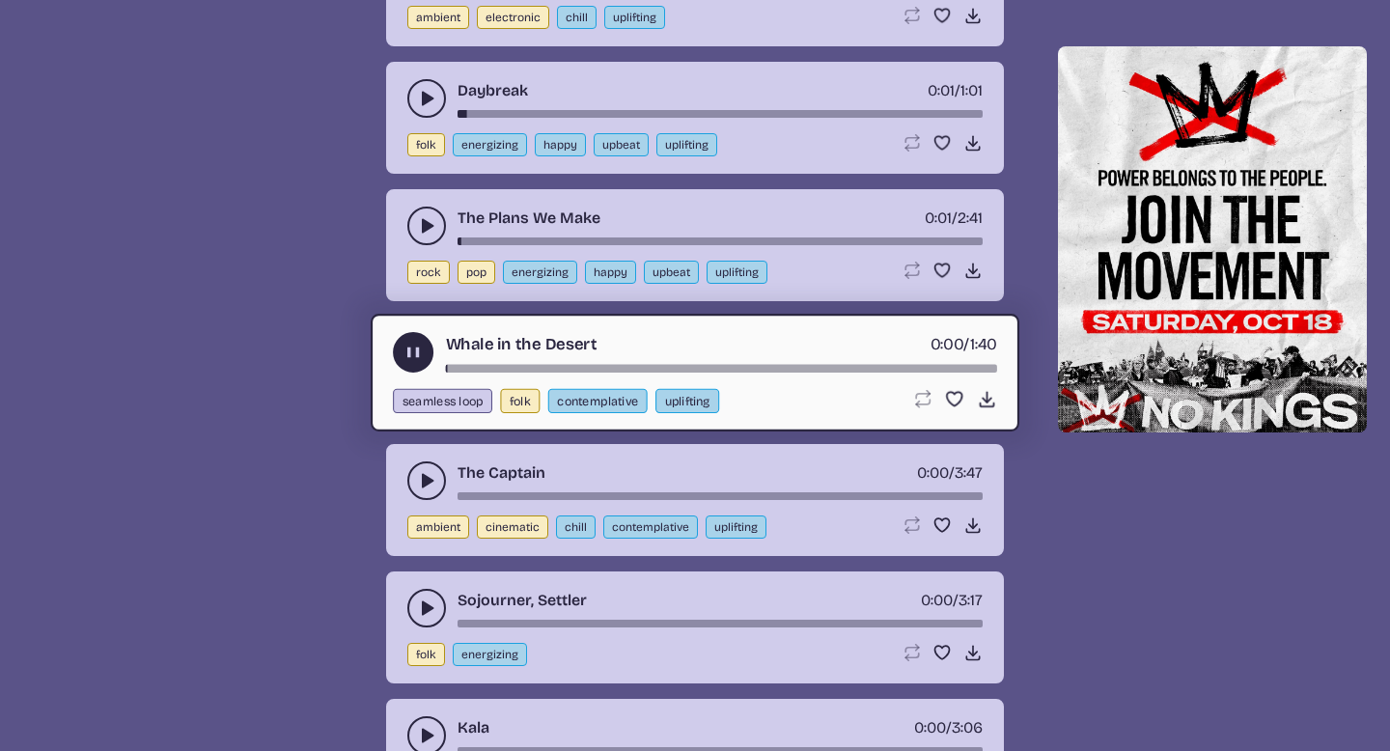
scroll to position [4169, 0]
click at [421, 469] on button "play-pause toggle" at bounding box center [426, 481] width 39 height 39
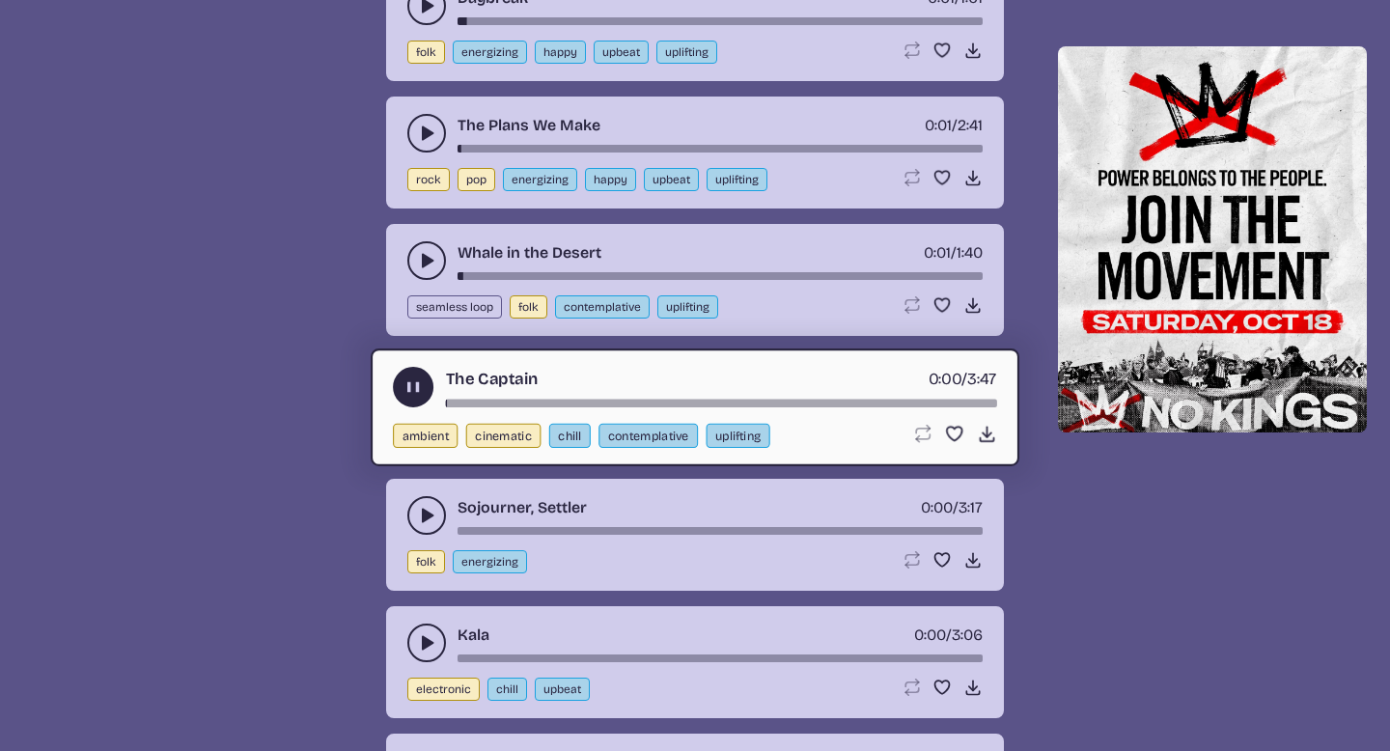
scroll to position [4262, 0]
click at [423, 515] on use "play-pause toggle" at bounding box center [426, 516] width 19 height 19
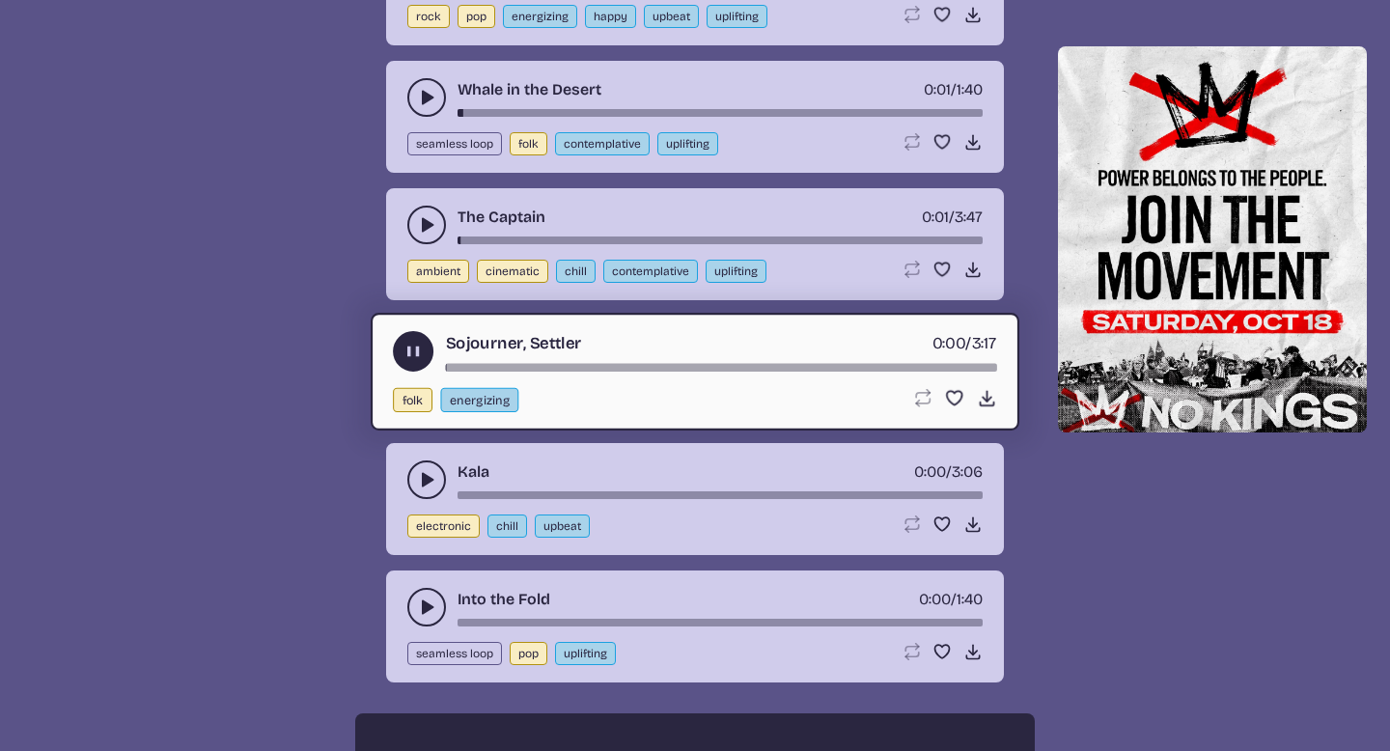
scroll to position [4438, 0]
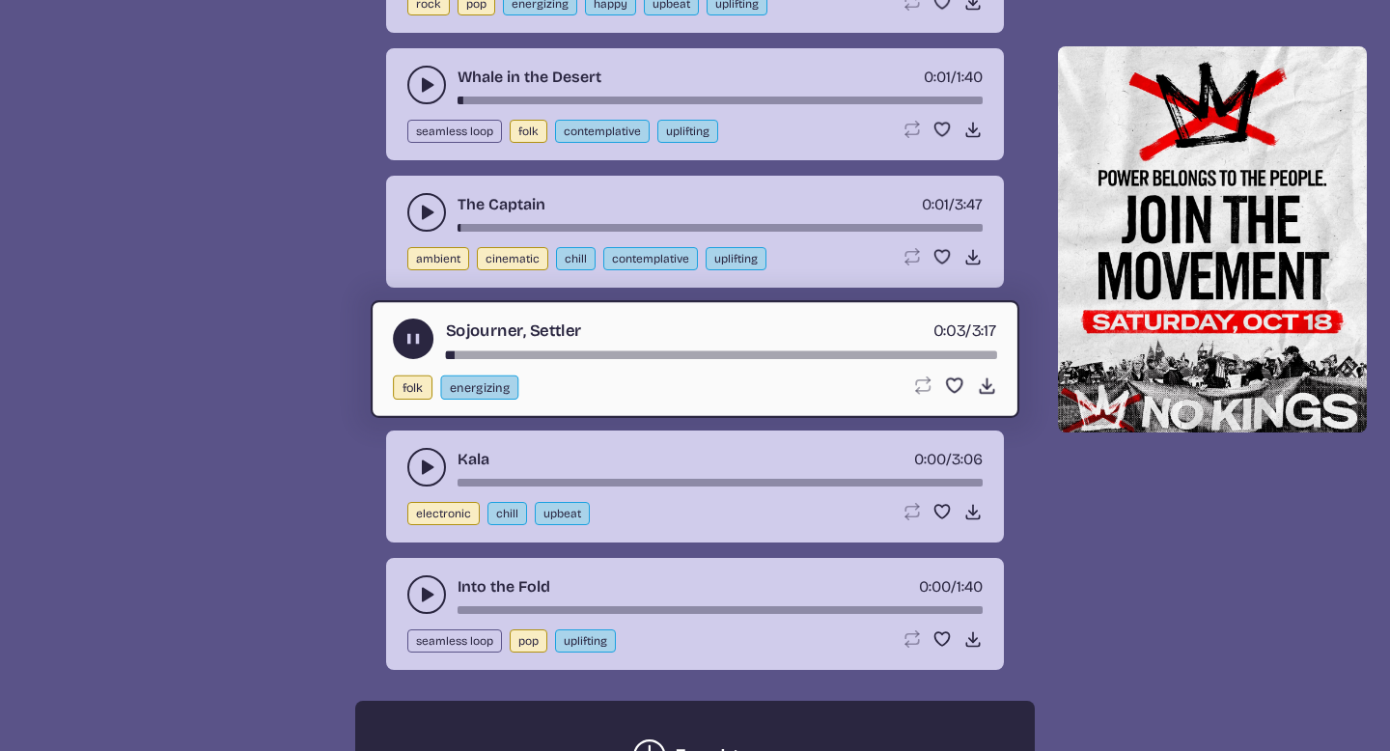
click at [426, 595] on use "play-pause toggle" at bounding box center [426, 594] width 19 height 19
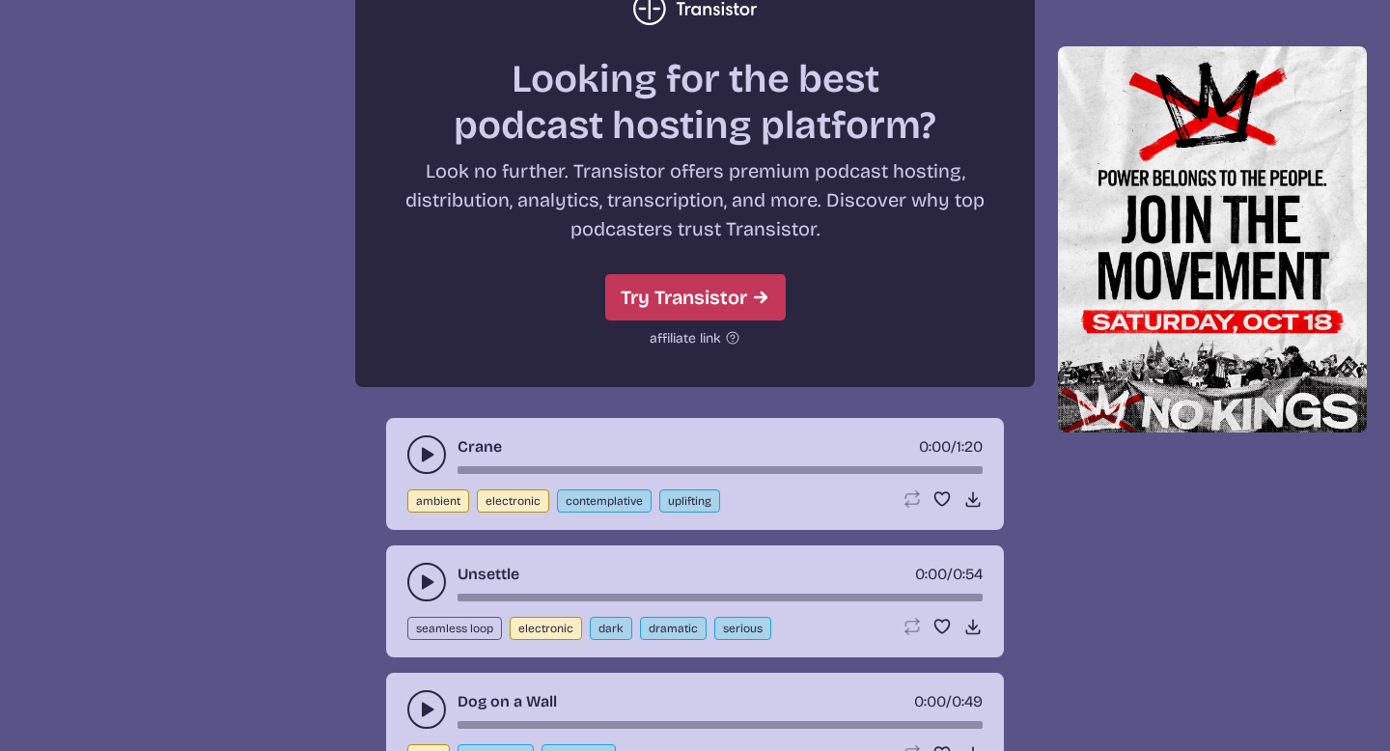
scroll to position [5278, 0]
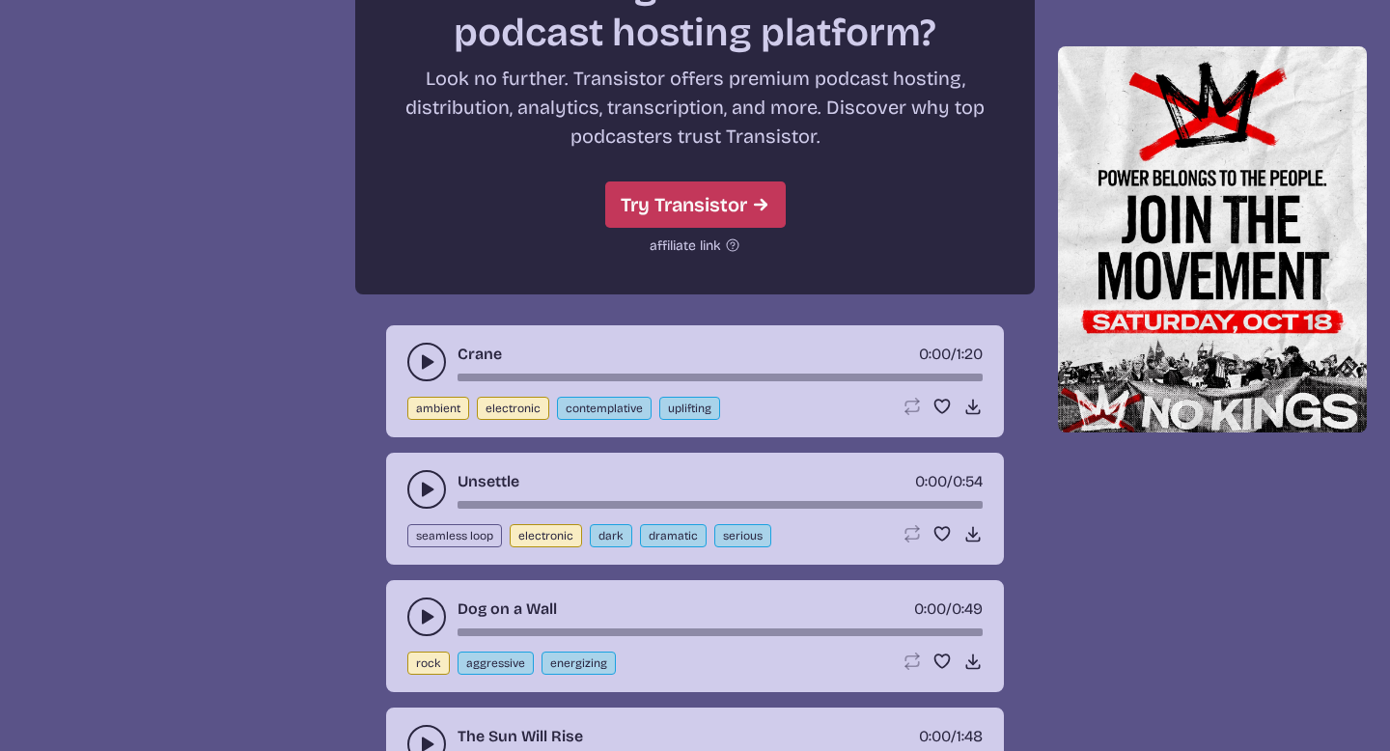
click at [424, 499] on button "play-pause toggle" at bounding box center [426, 489] width 39 height 39
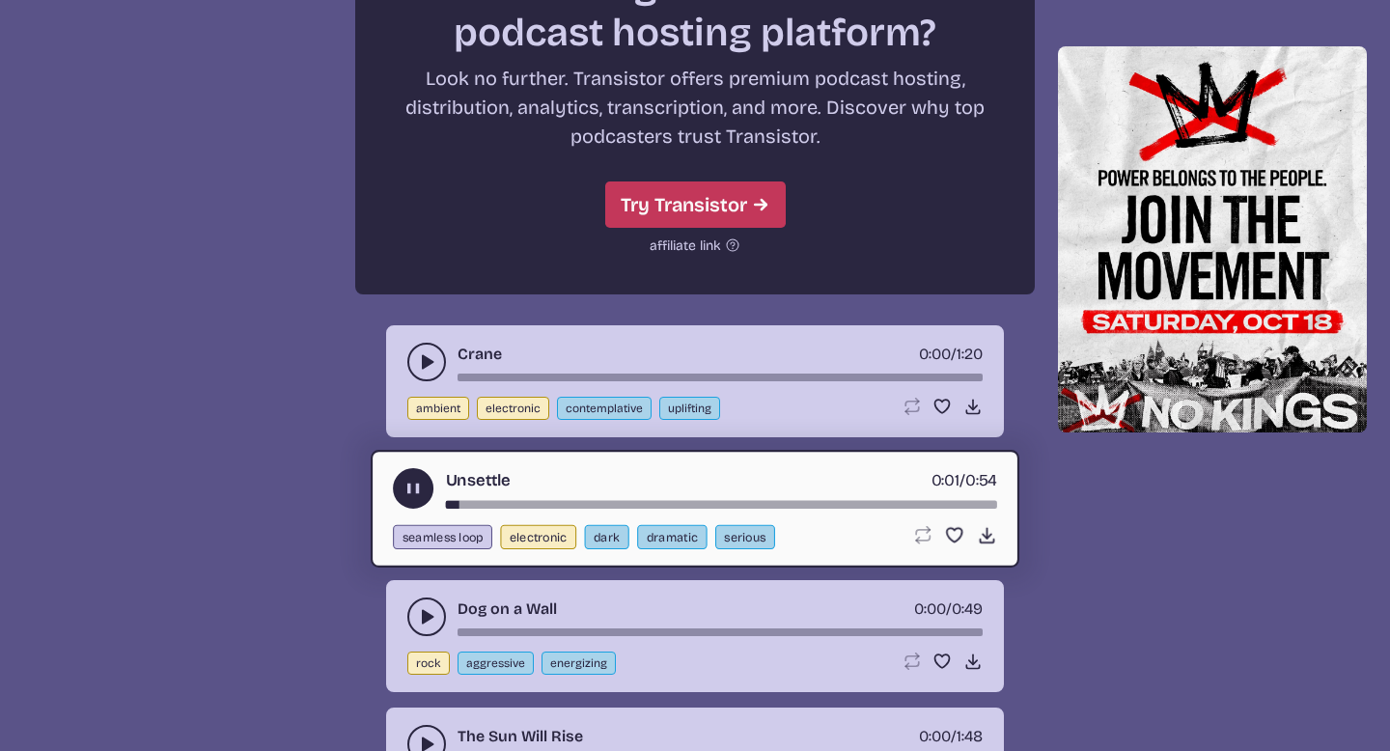
click at [432, 356] on icon "play-pause toggle" at bounding box center [426, 361] width 19 height 19
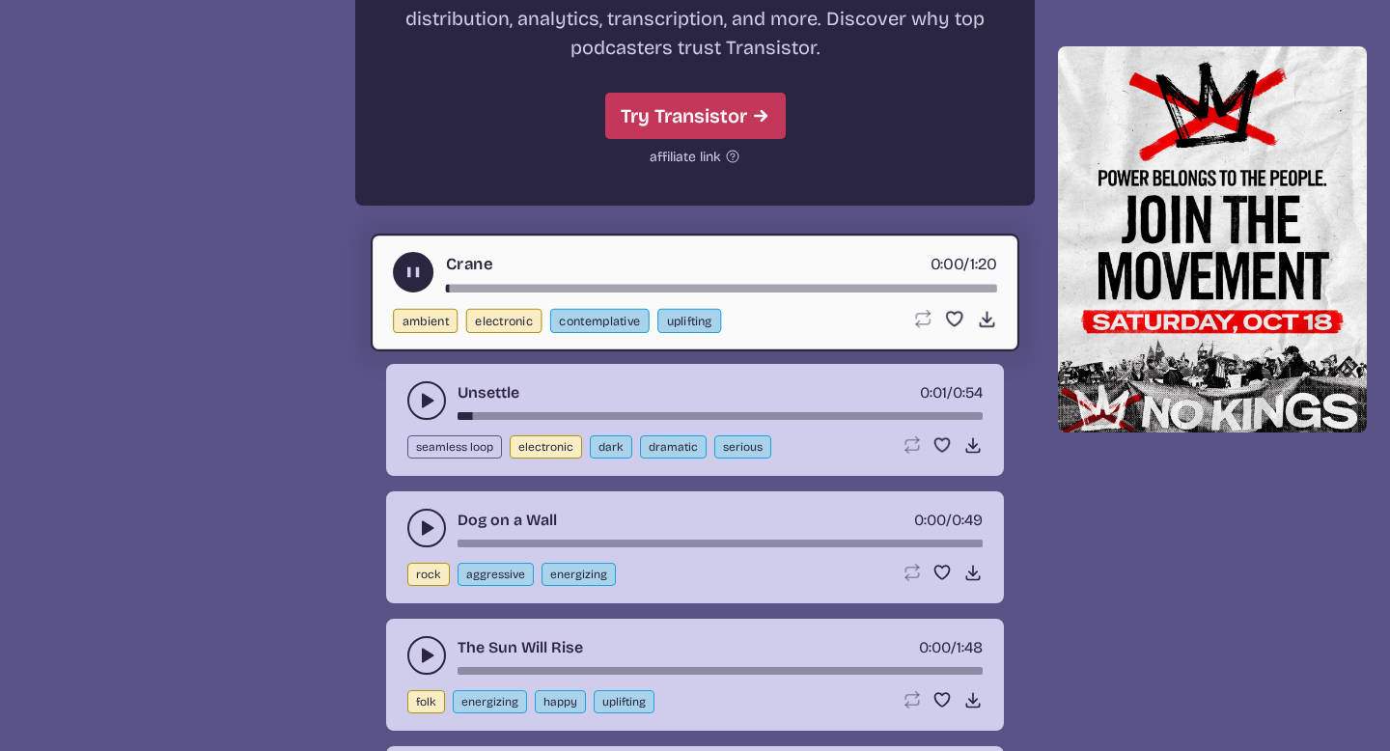
scroll to position [5452, 0]
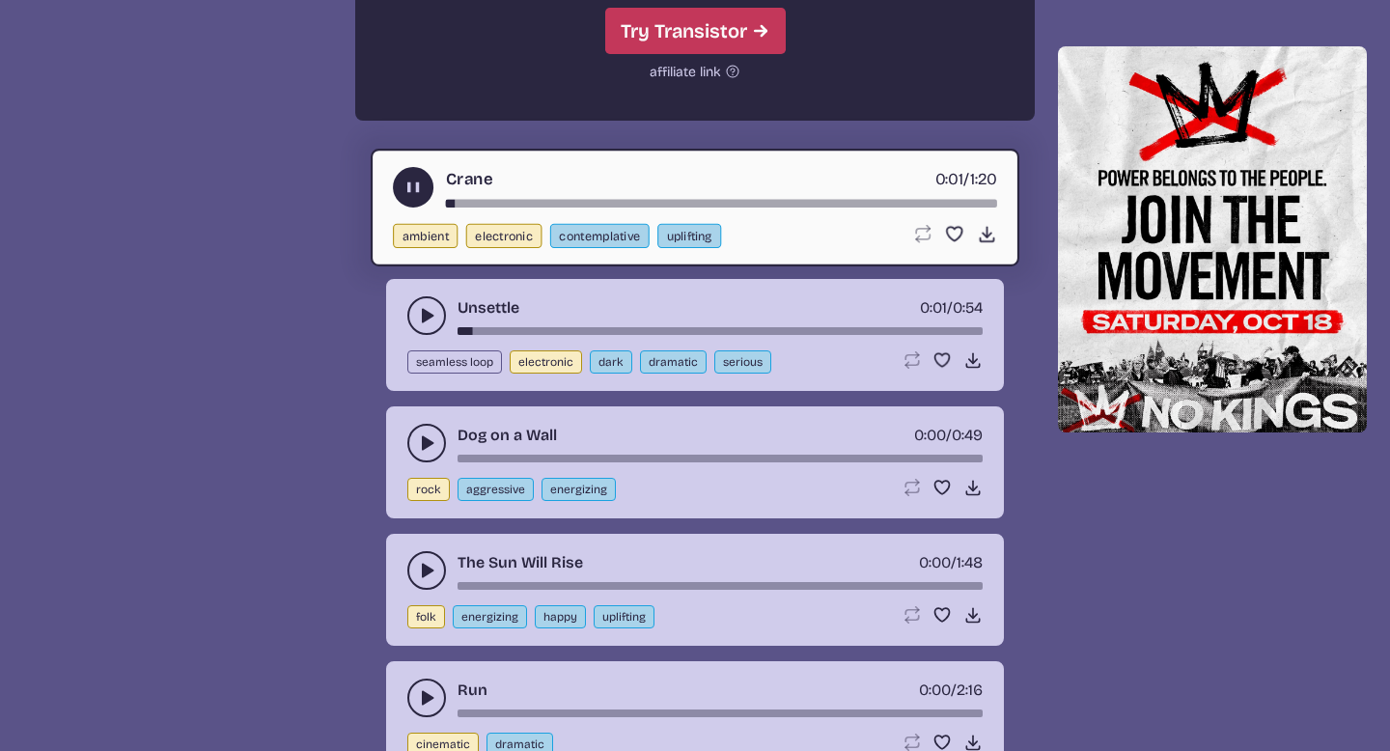
click at [424, 444] on use "play-pause toggle" at bounding box center [426, 442] width 19 height 19
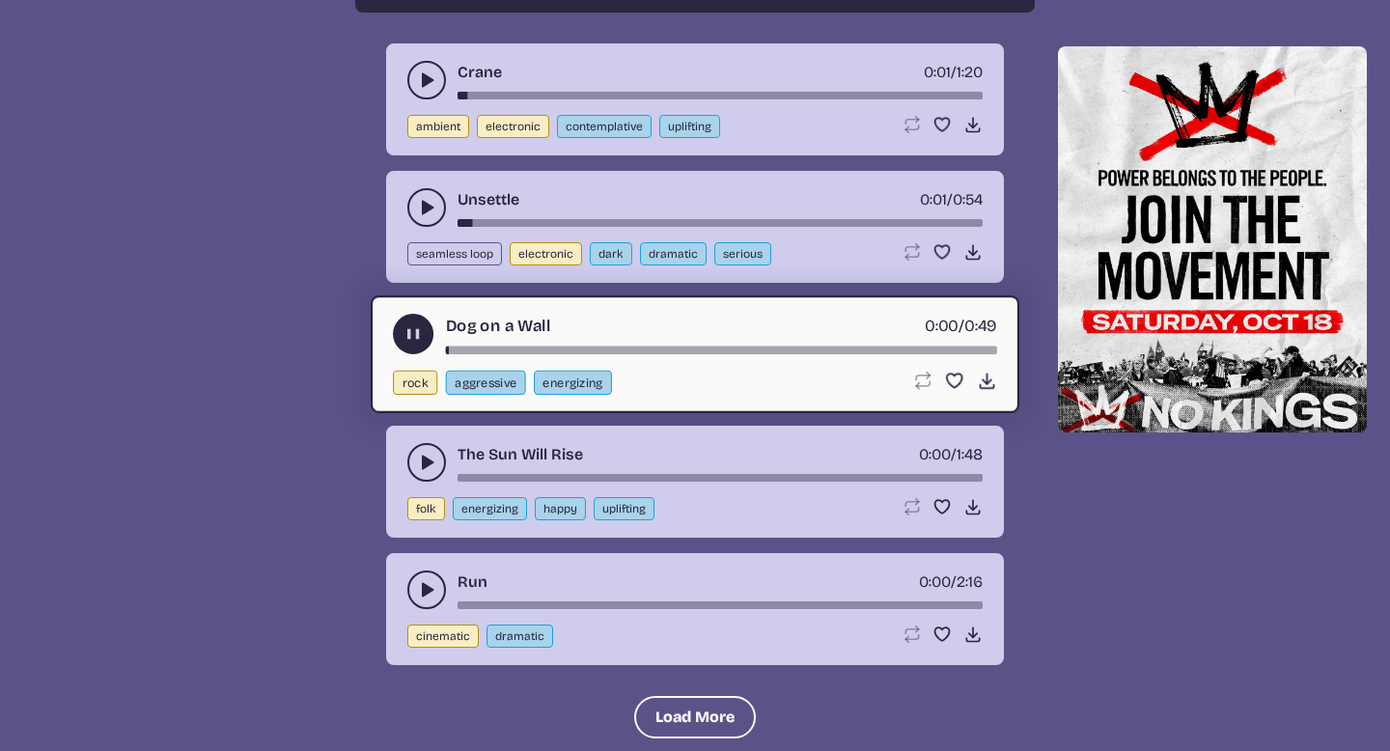
scroll to position [5562, 0]
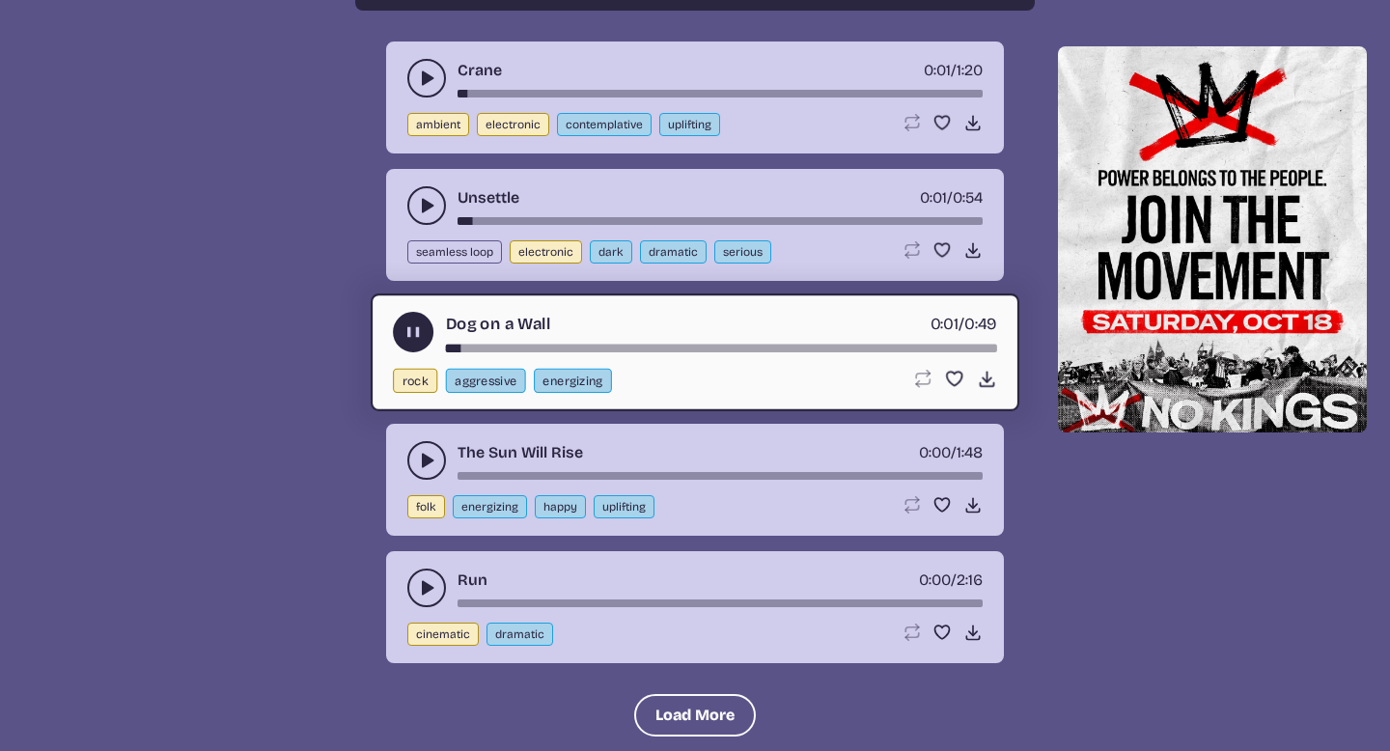
click at [420, 460] on icon "play-pause toggle" at bounding box center [426, 460] width 19 height 19
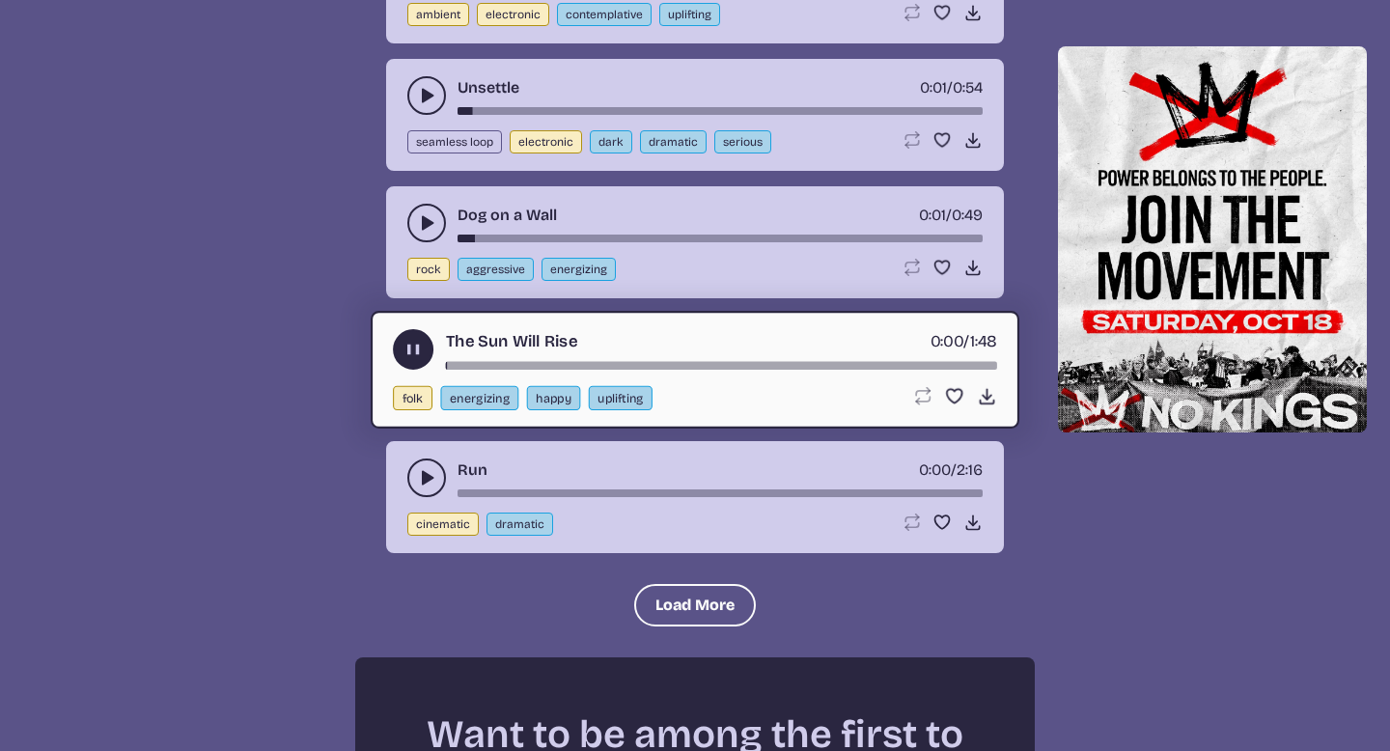
scroll to position [5674, 0]
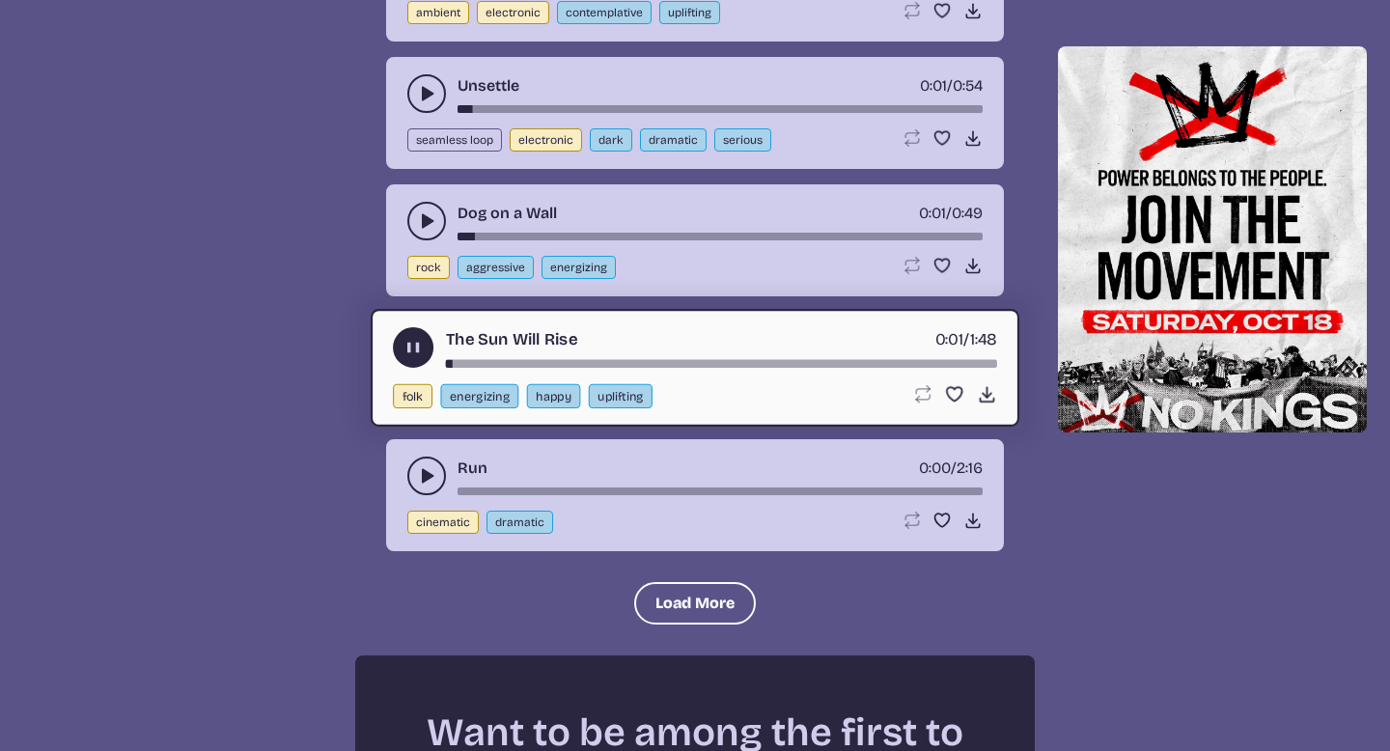
click at [420, 471] on icon "play-pause toggle" at bounding box center [426, 475] width 19 height 19
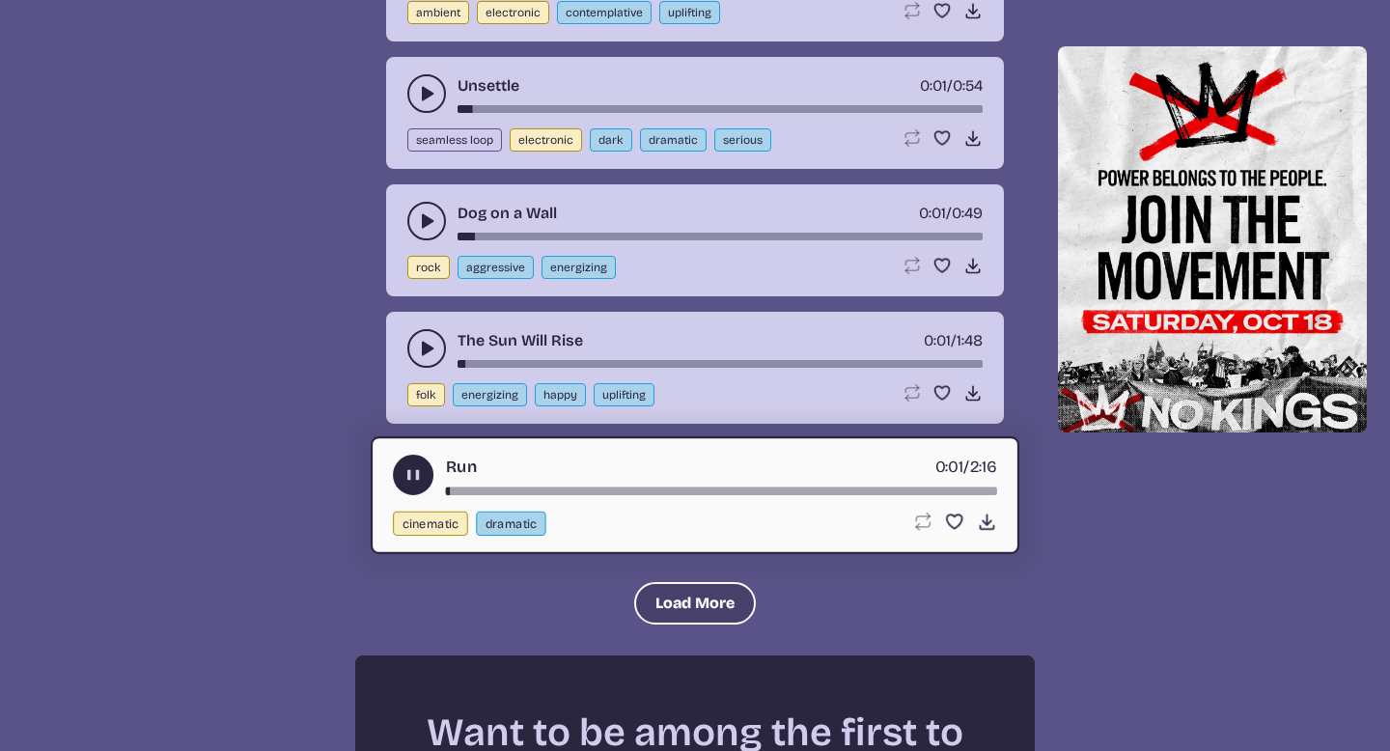
click at [656, 585] on button "Load More" at bounding box center [695, 603] width 122 height 42
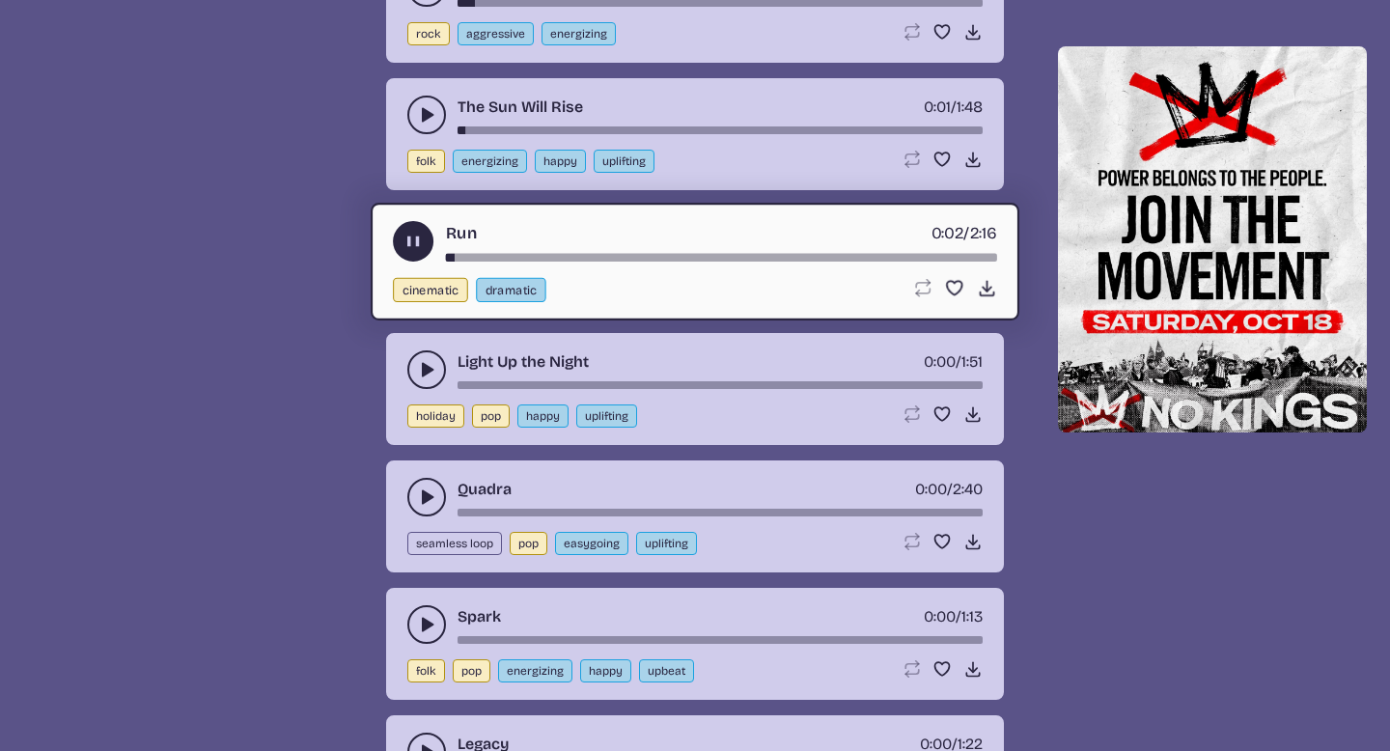
scroll to position [5915, 0]
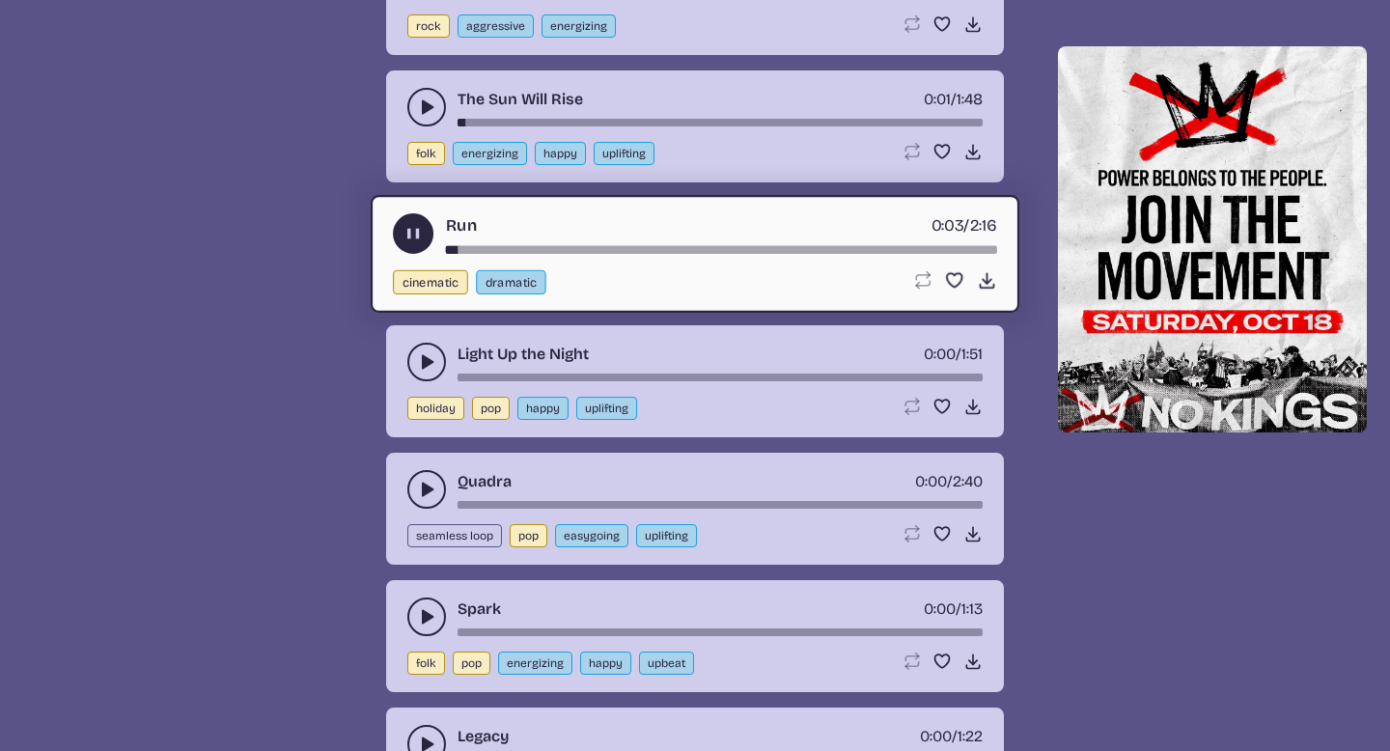
click at [424, 366] on use "play-pause toggle" at bounding box center [426, 361] width 19 height 19
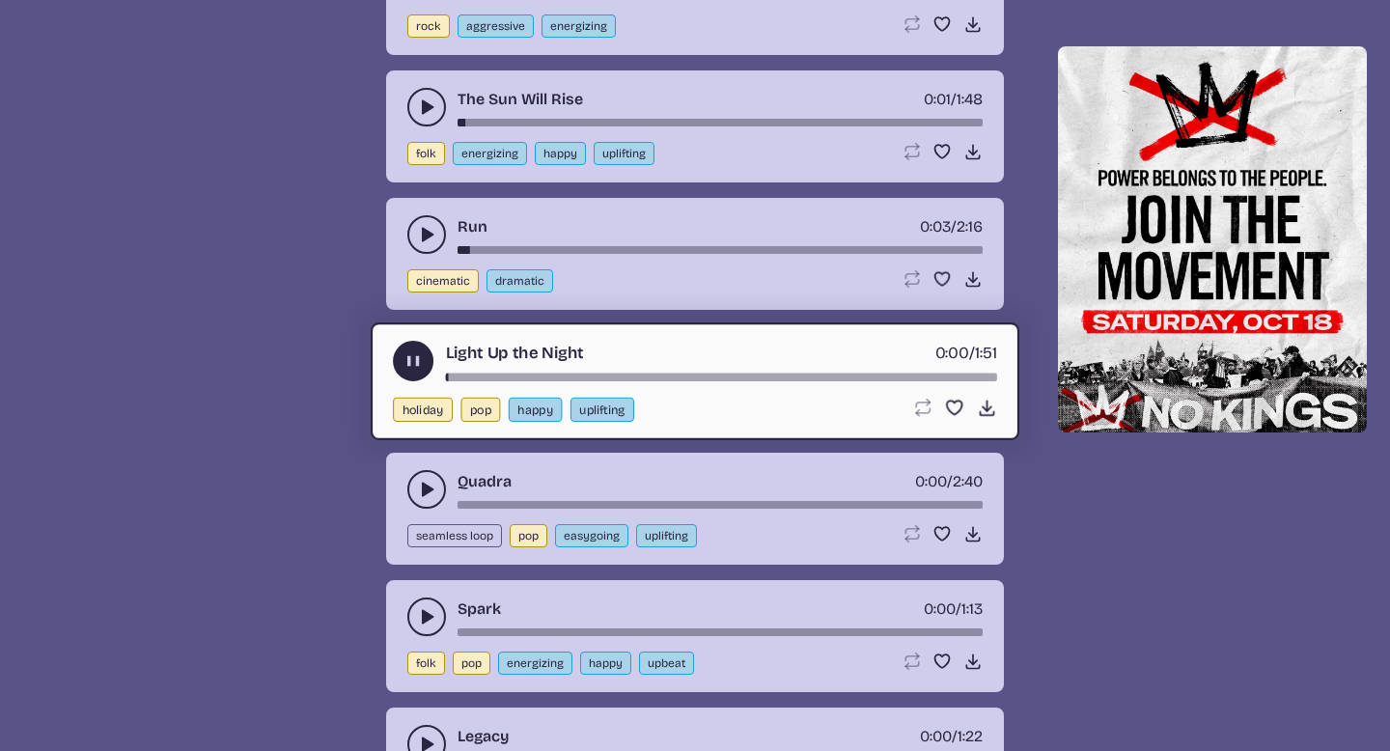
click at [428, 481] on icon "play-pause toggle" at bounding box center [426, 489] width 19 height 19
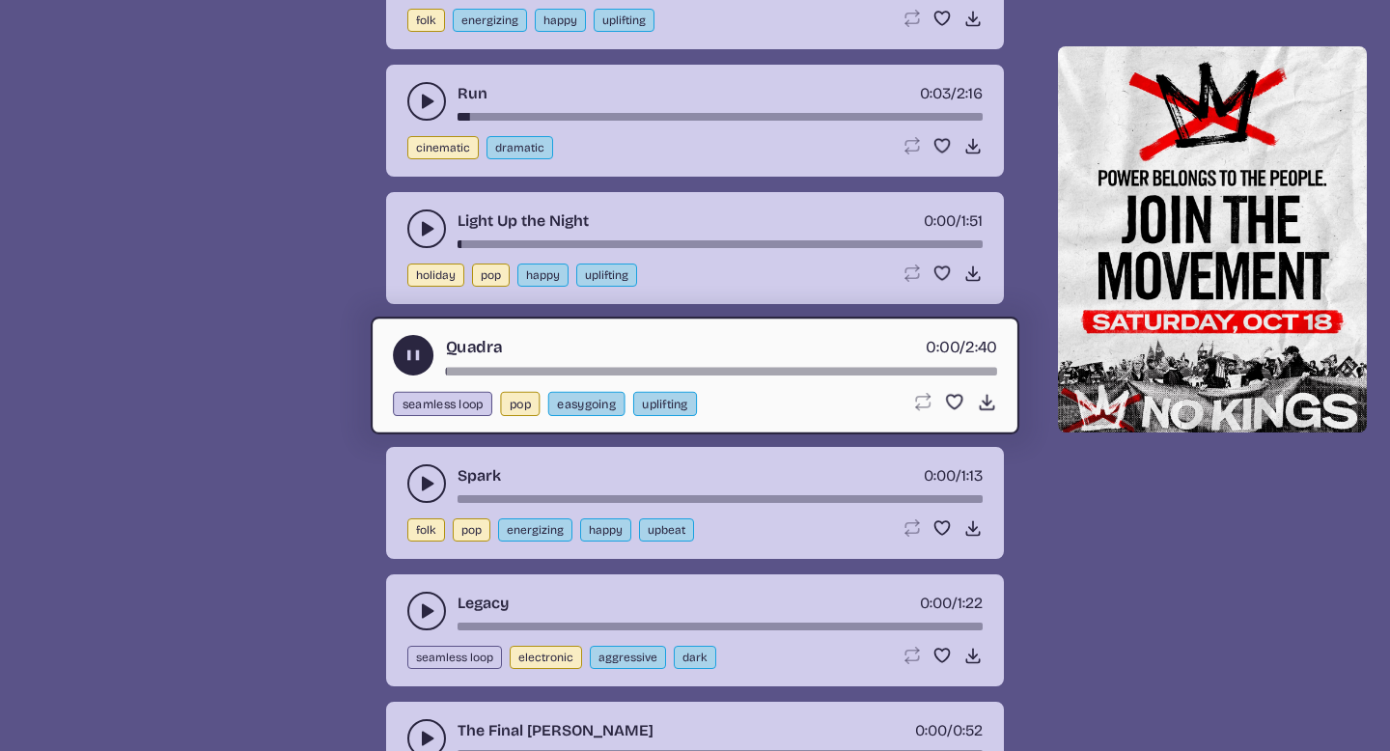
scroll to position [6059, 0]
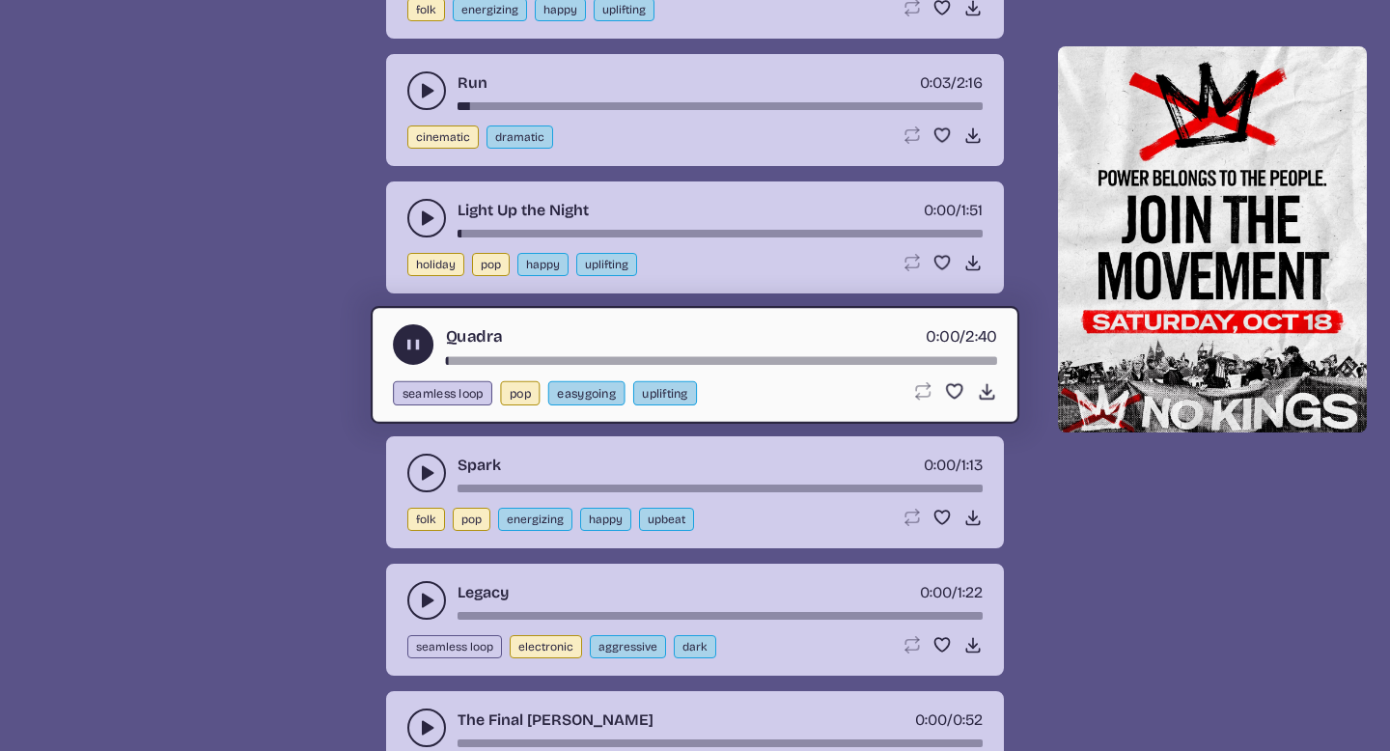
click at [423, 470] on use "play-pause toggle" at bounding box center [426, 472] width 19 height 19
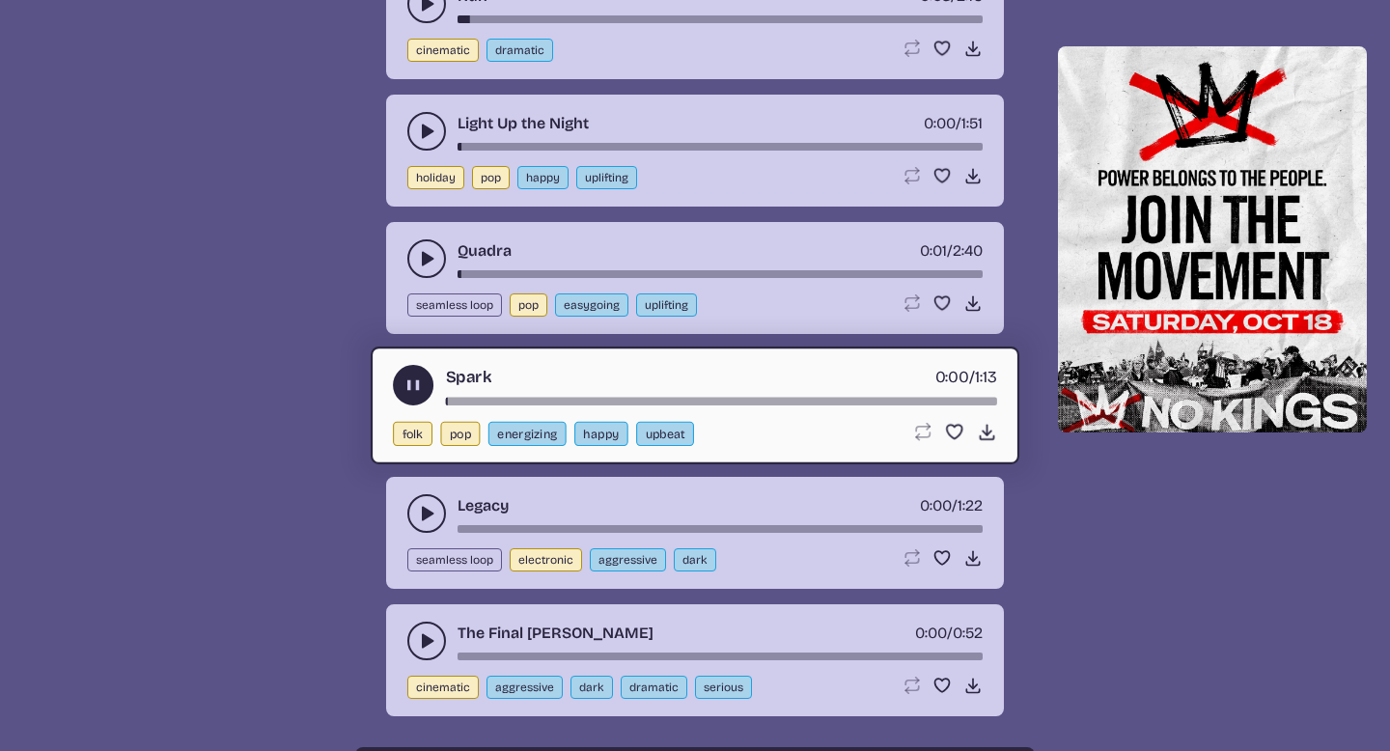
scroll to position [6150, 0]
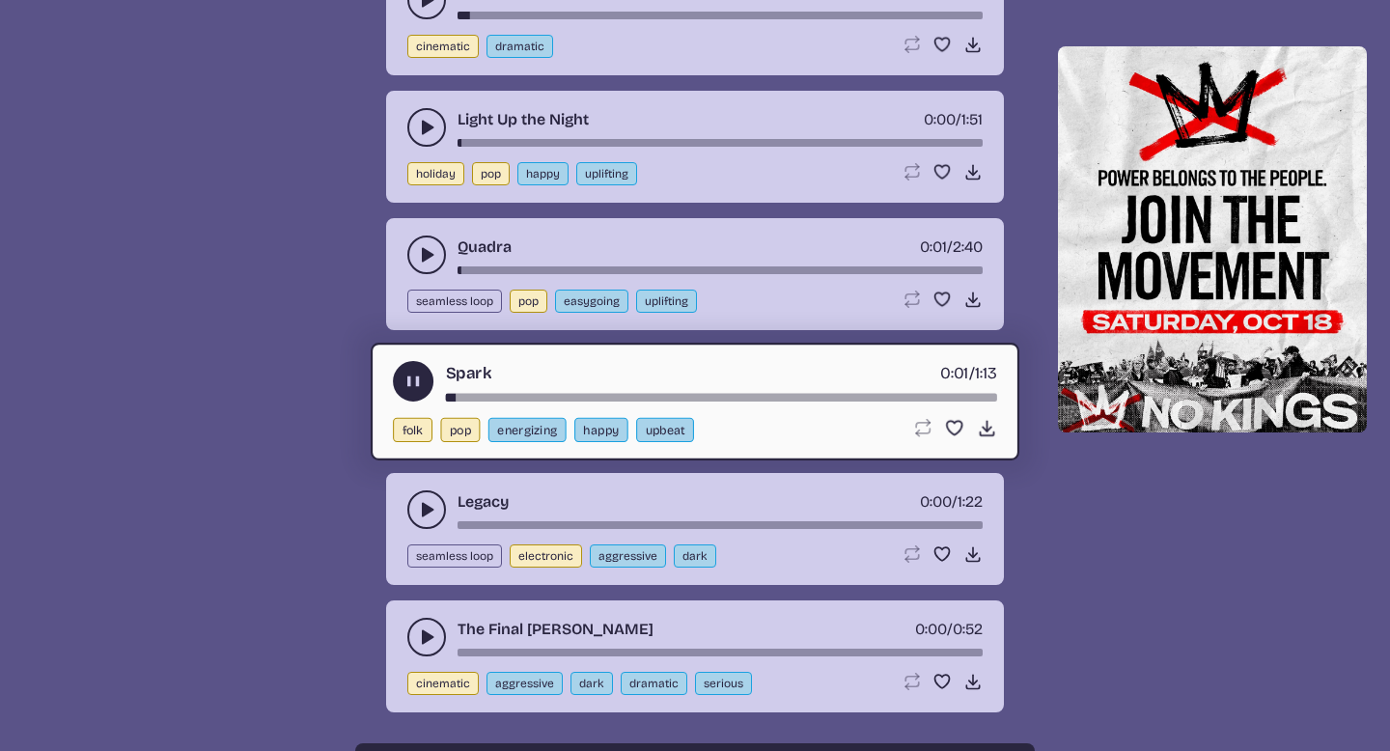
click at [419, 510] on icon "play-pause toggle" at bounding box center [426, 509] width 19 height 19
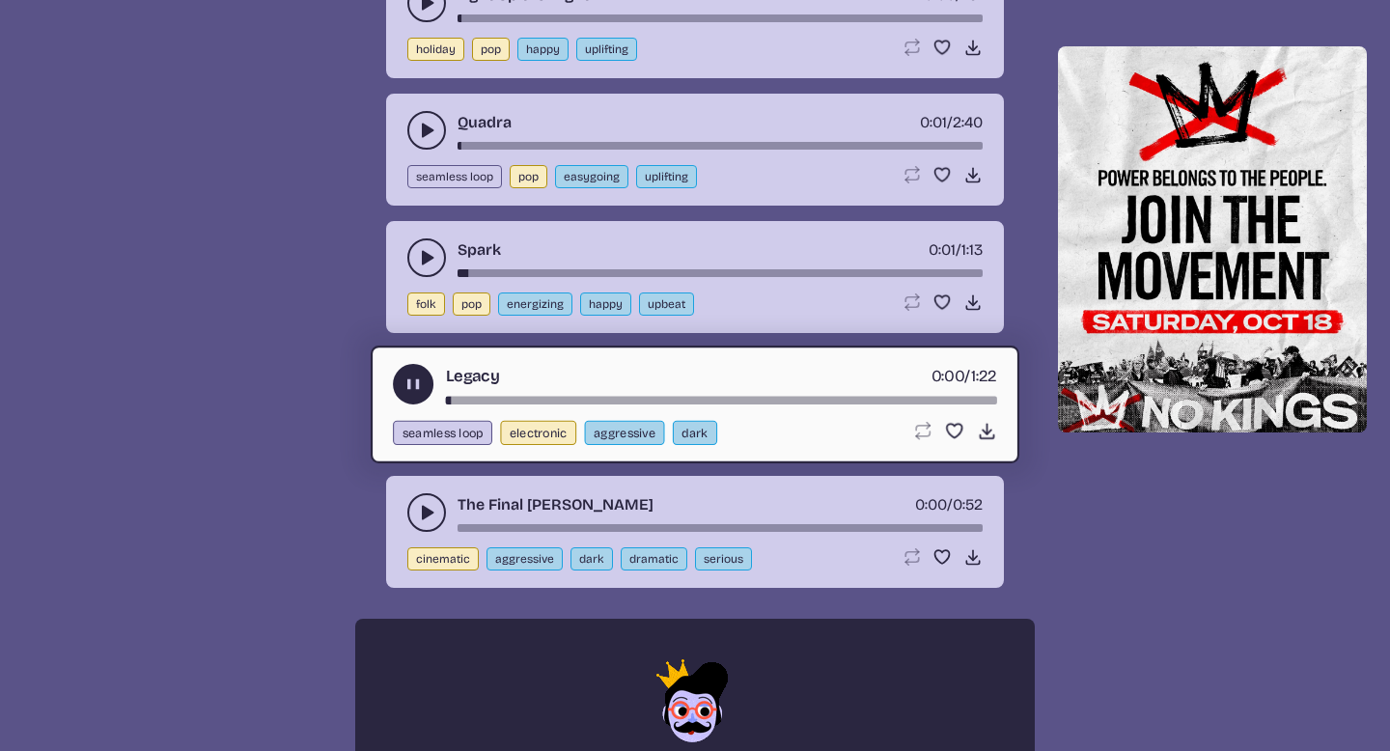
click at [418, 508] on icon "play-pause toggle" at bounding box center [426, 512] width 19 height 19
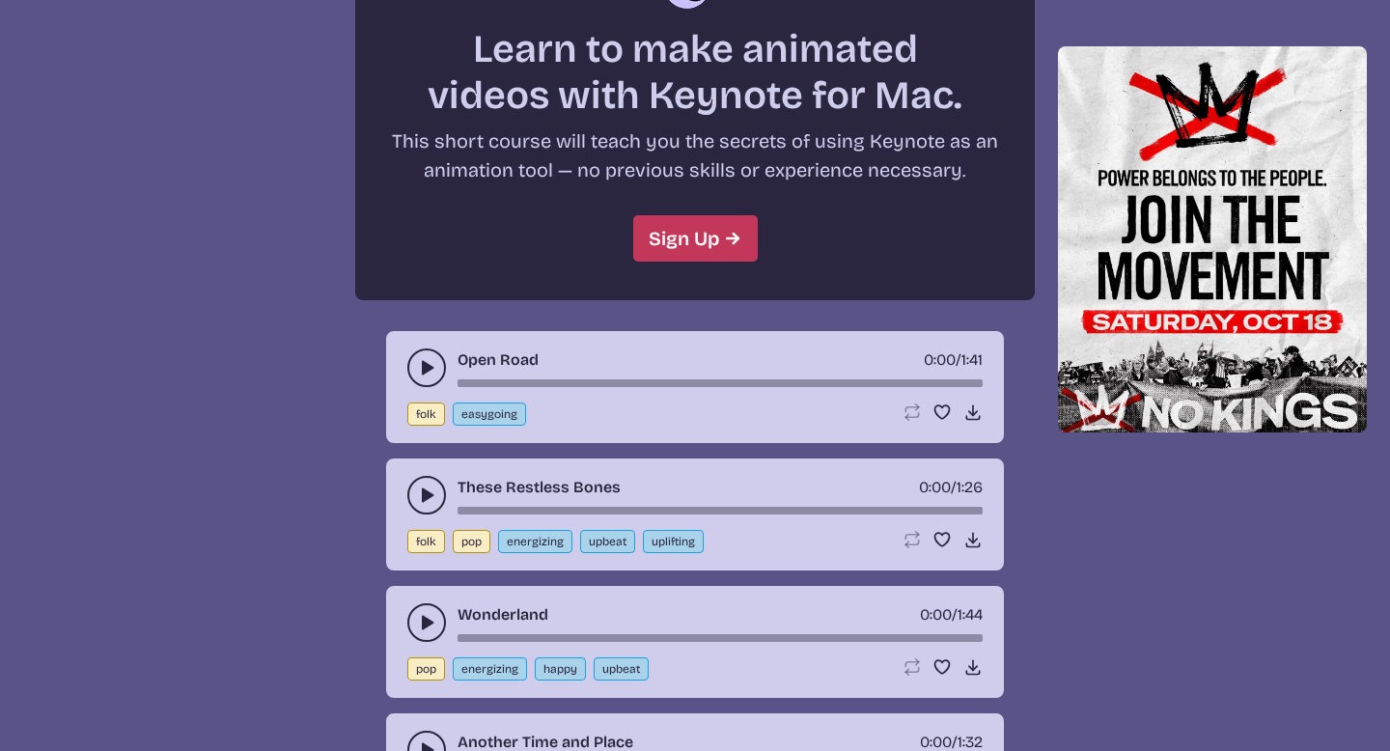
scroll to position [7010, 0]
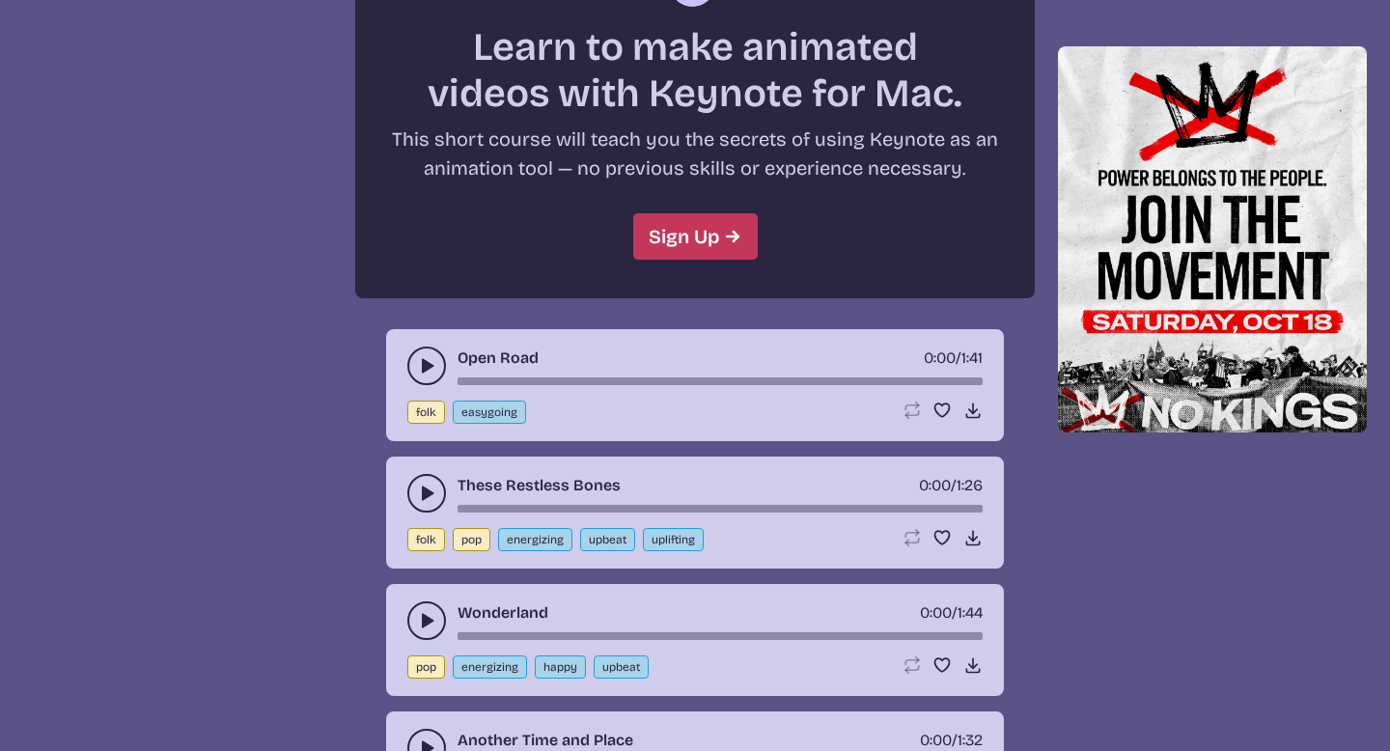
click at [428, 372] on icon "play-pause toggle" at bounding box center [426, 365] width 19 height 19
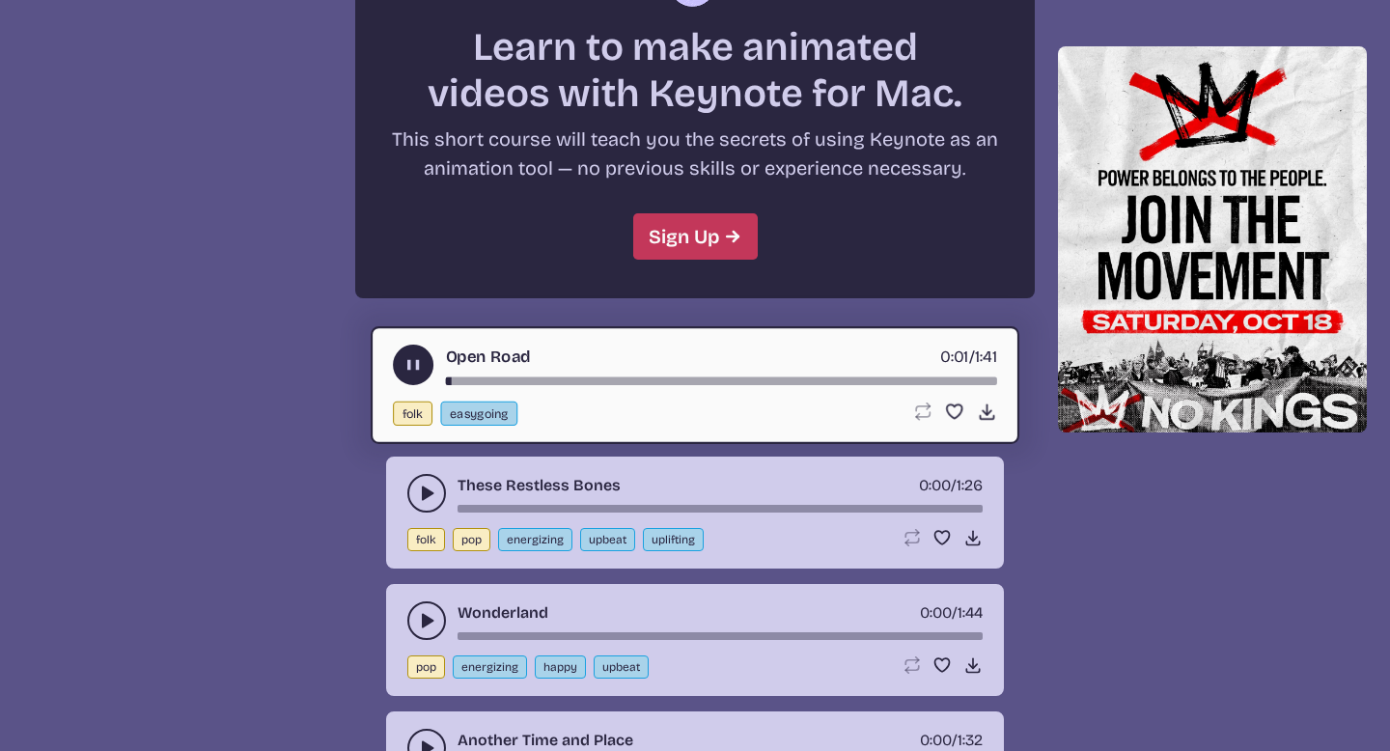
click at [421, 489] on icon "play-pause toggle" at bounding box center [426, 493] width 19 height 19
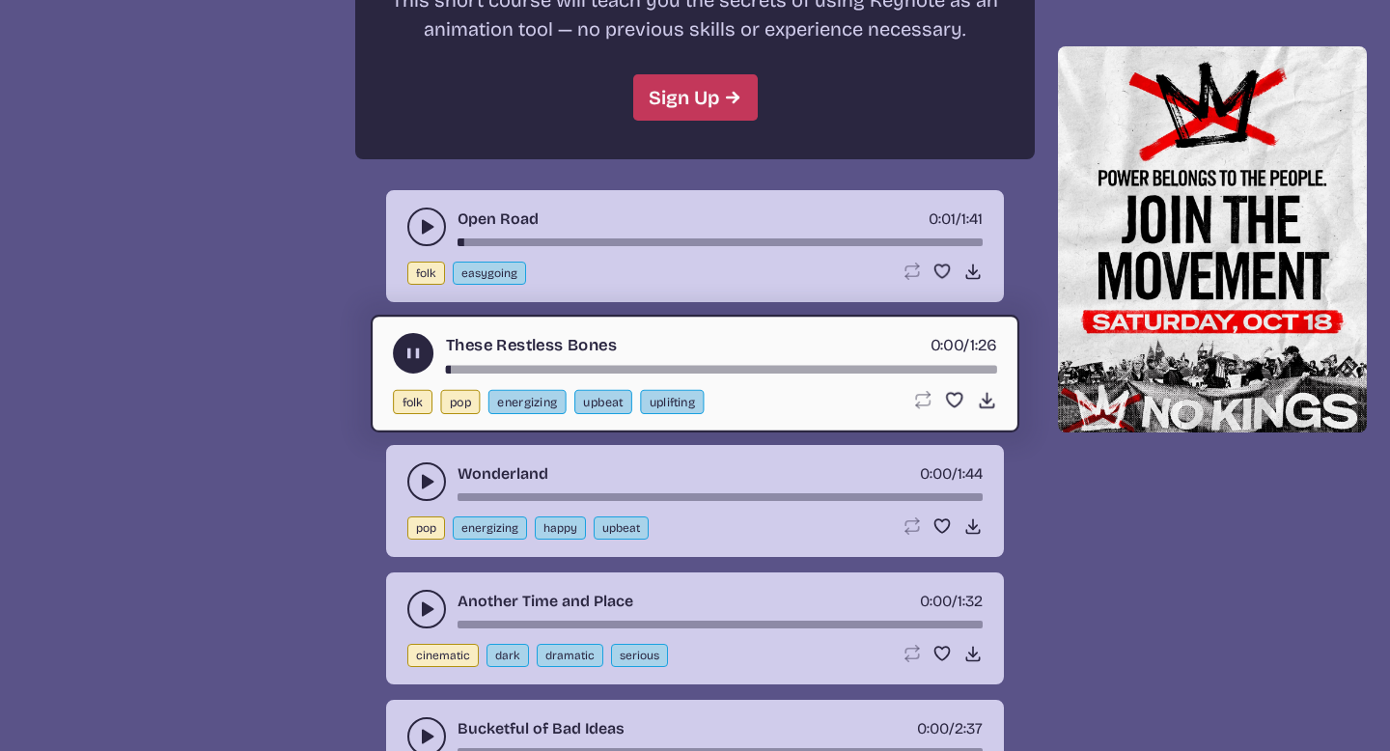
click at [413, 476] on button "play-pause toggle" at bounding box center [426, 481] width 39 height 39
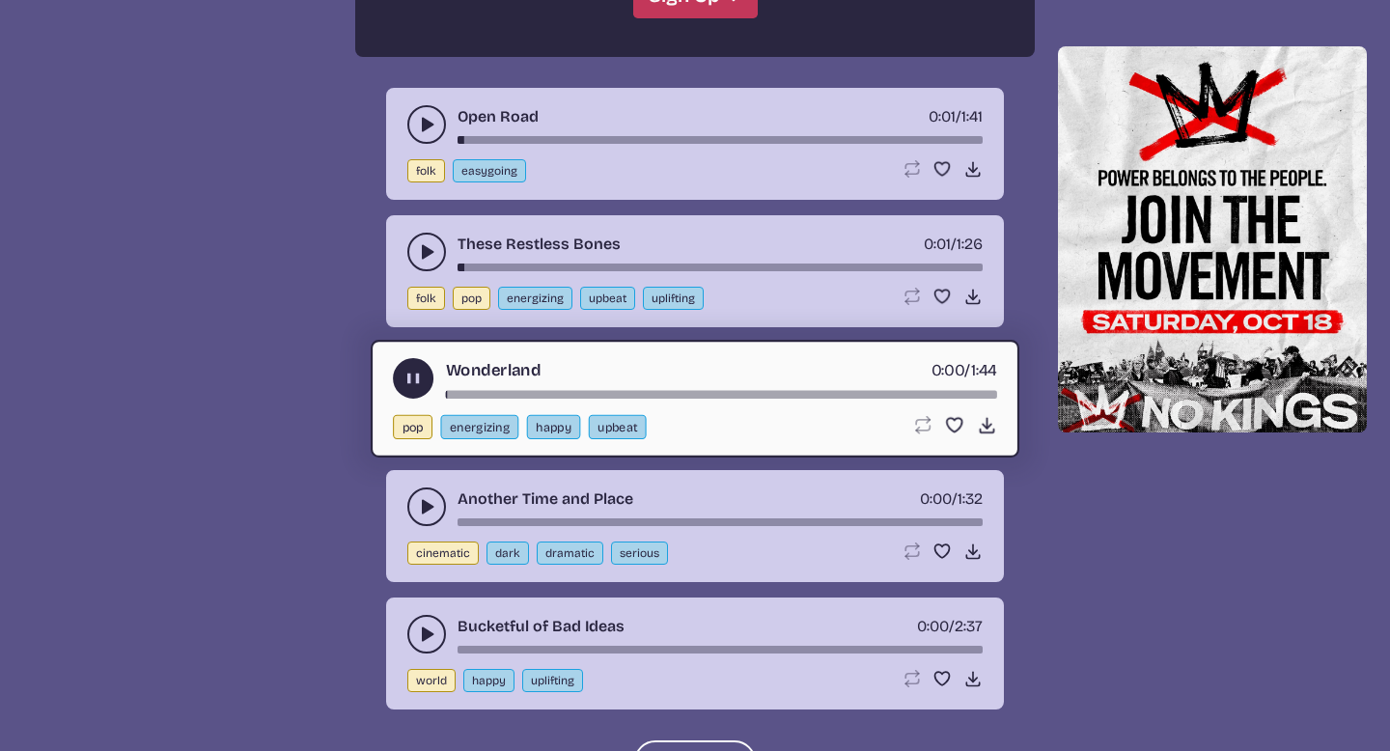
scroll to position [7264, 0]
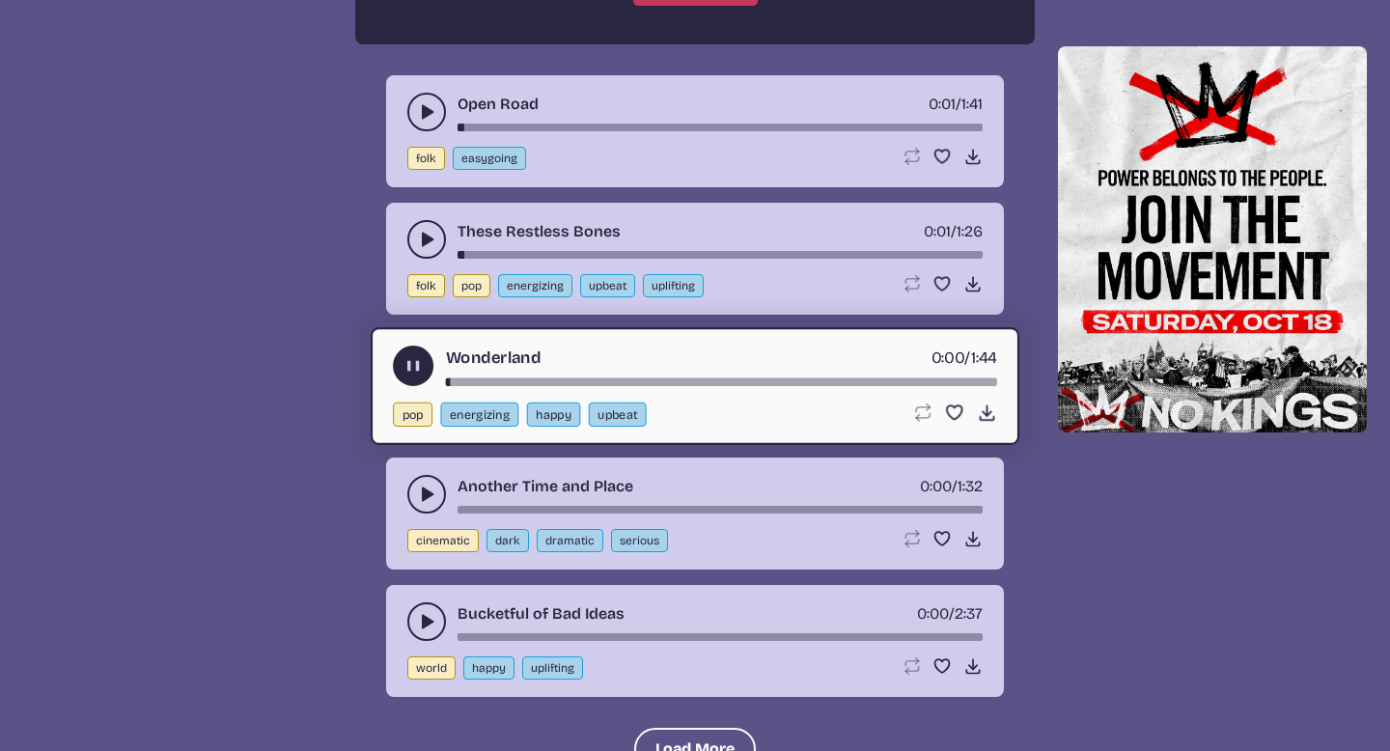
click at [421, 491] on icon "play-pause toggle" at bounding box center [426, 494] width 19 height 19
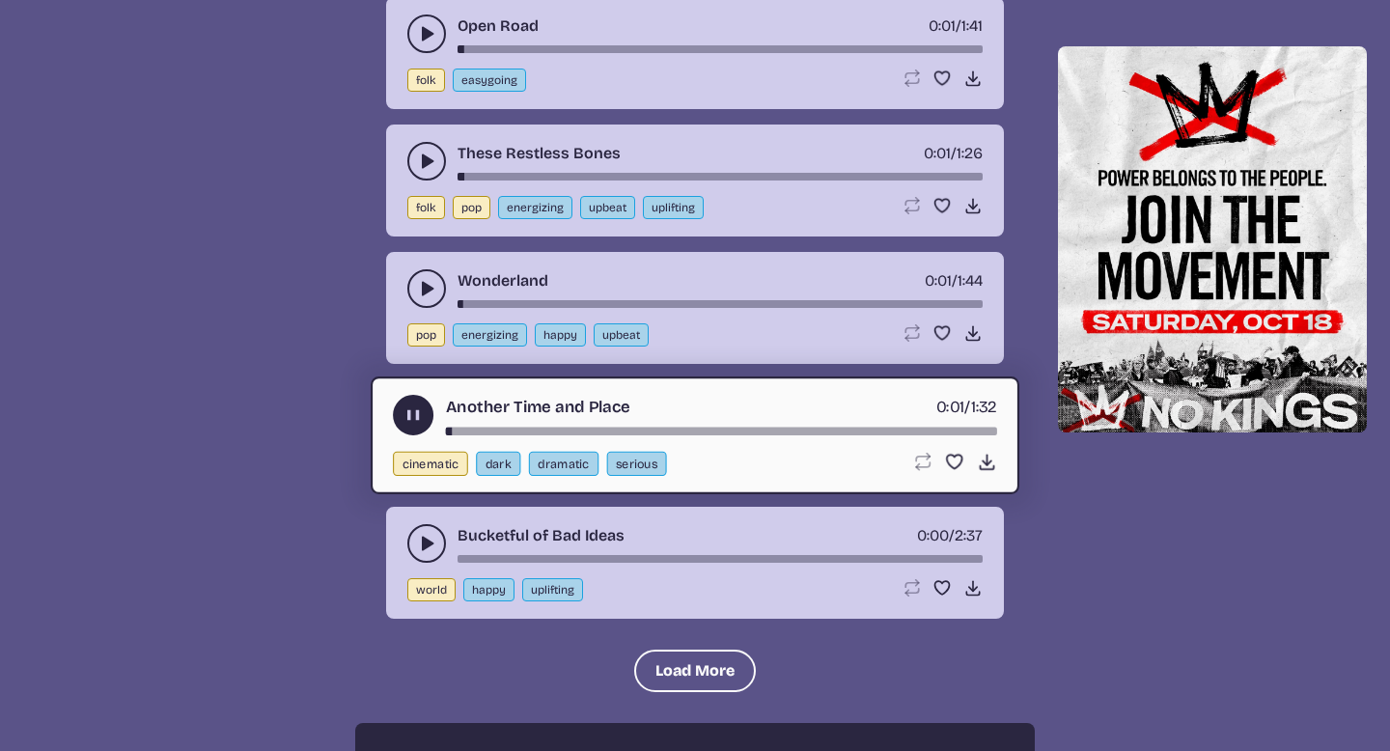
scroll to position [7386, 0]
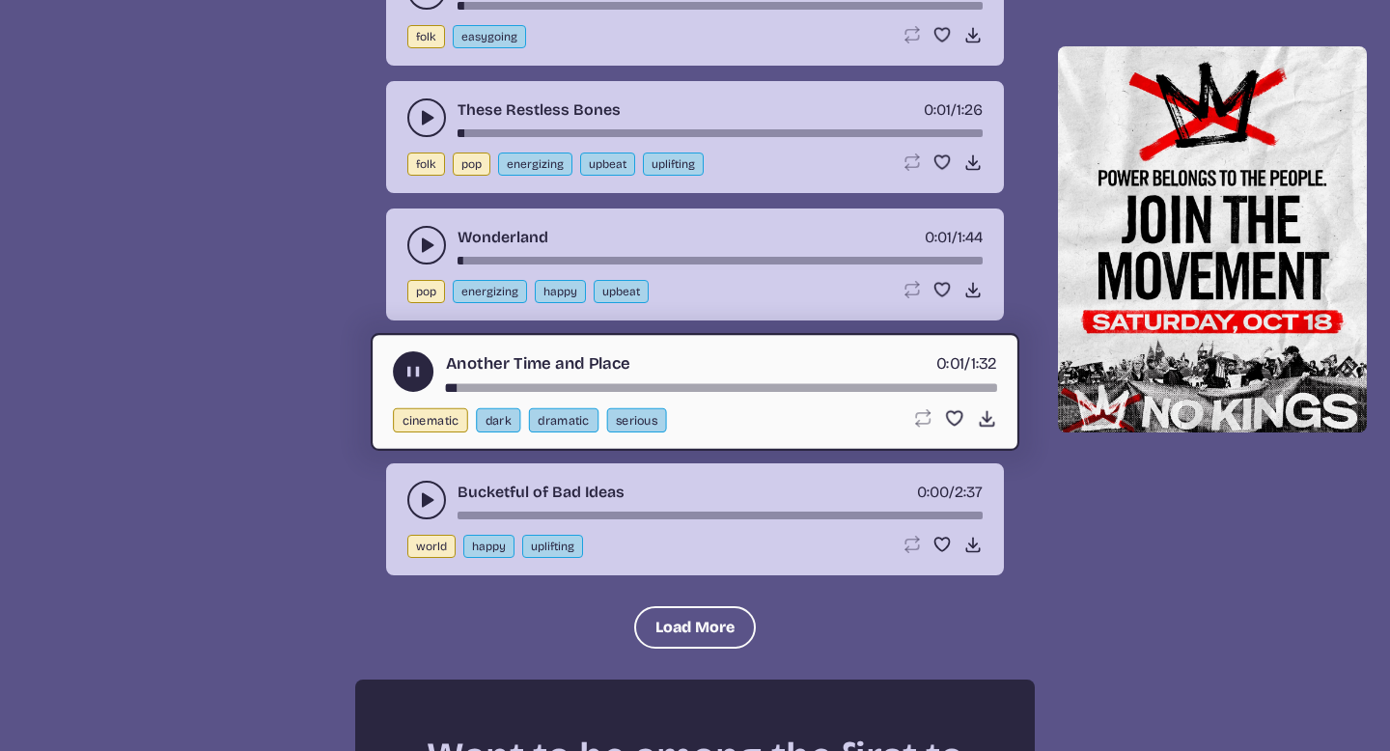
click at [431, 493] on icon "play-pause toggle" at bounding box center [426, 499] width 19 height 19
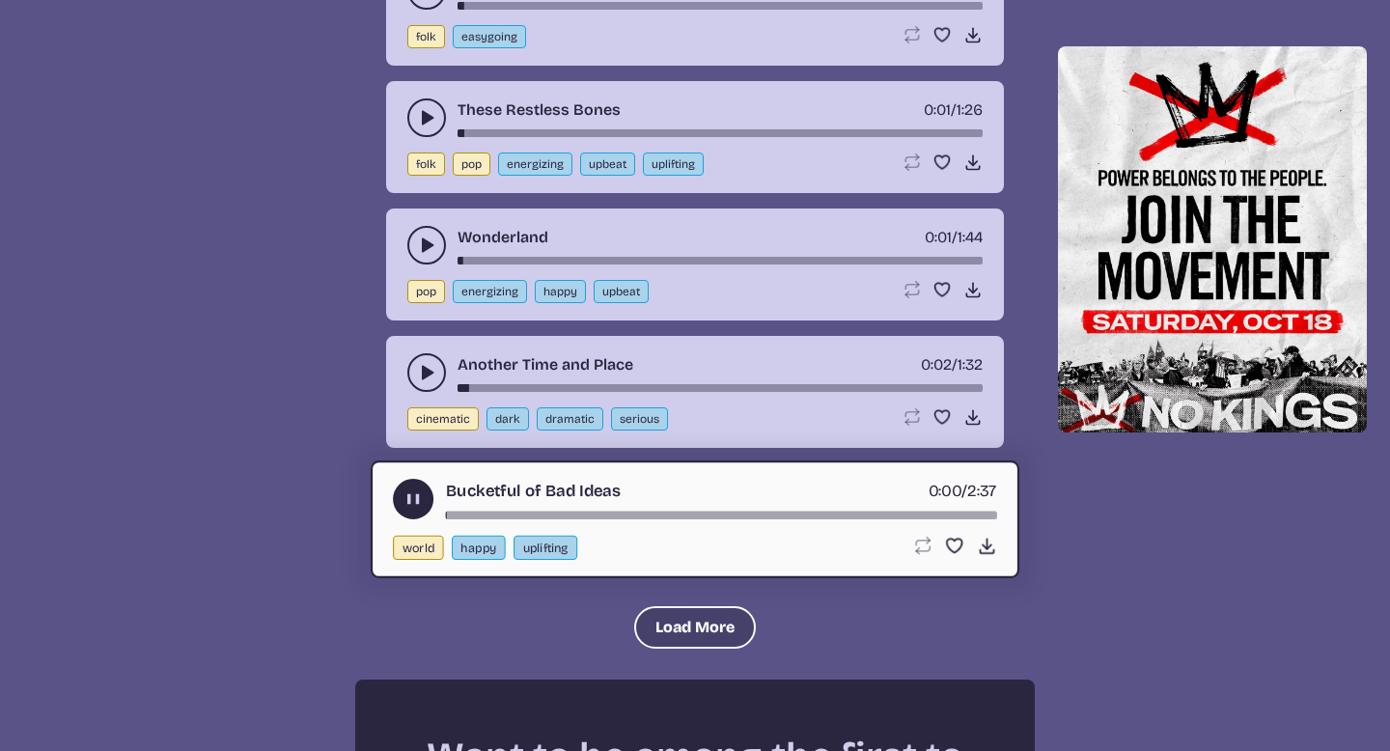
click at [699, 615] on button "Load More" at bounding box center [695, 627] width 122 height 42
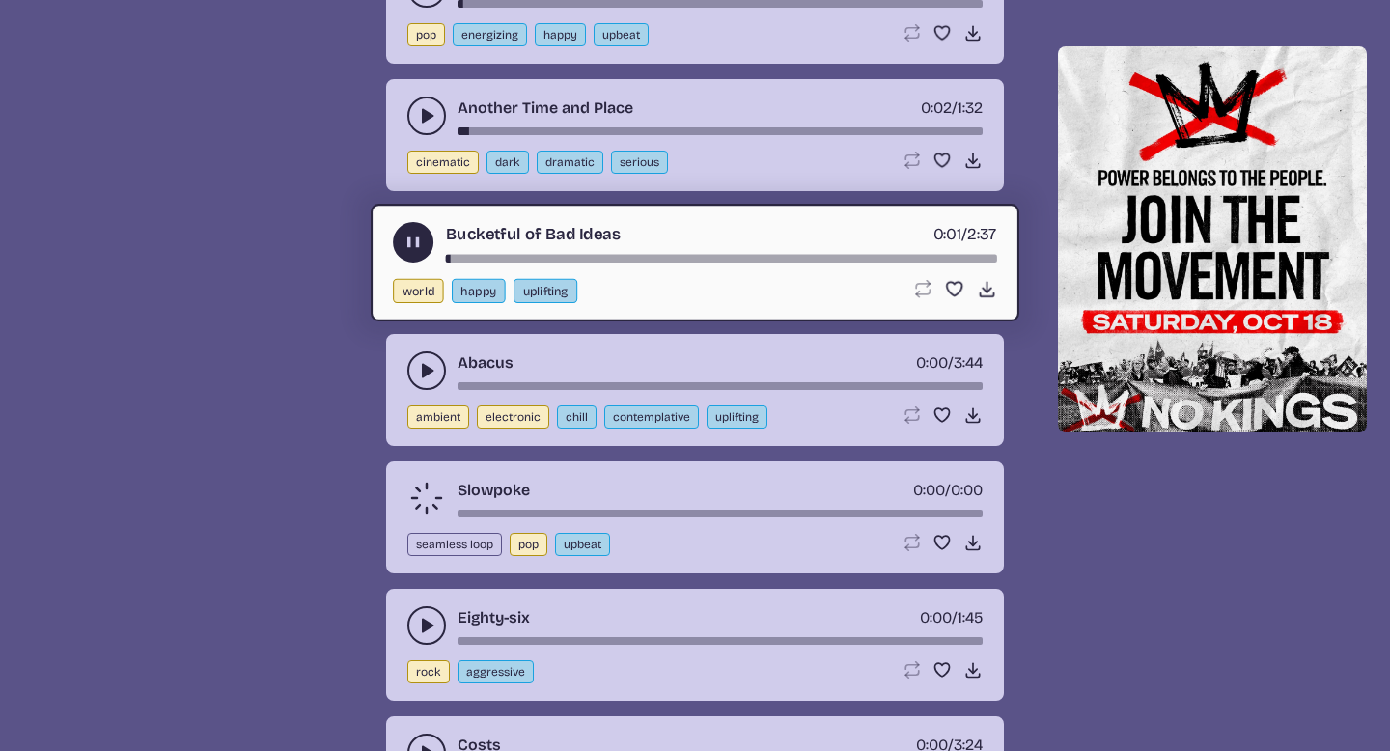
scroll to position [7648, 0]
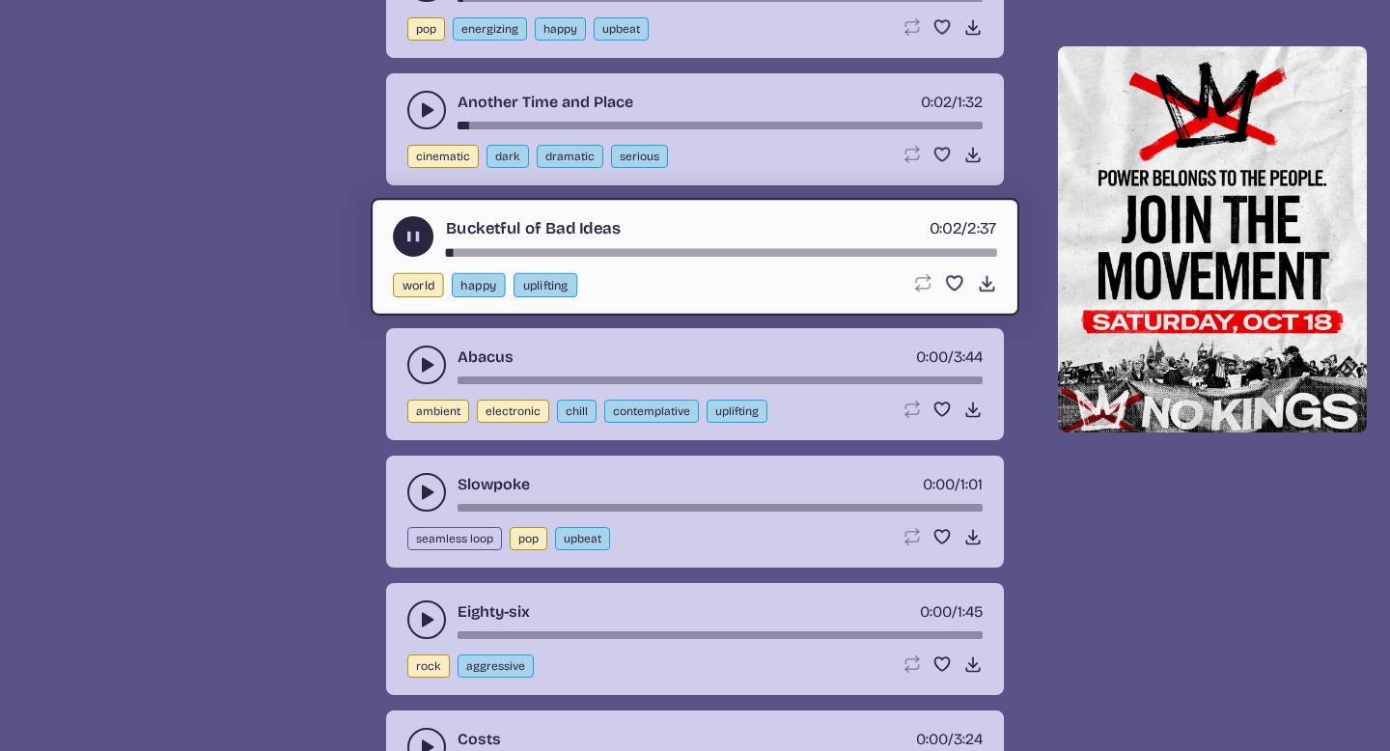
click at [428, 365] on use "play-pause toggle" at bounding box center [426, 364] width 19 height 19
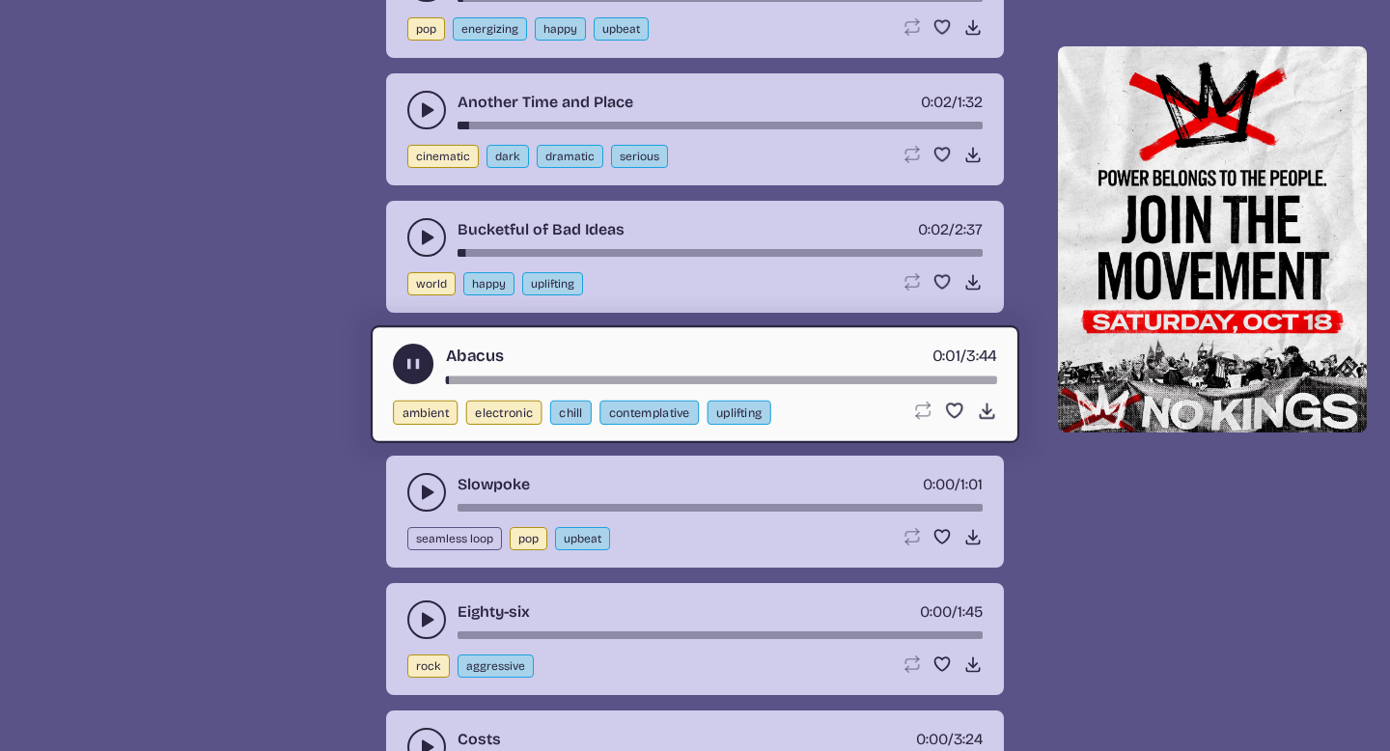
click at [421, 492] on icon "play-pause toggle" at bounding box center [426, 492] width 19 height 19
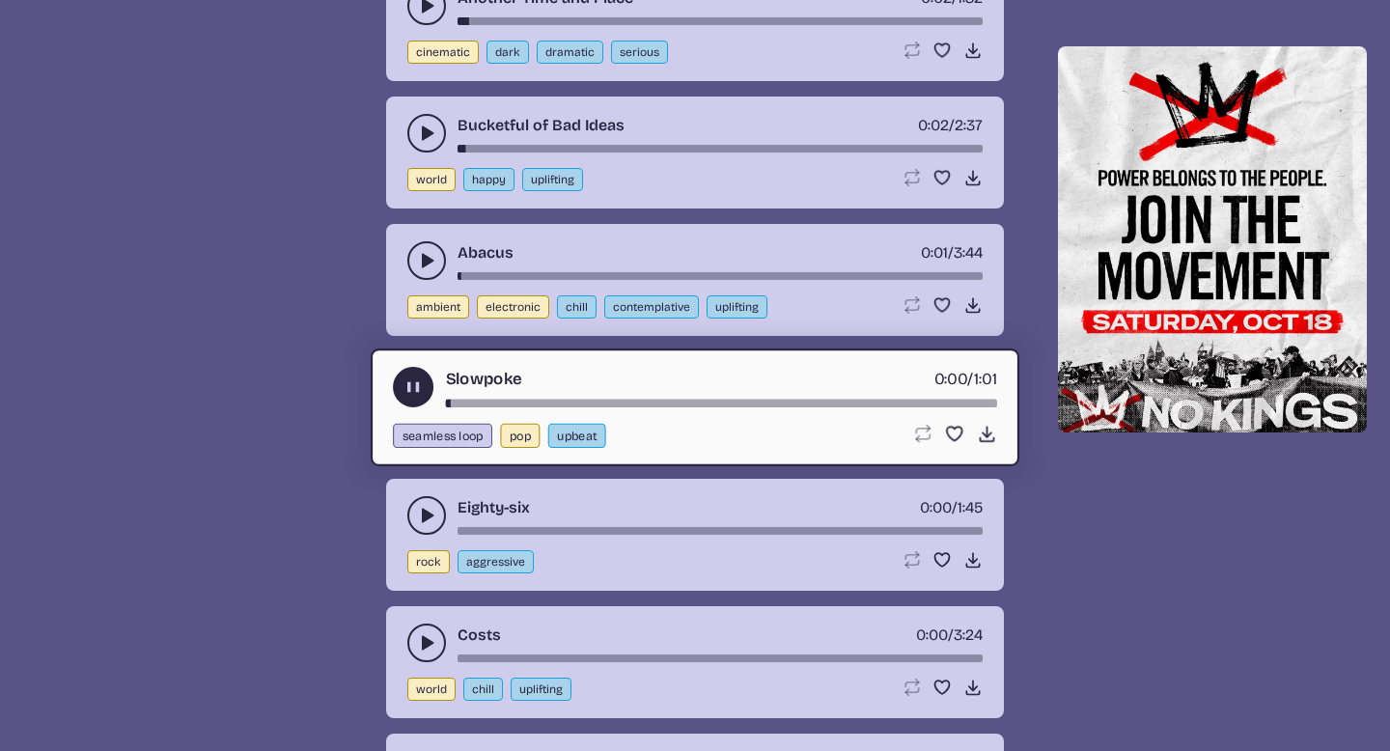
scroll to position [7745, 0]
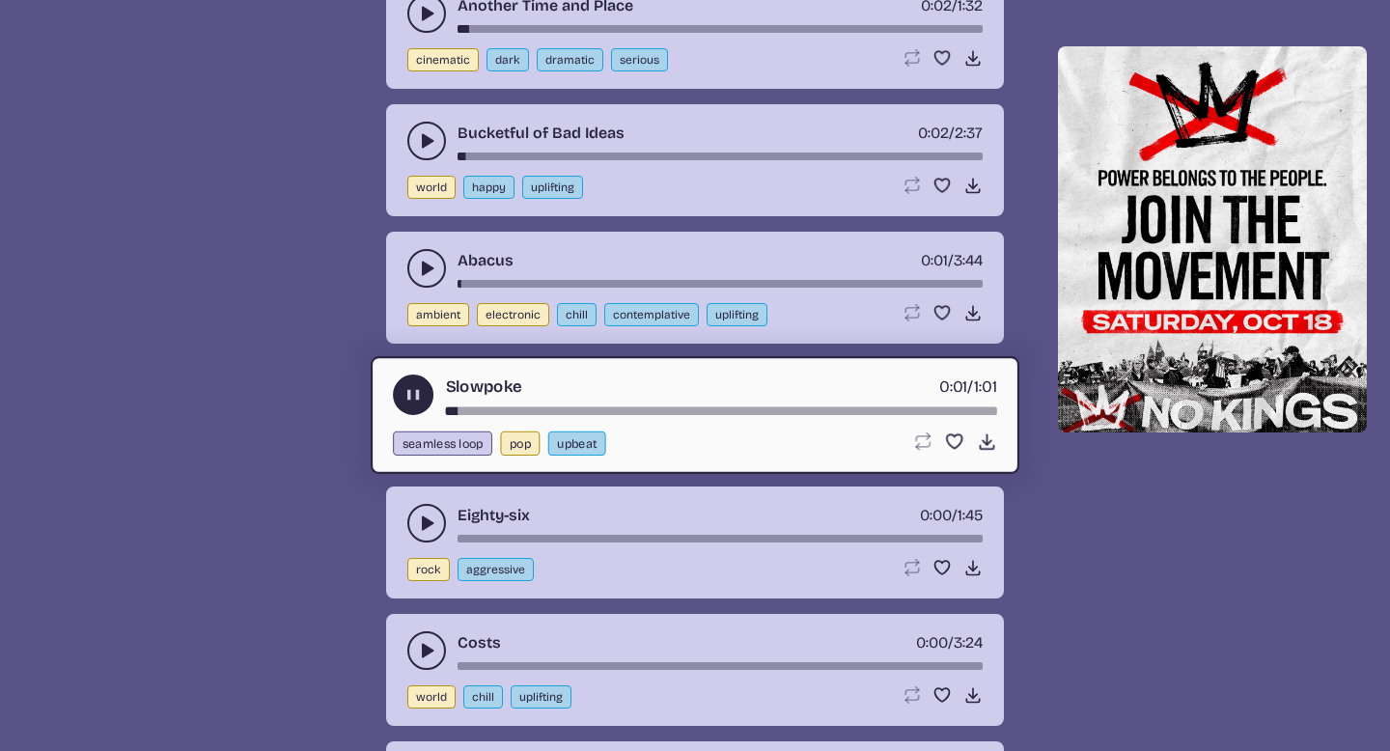
click at [417, 525] on icon "play-pause toggle" at bounding box center [426, 523] width 19 height 19
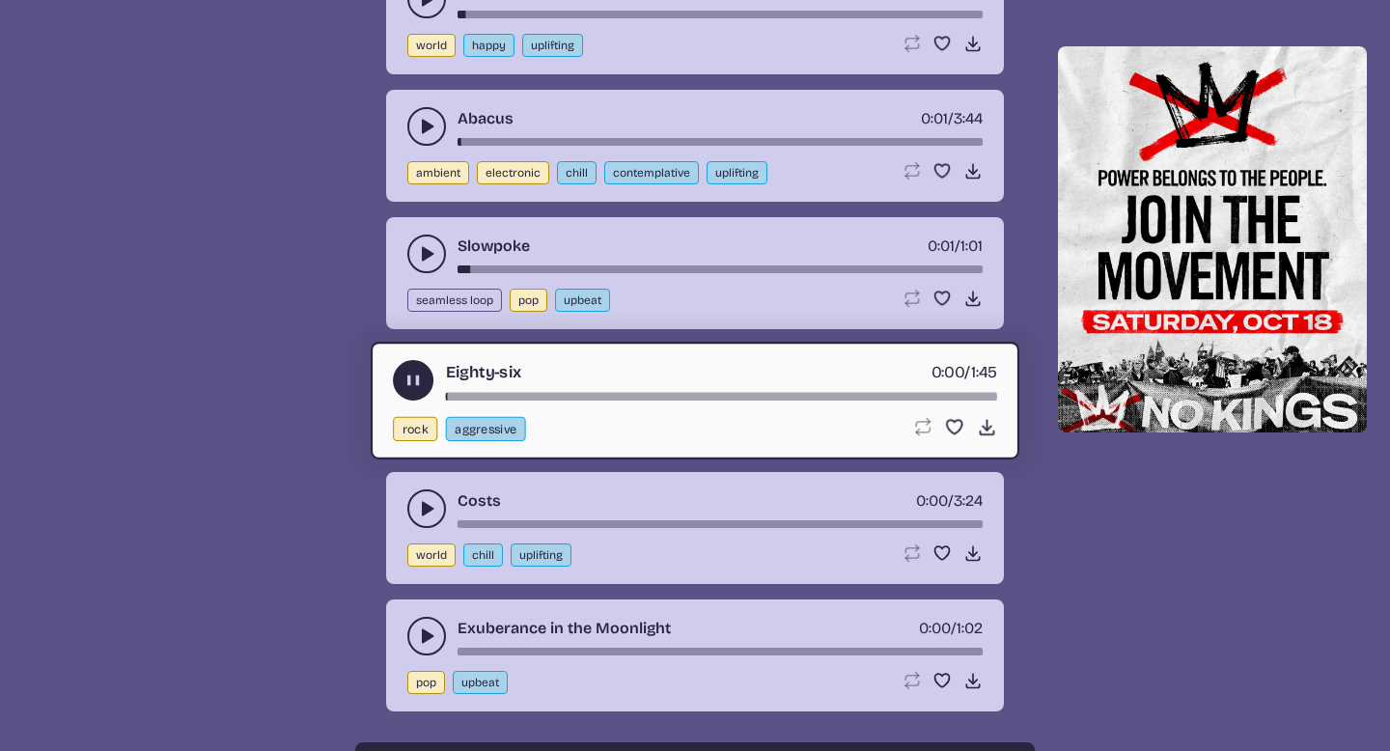
scroll to position [7889, 0]
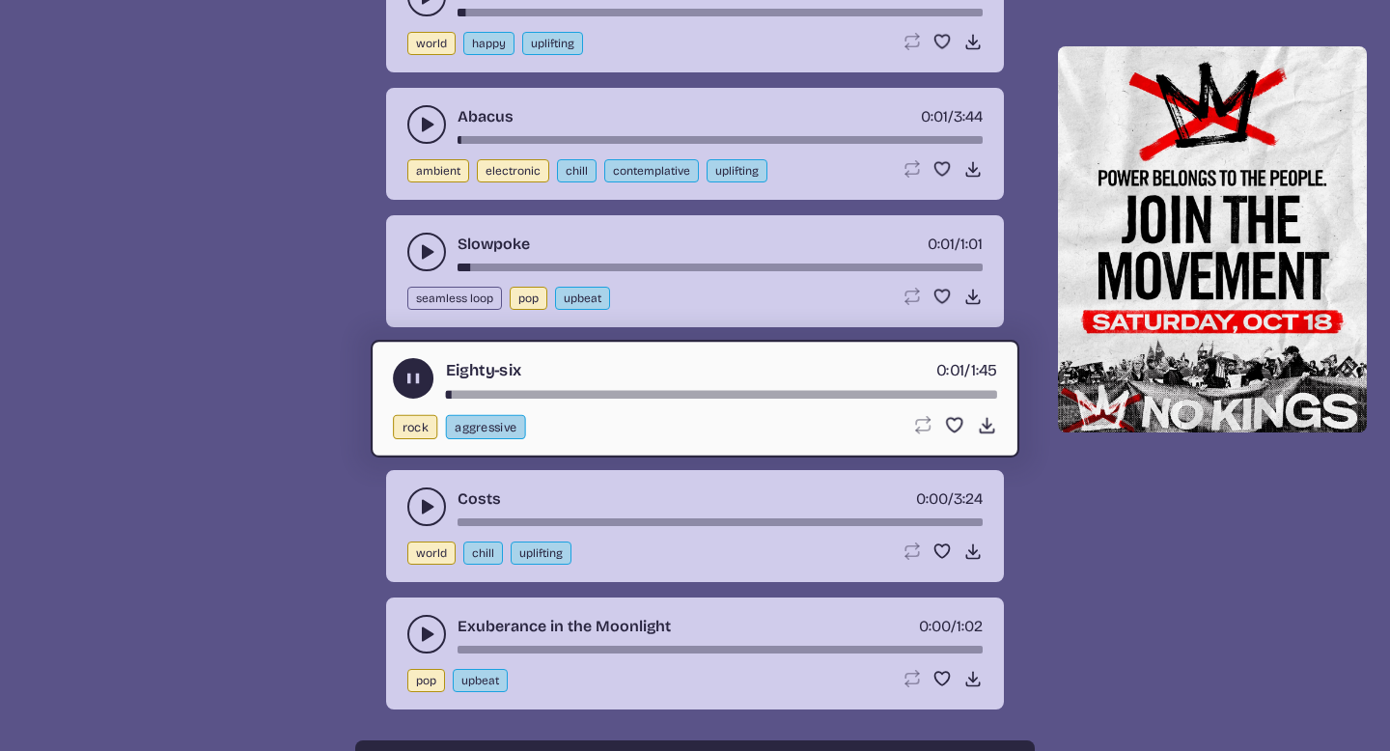
click at [422, 506] on use "play-pause toggle" at bounding box center [426, 506] width 19 height 19
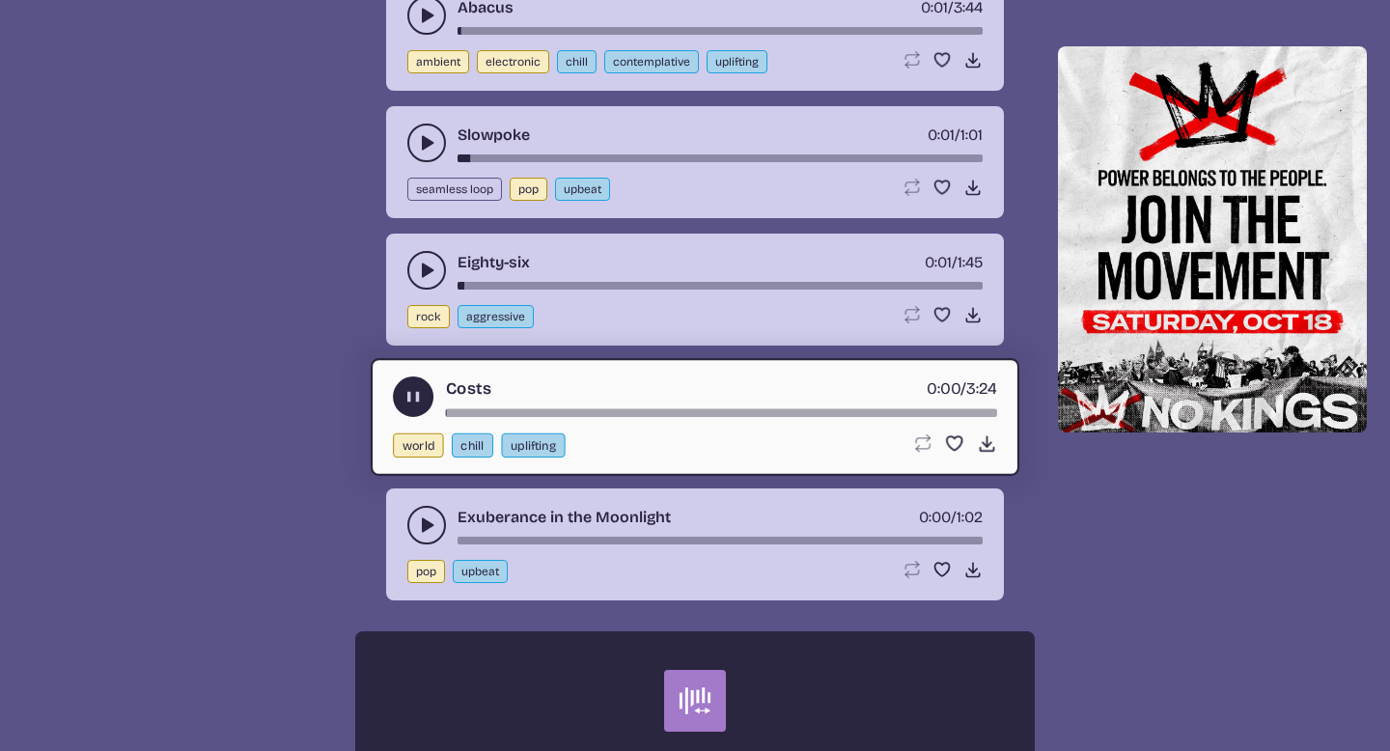
scroll to position [8048, 0]
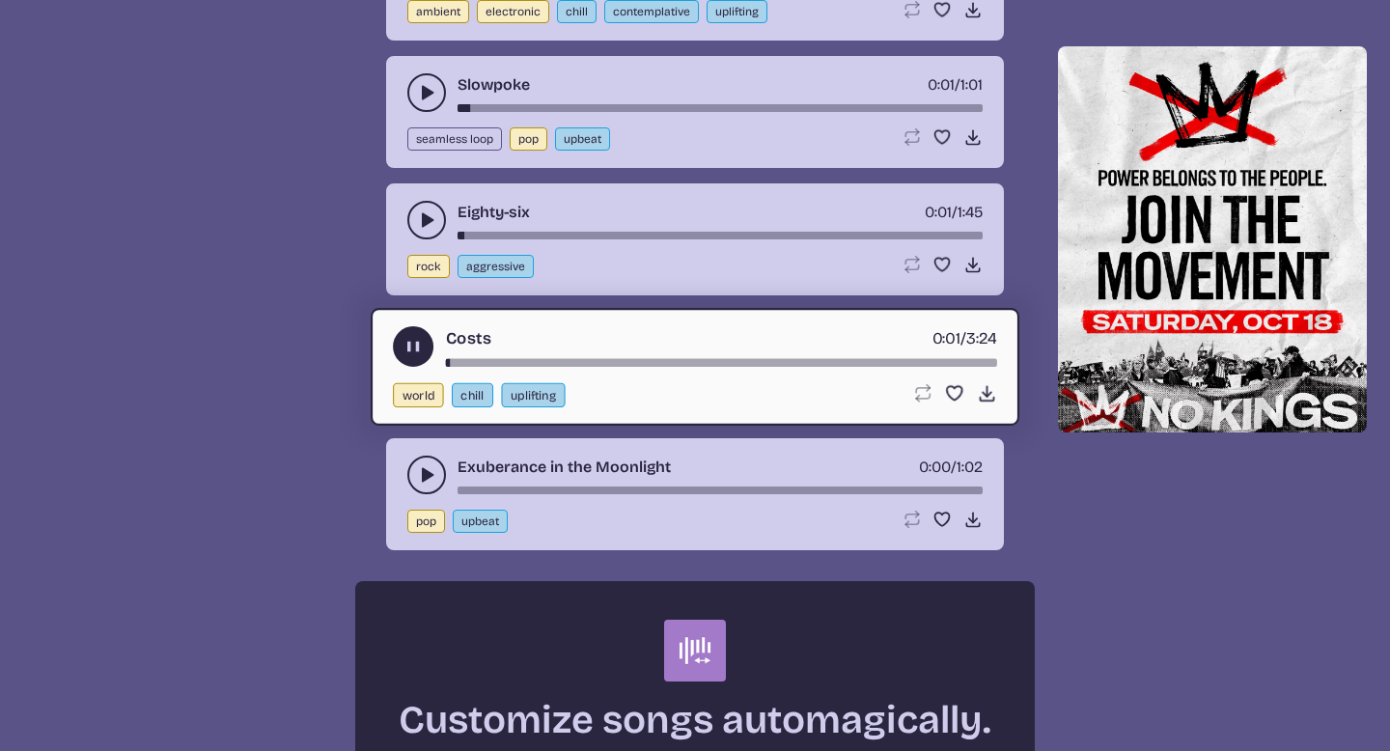
click at [422, 465] on icon "play-pause toggle" at bounding box center [426, 474] width 19 height 19
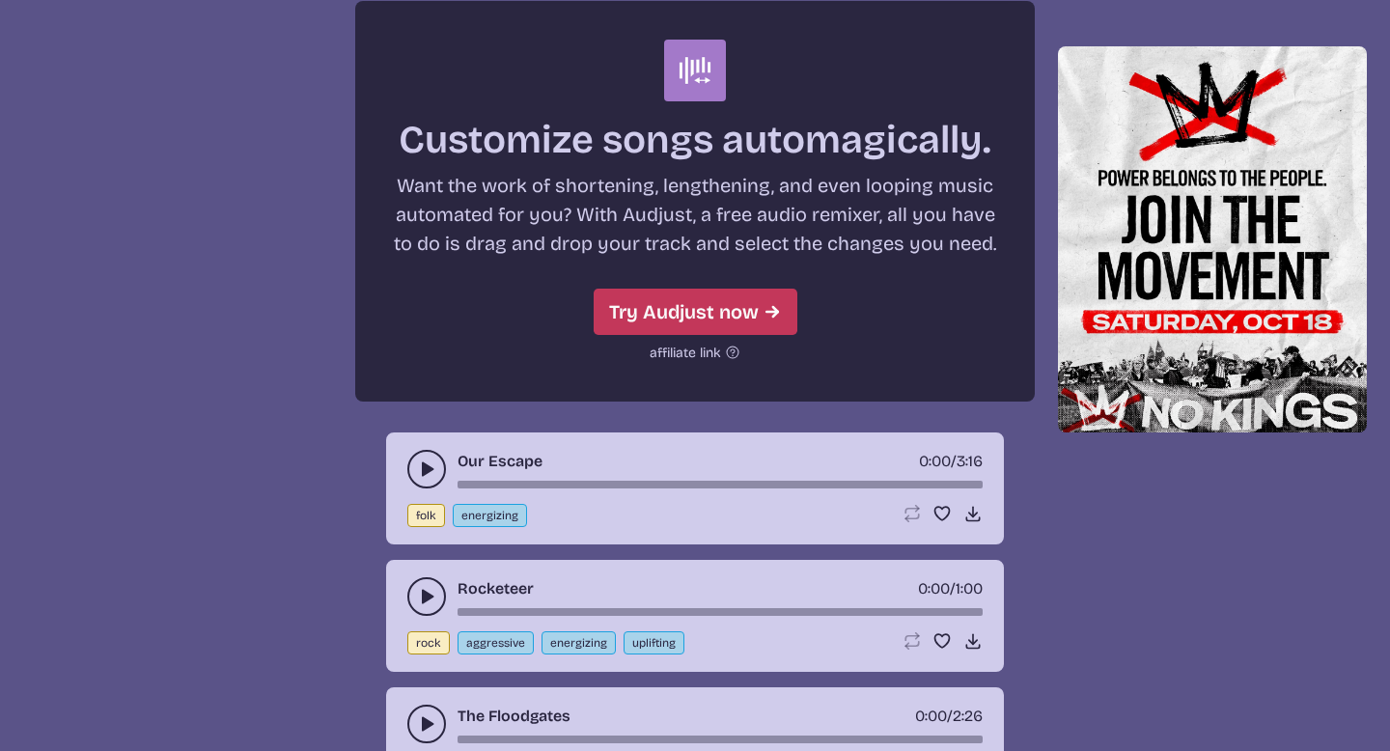
scroll to position [8627, 0]
click at [419, 477] on icon "play-pause toggle" at bounding box center [426, 470] width 19 height 19
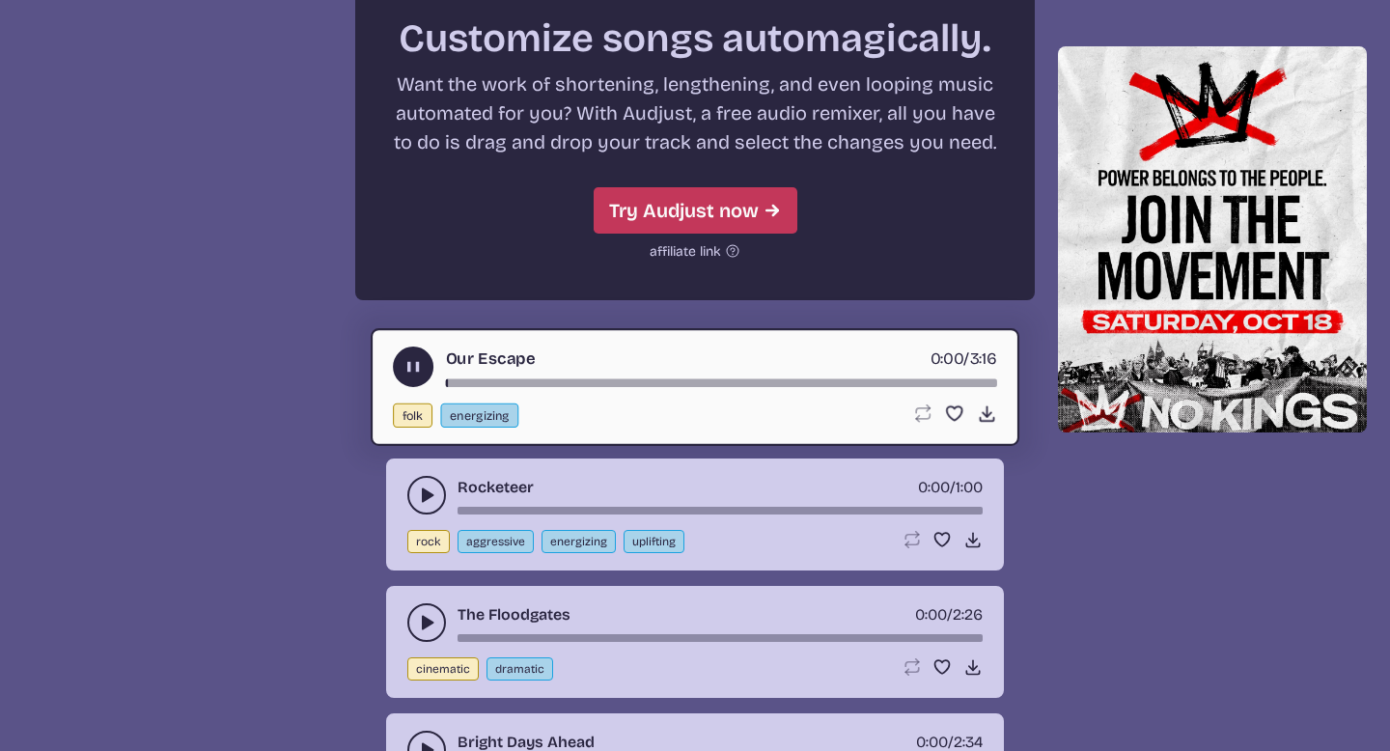
scroll to position [8735, 0]
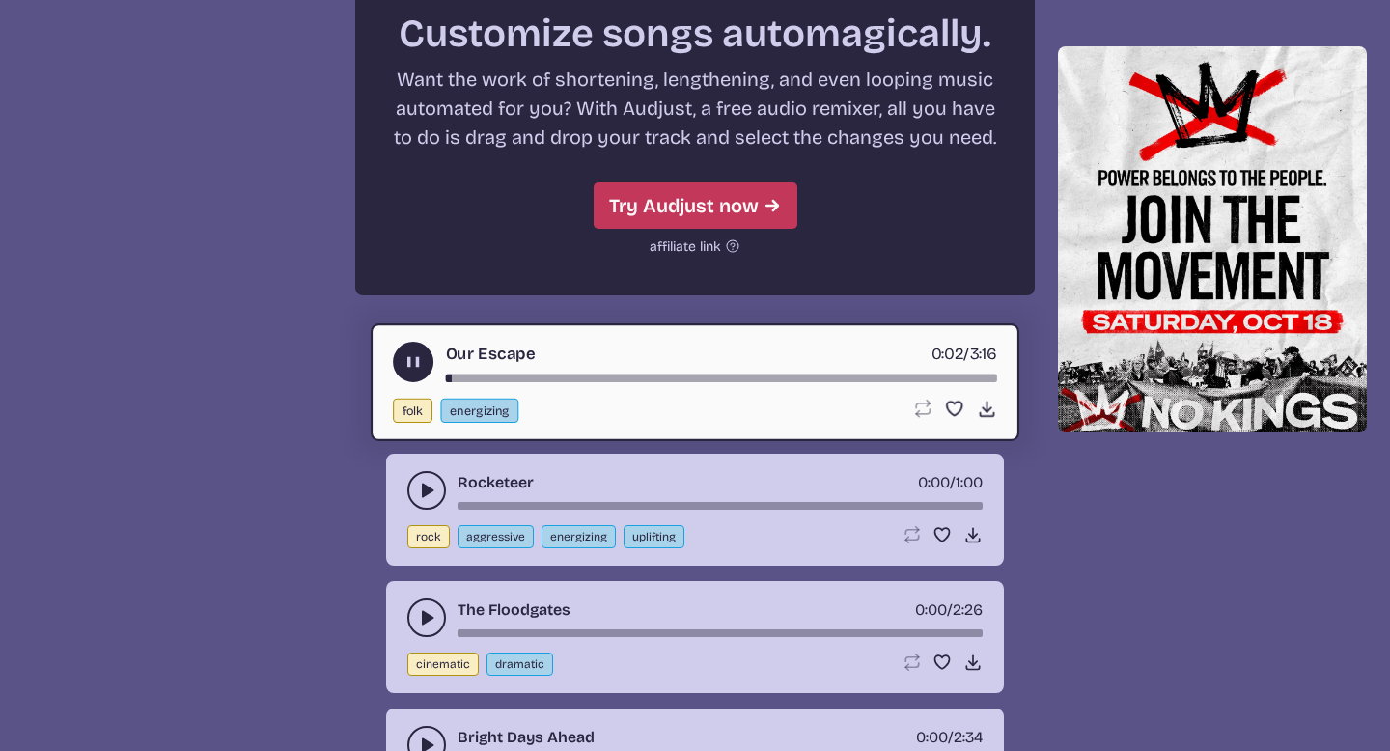
click at [416, 612] on button "play-pause toggle" at bounding box center [426, 618] width 39 height 39
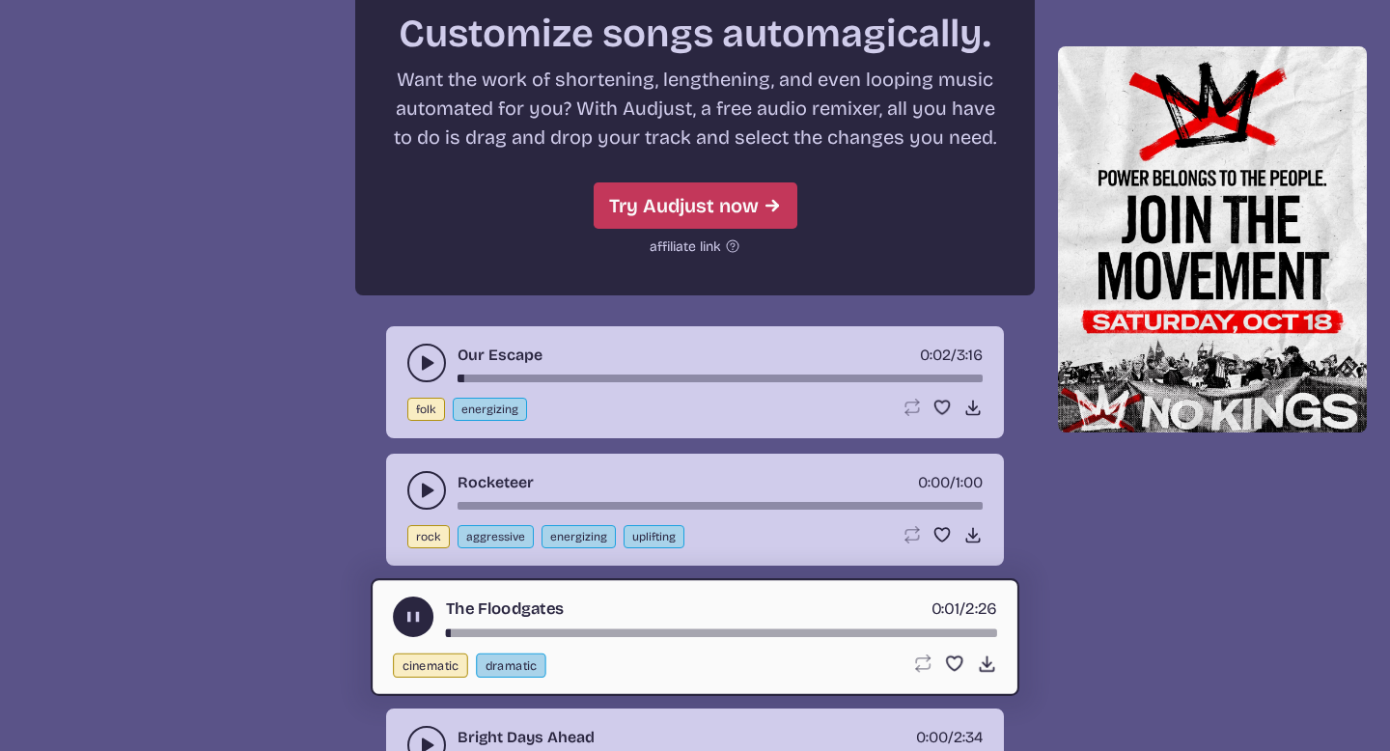
click at [466, 623] on div "The Floodgates 0:01 / 2:26" at bounding box center [695, 617] width 604 height 41
click at [473, 627] on div "The Floodgates 0:01 / 2:26" at bounding box center [695, 617] width 604 height 41
click at [478, 629] on div "song-time-bar" at bounding box center [721, 633] width 551 height 8
click at [512, 633] on div "song-time-bar" at bounding box center [721, 633] width 551 height 8
click at [429, 488] on use "play-pause toggle" at bounding box center [426, 490] width 19 height 19
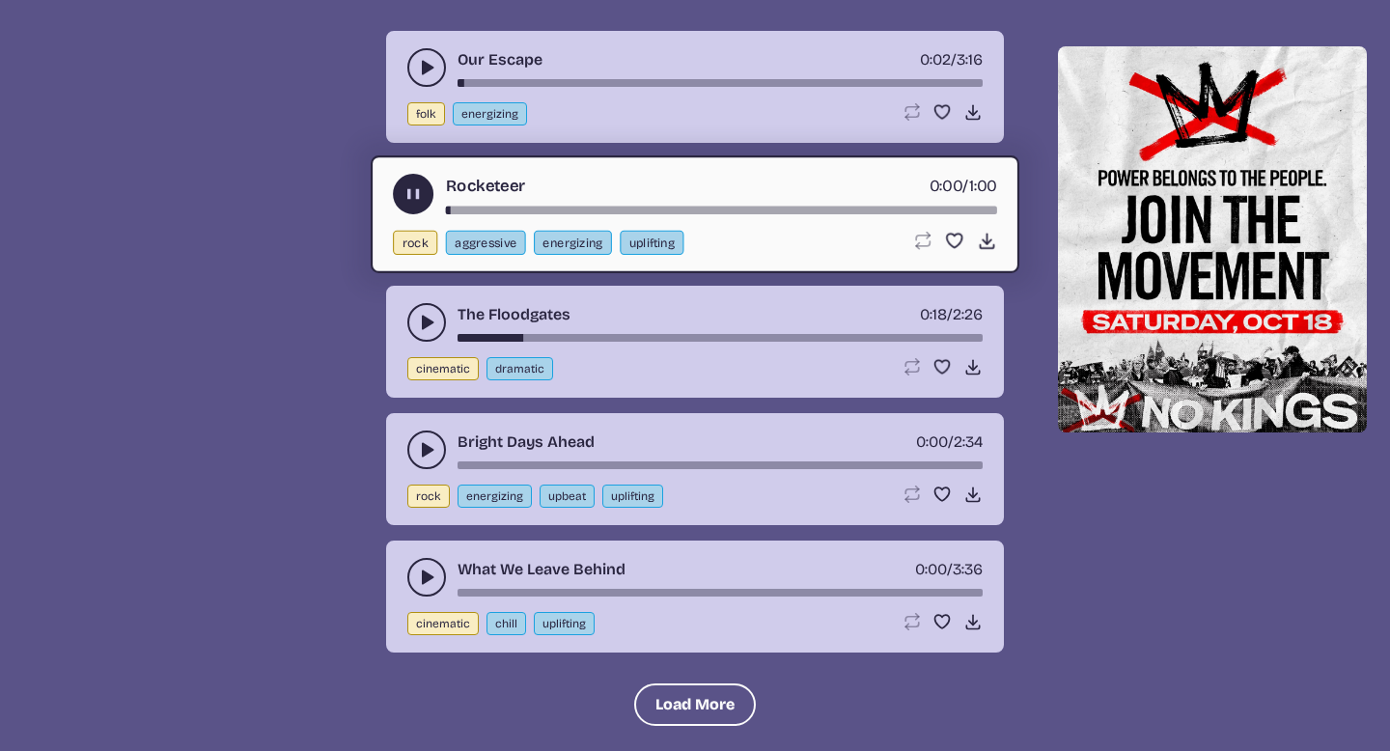
scroll to position [9043, 0]
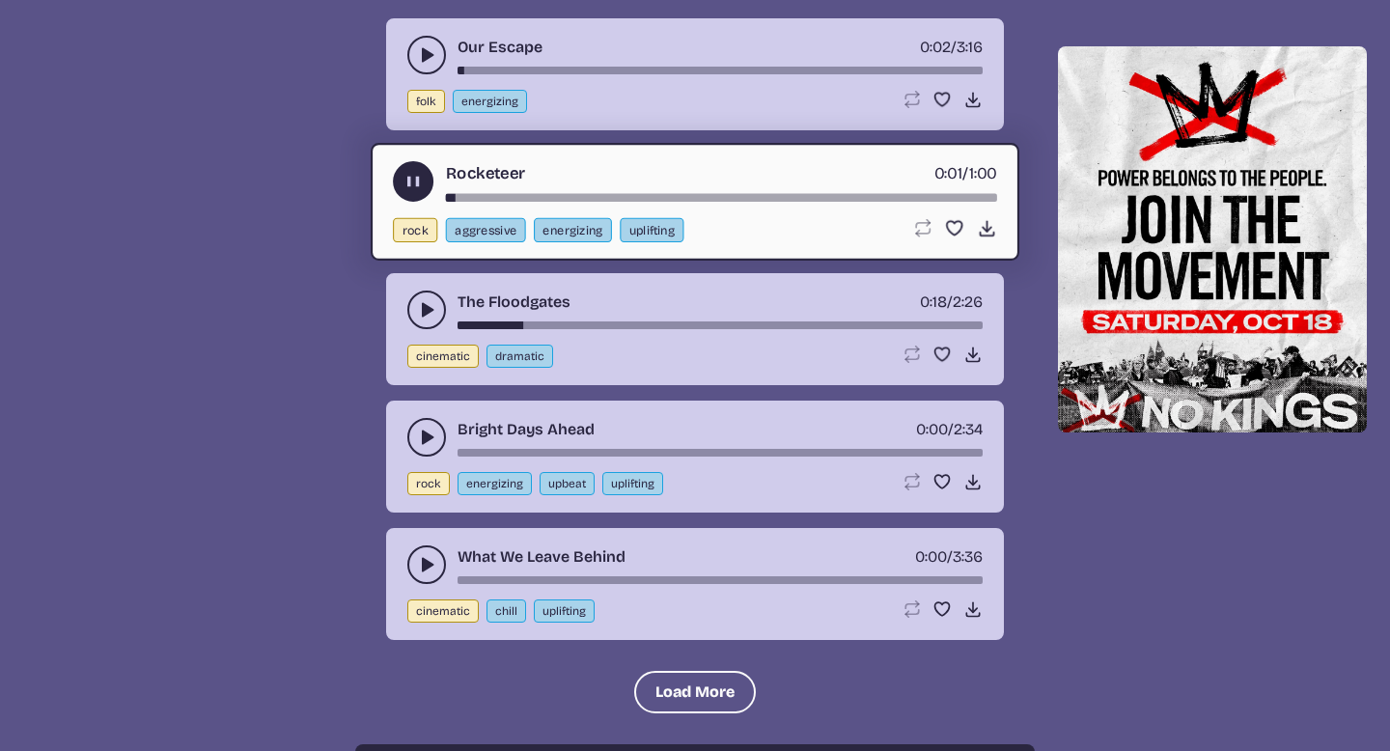
click at [415, 431] on button "play-pause toggle" at bounding box center [426, 437] width 39 height 39
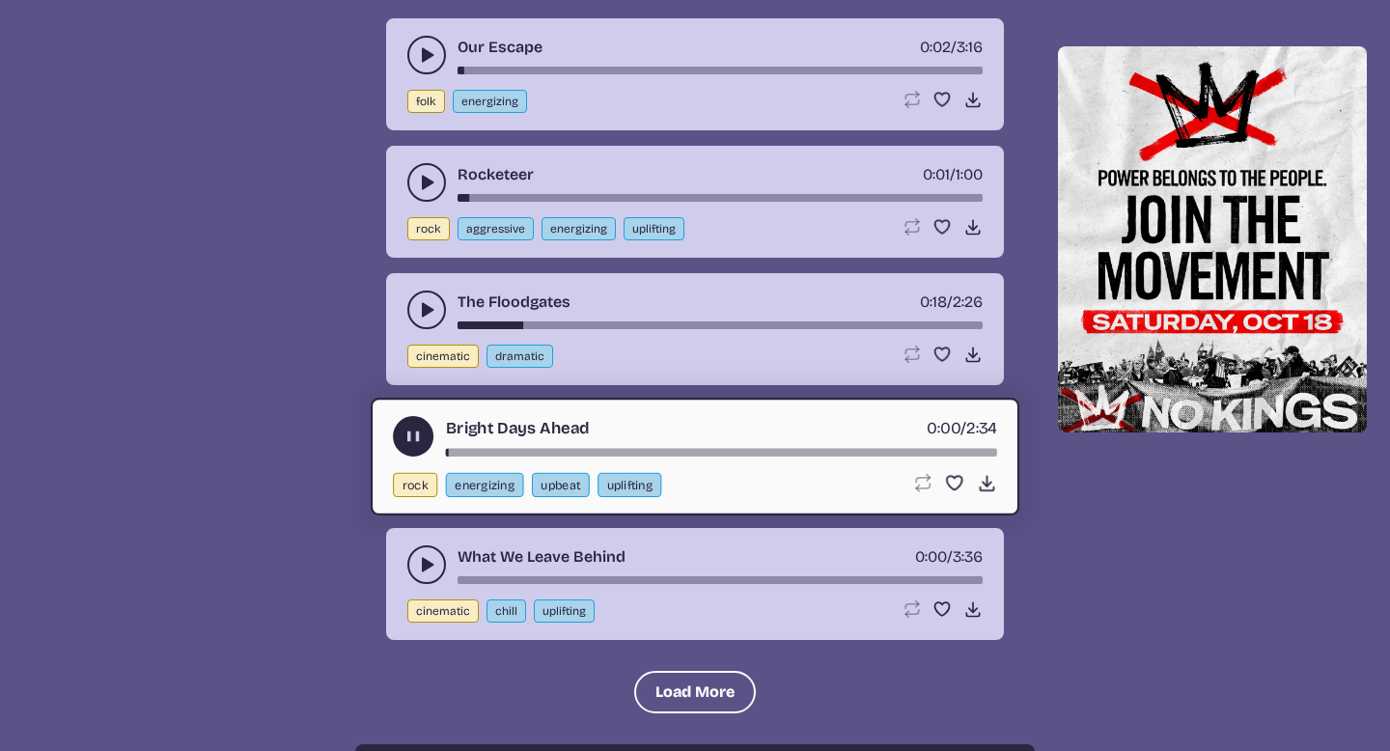
click at [423, 553] on button "play-pause toggle" at bounding box center [426, 564] width 39 height 39
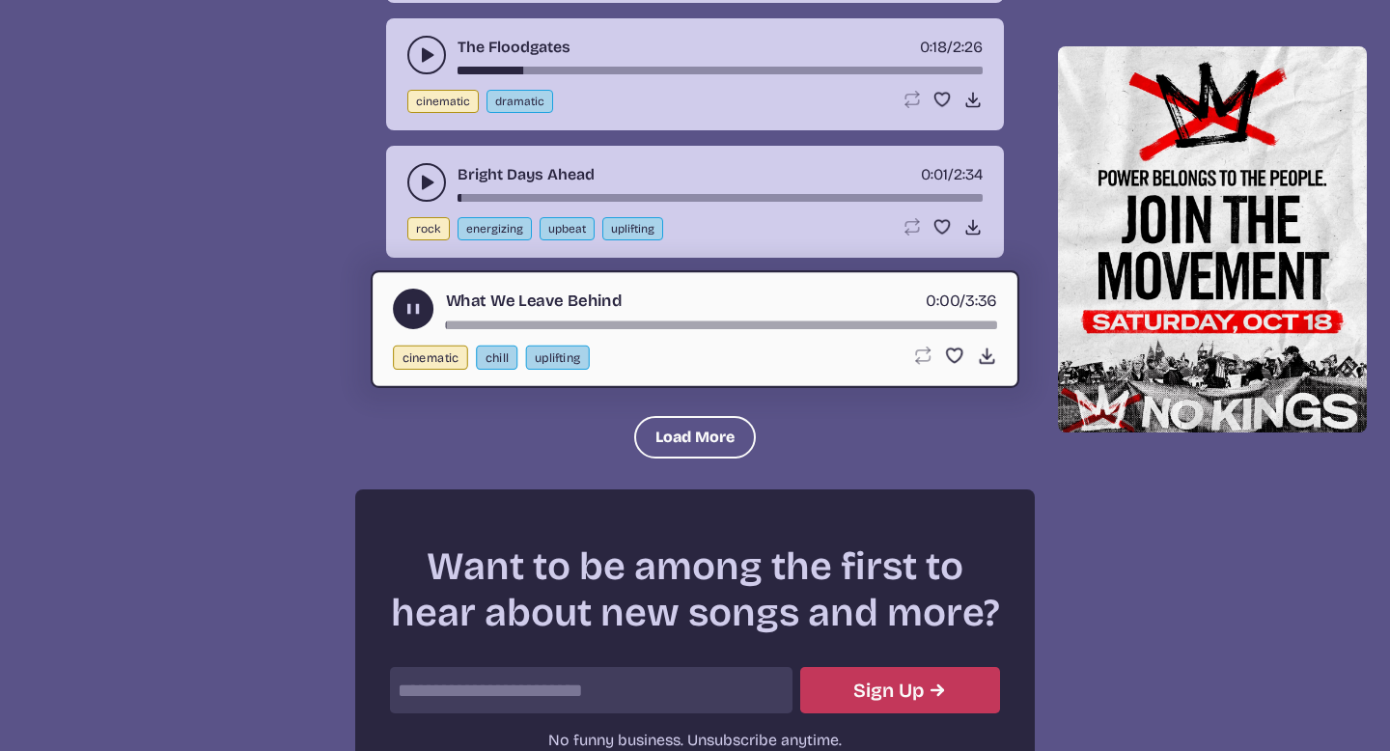
scroll to position [9305, 0]
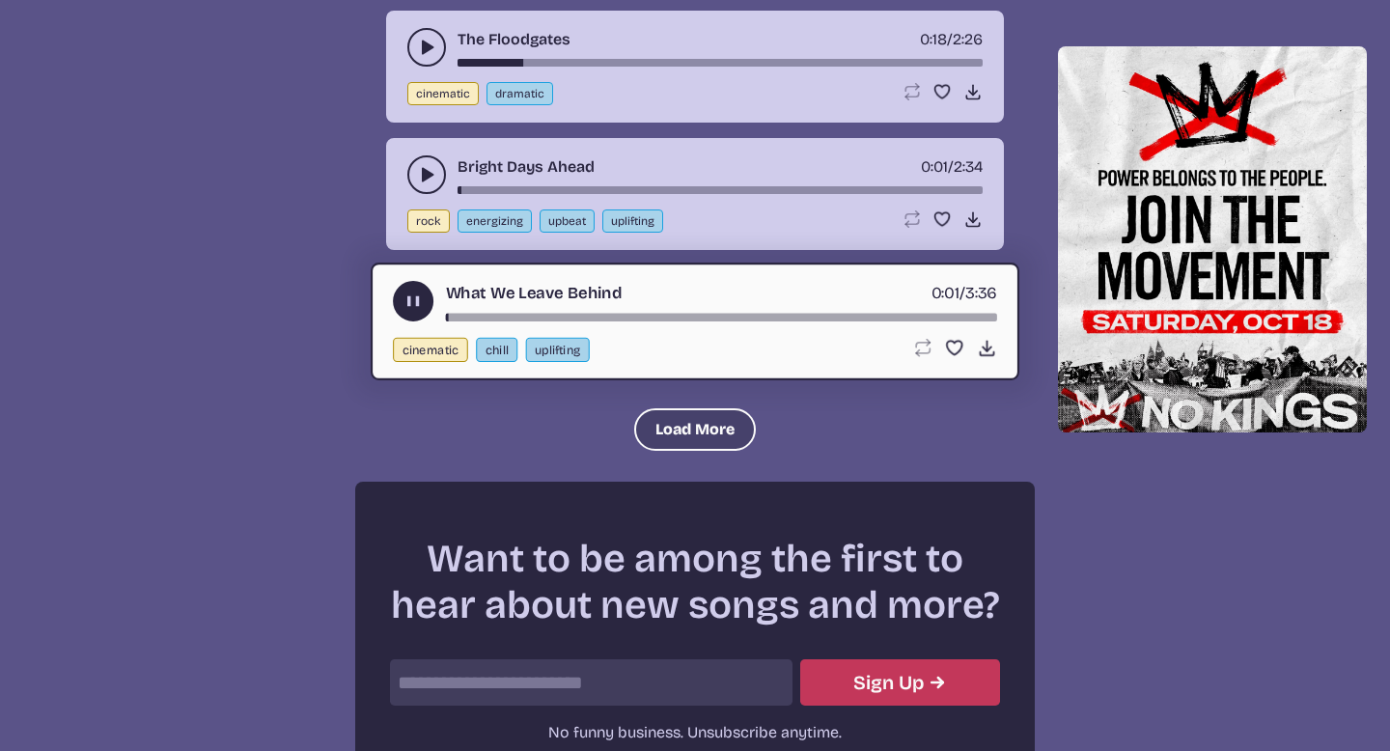
click at [655, 429] on button "Load More" at bounding box center [695, 429] width 122 height 42
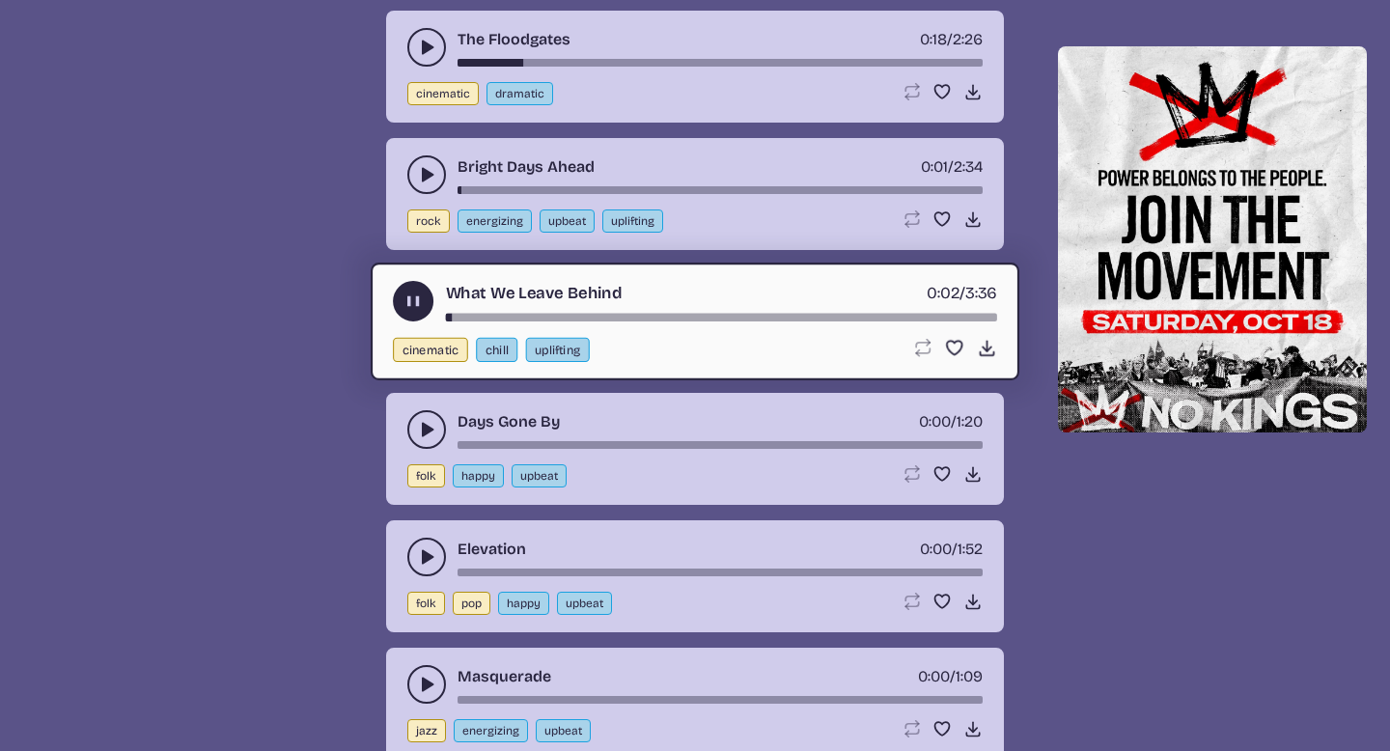
click at [417, 428] on icon "play-pause toggle" at bounding box center [426, 429] width 19 height 19
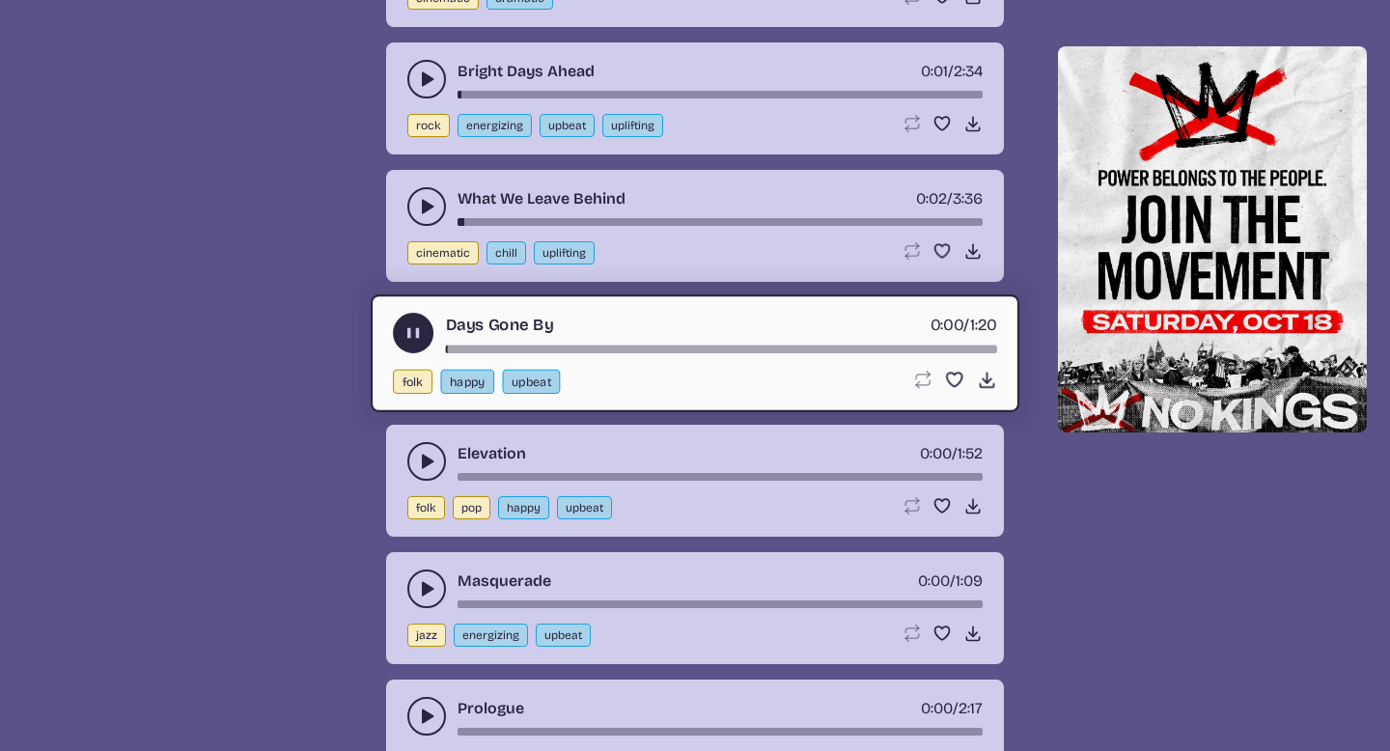
scroll to position [9402, 0]
click at [421, 460] on icon "play-pause toggle" at bounding box center [426, 460] width 19 height 19
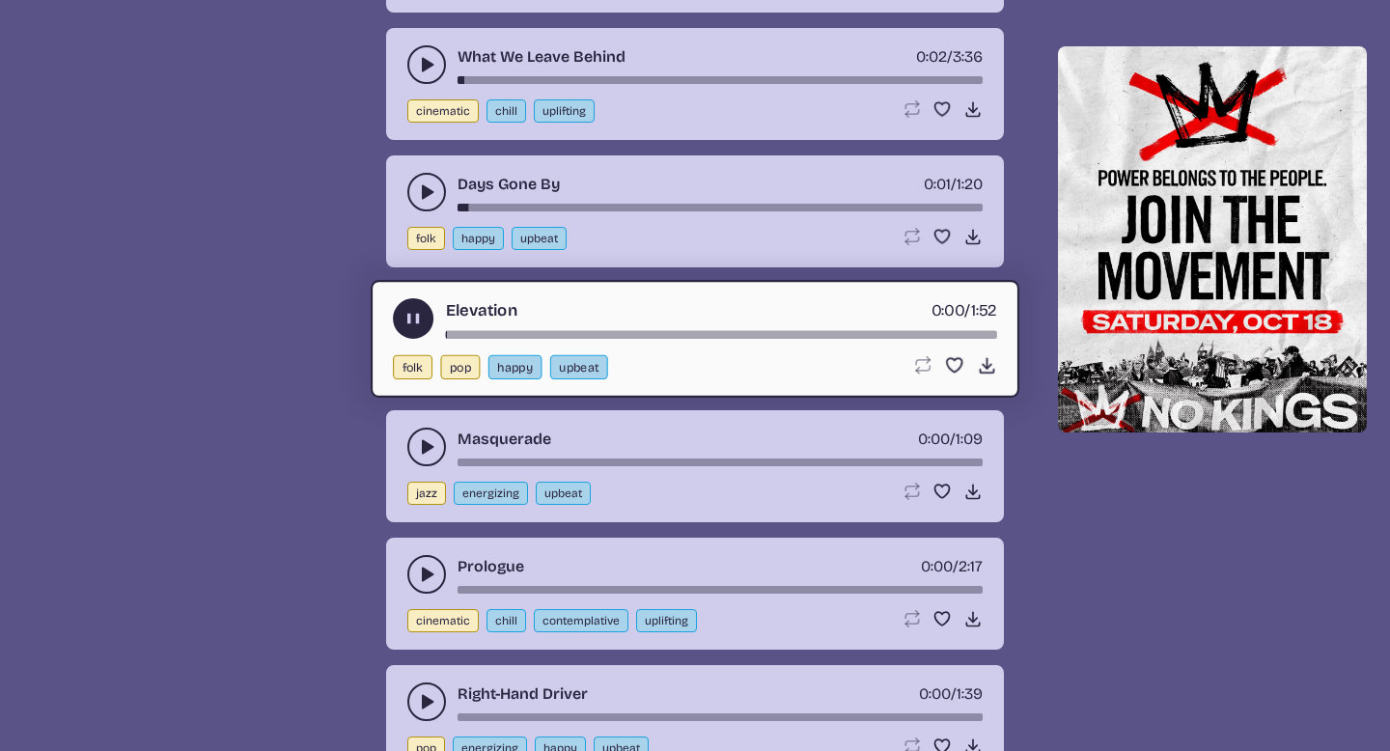
scroll to position [9545, 0]
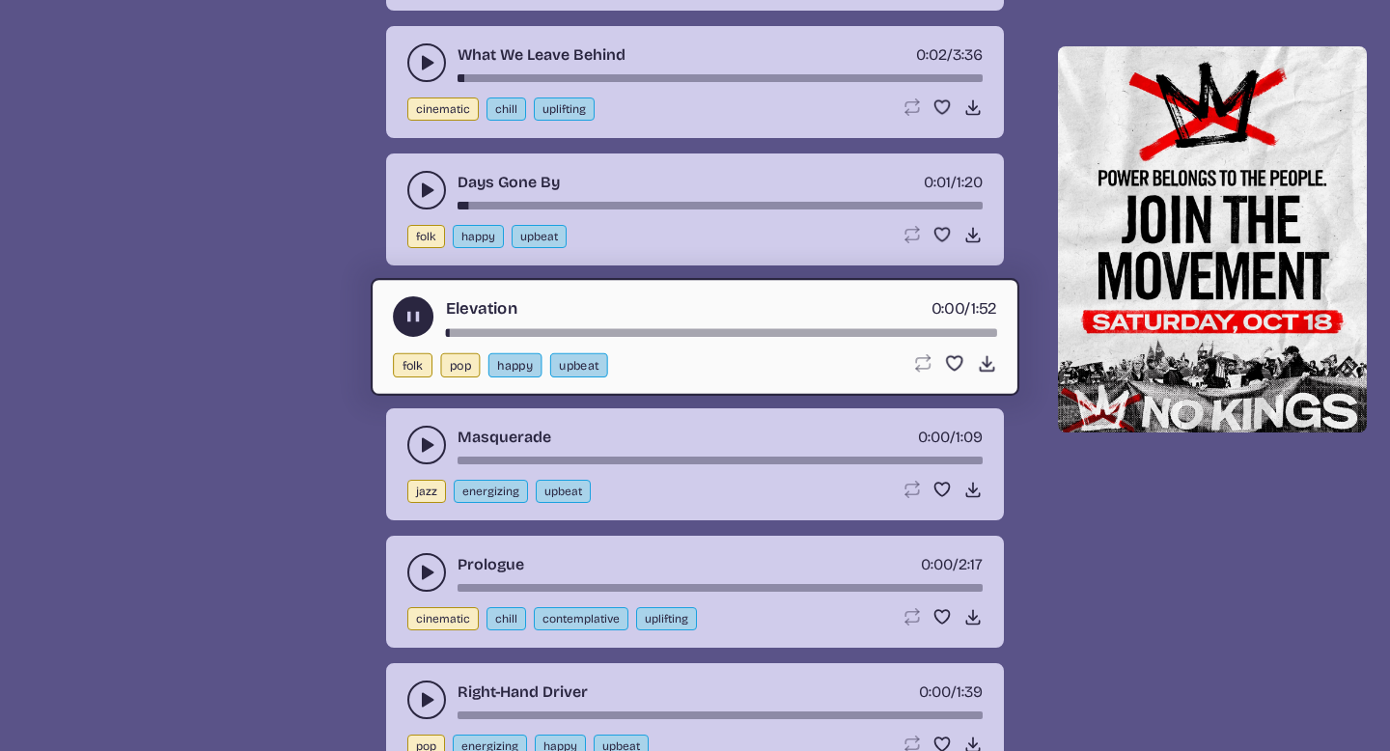
click at [421, 446] on icon "play-pause toggle" at bounding box center [426, 444] width 19 height 19
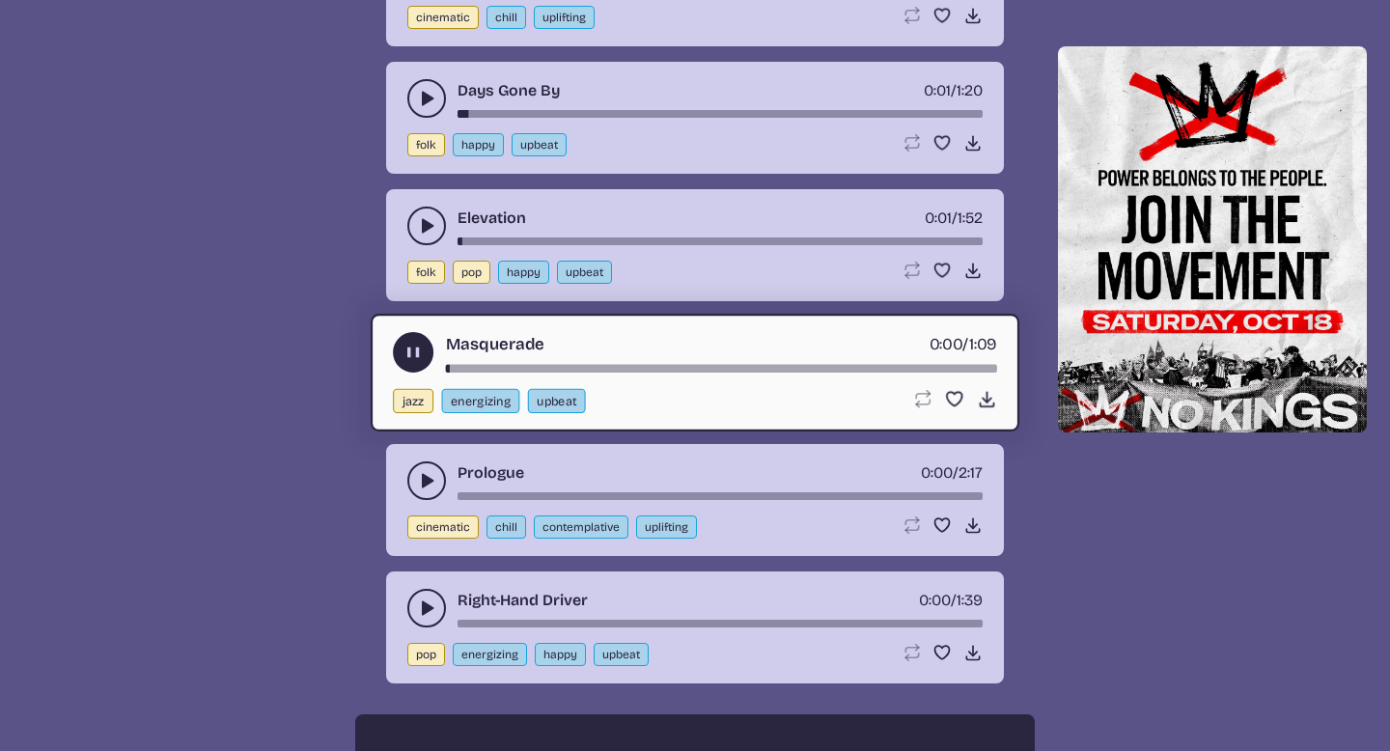
scroll to position [9645, 0]
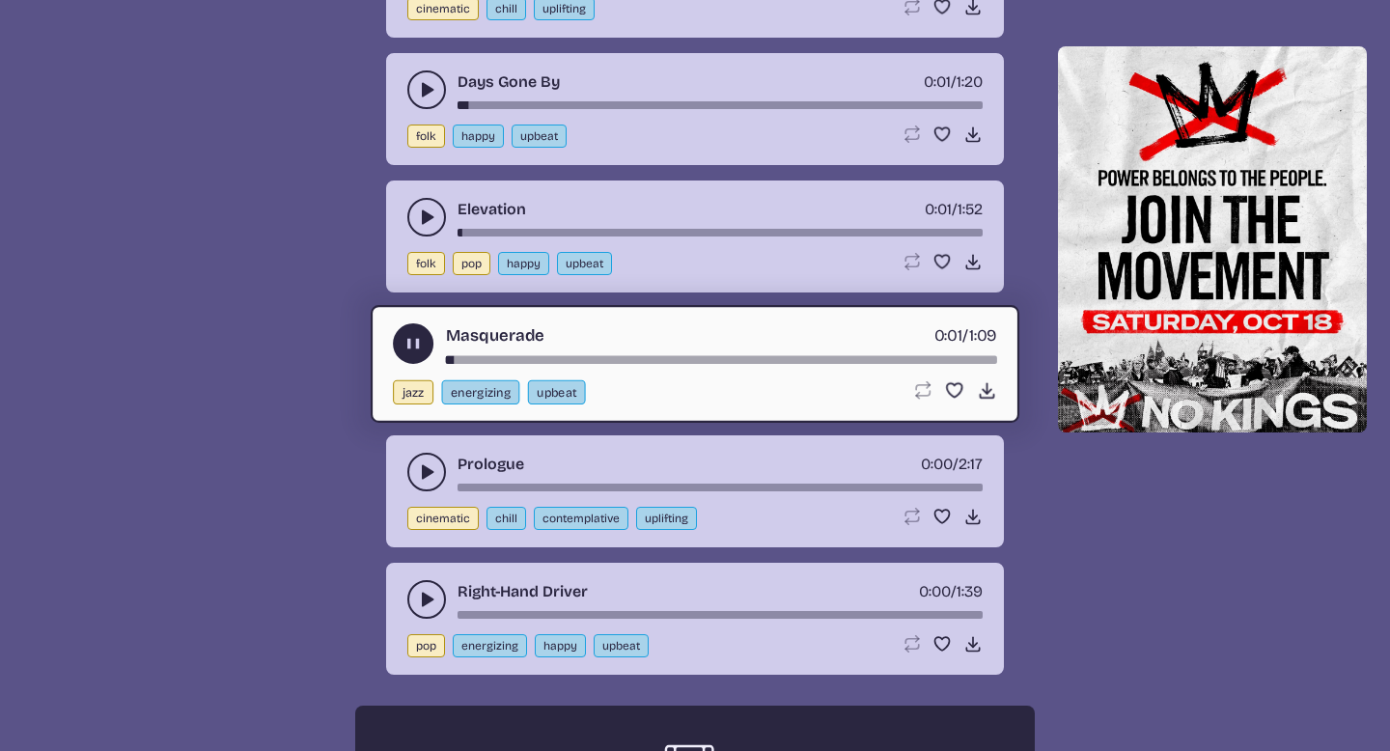
click at [417, 468] on icon "play-pause toggle" at bounding box center [426, 471] width 19 height 19
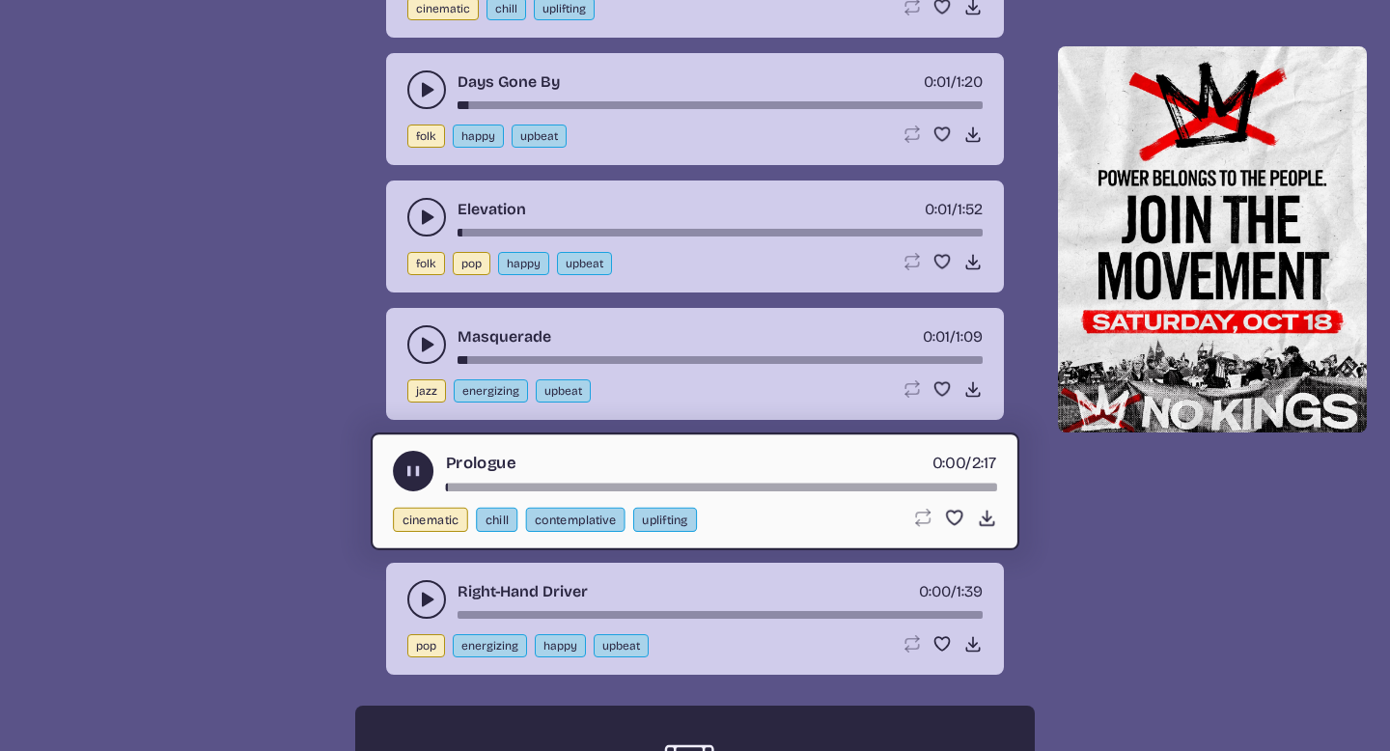
click at [421, 588] on button "play-pause toggle" at bounding box center [426, 599] width 39 height 39
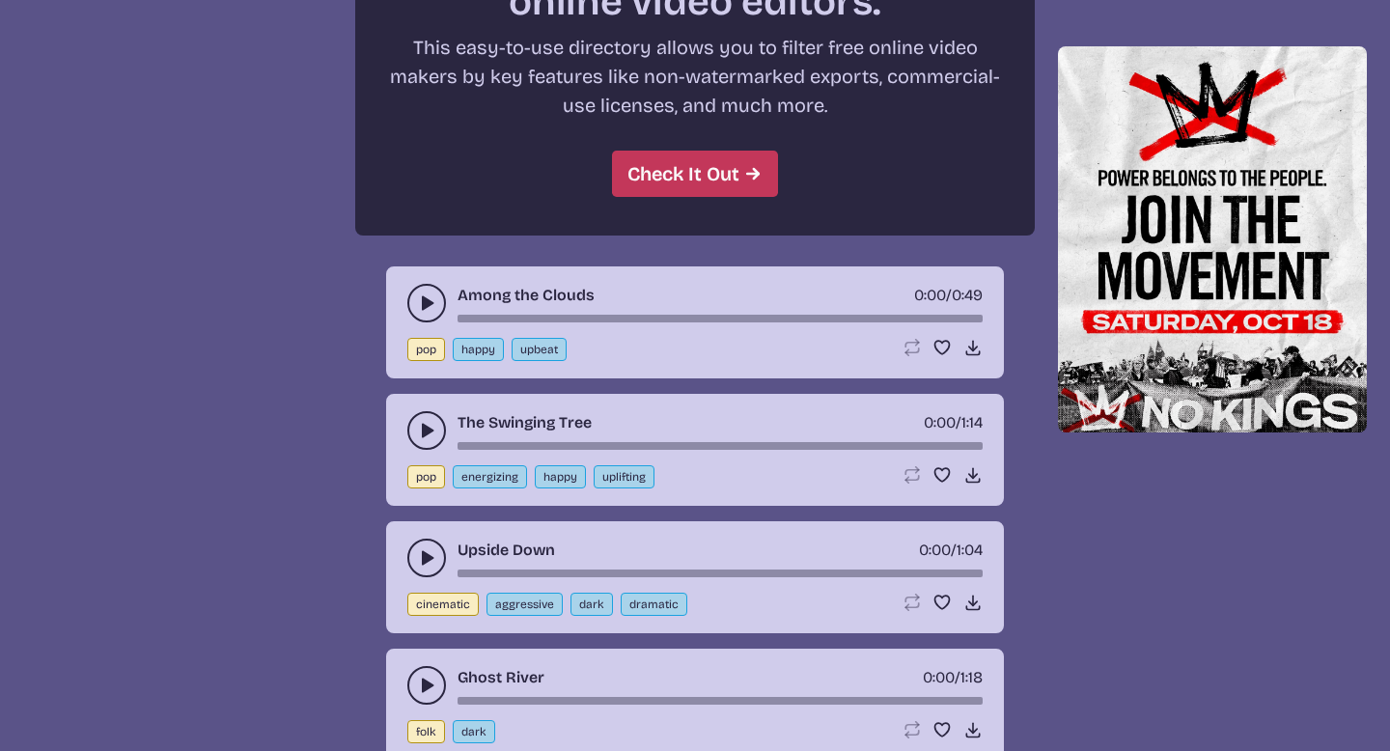
scroll to position [10540, 0]
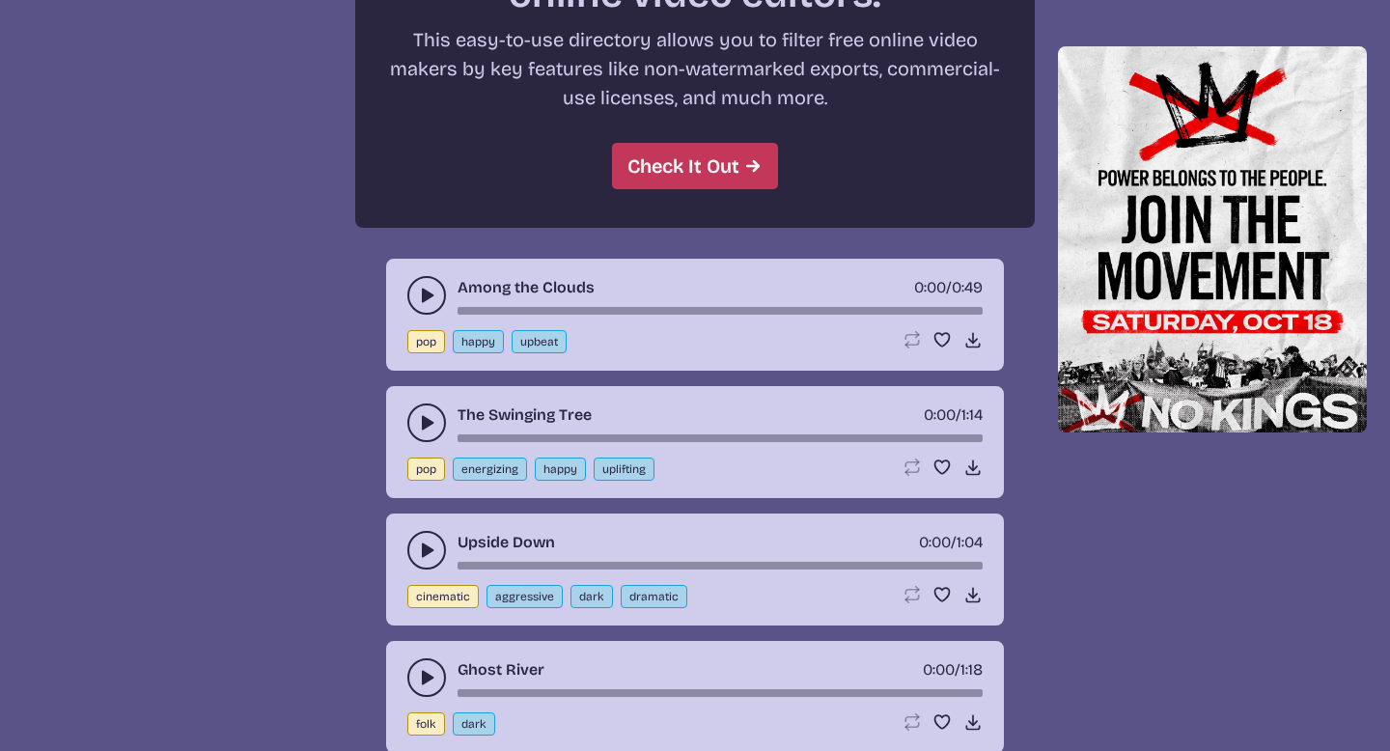
click at [433, 297] on icon "play-pause toggle" at bounding box center [426, 295] width 19 height 19
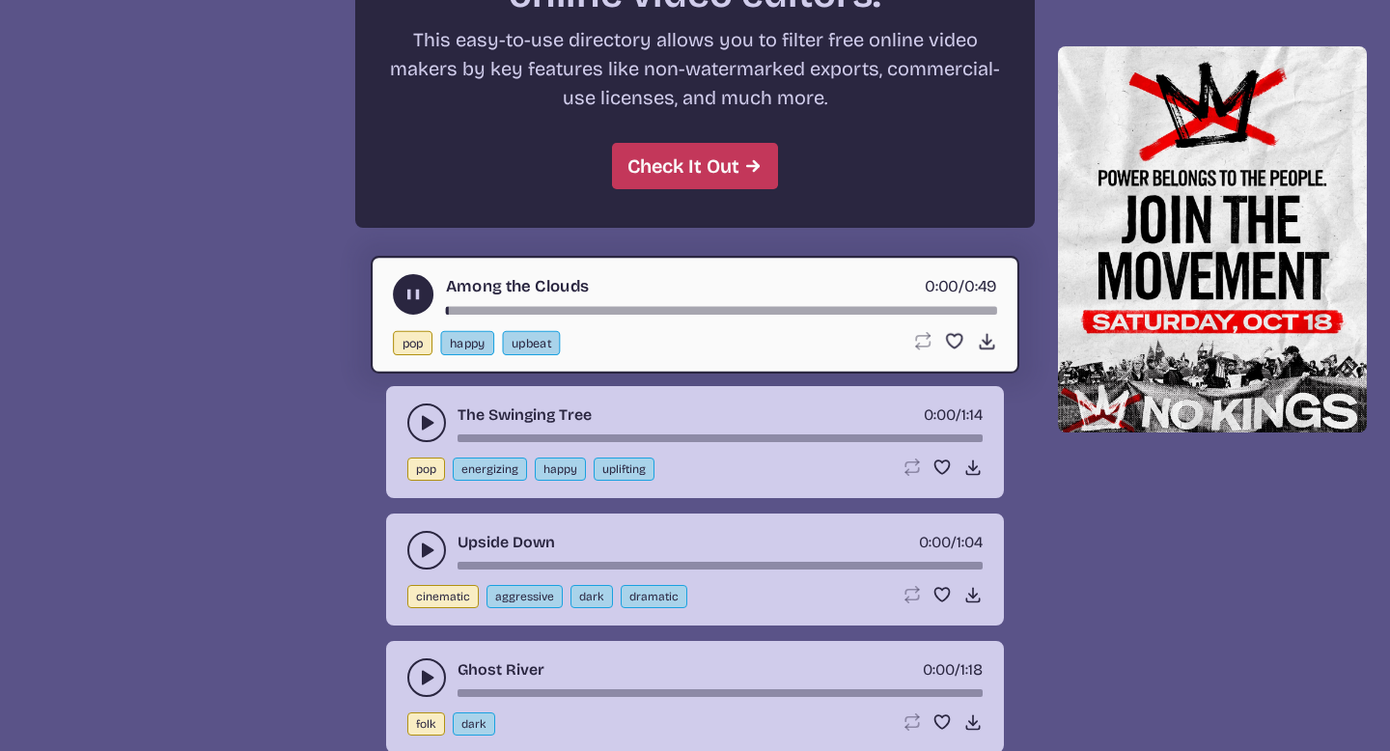
scroll to position [10625, 0]
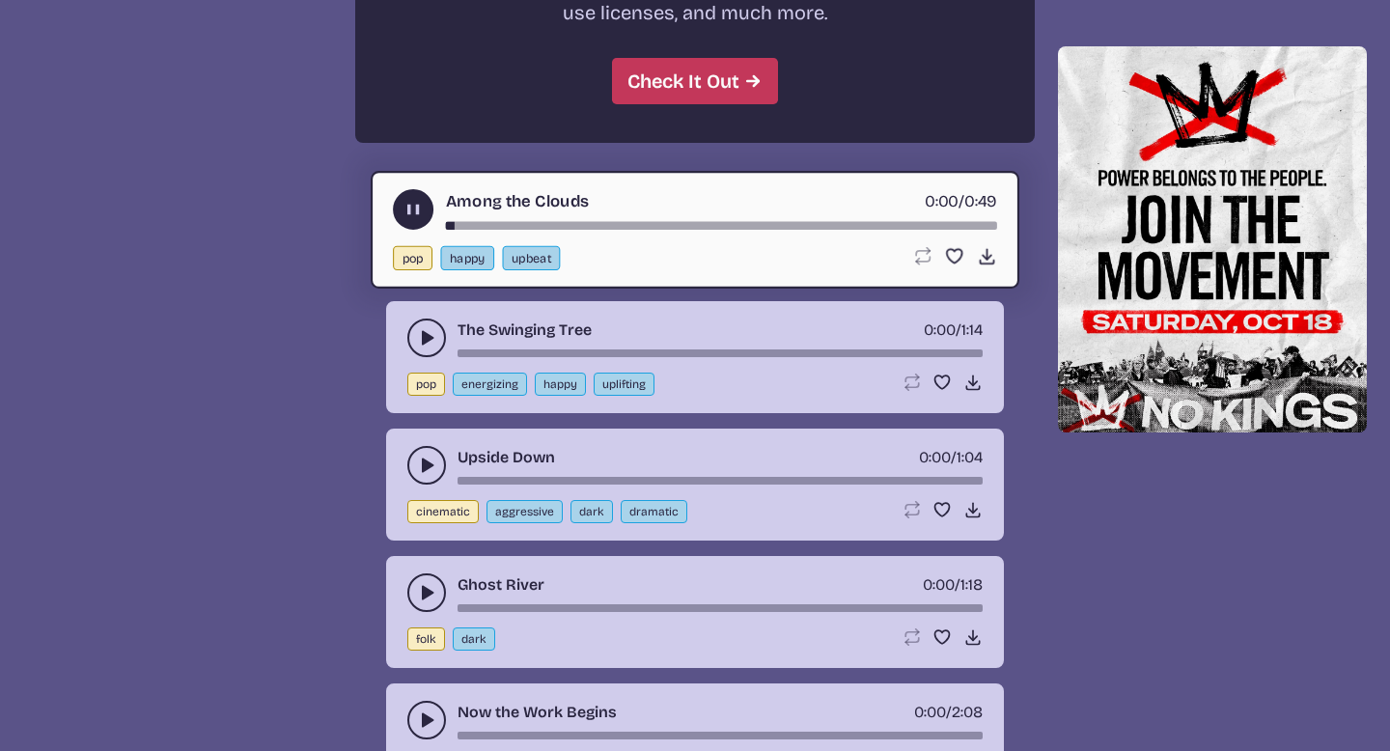
click at [424, 328] on icon "play-pause toggle" at bounding box center [426, 337] width 19 height 19
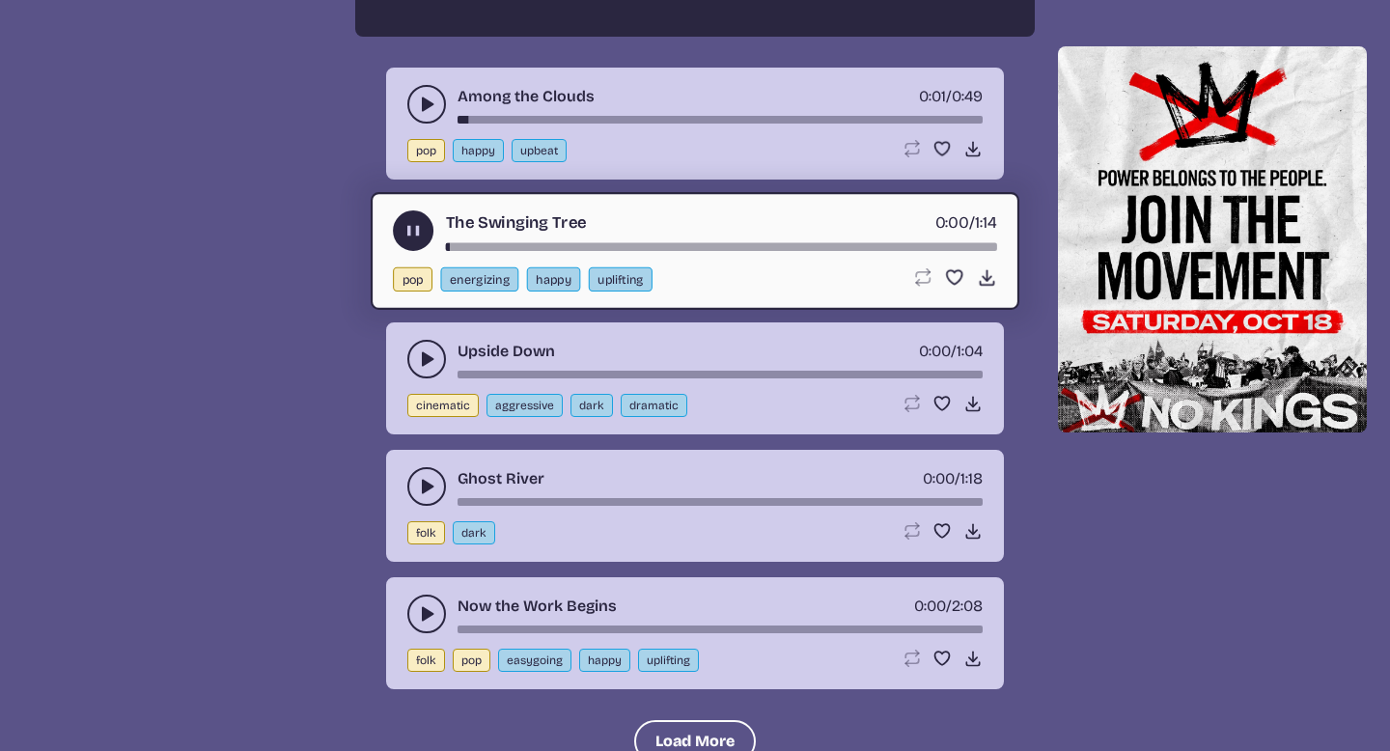
scroll to position [10732, 0]
click at [429, 361] on icon "play-pause toggle" at bounding box center [426, 358] width 19 height 19
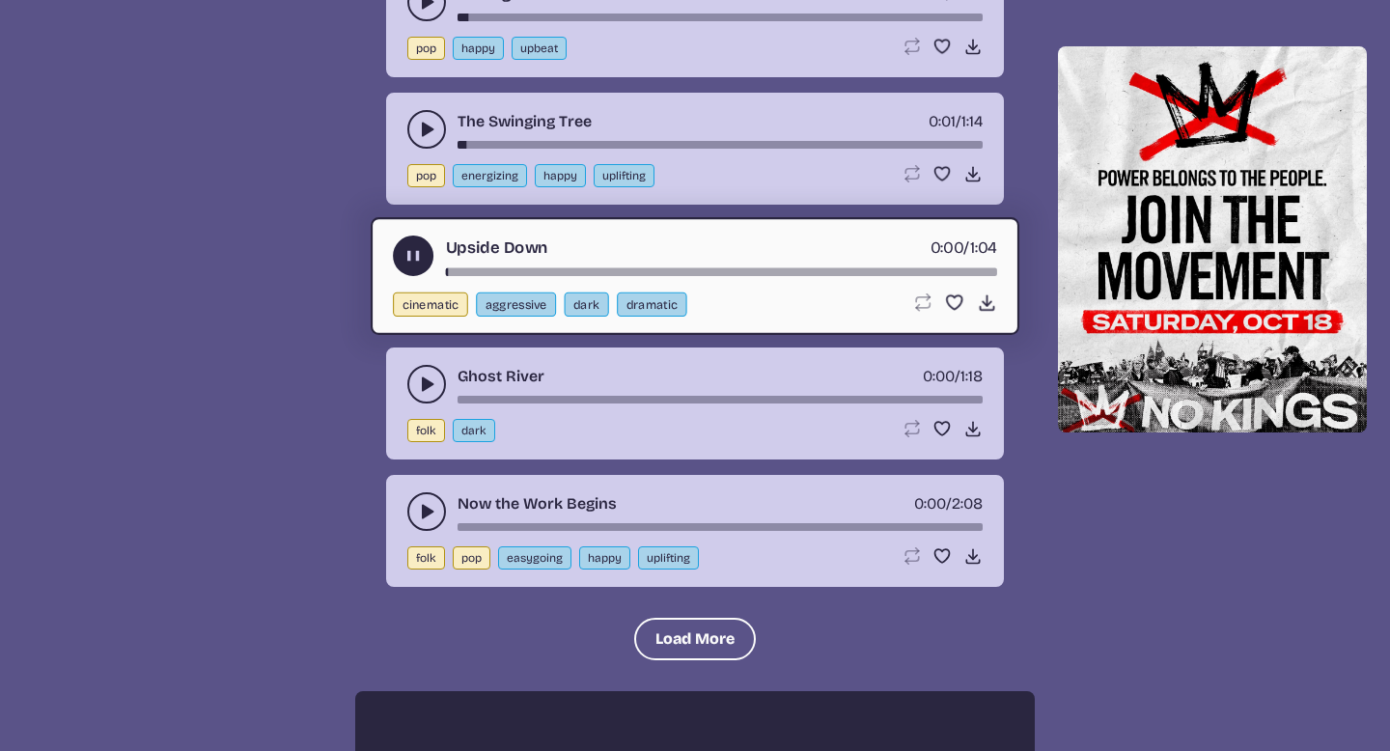
scroll to position [10834, 0]
click at [419, 383] on icon "play-pause toggle" at bounding box center [426, 383] width 19 height 19
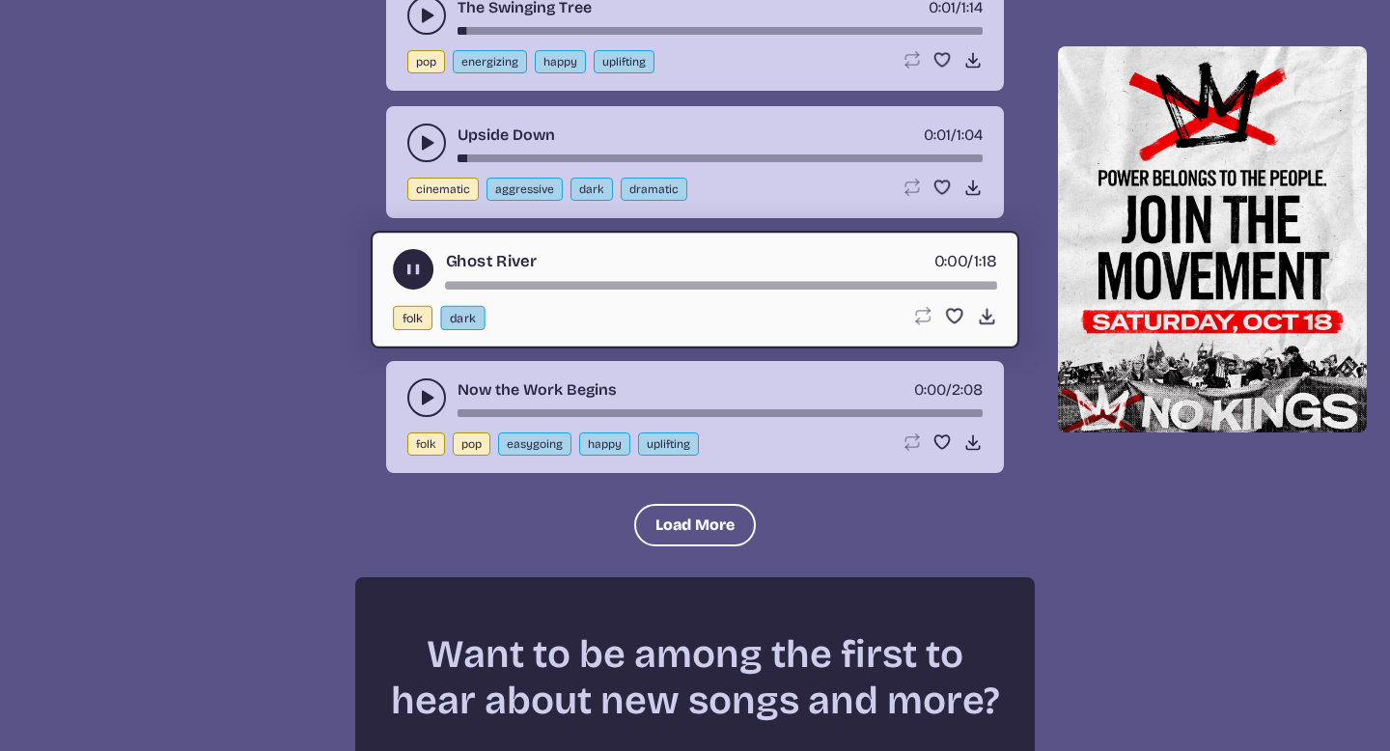
scroll to position [10959, 0]
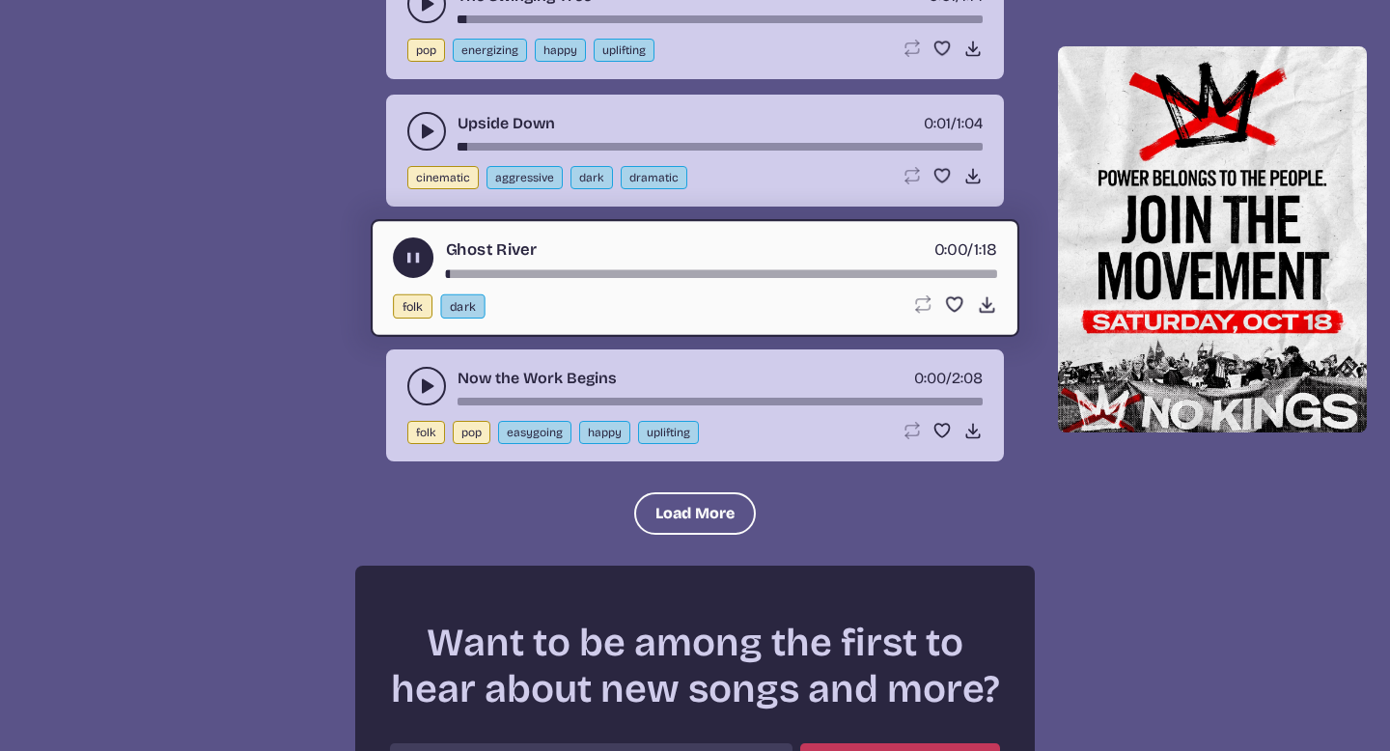
click at [419, 384] on icon "play-pause toggle" at bounding box center [426, 386] width 19 height 19
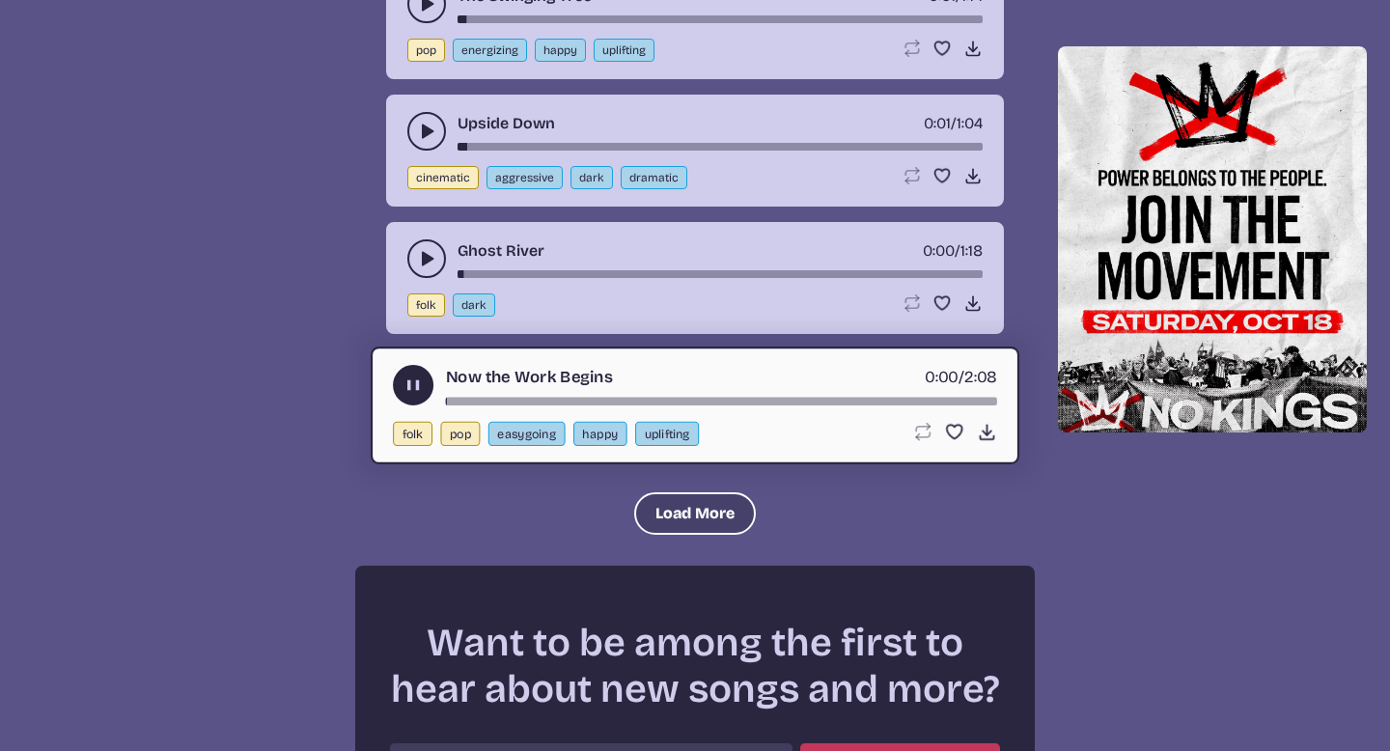
click at [659, 495] on button "Load More" at bounding box center [695, 513] width 122 height 42
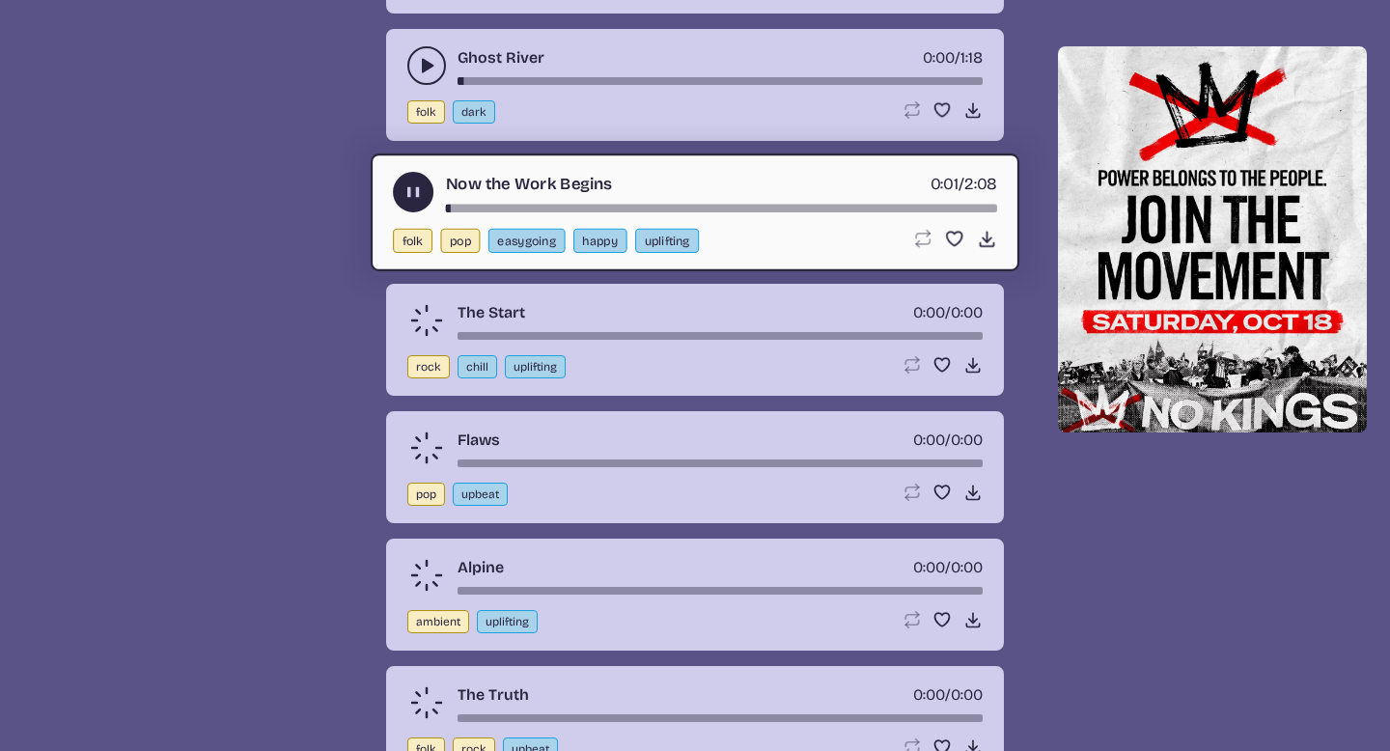
scroll to position [11216, 0]
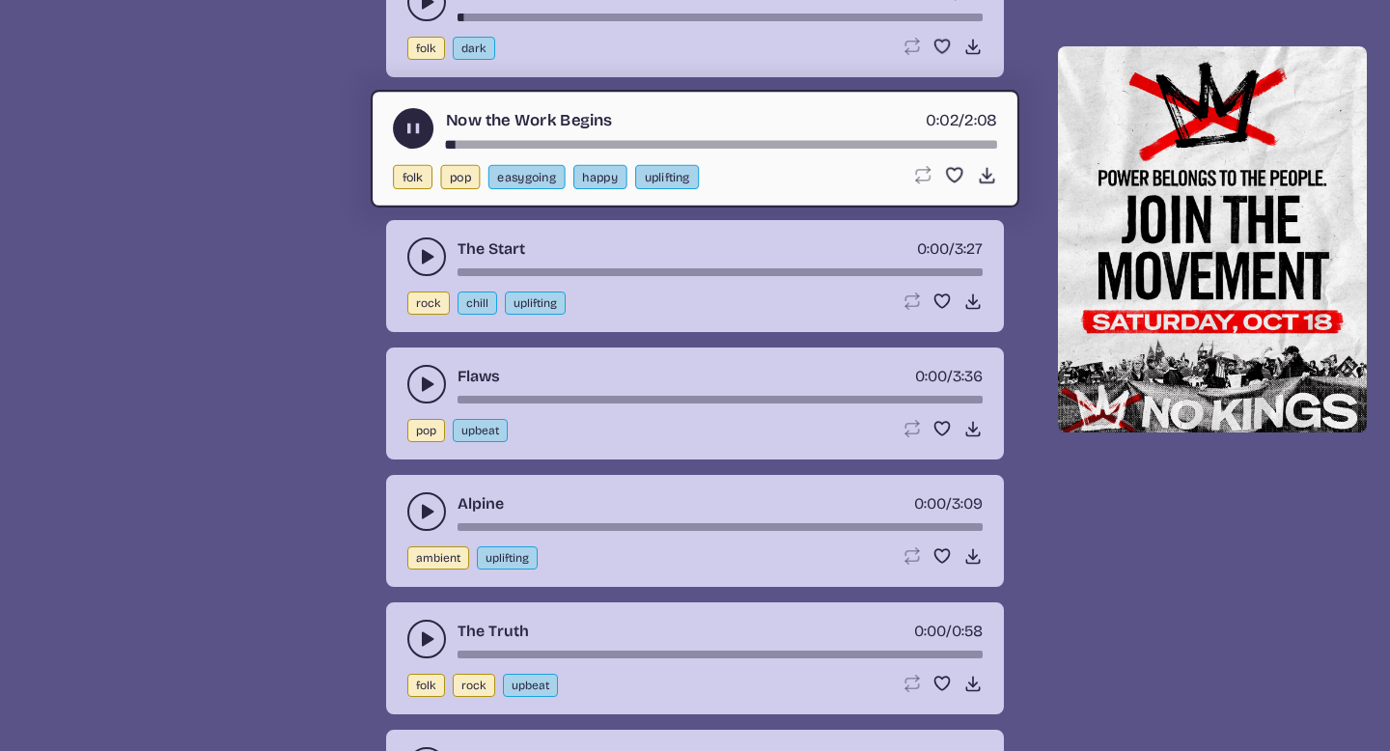
click at [424, 259] on use "play-pause toggle" at bounding box center [426, 256] width 19 height 19
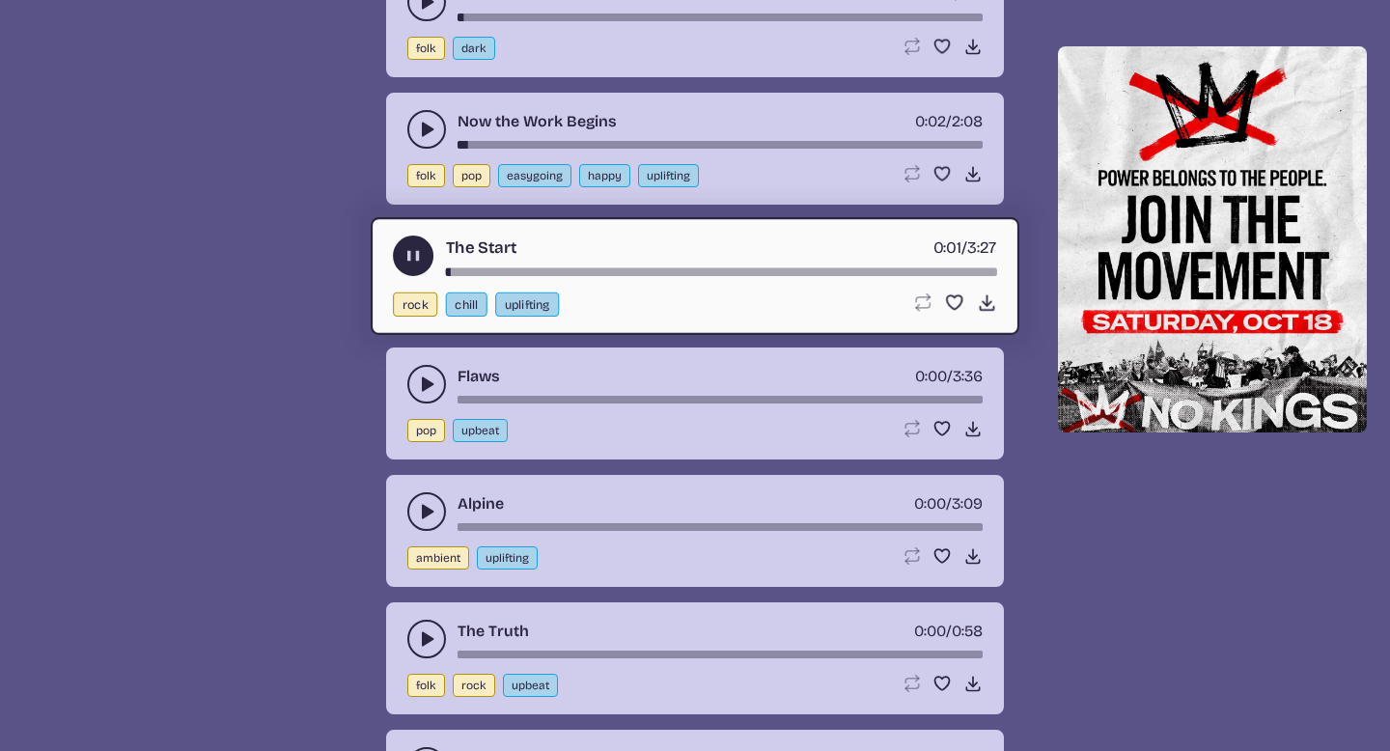
click at [474, 269] on div "song-time-bar" at bounding box center [721, 271] width 551 height 8
click at [432, 377] on icon "play-pause toggle" at bounding box center [426, 384] width 19 height 19
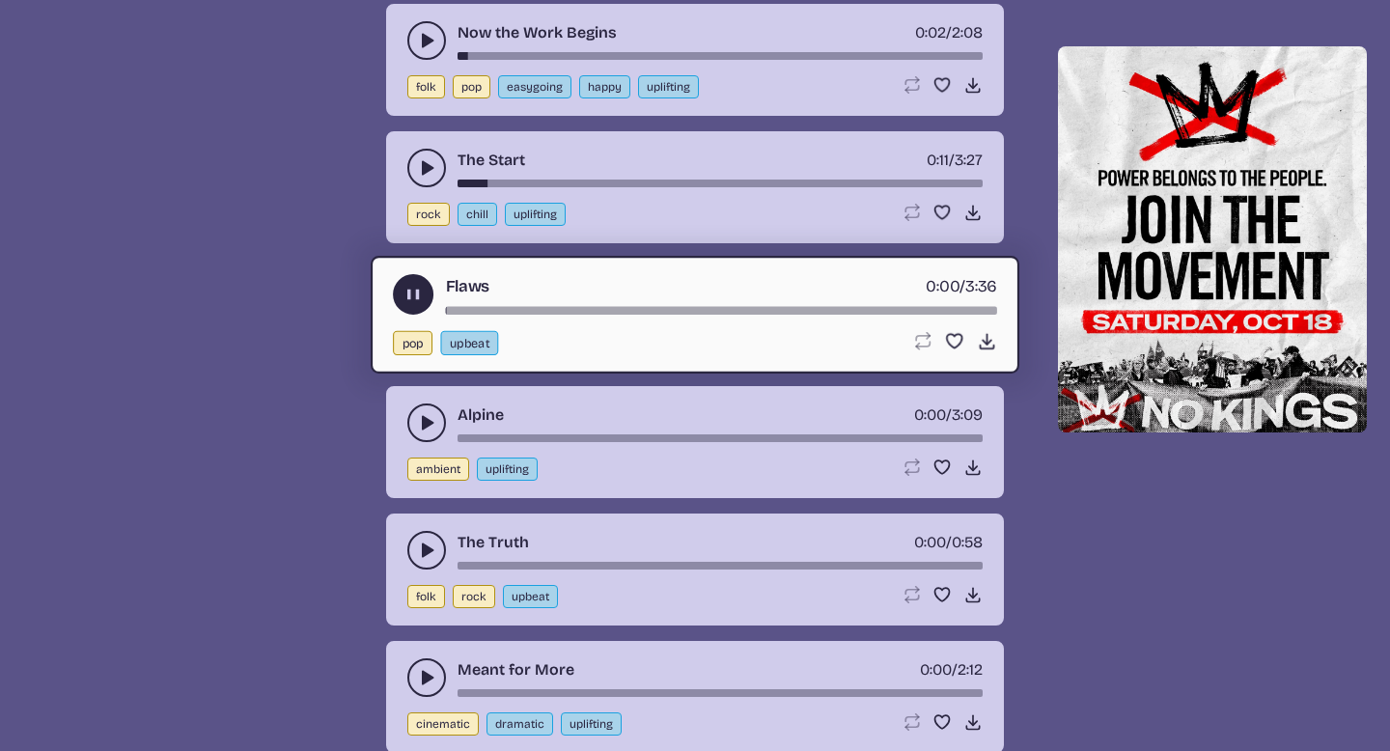
scroll to position [11357, 0]
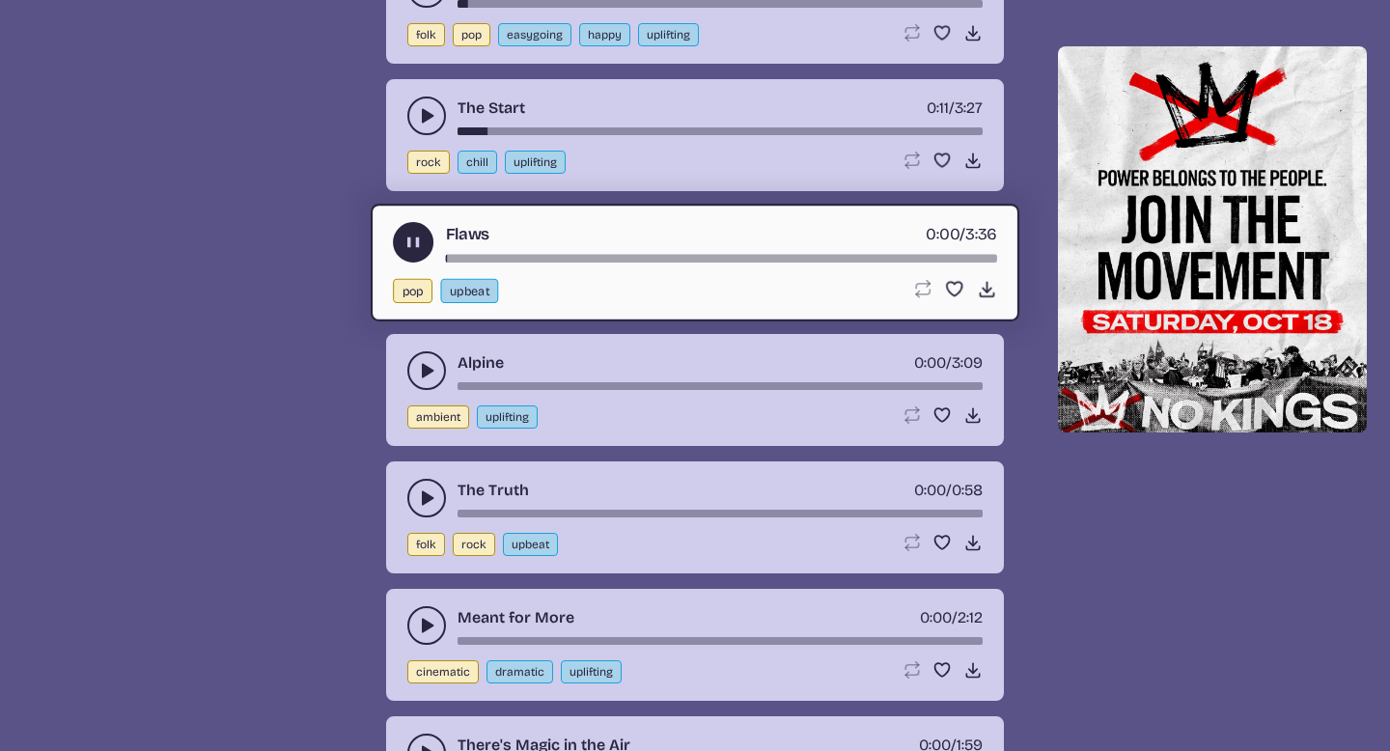
click at [420, 371] on icon "play-pause toggle" at bounding box center [426, 370] width 19 height 19
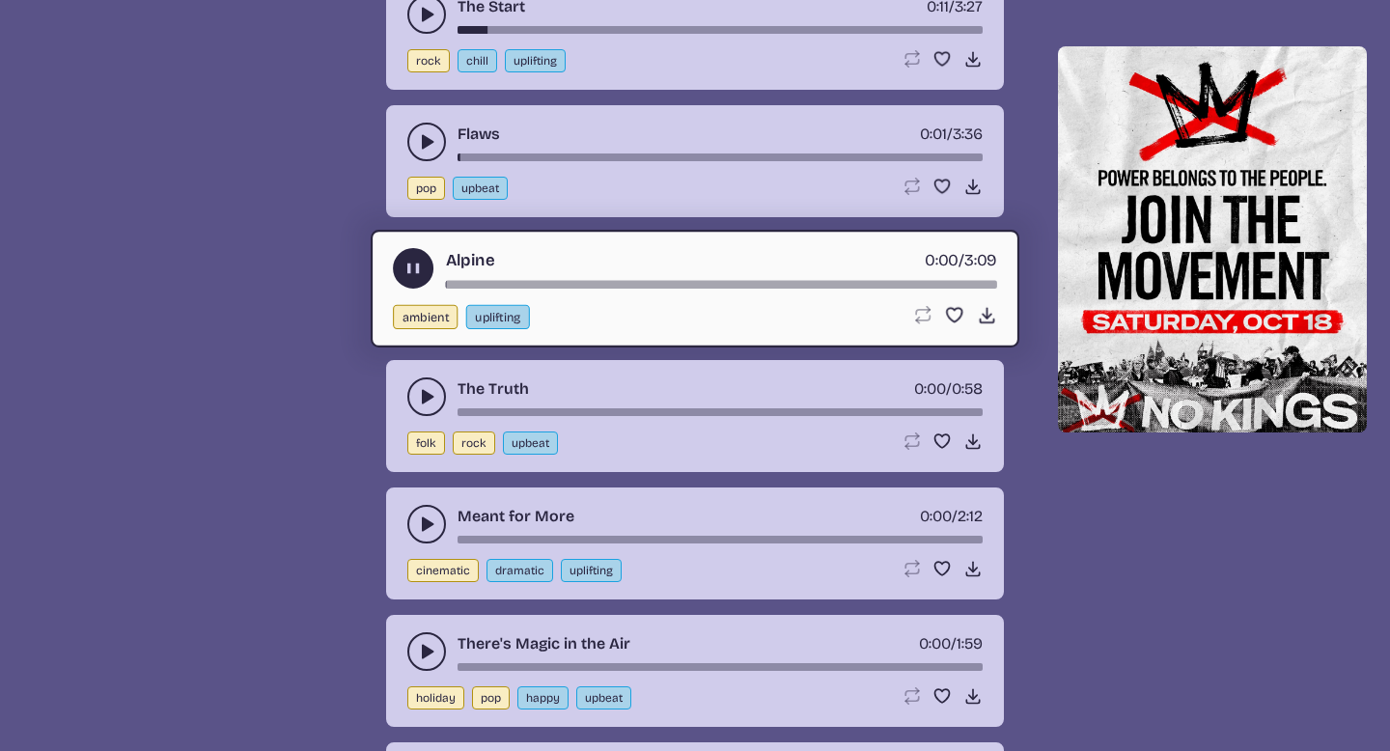
scroll to position [11460, 0]
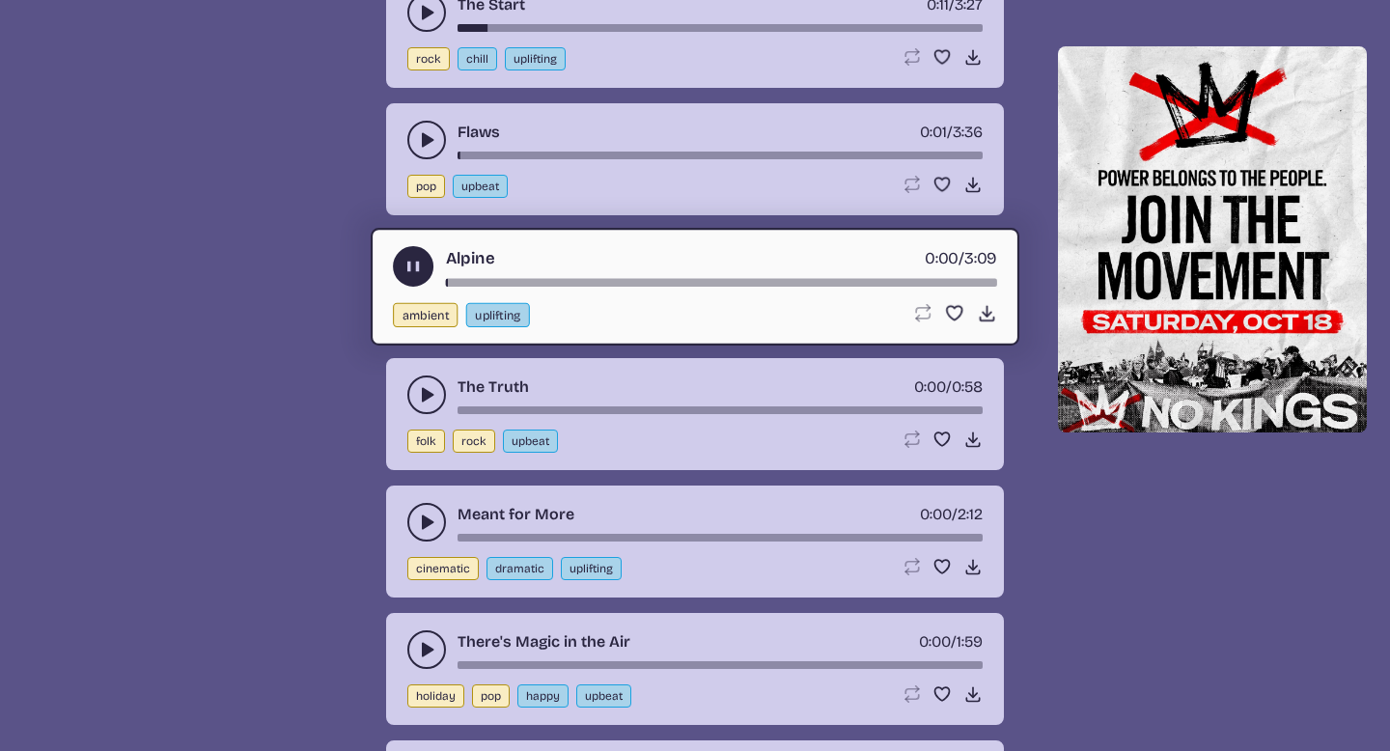
click at [428, 395] on use "play-pause toggle" at bounding box center [426, 394] width 19 height 19
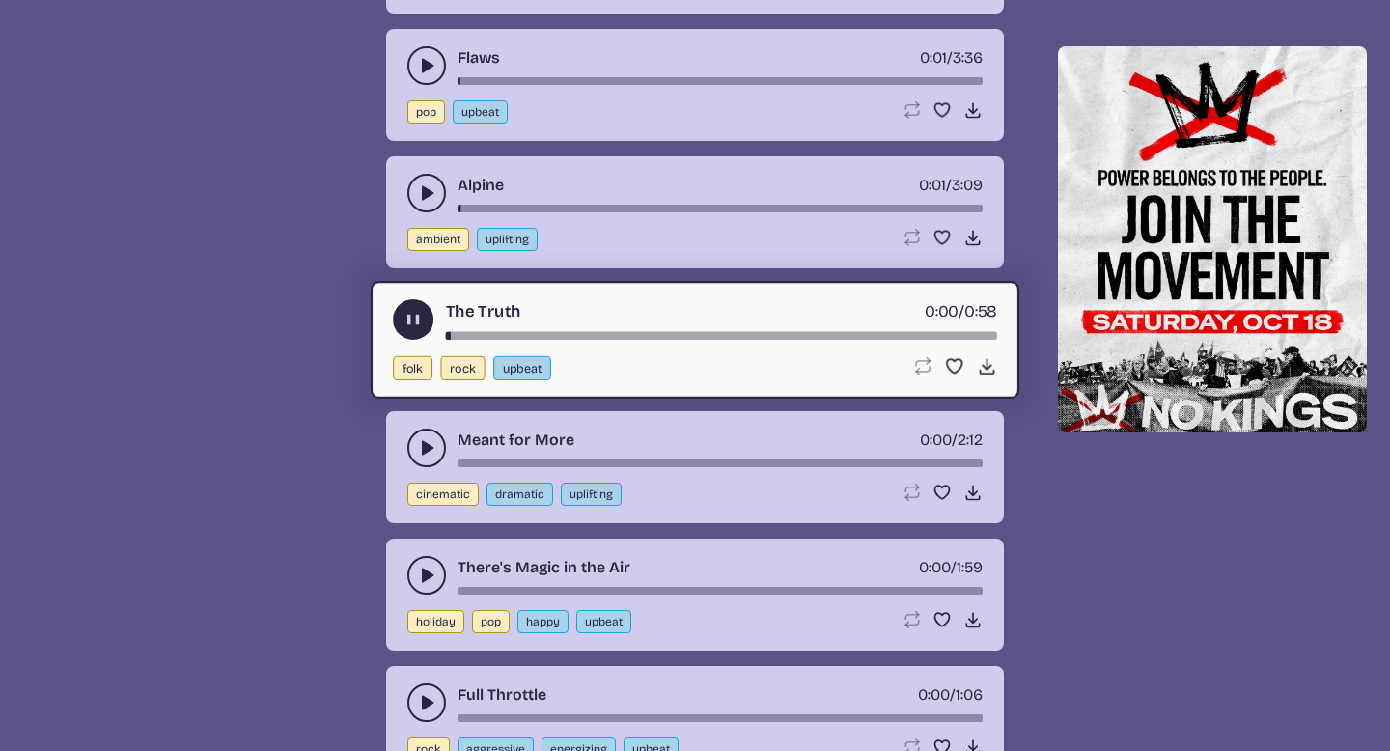
scroll to position [11537, 0]
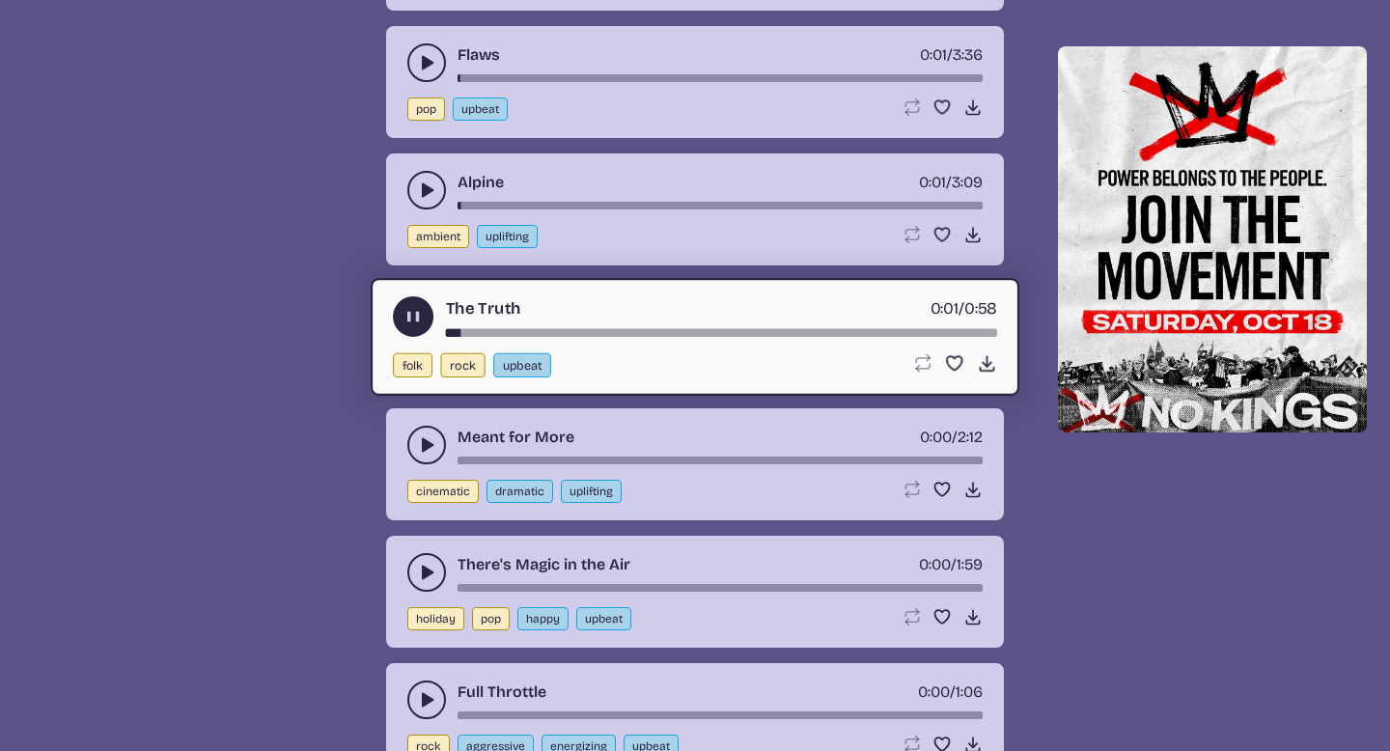
click at [428, 435] on icon "play-pause toggle" at bounding box center [426, 444] width 19 height 19
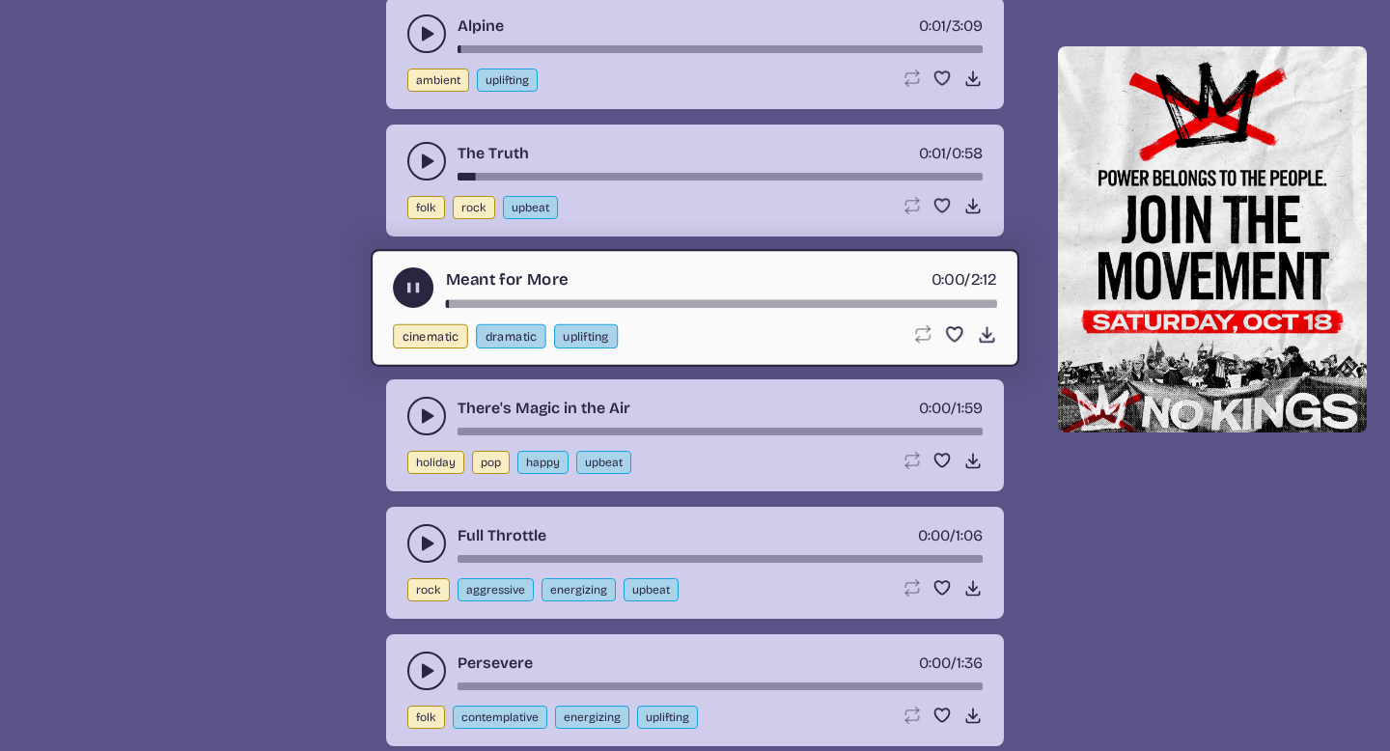
click at [417, 424] on icon "play-pause toggle" at bounding box center [426, 415] width 19 height 19
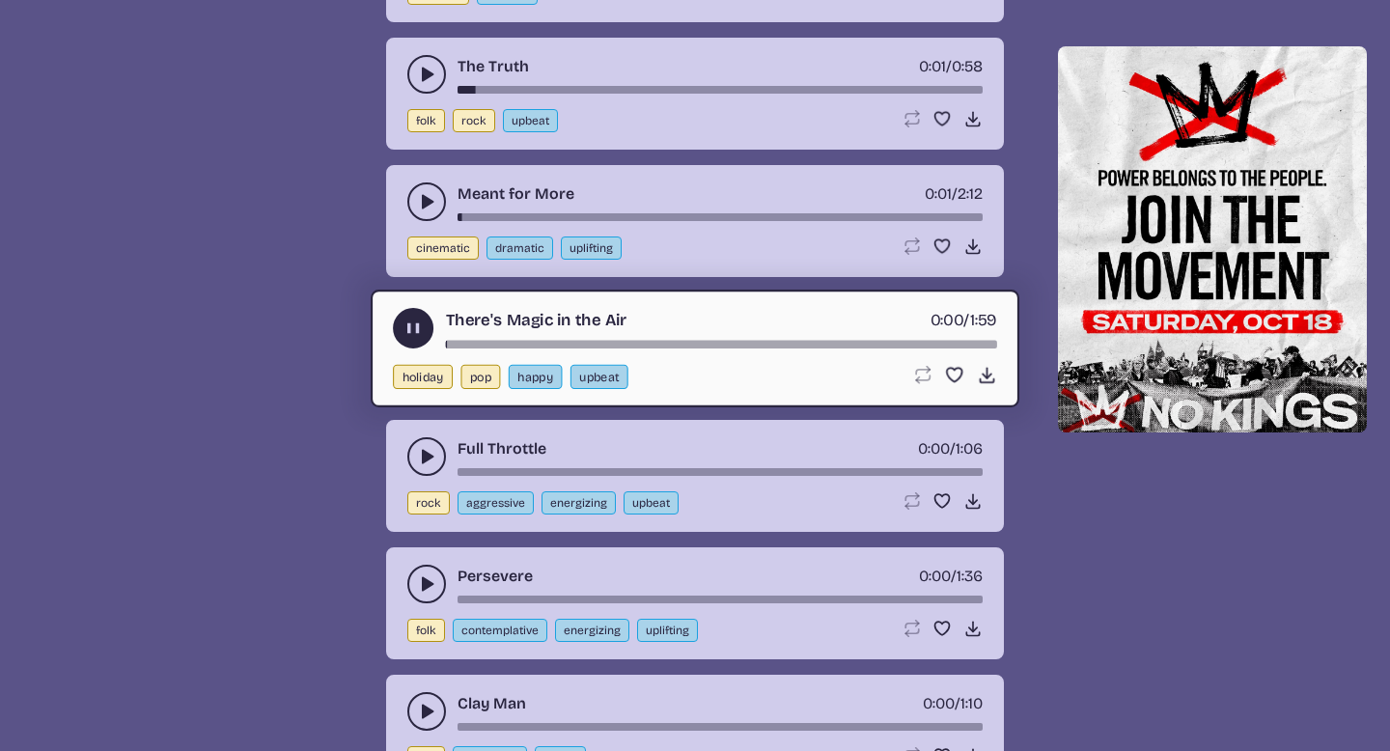
scroll to position [11846, 0]
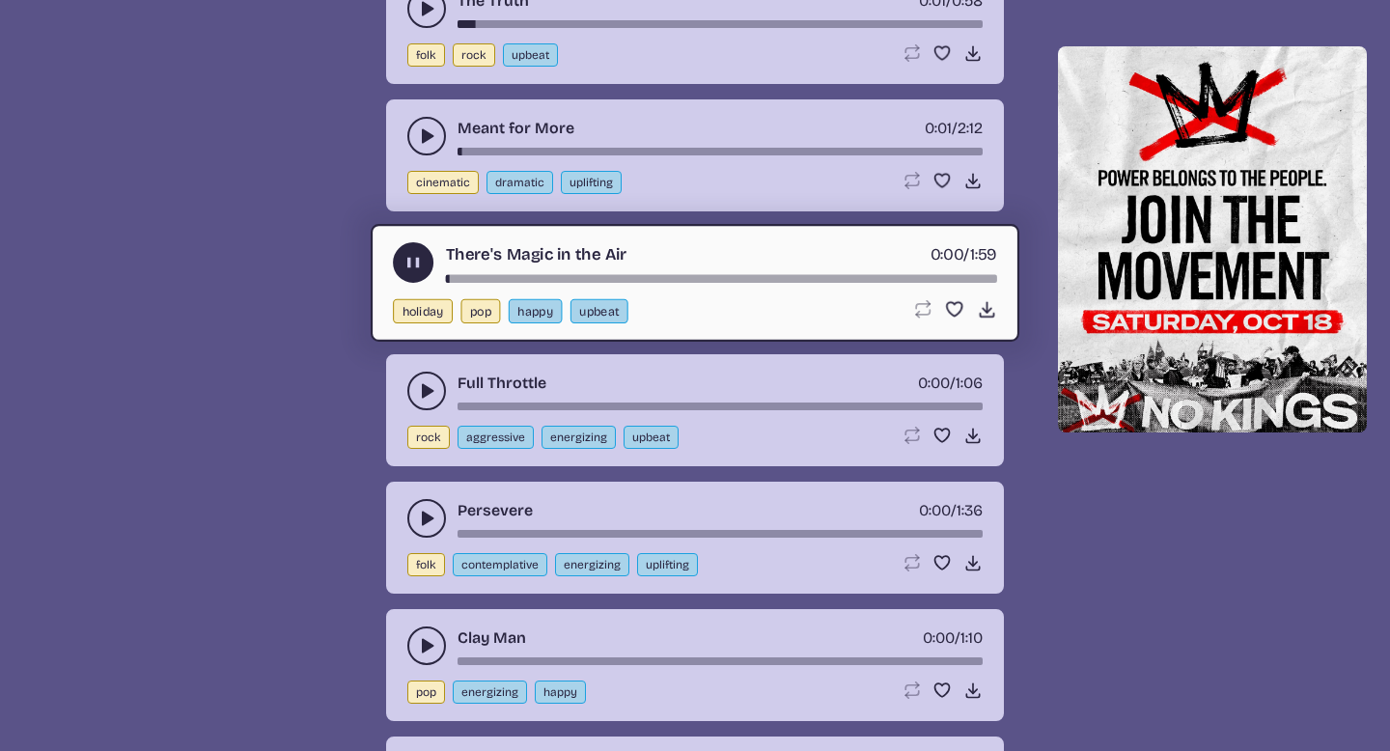
click at [423, 388] on use "play-pause toggle" at bounding box center [426, 390] width 19 height 19
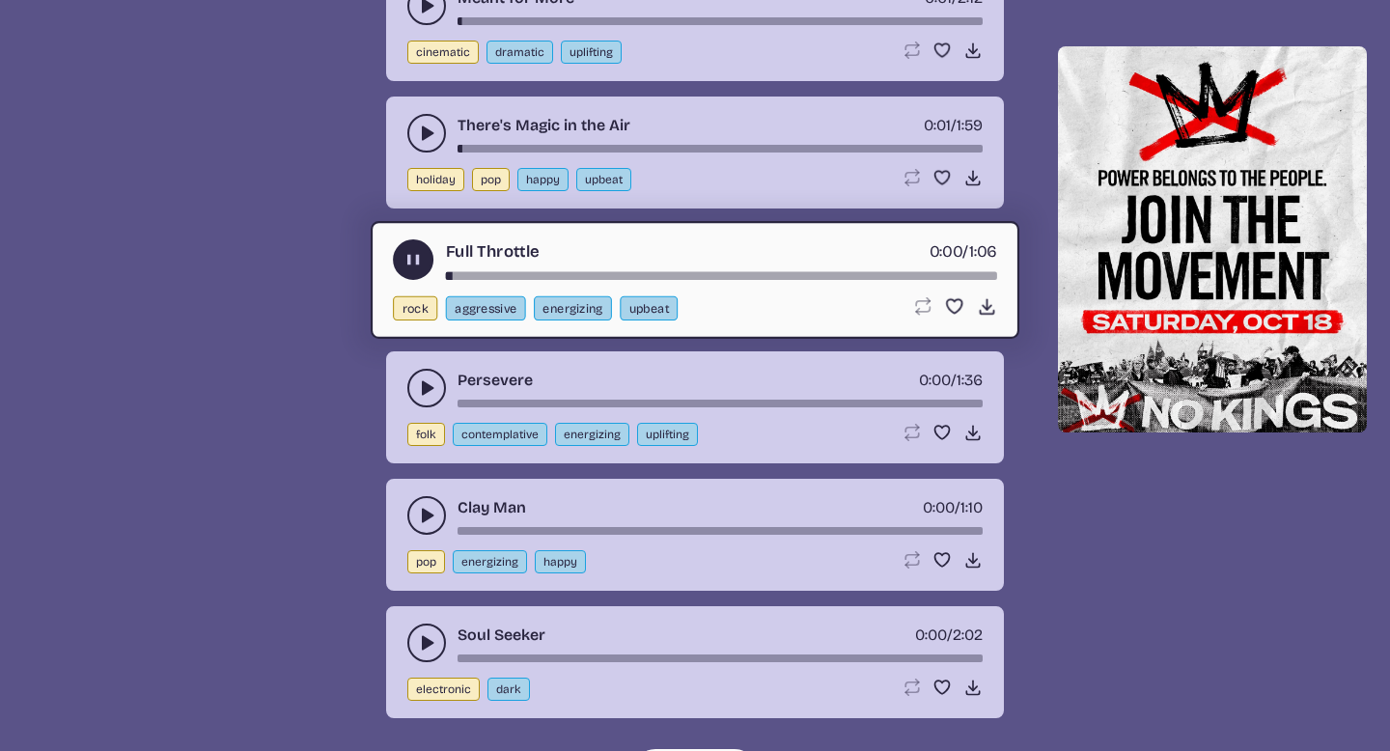
click at [420, 388] on icon "play-pause toggle" at bounding box center [426, 387] width 19 height 19
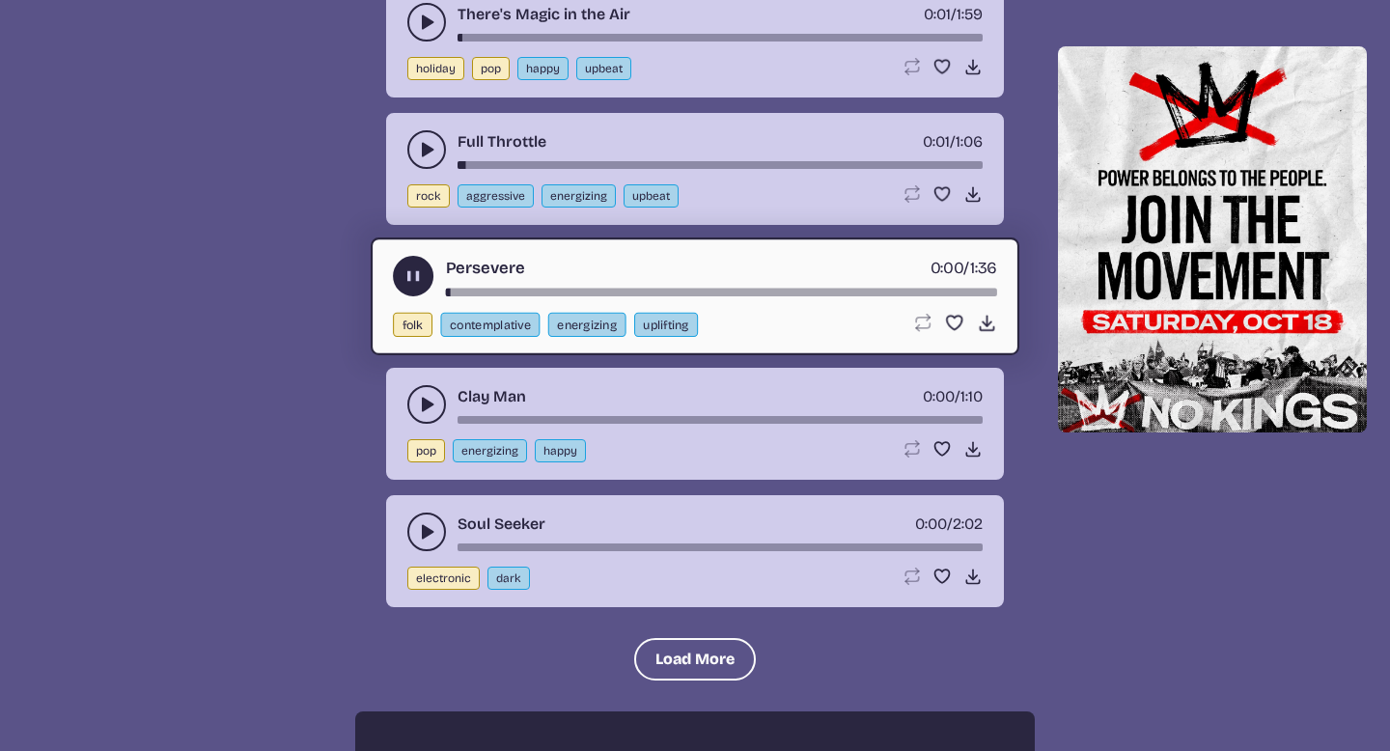
click at [420, 399] on icon "play-pause toggle" at bounding box center [426, 404] width 19 height 19
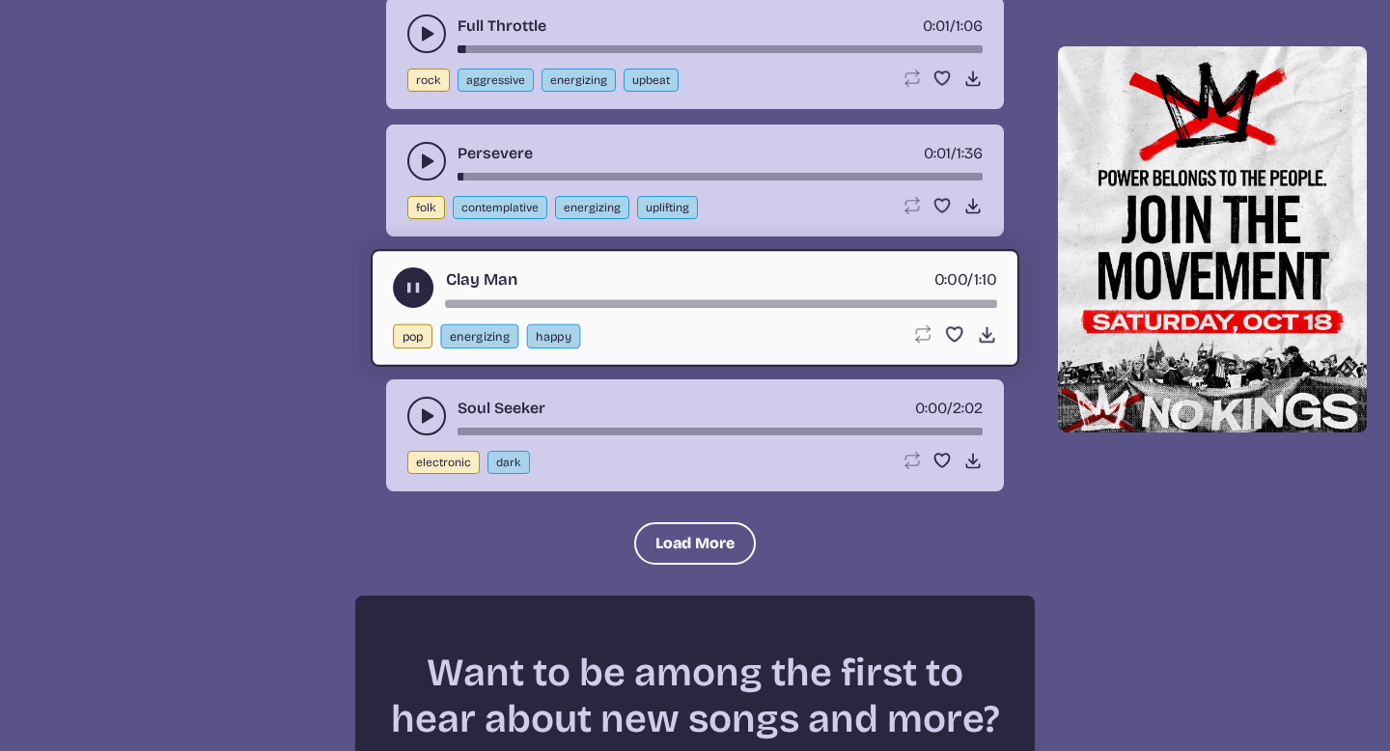
scroll to position [12212, 0]
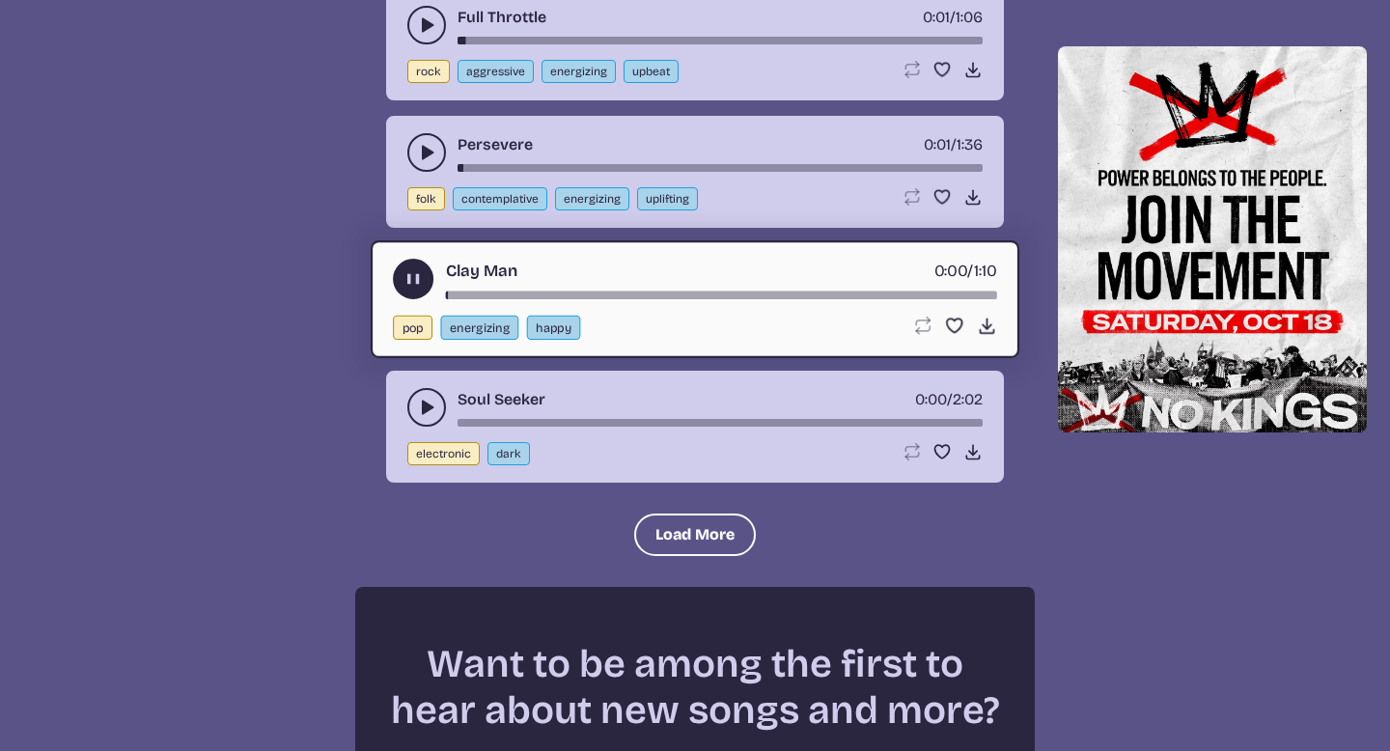
click at [422, 393] on button "play-pause toggle" at bounding box center [426, 407] width 39 height 39
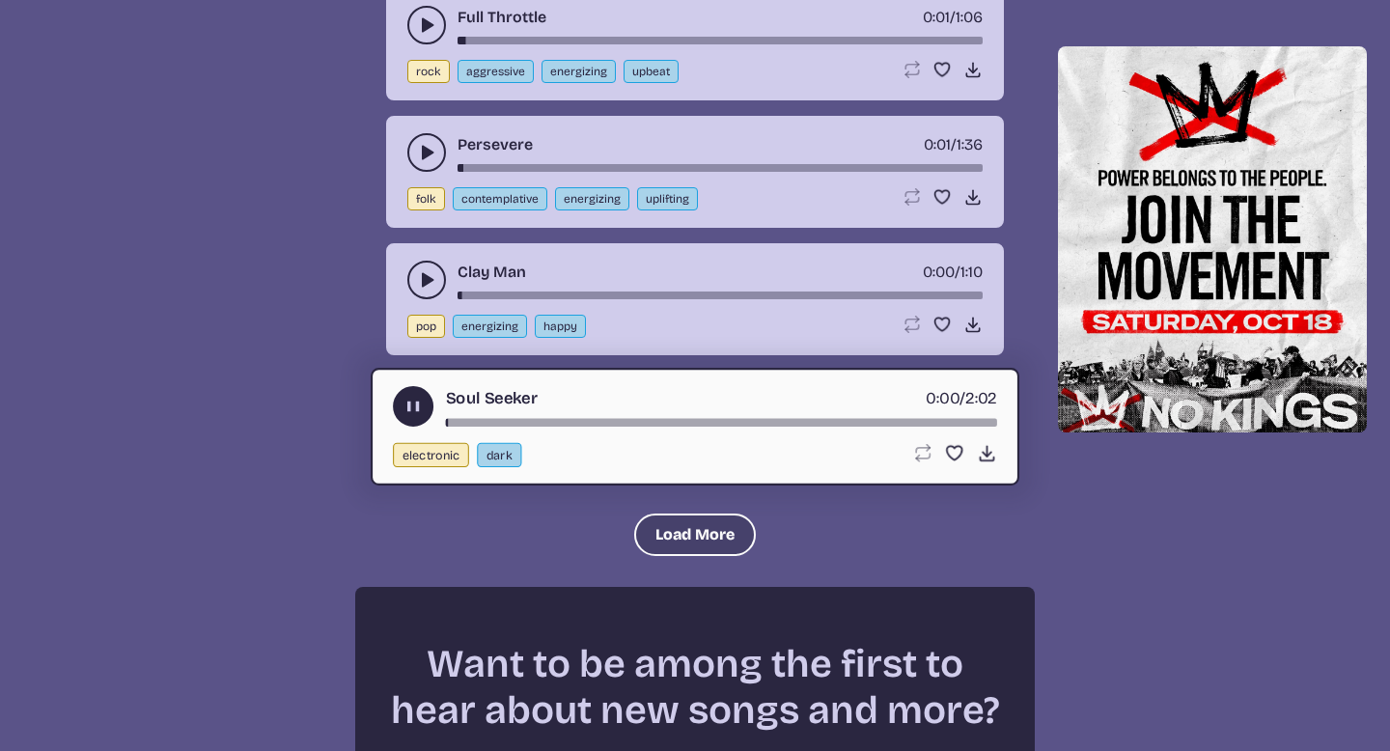
click at [662, 520] on button "Load More" at bounding box center [695, 535] width 122 height 42
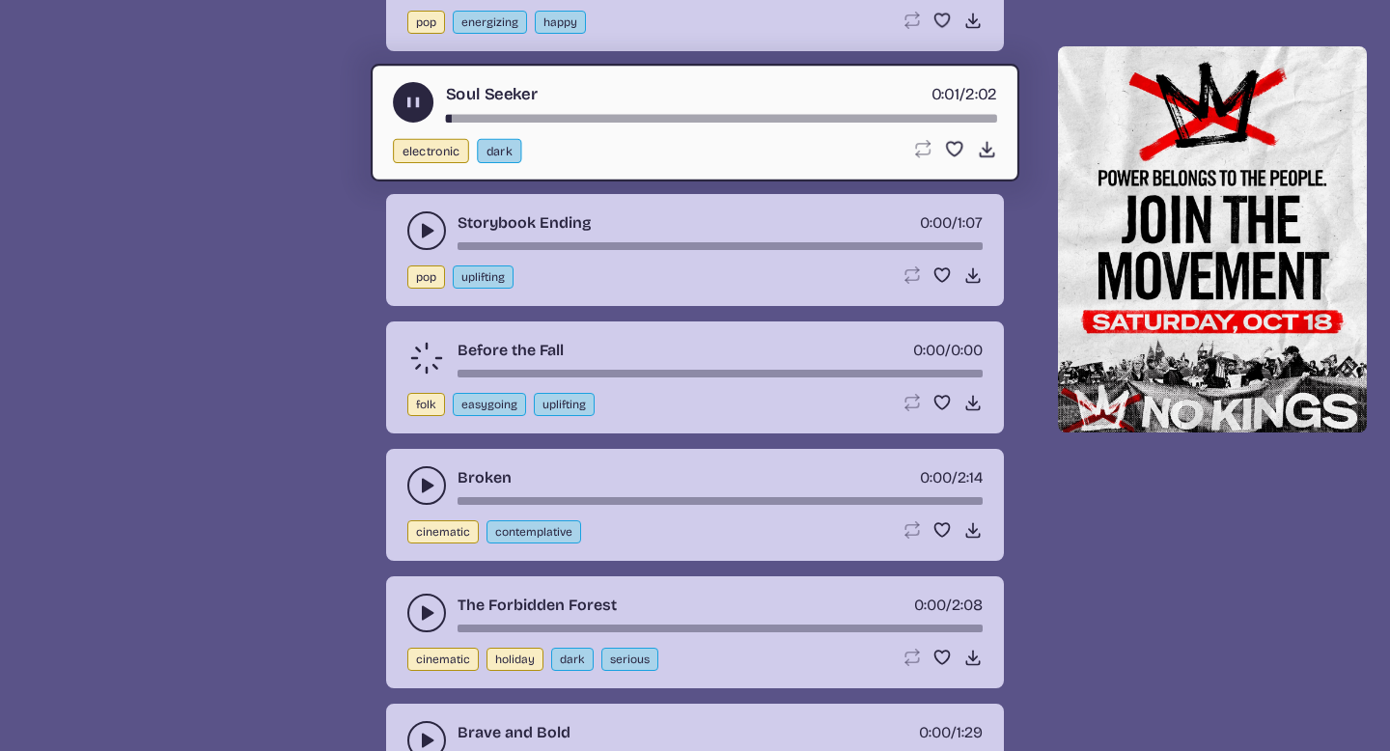
scroll to position [12518, 0]
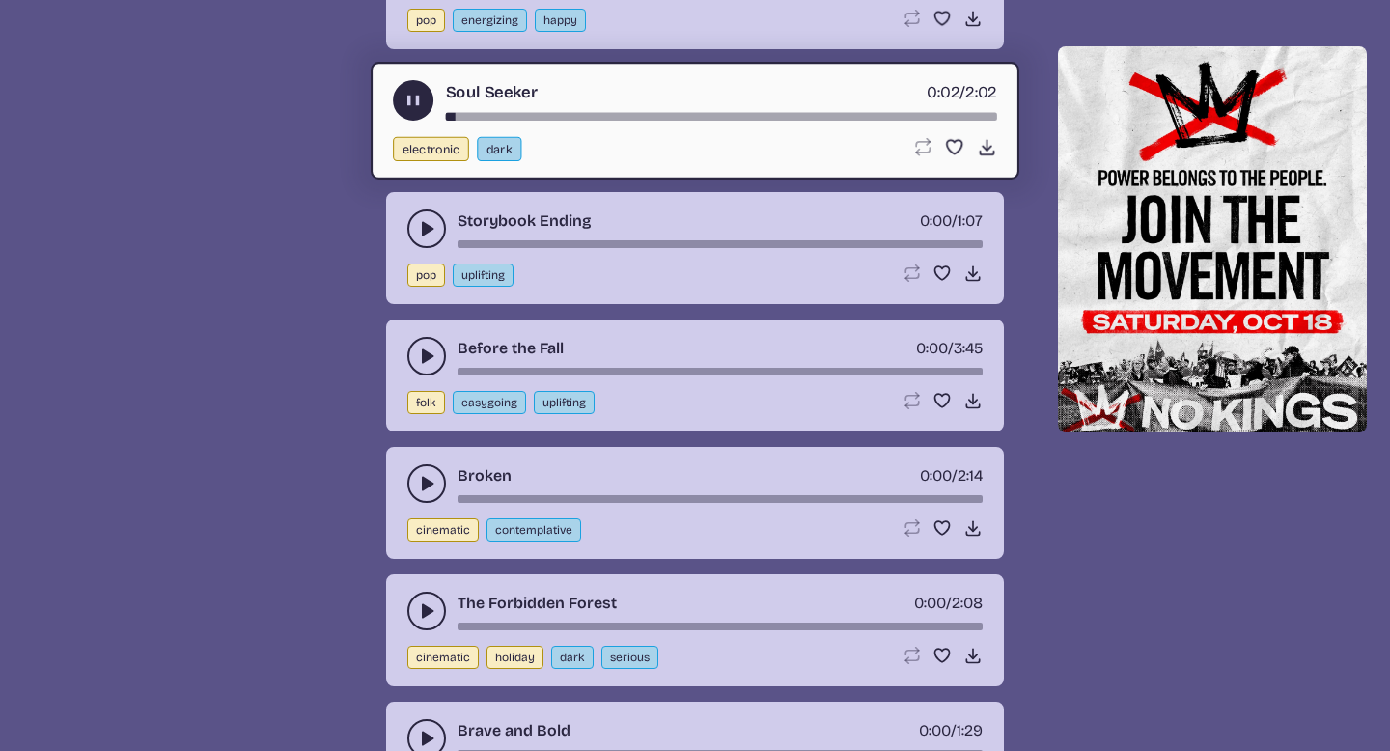
click at [433, 231] on icon "play-pause toggle" at bounding box center [426, 228] width 19 height 19
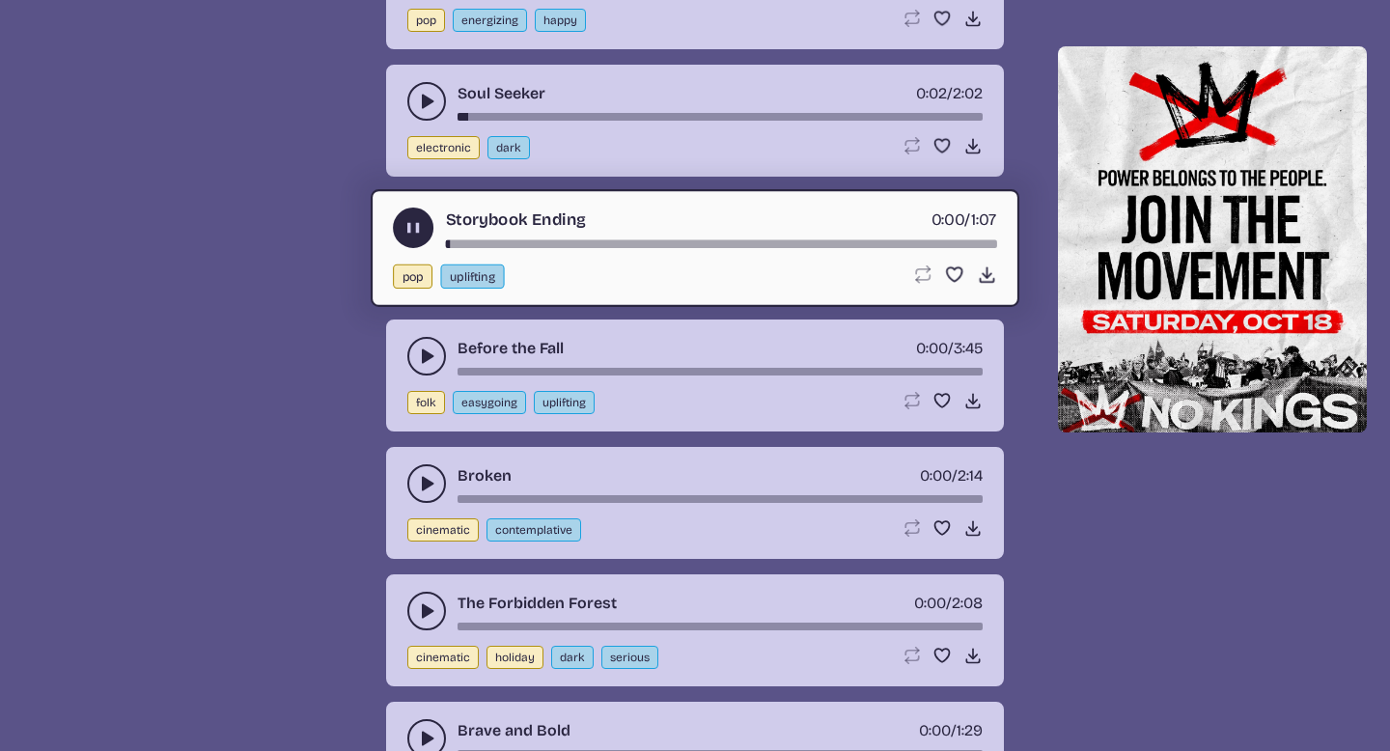
click at [426, 351] on use "play-pause toggle" at bounding box center [426, 356] width 19 height 19
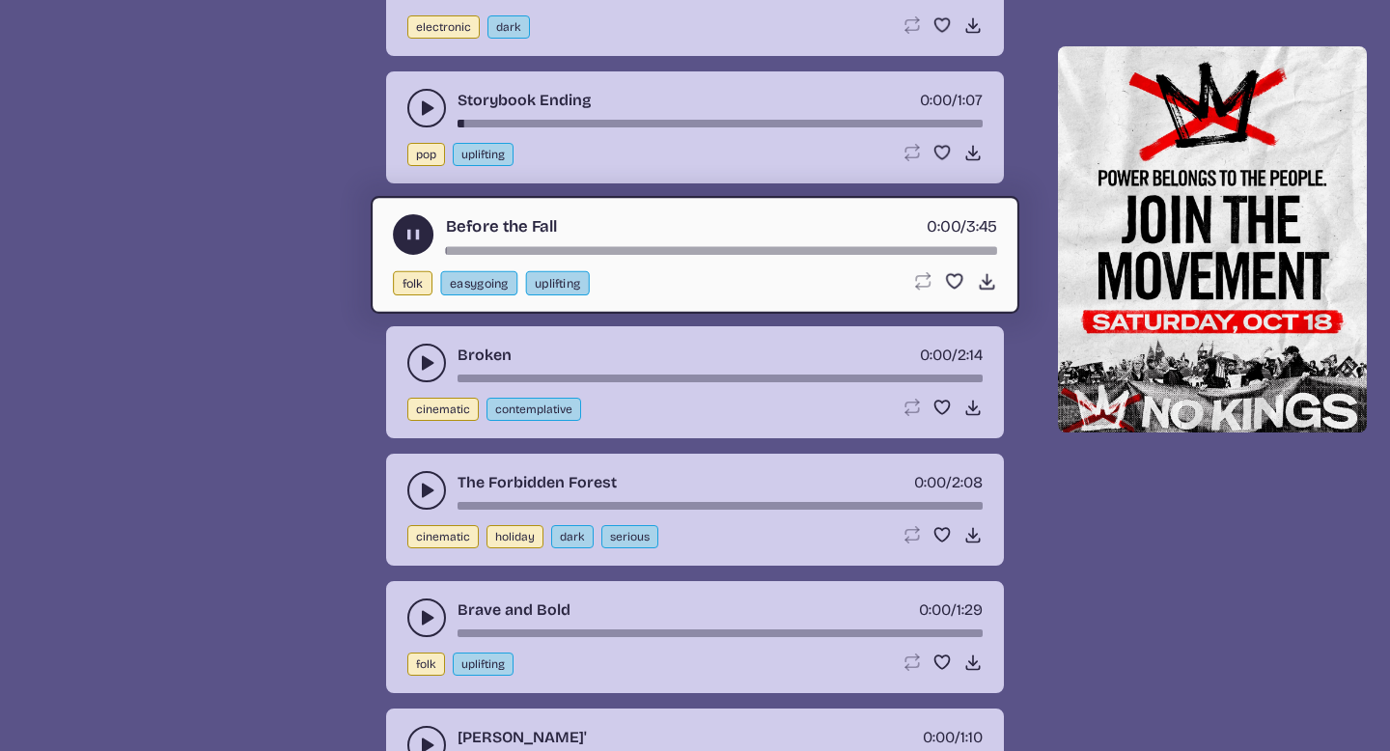
scroll to position [12649, 0]
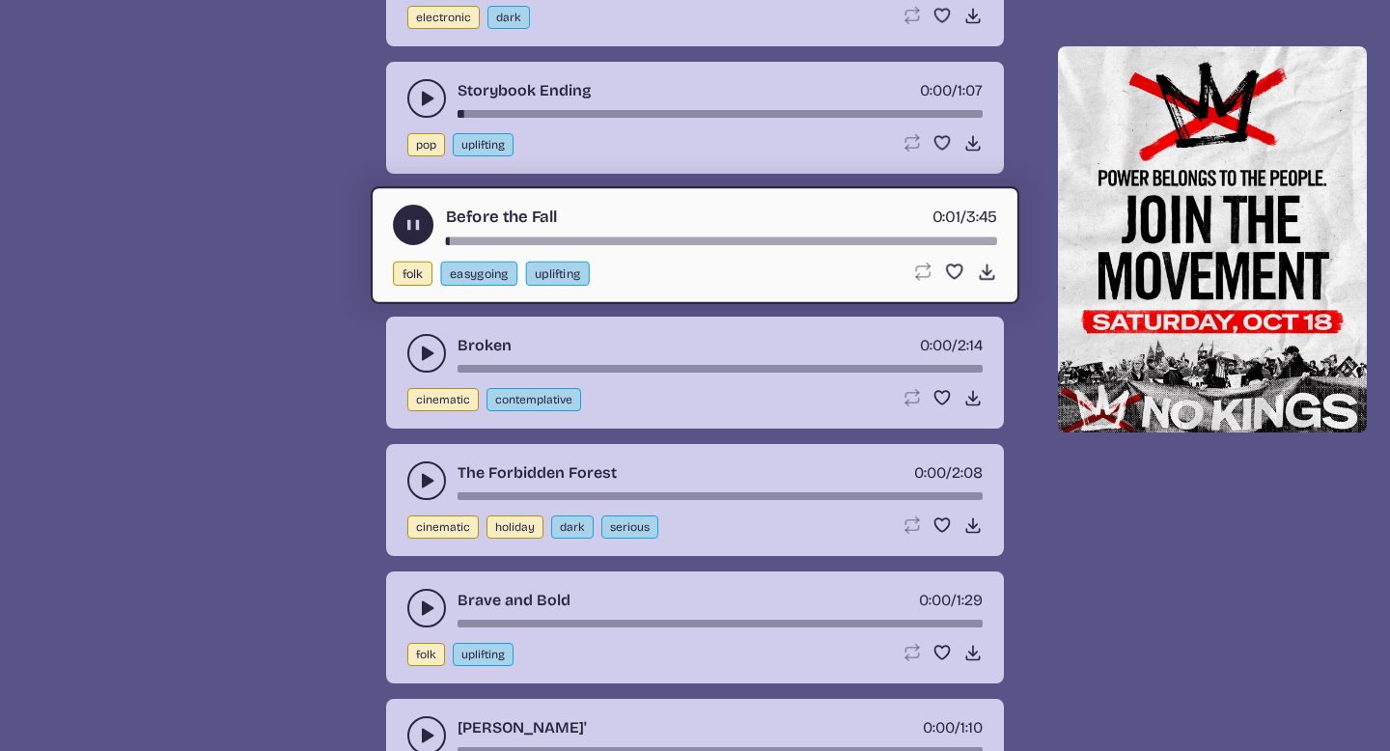
click at [424, 480] on use "play-pause toggle" at bounding box center [426, 480] width 19 height 19
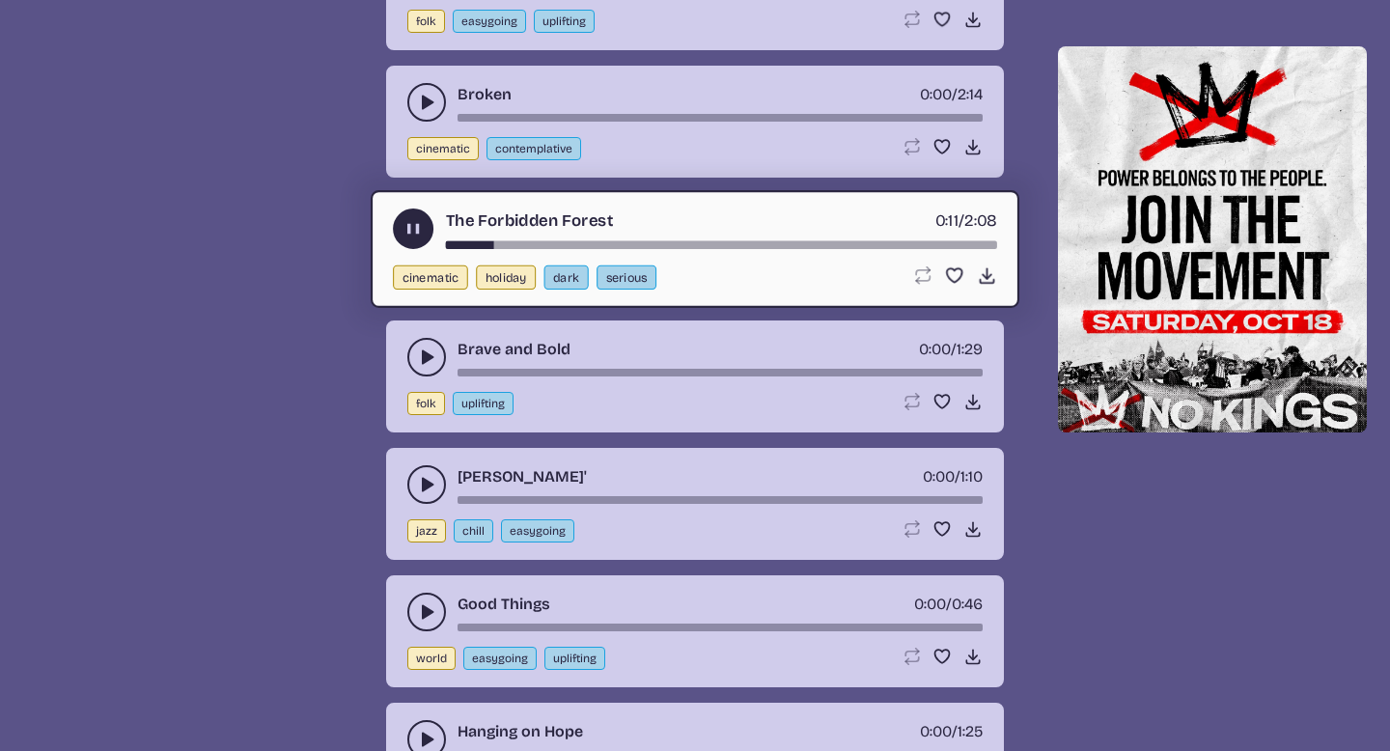
scroll to position [12908, 0]
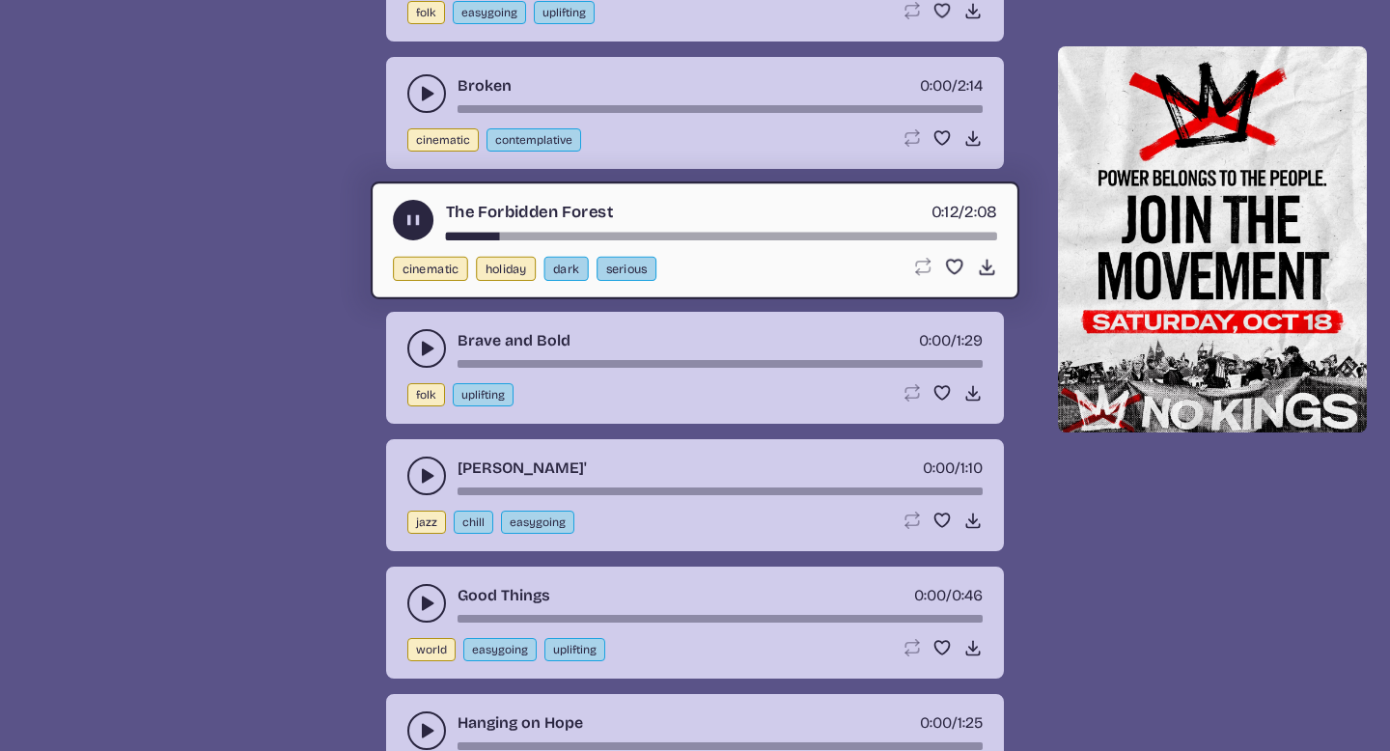
click at [425, 349] on use "play-pause toggle" at bounding box center [426, 348] width 19 height 19
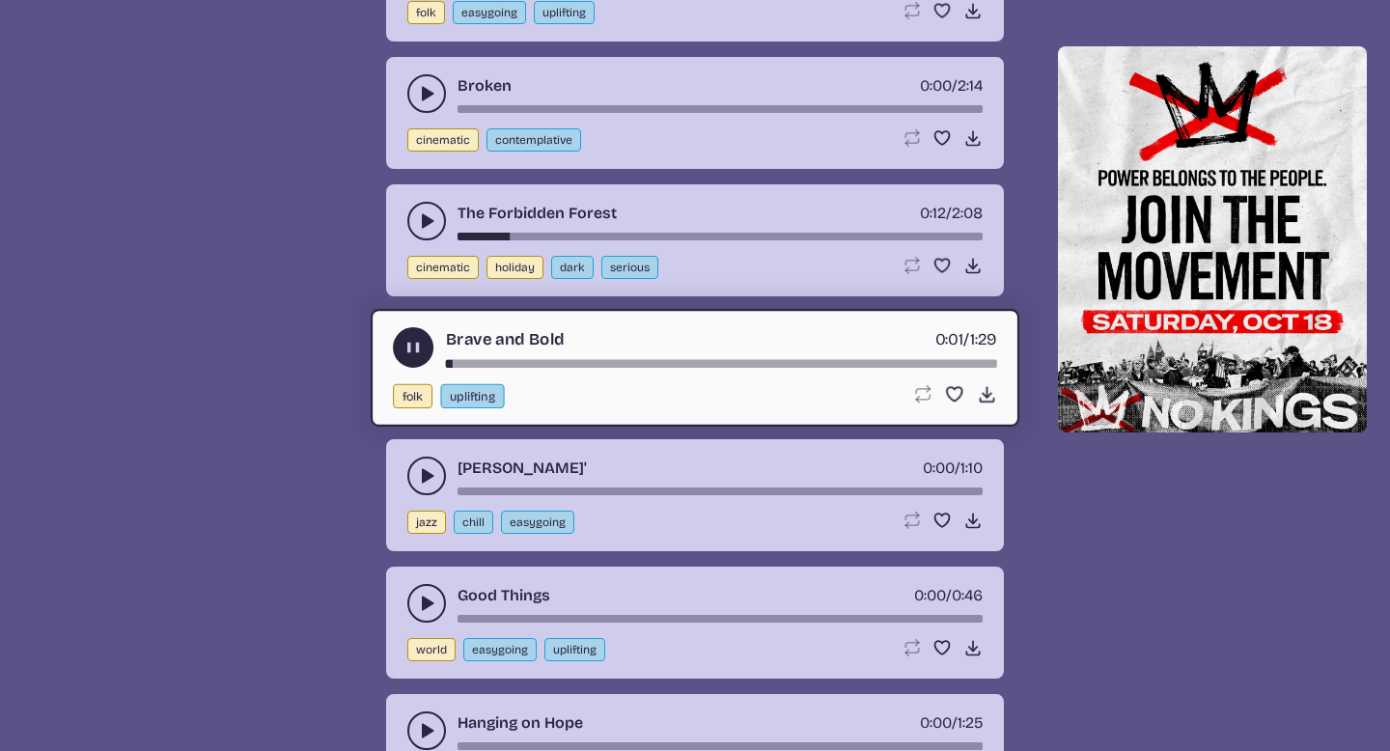
click at [424, 468] on use "play-pause toggle" at bounding box center [426, 475] width 19 height 19
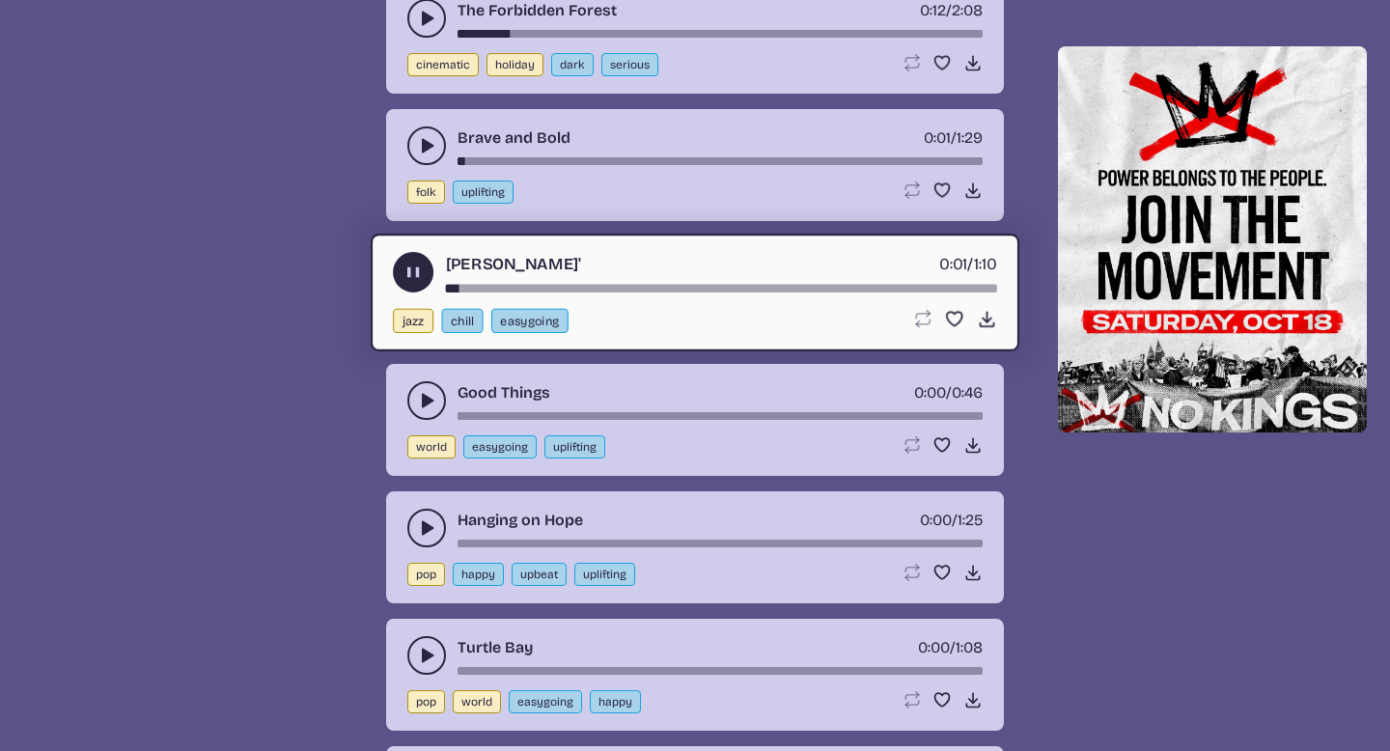
scroll to position [13110, 0]
click at [416, 541] on button "play-pause toggle" at bounding box center [426, 529] width 39 height 39
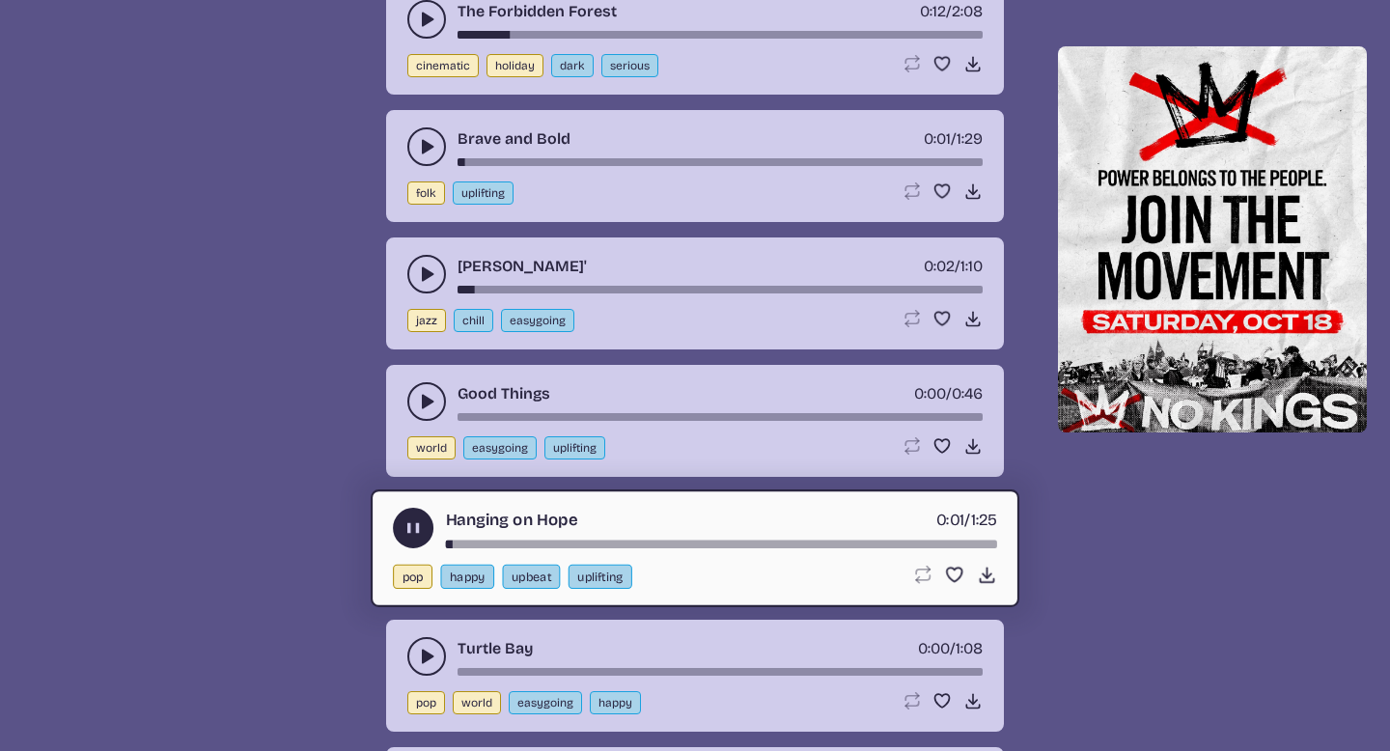
click at [419, 534] on use "play-pause toggle" at bounding box center [414, 527] width 20 height 20
